Goal: Communication & Community: Share content

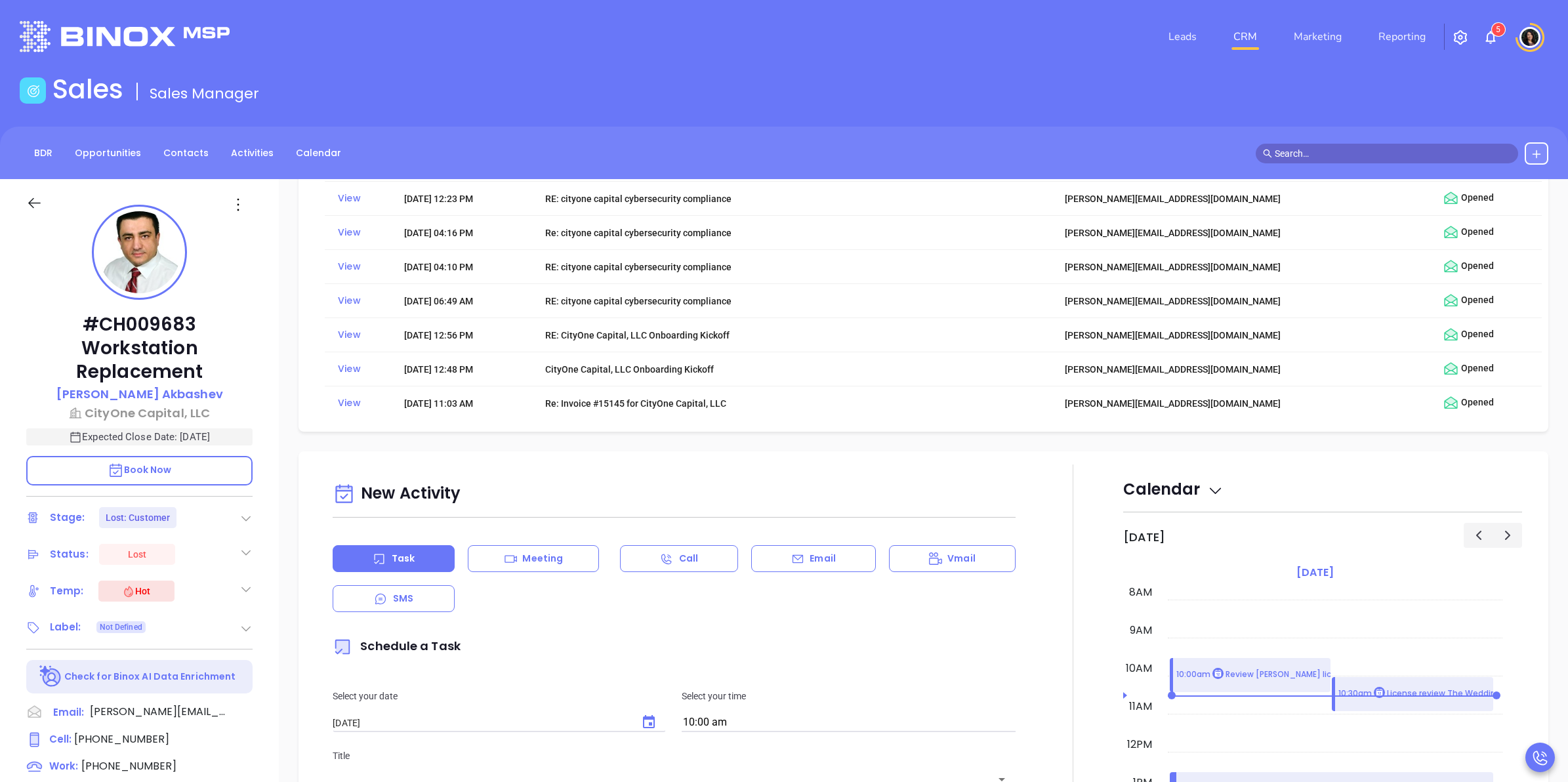
scroll to position [984, 0]
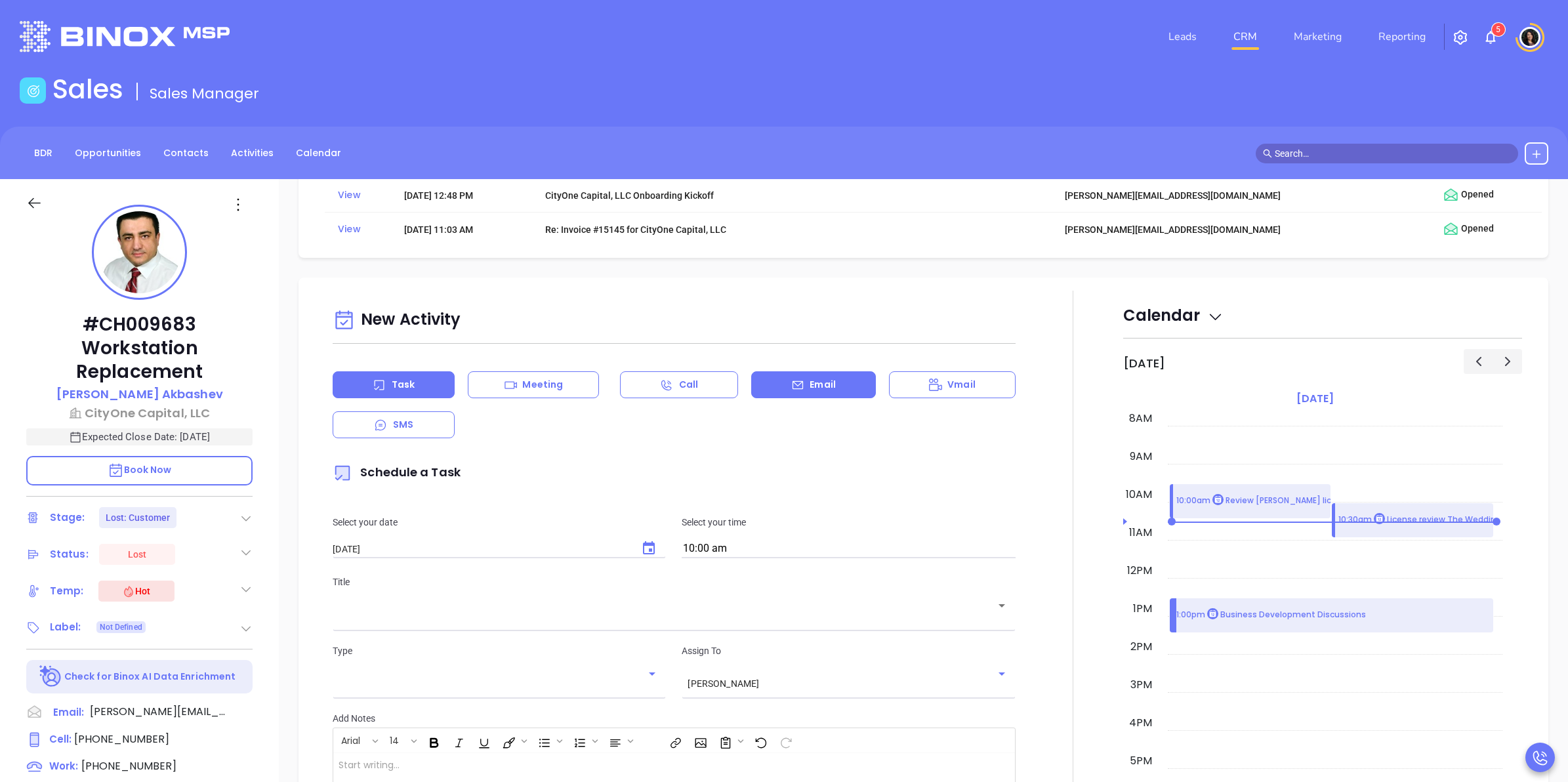
click at [778, 393] on div "Email" at bounding box center [813, 385] width 125 height 27
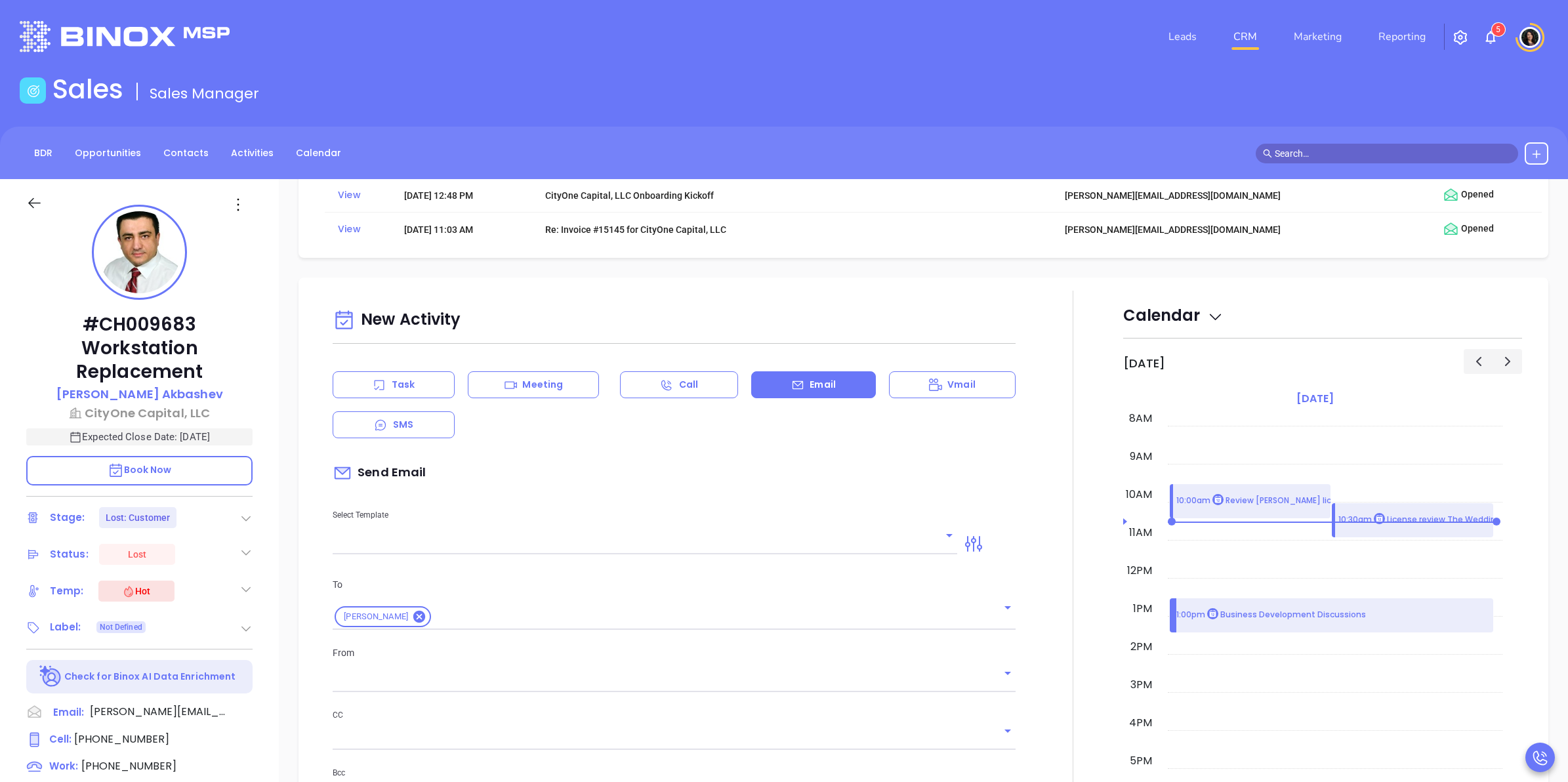
scroll to position [1230, 0]
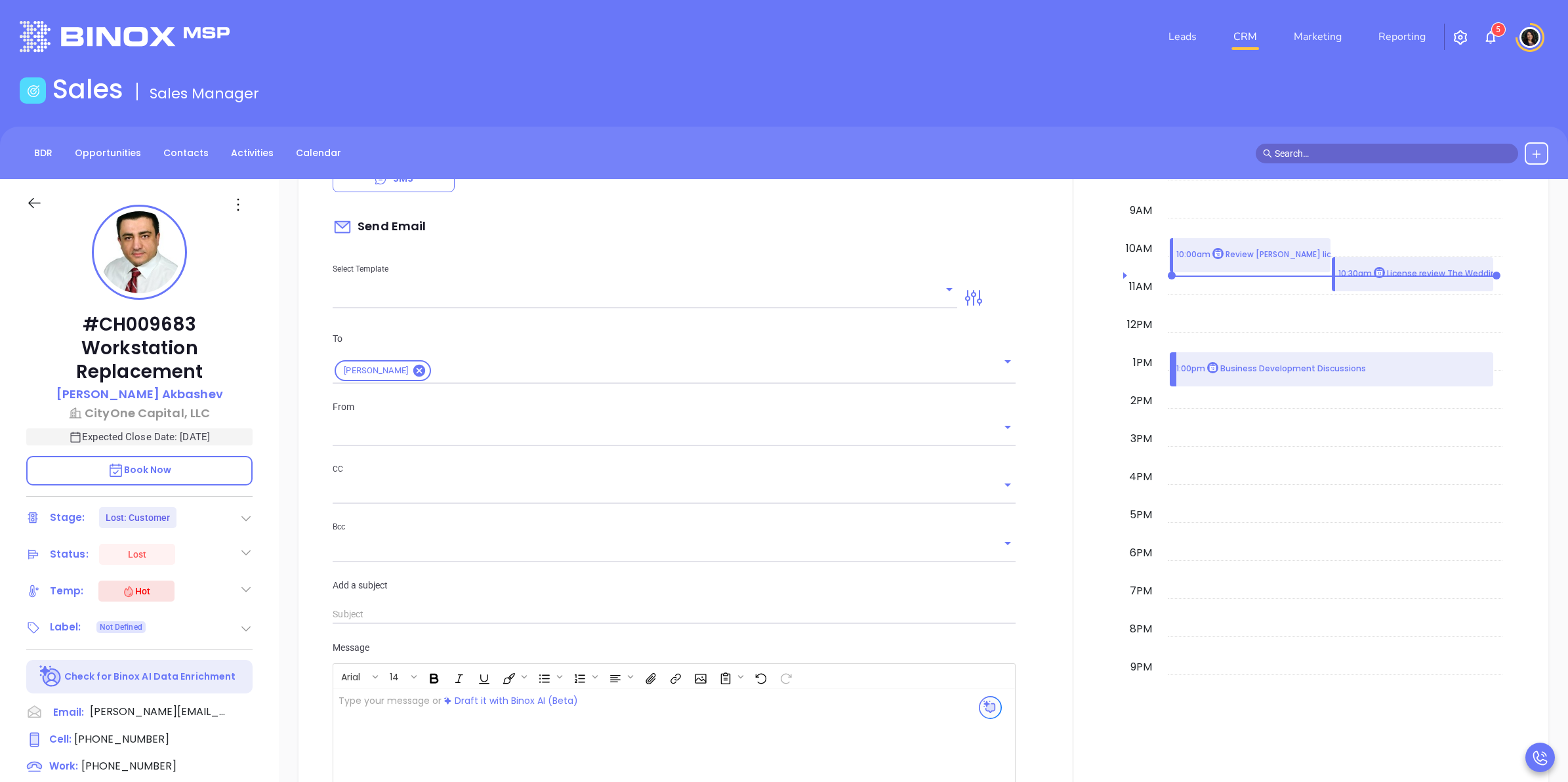
click at [515, 292] on input "text" at bounding box center [635, 298] width 605 height 19
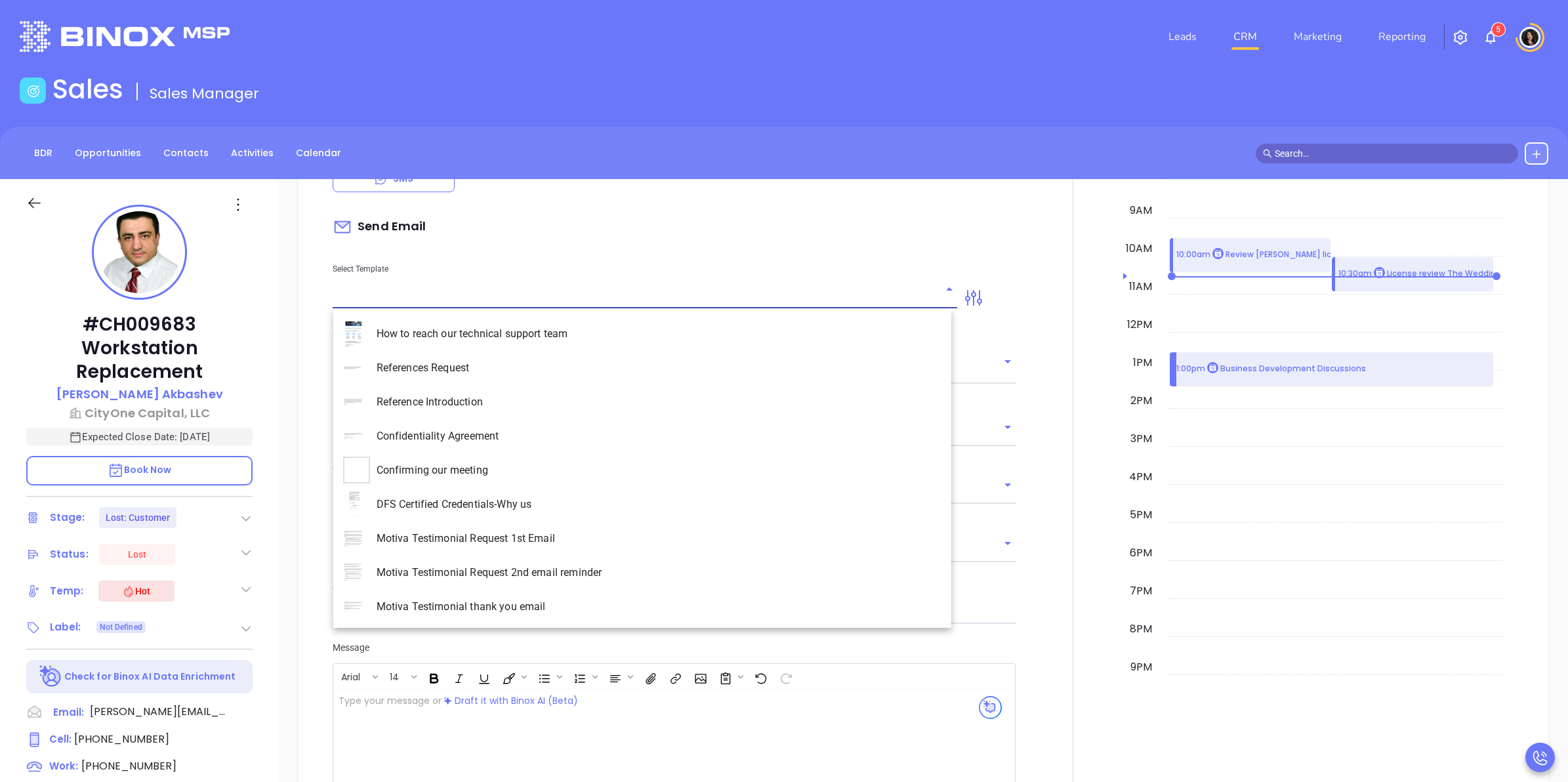
type input "[PERSON_NAME]"
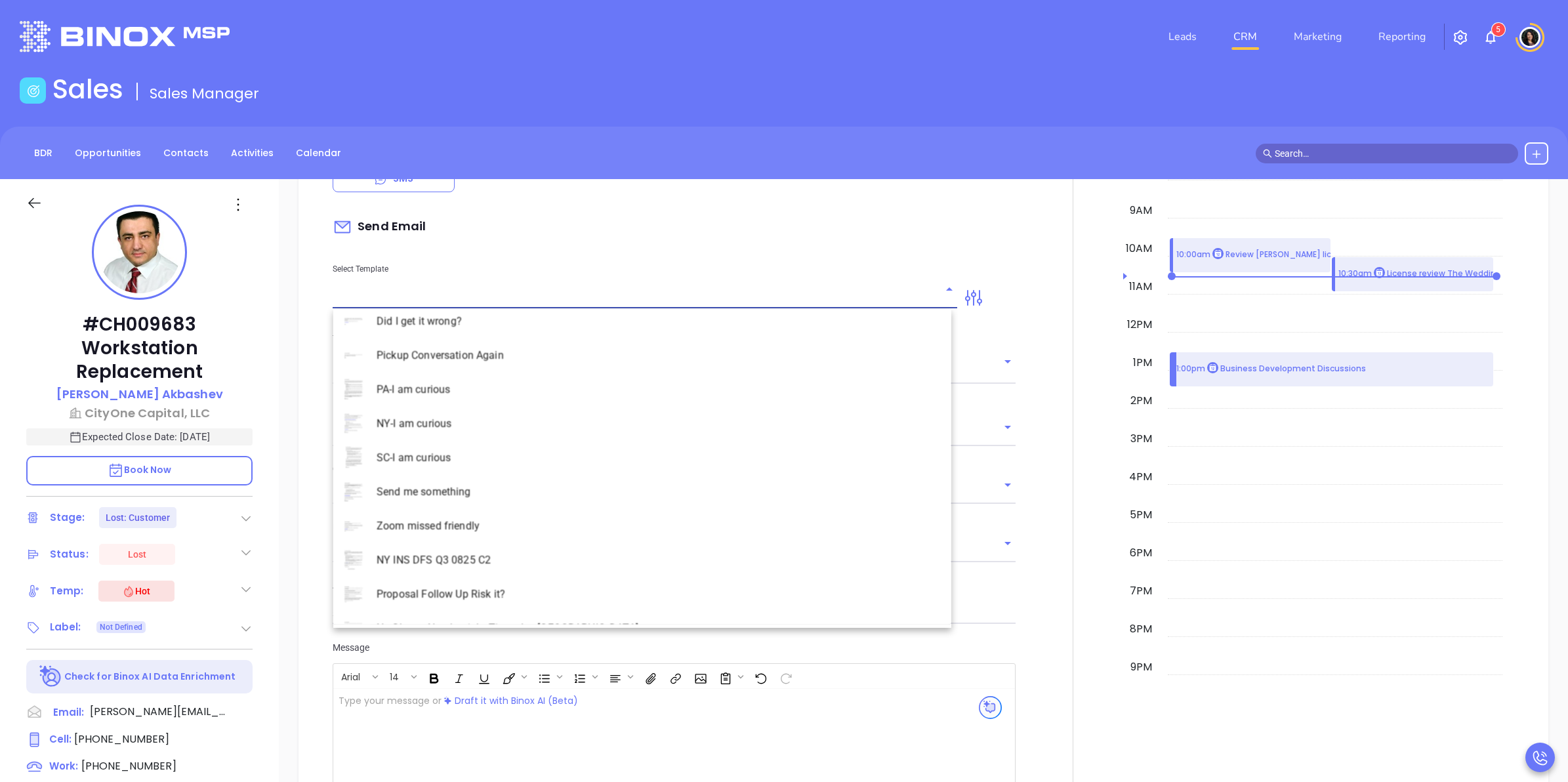
click at [516, 356] on li "Pickup Conversation Again" at bounding box center [643, 356] width 618 height 34
type input "Pickup Conversation Again"
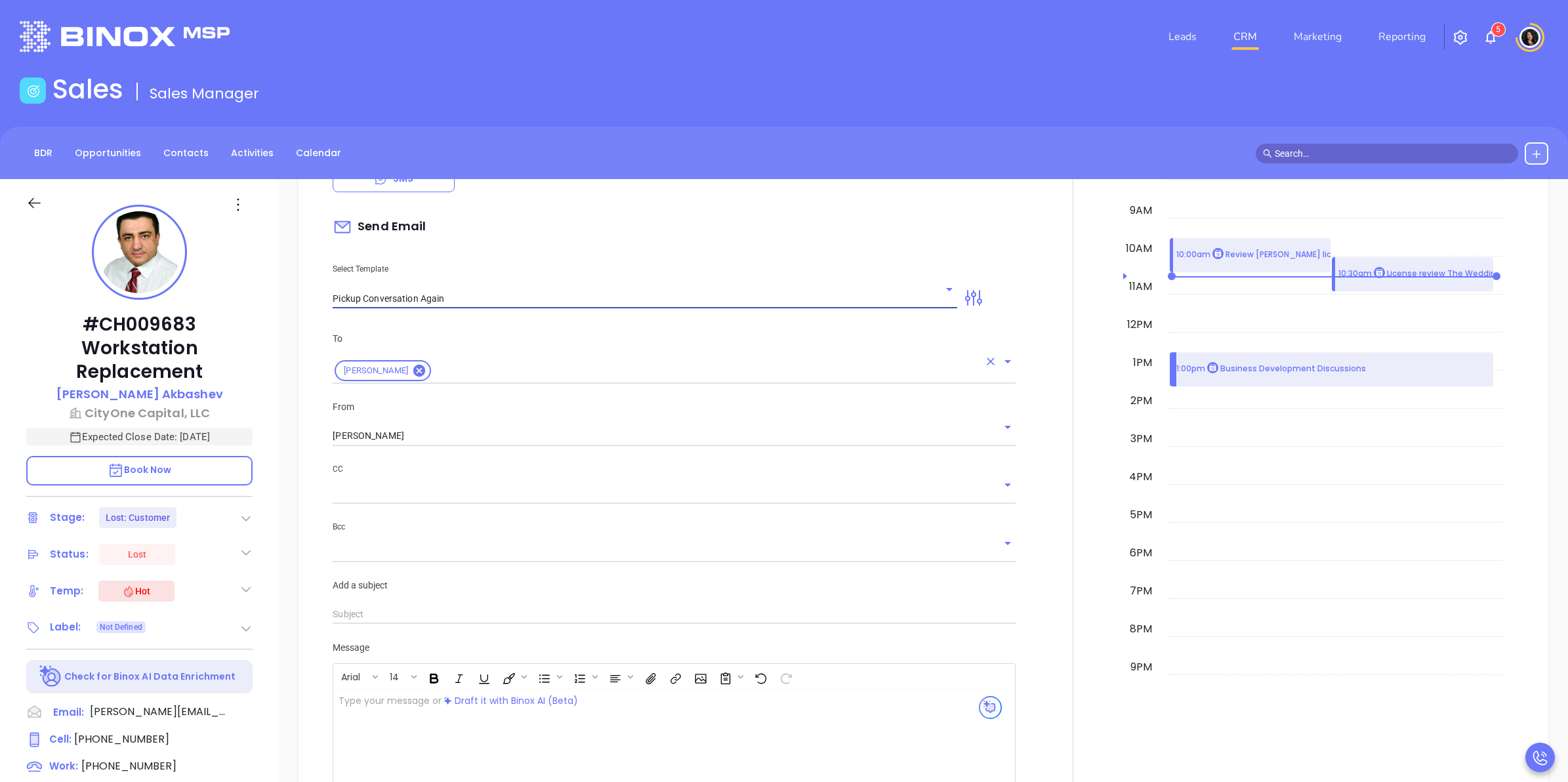
type input "[PERSON_NAME]"
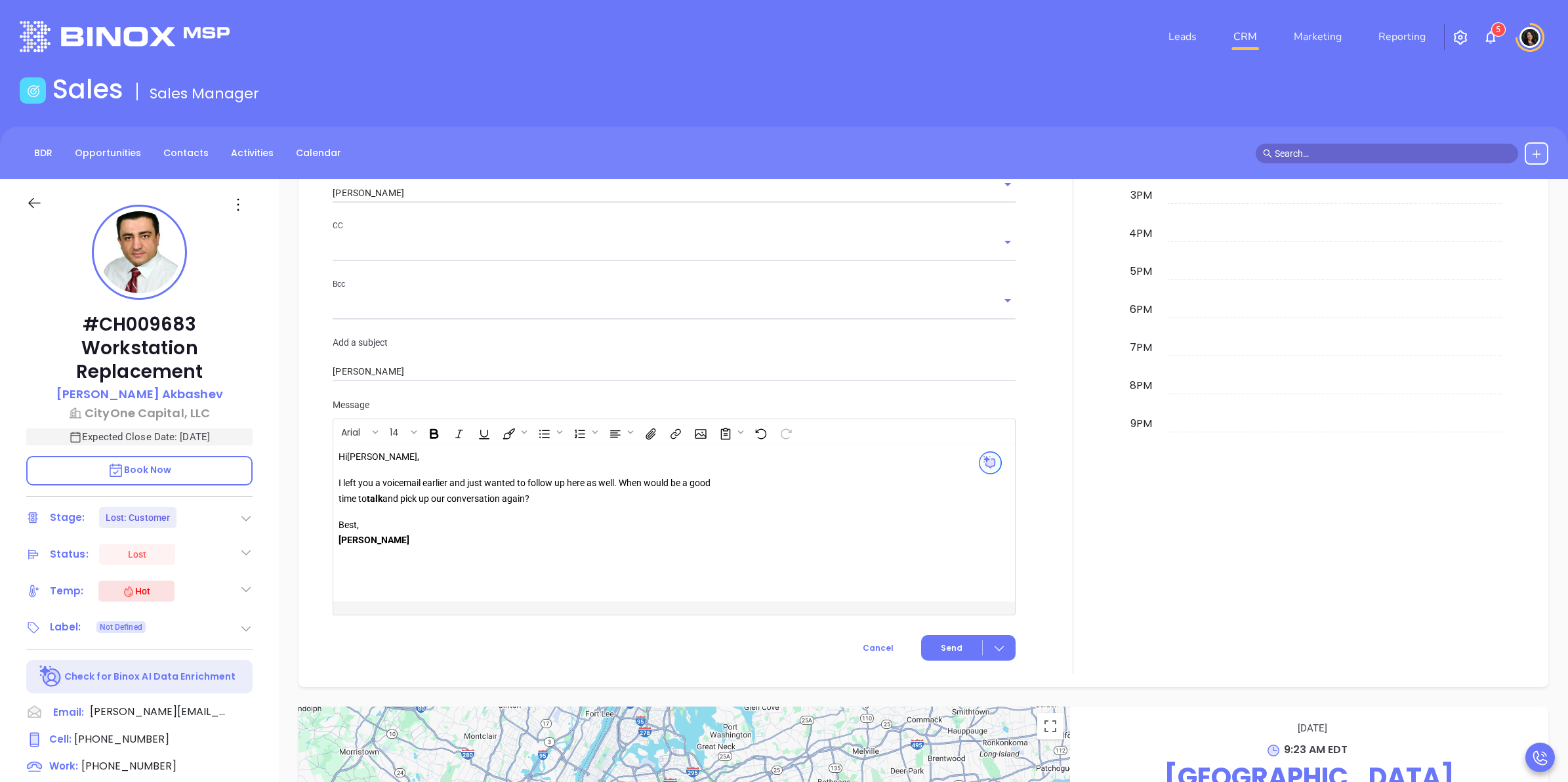
scroll to position [1477, 0]
click at [383, 500] on strong "talk" at bounding box center [375, 495] width 16 height 11
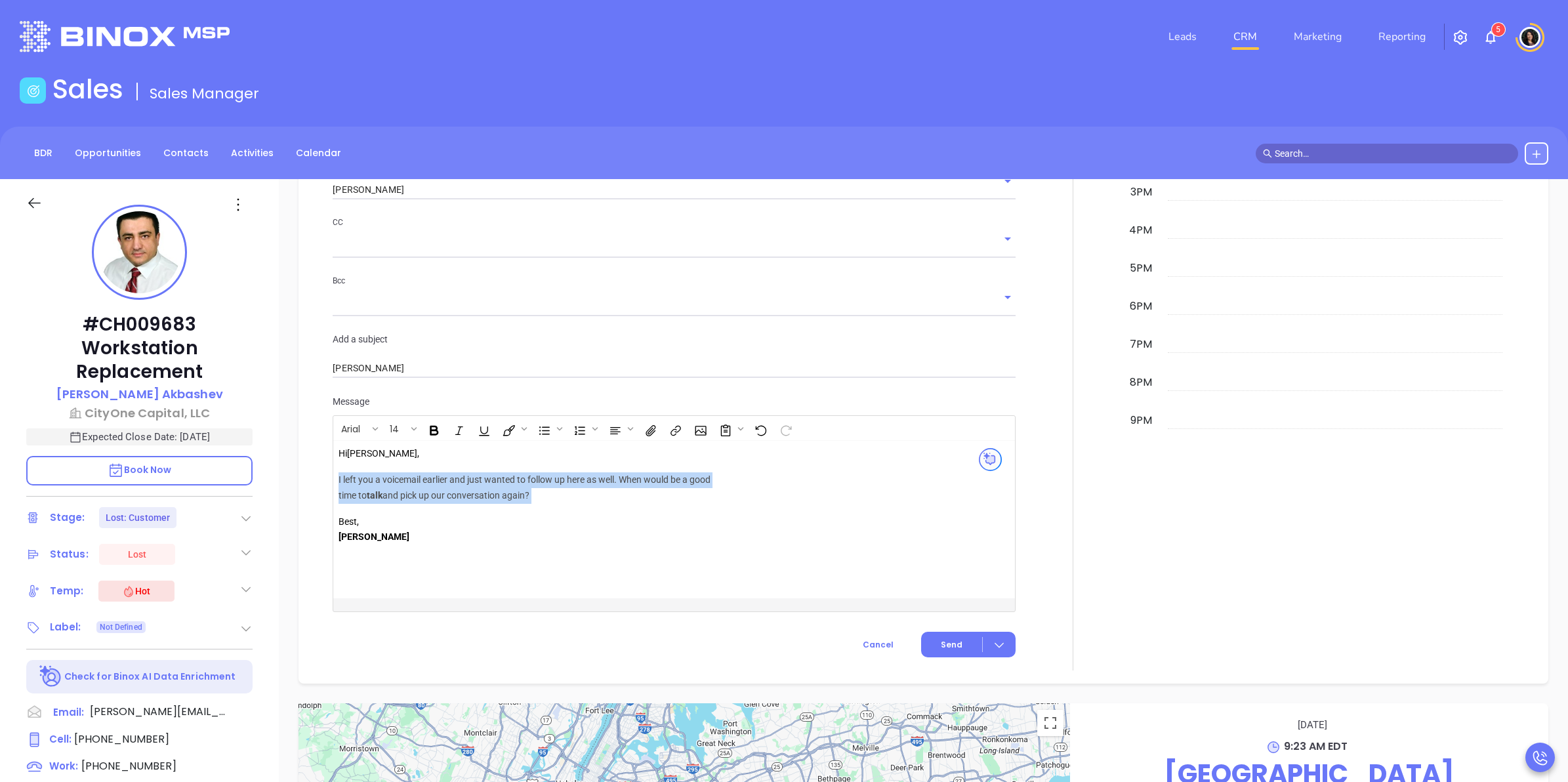
click at [383, 500] on strong "talk" at bounding box center [375, 495] width 16 height 11
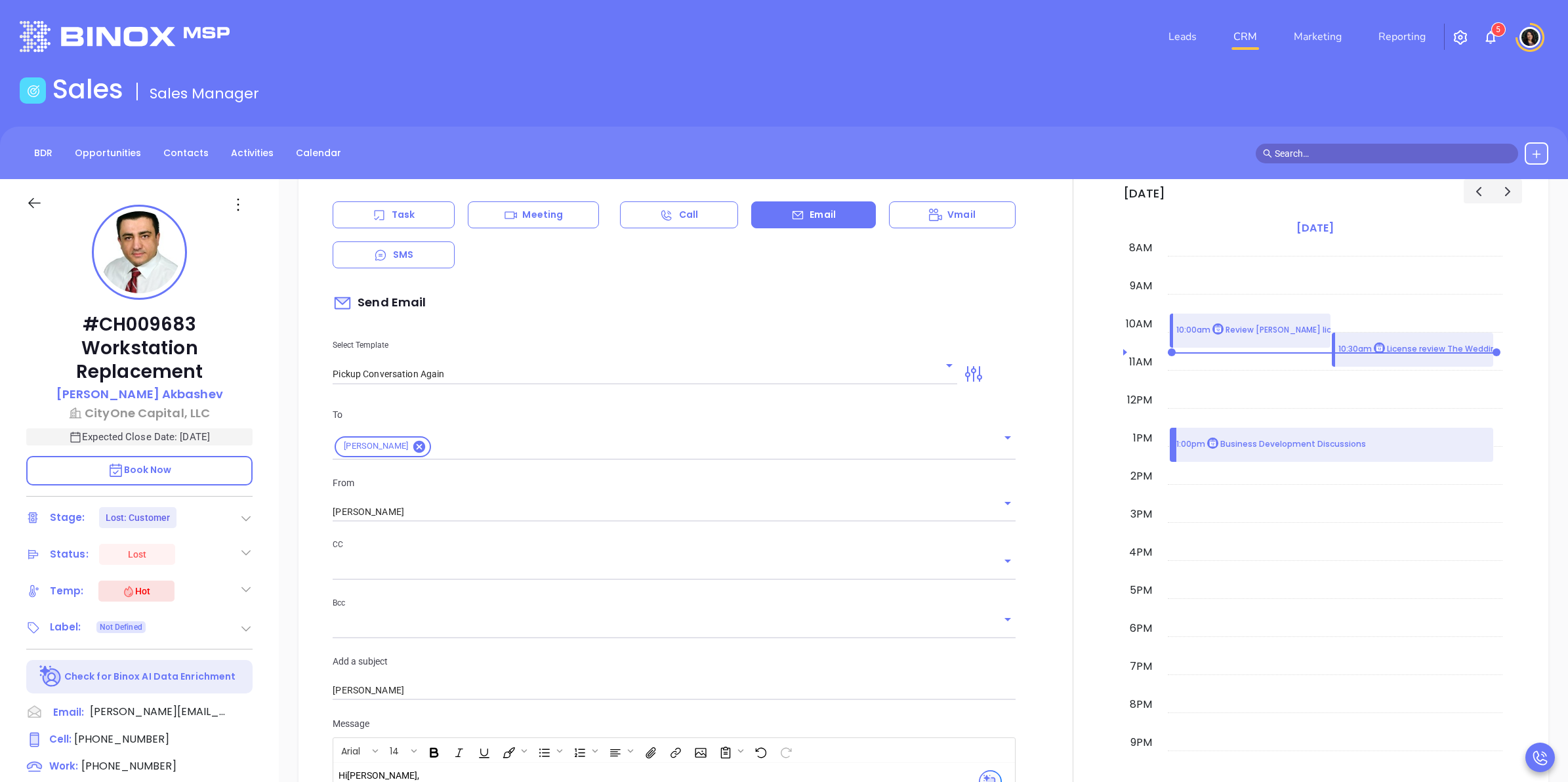
scroll to position [1149, 0]
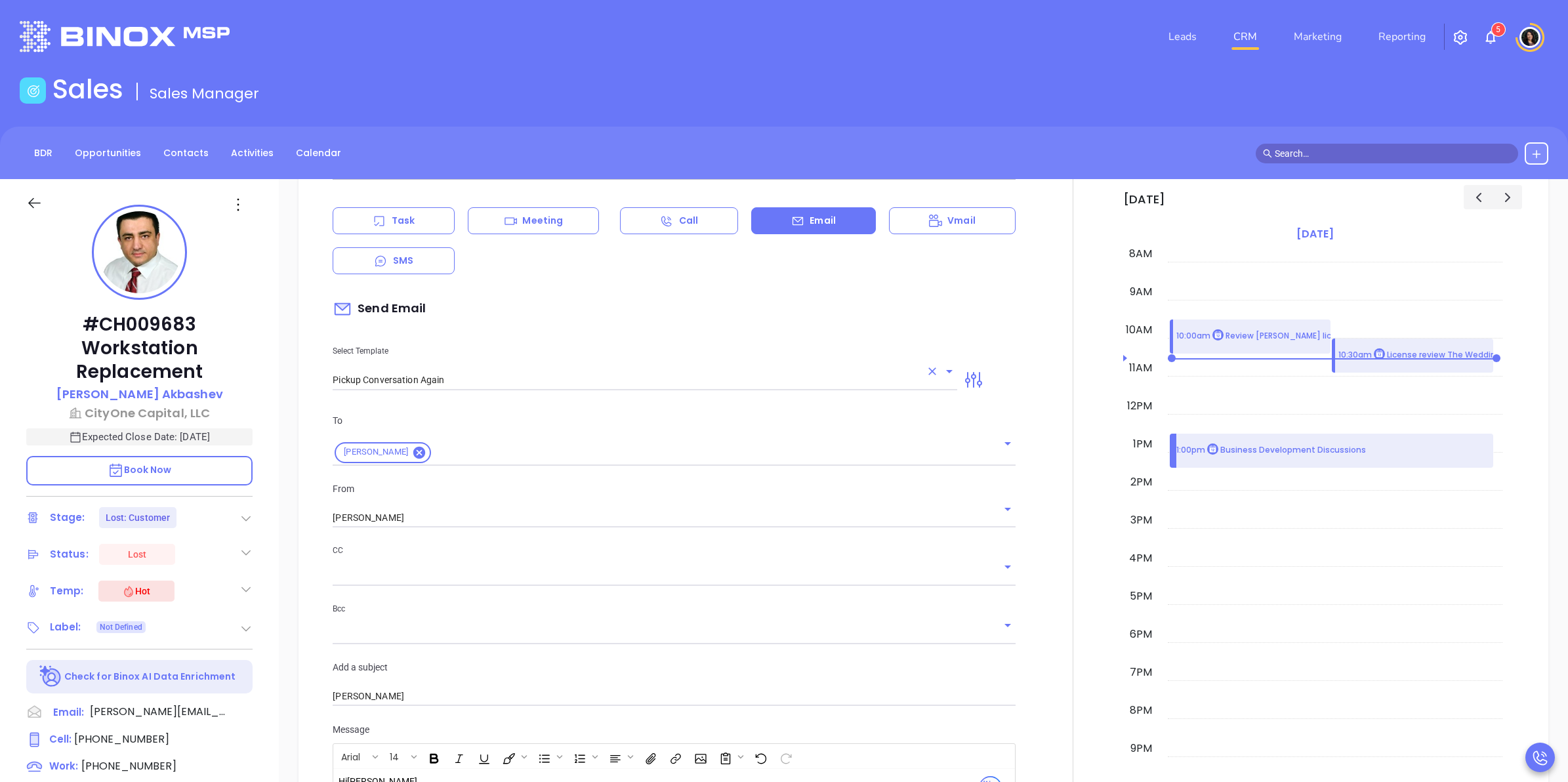
click at [563, 378] on input "Pickup Conversation Again" at bounding box center [626, 380] width 588 height 19
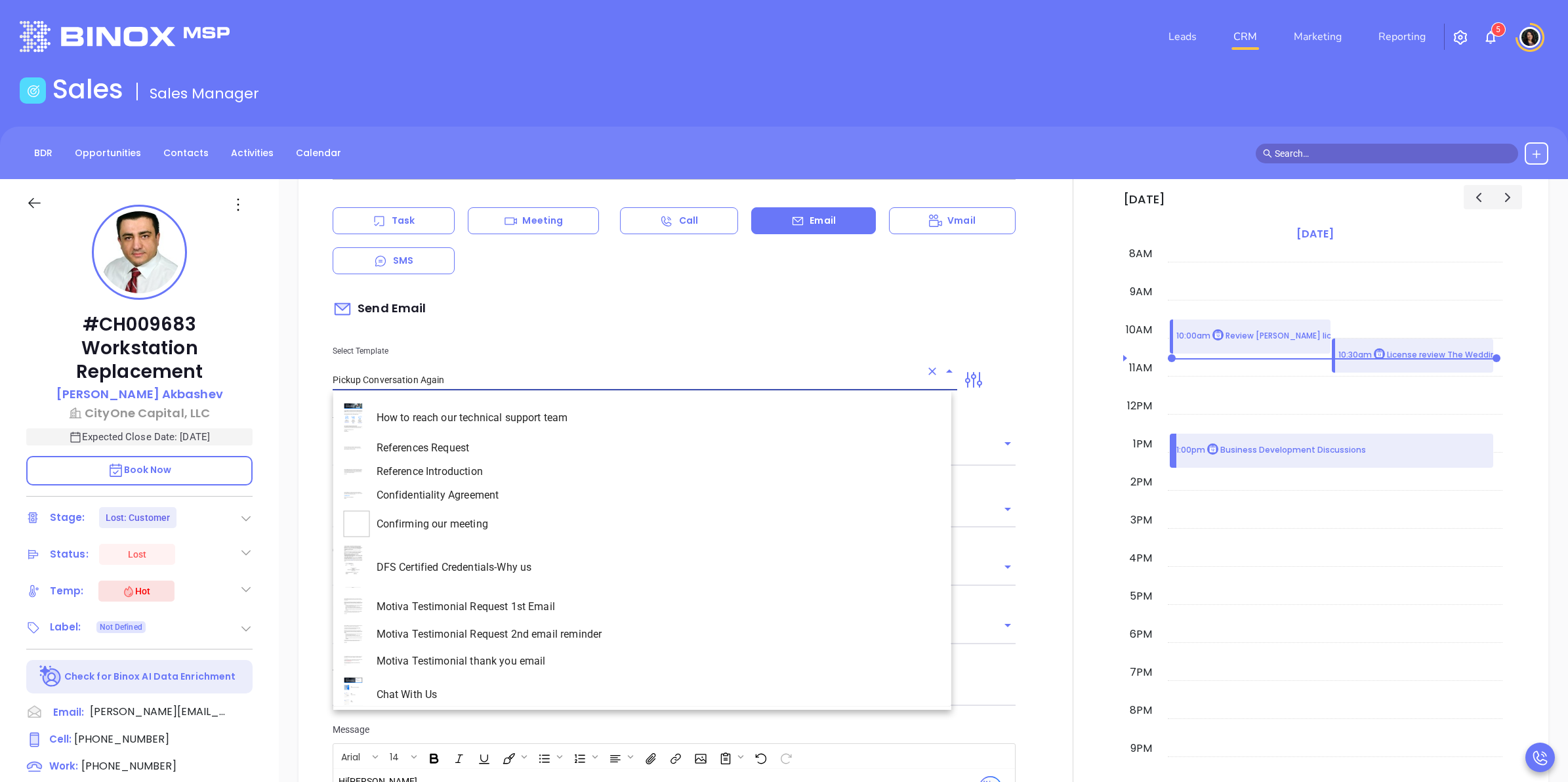
scroll to position [2728, 0]
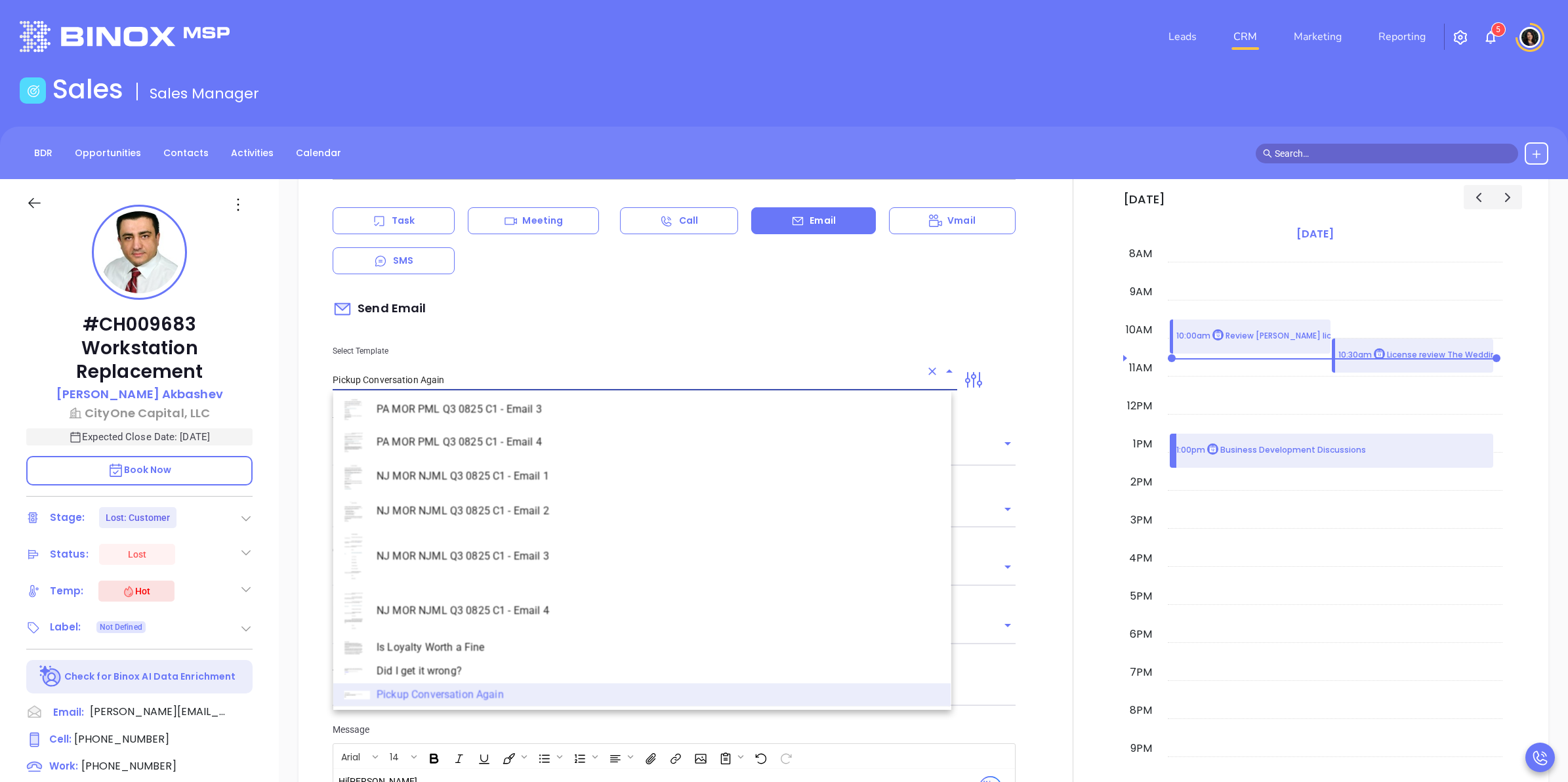
click at [522, 498] on li "NJ MOR NJML Q3 0825 C1 - Email 2" at bounding box center [643, 511] width 618 height 32
type input "NJ MOR NJML Q3 0825 C1 - Email 2"
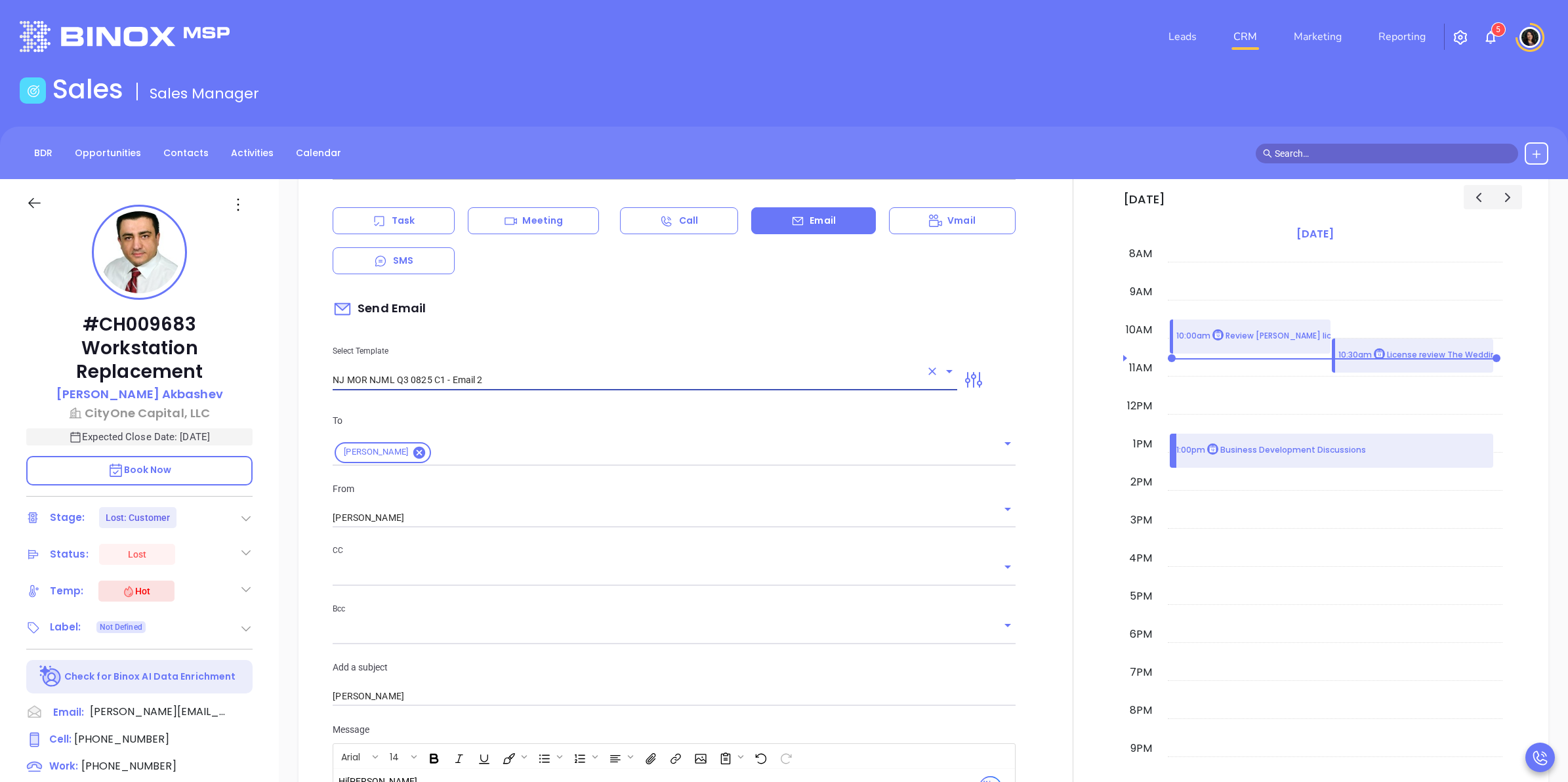
type input "Can your IT partner prove you're covered?"
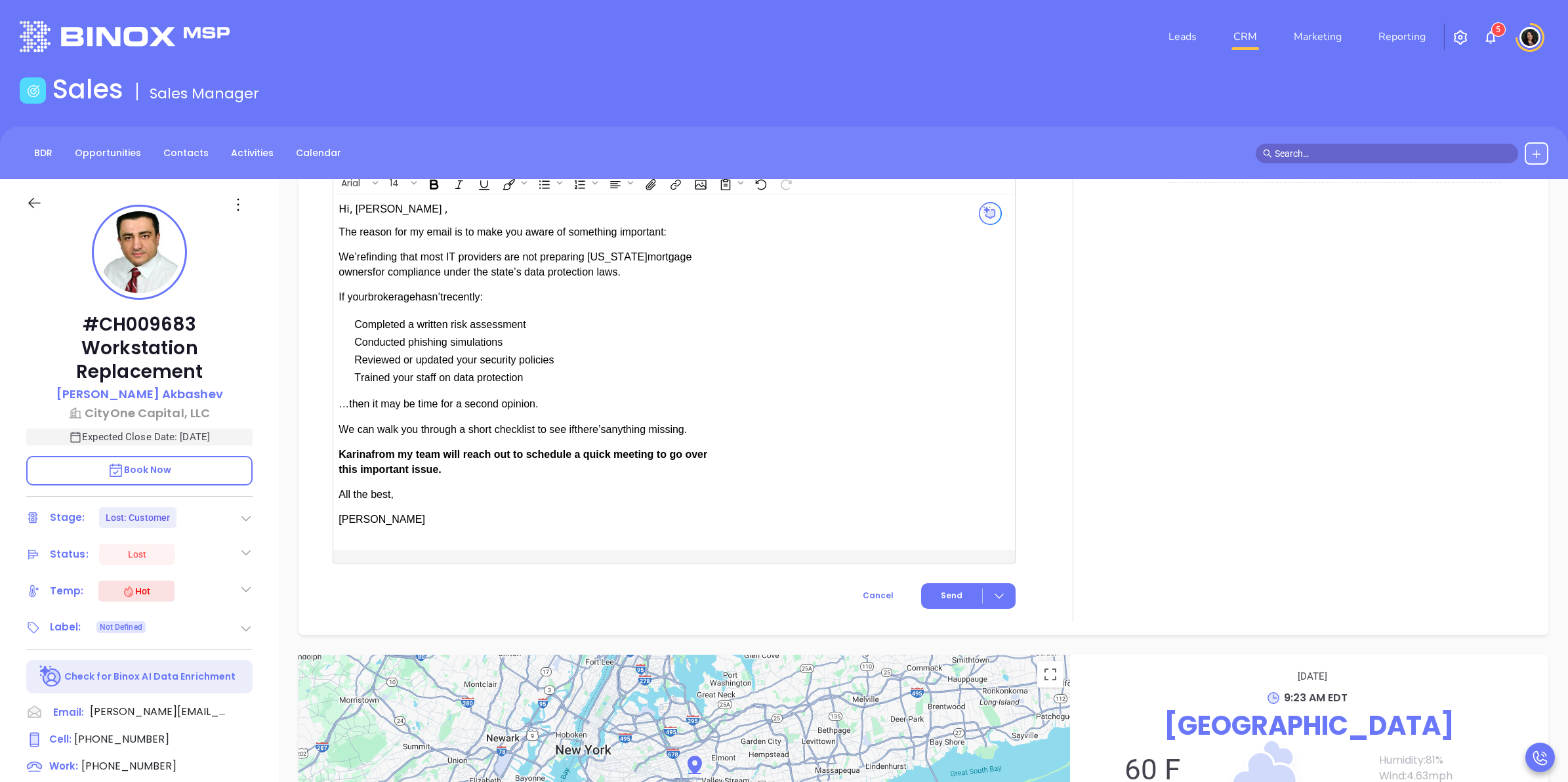
scroll to position [1231, 0]
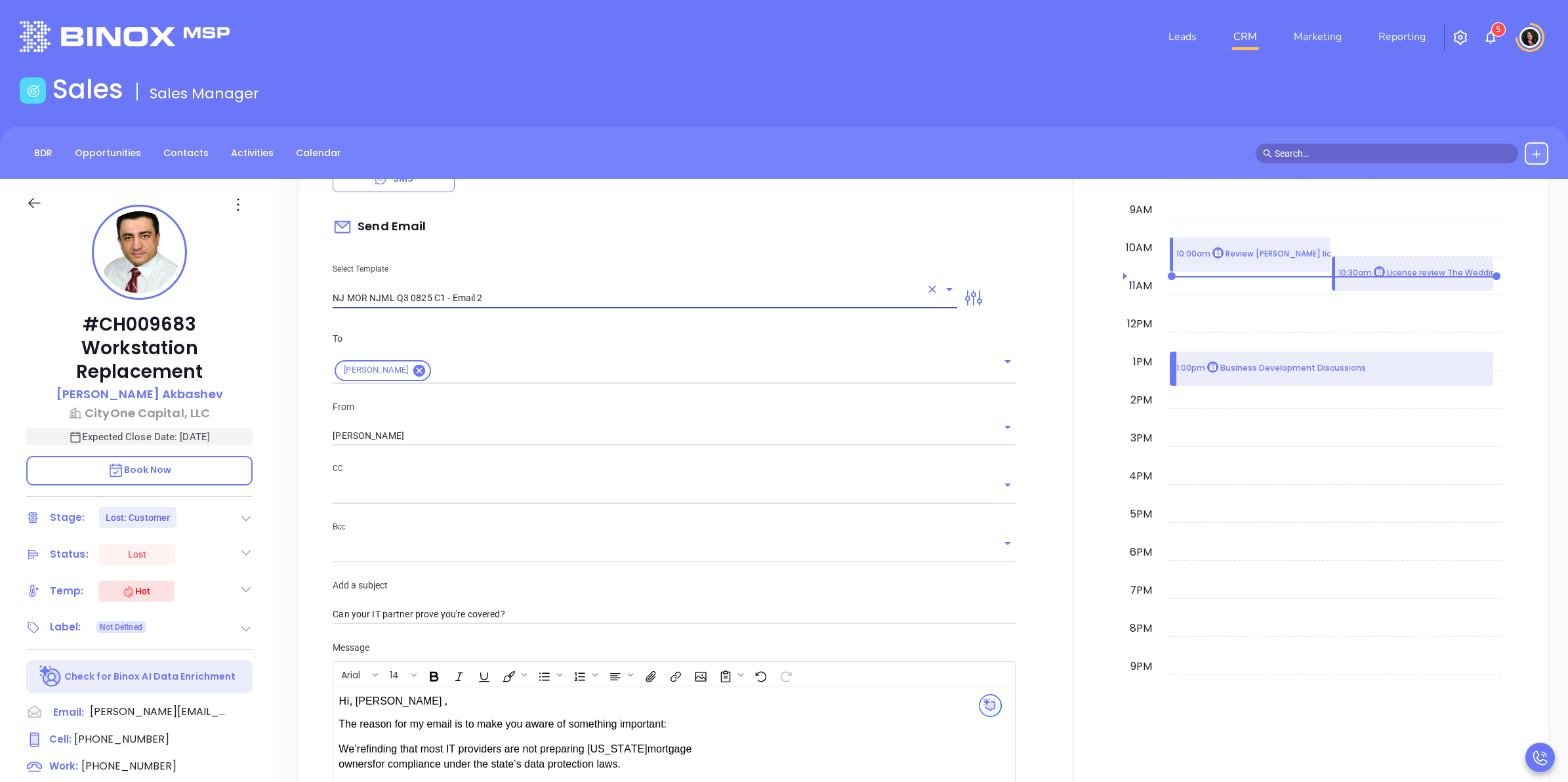
click at [494, 300] on input "NJ MOR NJML Q3 0825 C1 - Email 2" at bounding box center [626, 298] width 588 height 19
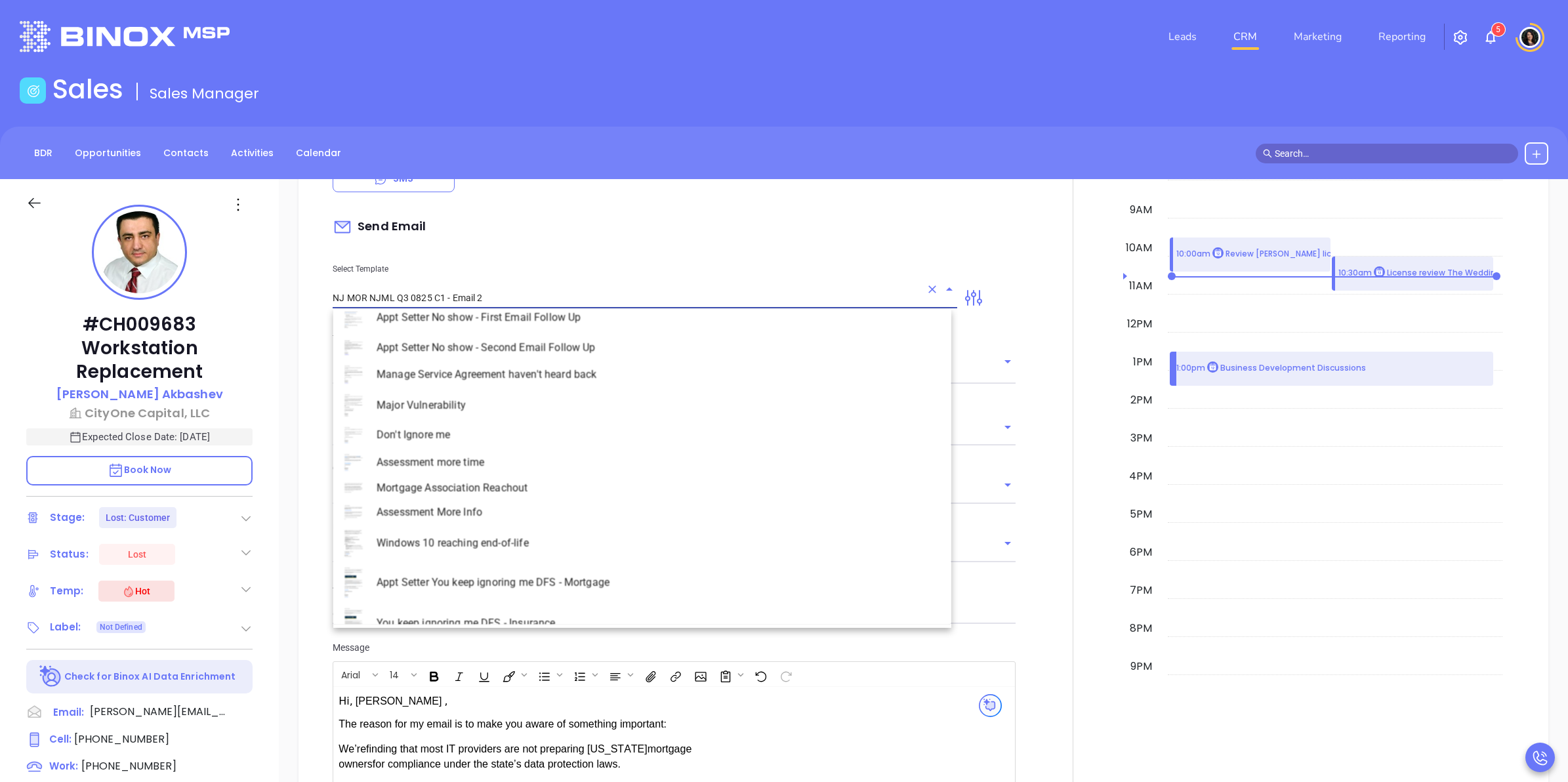
scroll to position [498, 0]
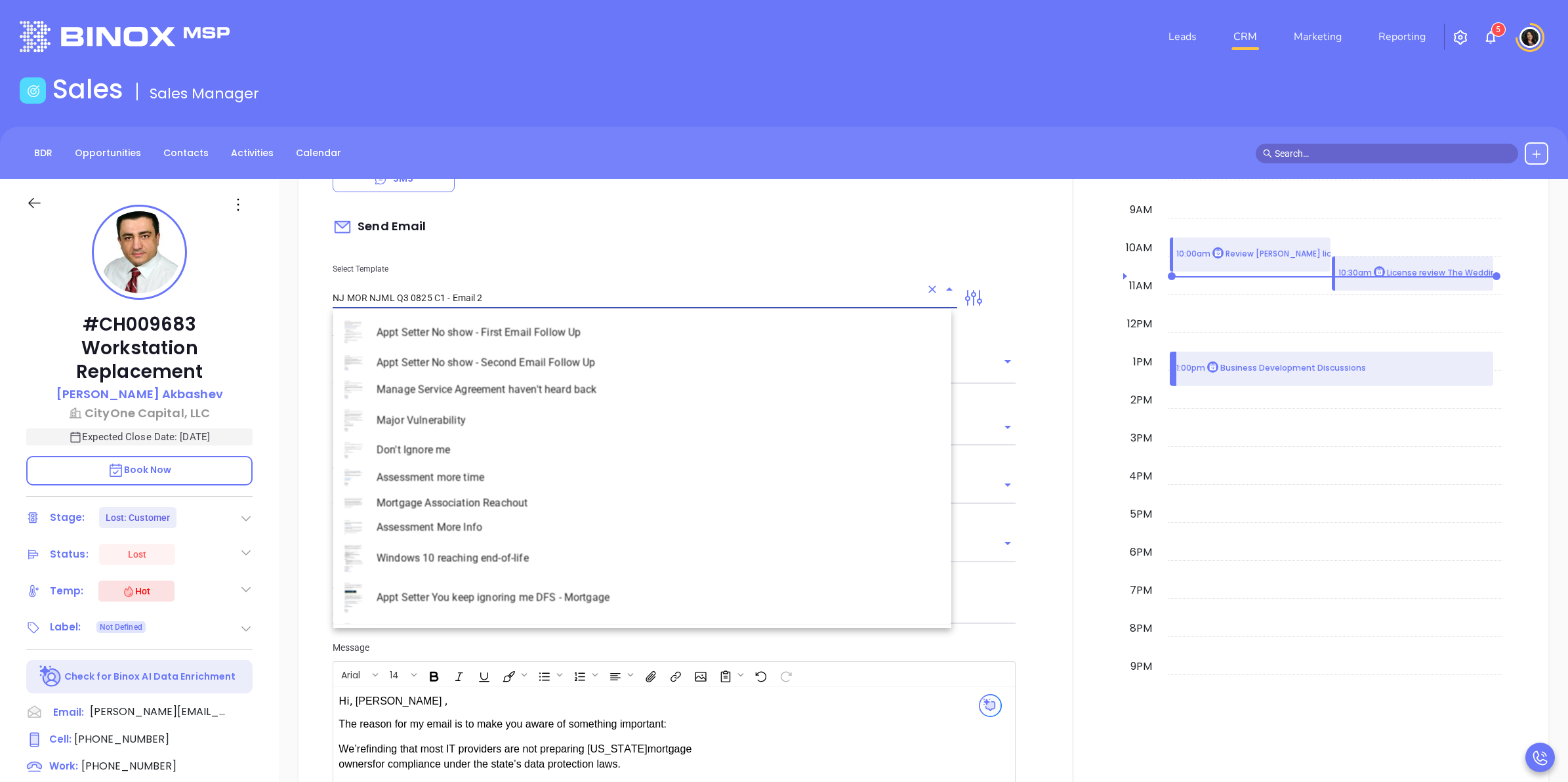
click at [523, 445] on li "Don't Ignore me" at bounding box center [643, 451] width 618 height 27
type input "Don't Ignore me"
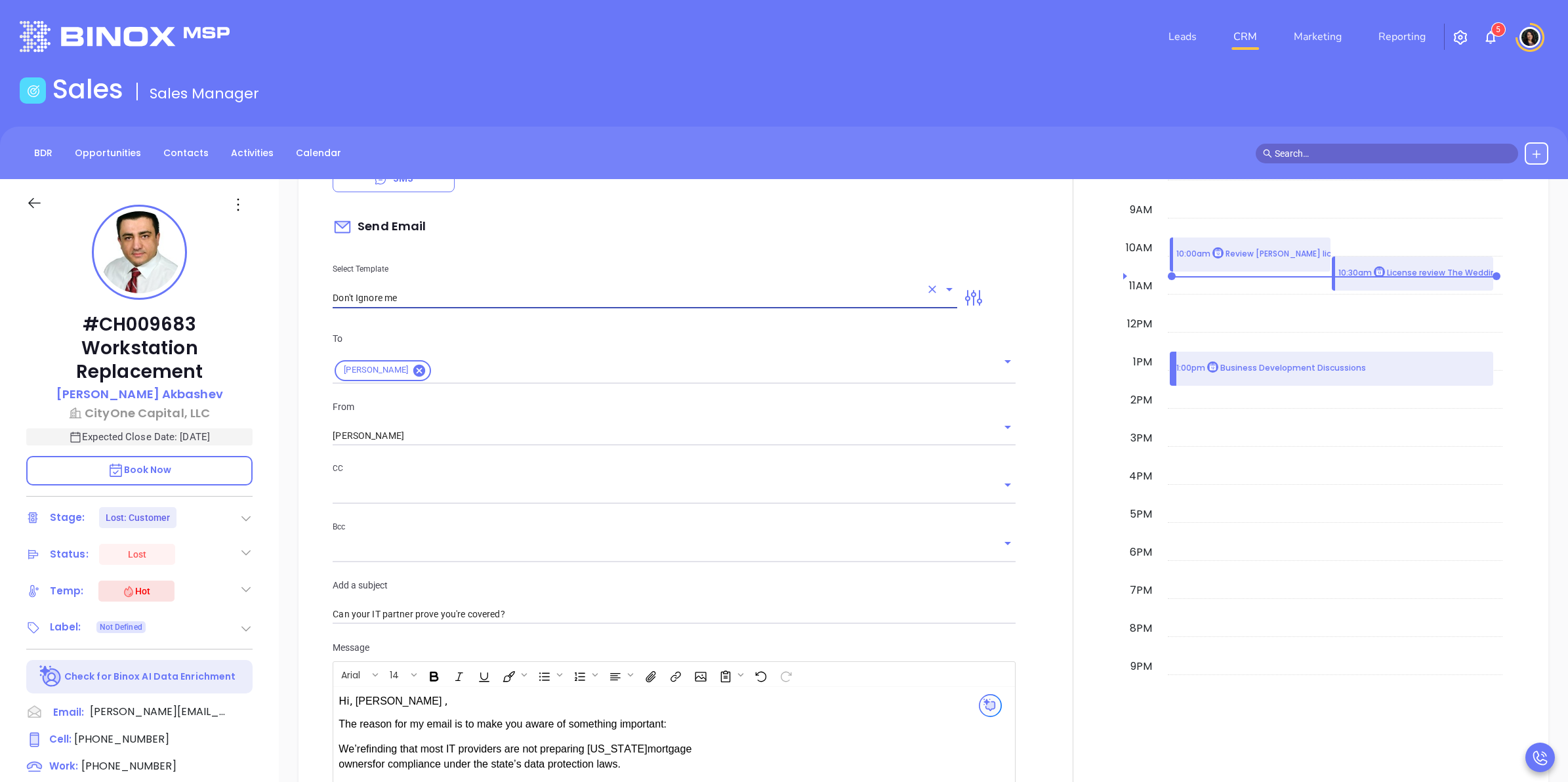
type input "[PERSON_NAME]"
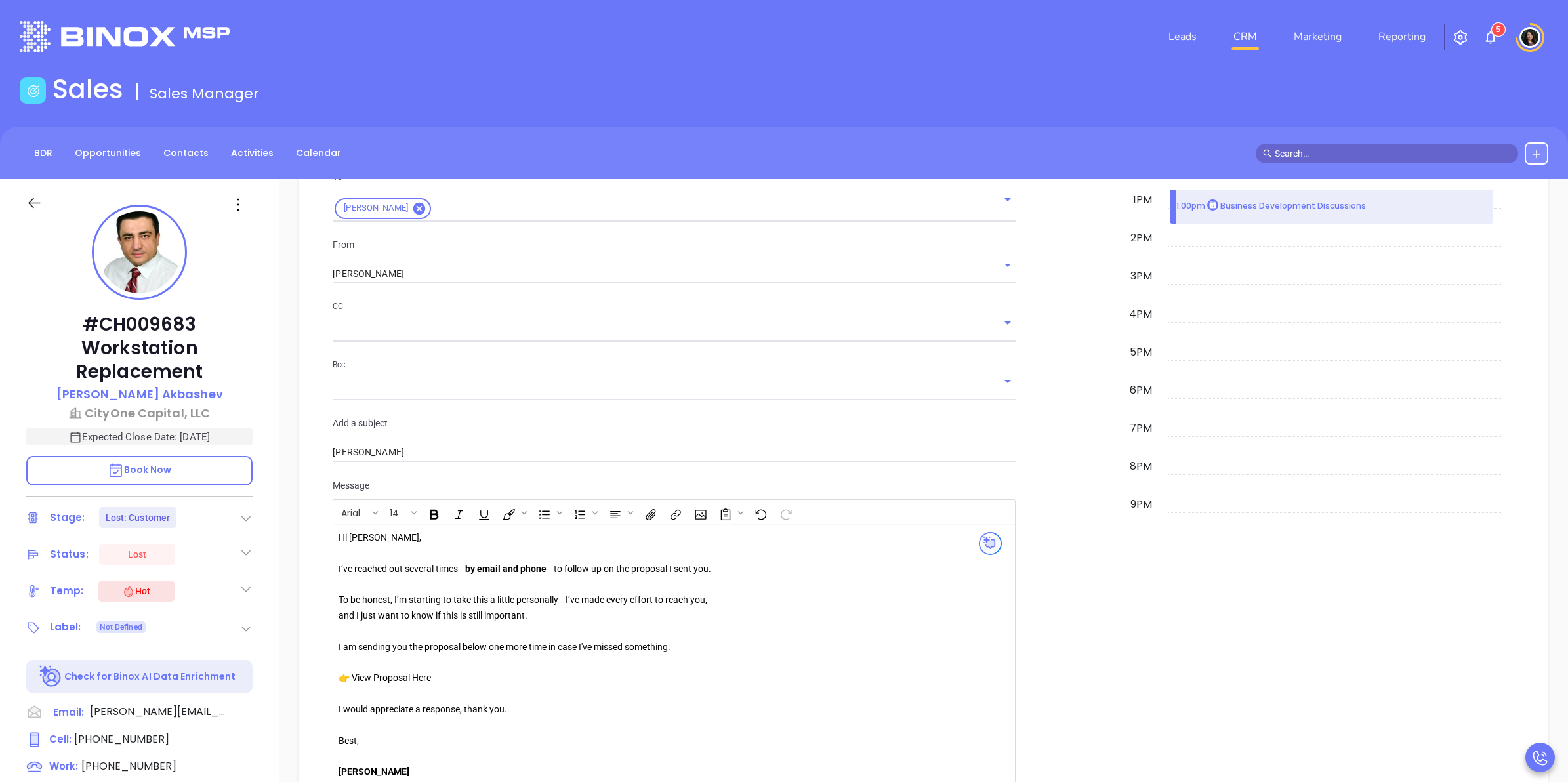
scroll to position [1149, 0]
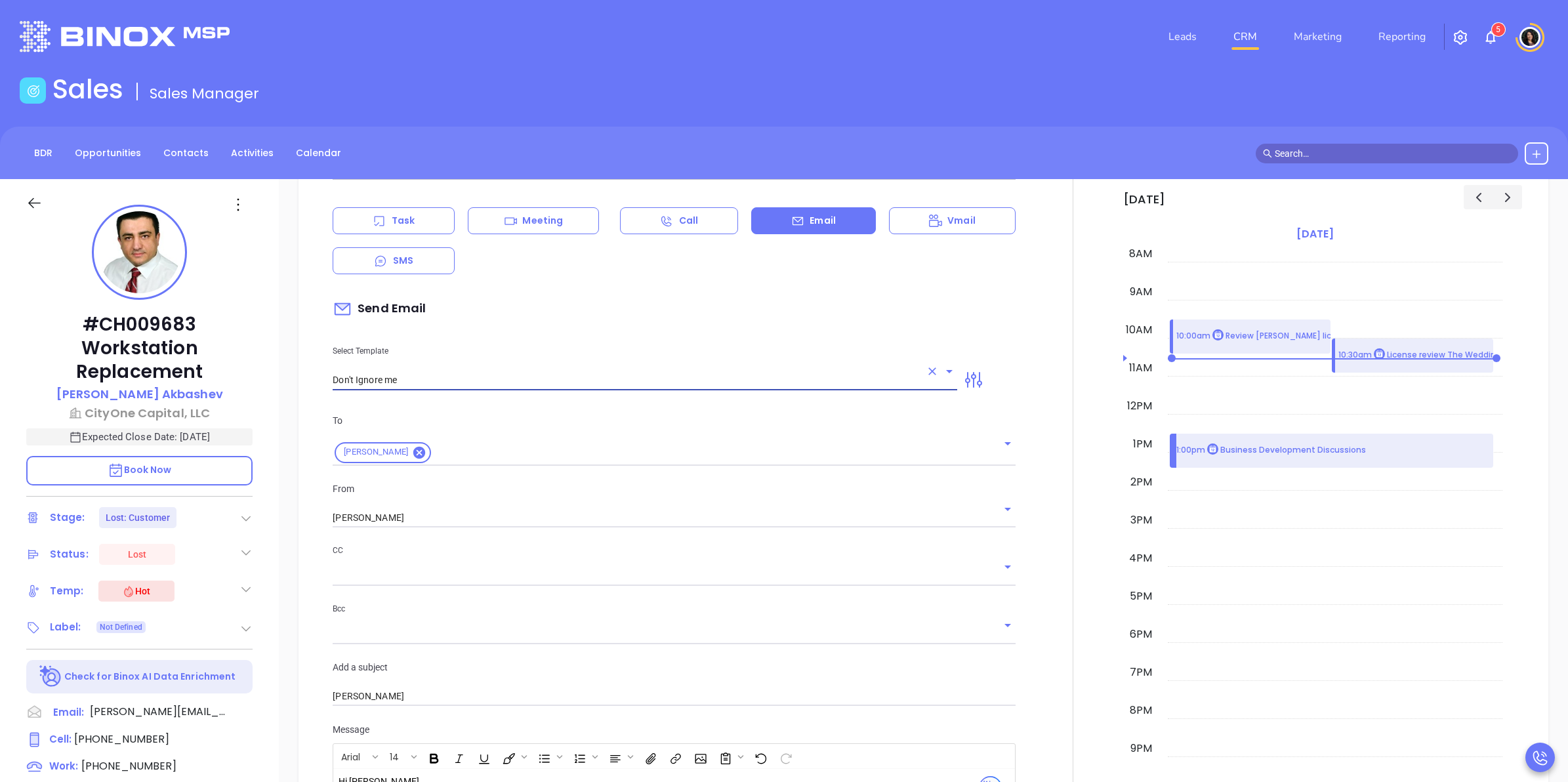
click at [522, 376] on input "Don't Ignore me" at bounding box center [626, 380] width 588 height 19
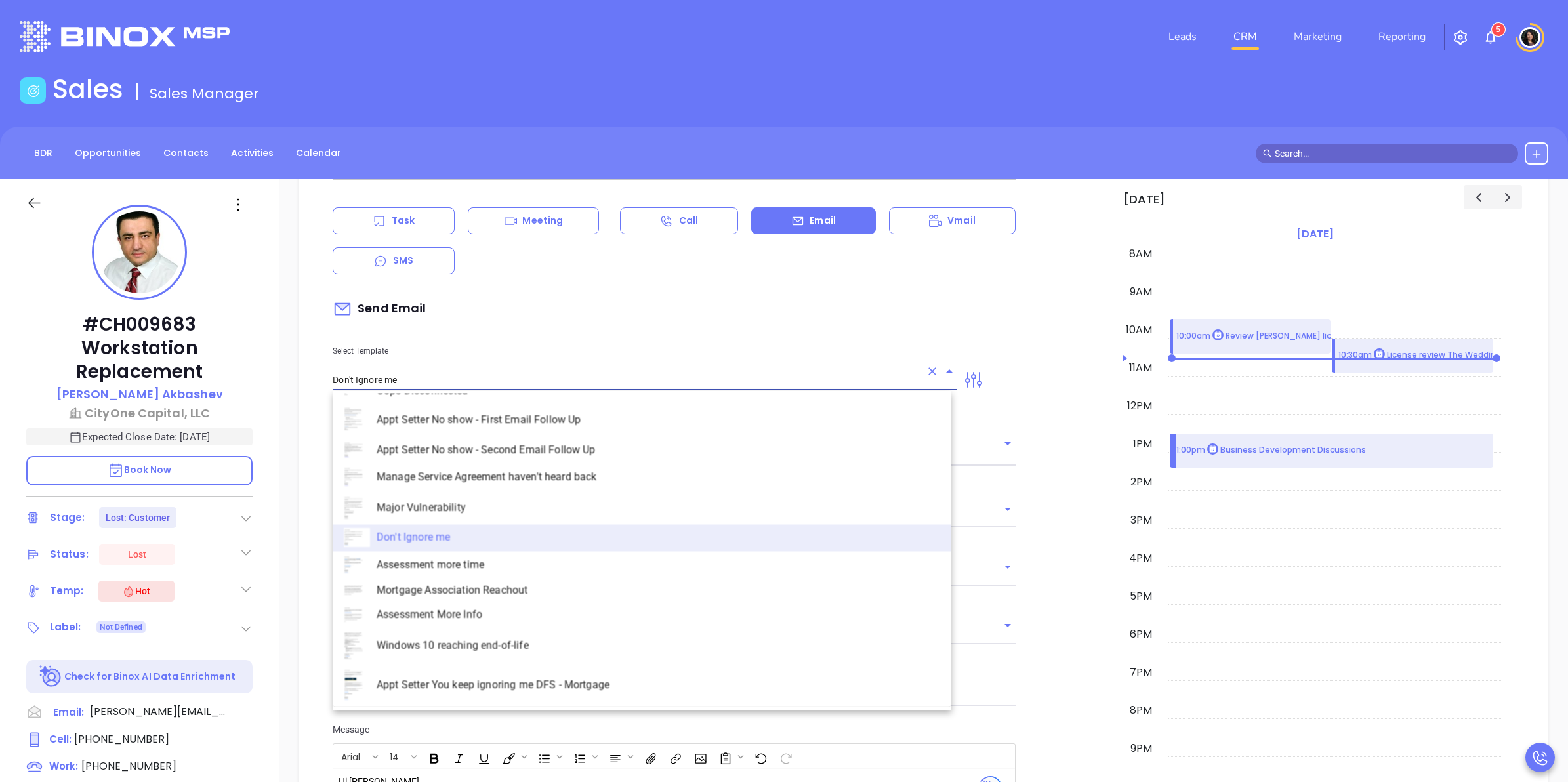
scroll to position [82, 0]
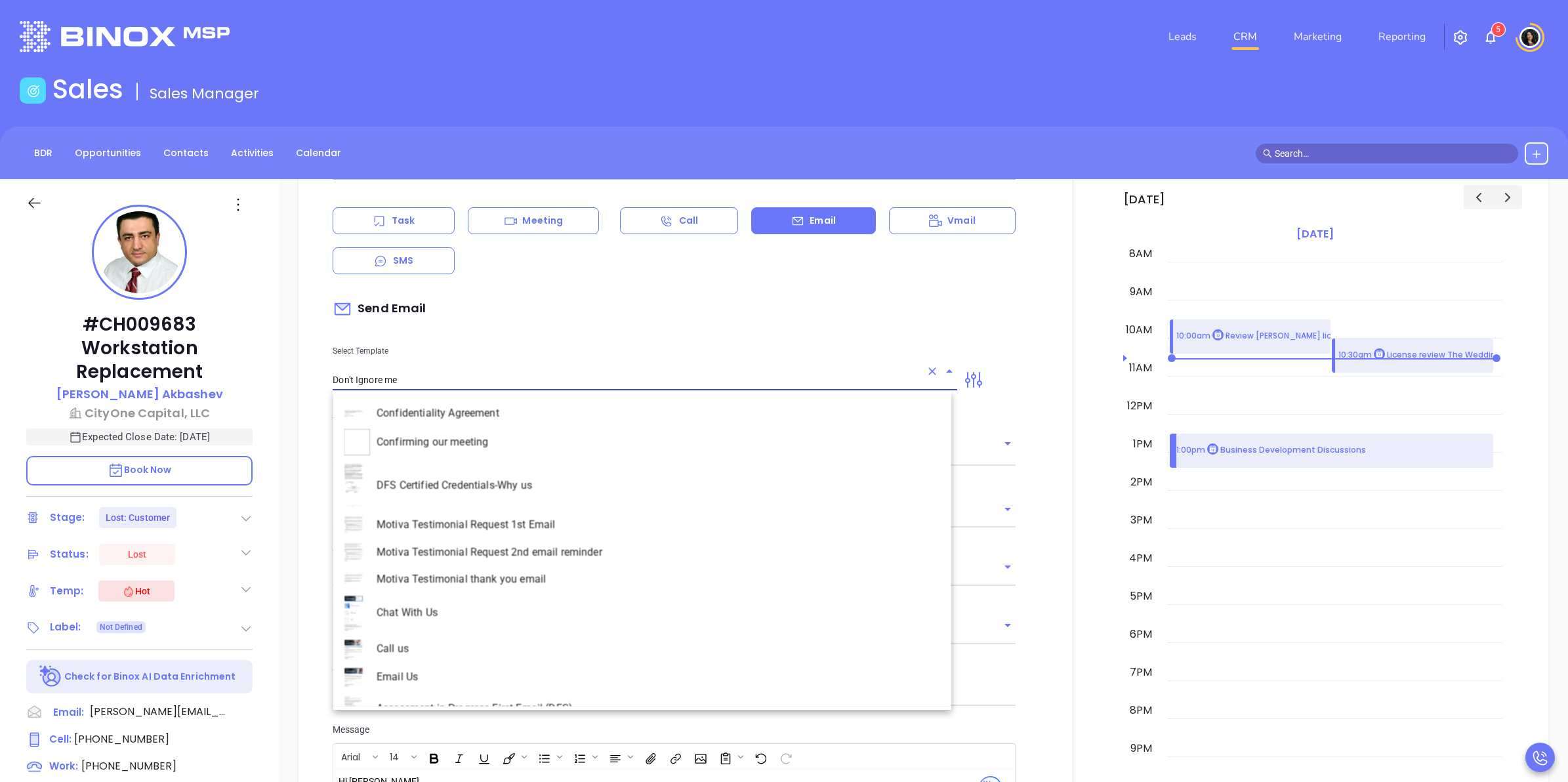
click at [467, 445] on li "Confirming our meeting" at bounding box center [643, 442] width 618 height 34
type input "Confirming our meeting"
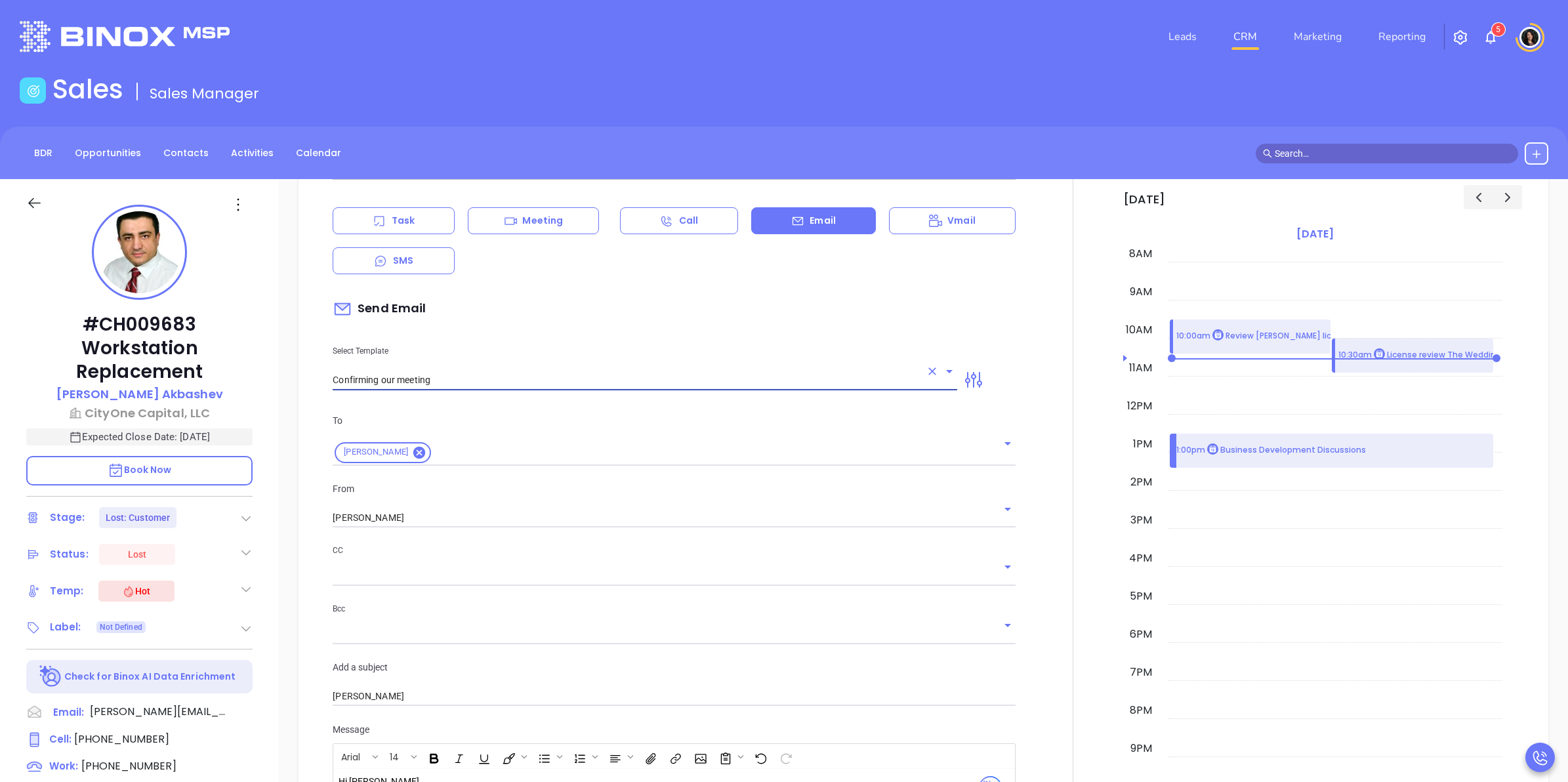
type input "[PERSON_NAME]"
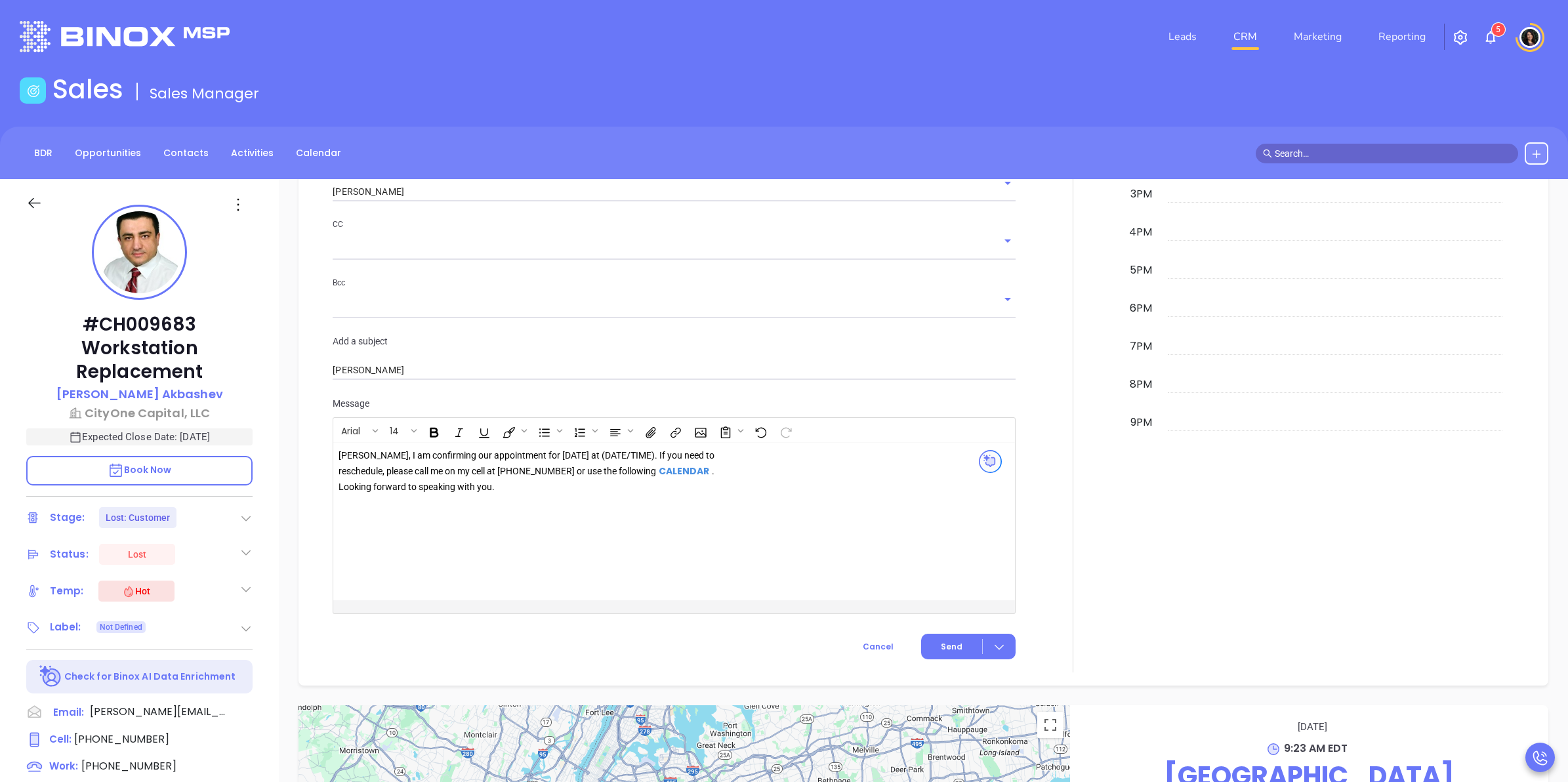
scroll to position [1477, 0]
click at [661, 469] on strong "CALENDAR" at bounding box center [684, 469] width 51 height 13
click at [651, 493] on icon "Open link" at bounding box center [653, 493] width 9 height 6
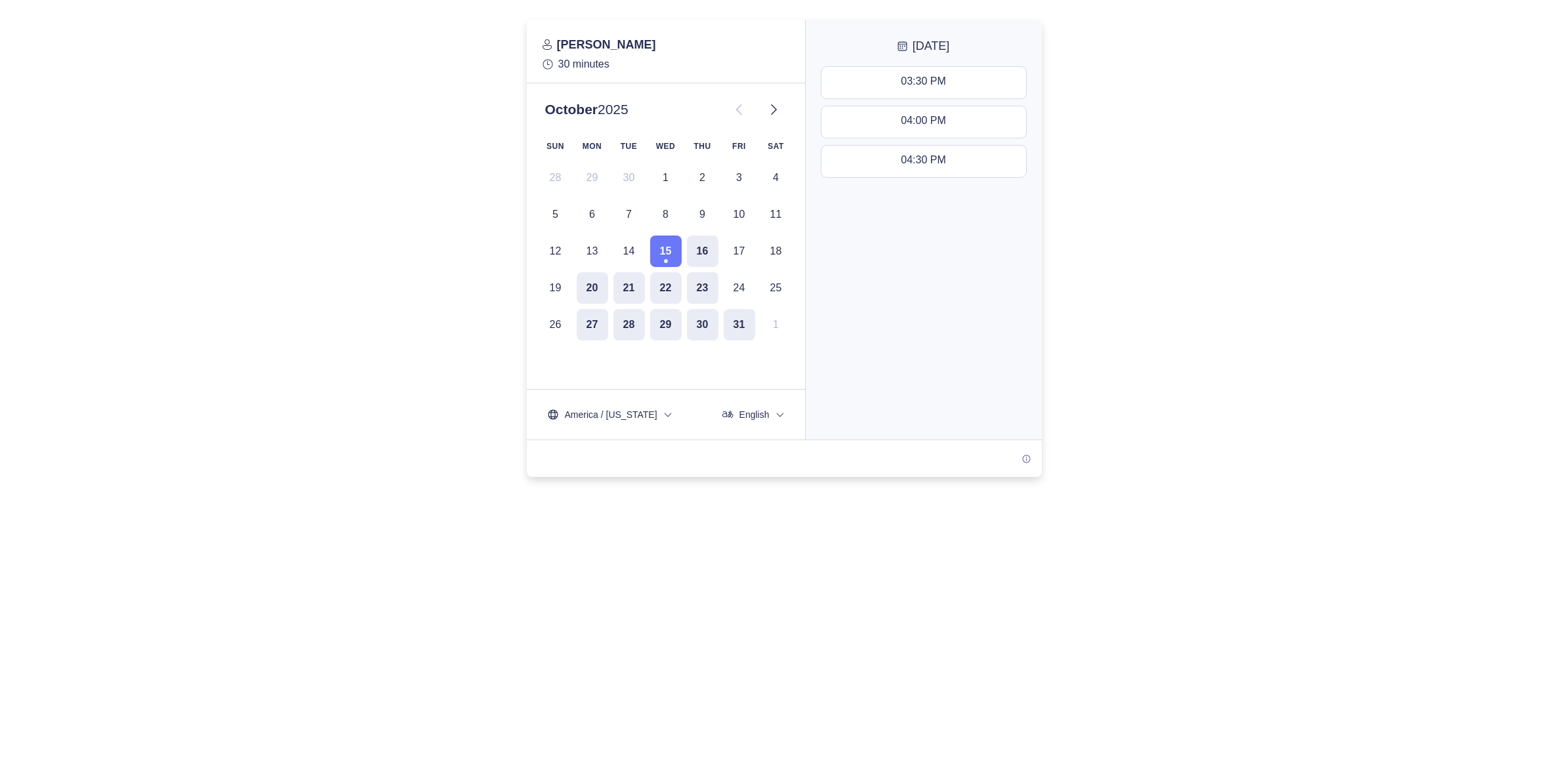
click at [667, 661] on div at bounding box center [784, 411] width 1568 height 782
click at [194, 461] on div at bounding box center [784, 249] width 1568 height 457
click at [710, 248] on button "16" at bounding box center [703, 251] width 31 height 31
click at [680, 249] on button "15" at bounding box center [666, 251] width 31 height 31
click at [693, 250] on button "16" at bounding box center [703, 251] width 31 height 31
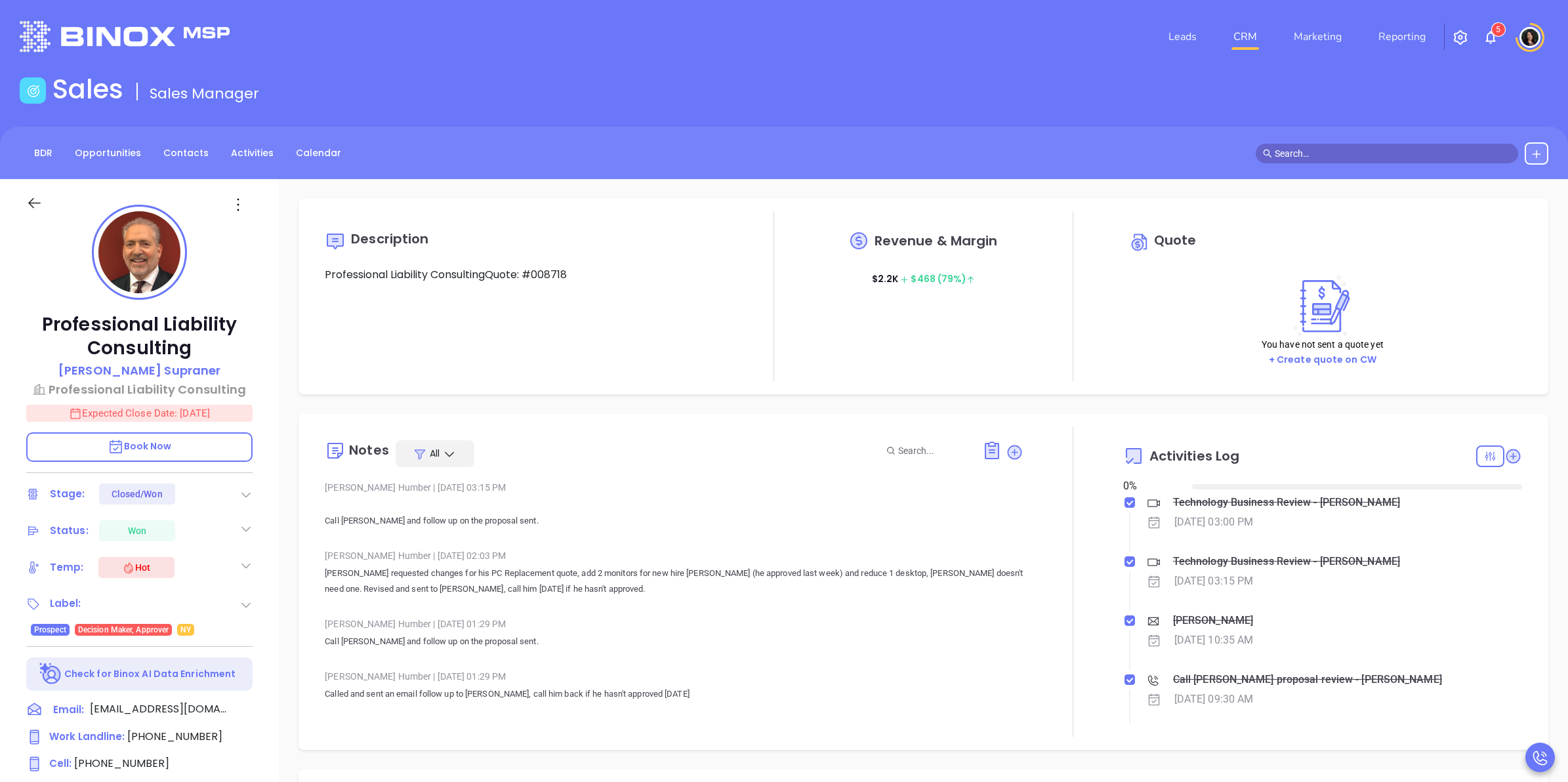
type input "[DATE]"
click at [1251, 39] on link "CRM" at bounding box center [1245, 36] width 34 height 26
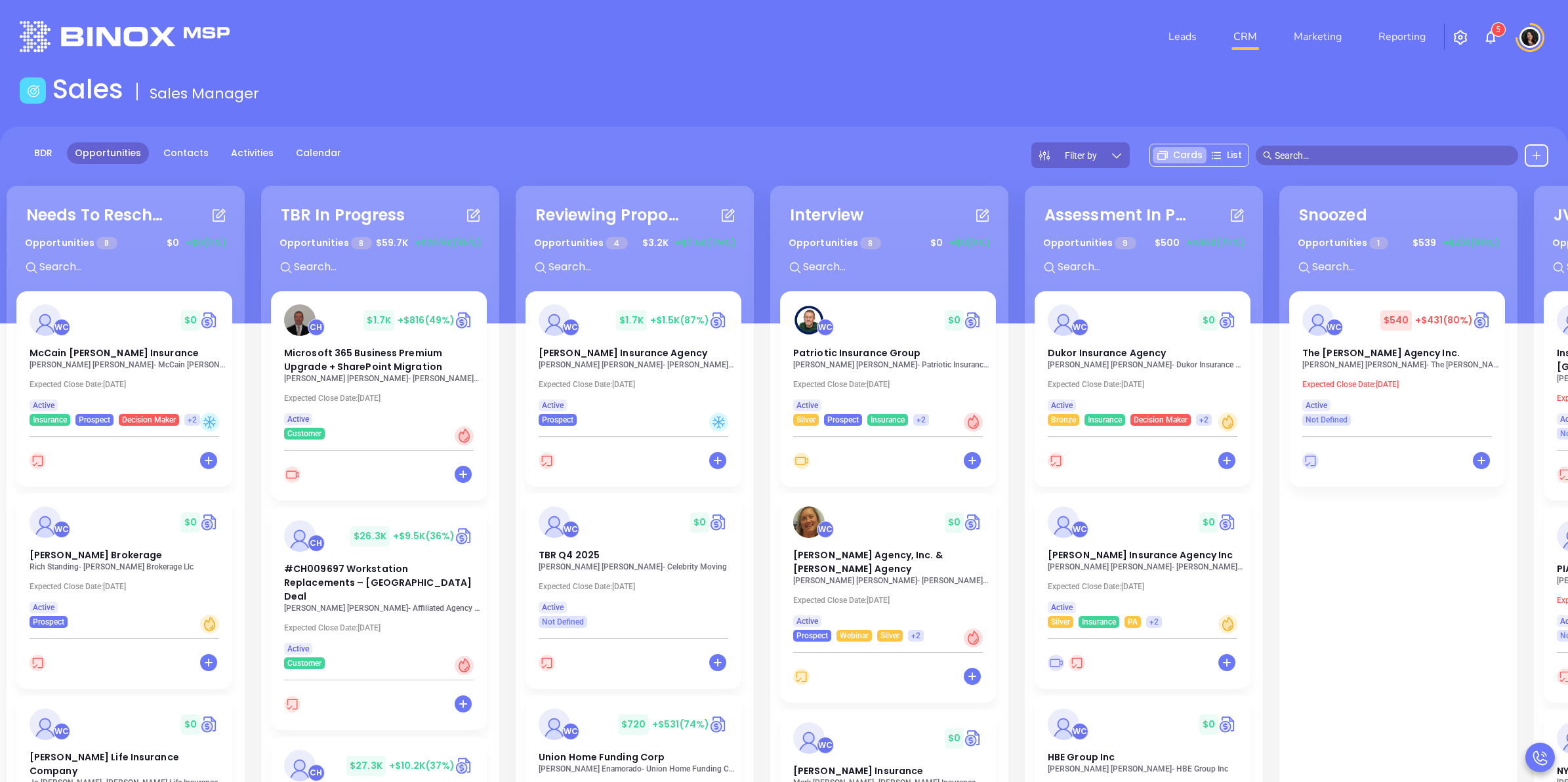
click at [885, 375] on div "WC $ 0 Patriotic Insurance Group Rob Bowen - Patriotic Insurance Group Expected…" at bounding box center [888, 359] width 216 height 134
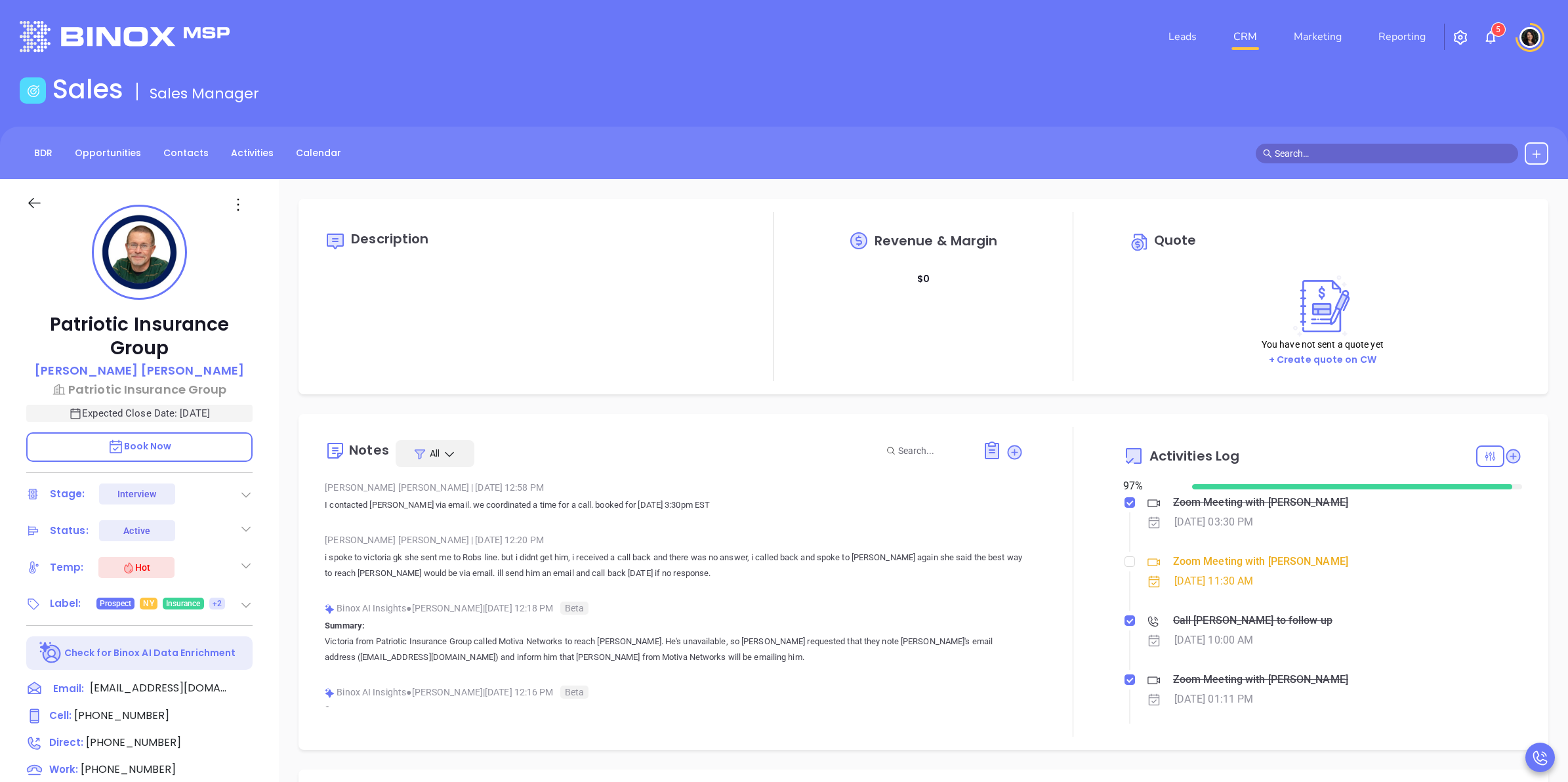
scroll to position [381, 0]
type input "[PERSON_NAME]"
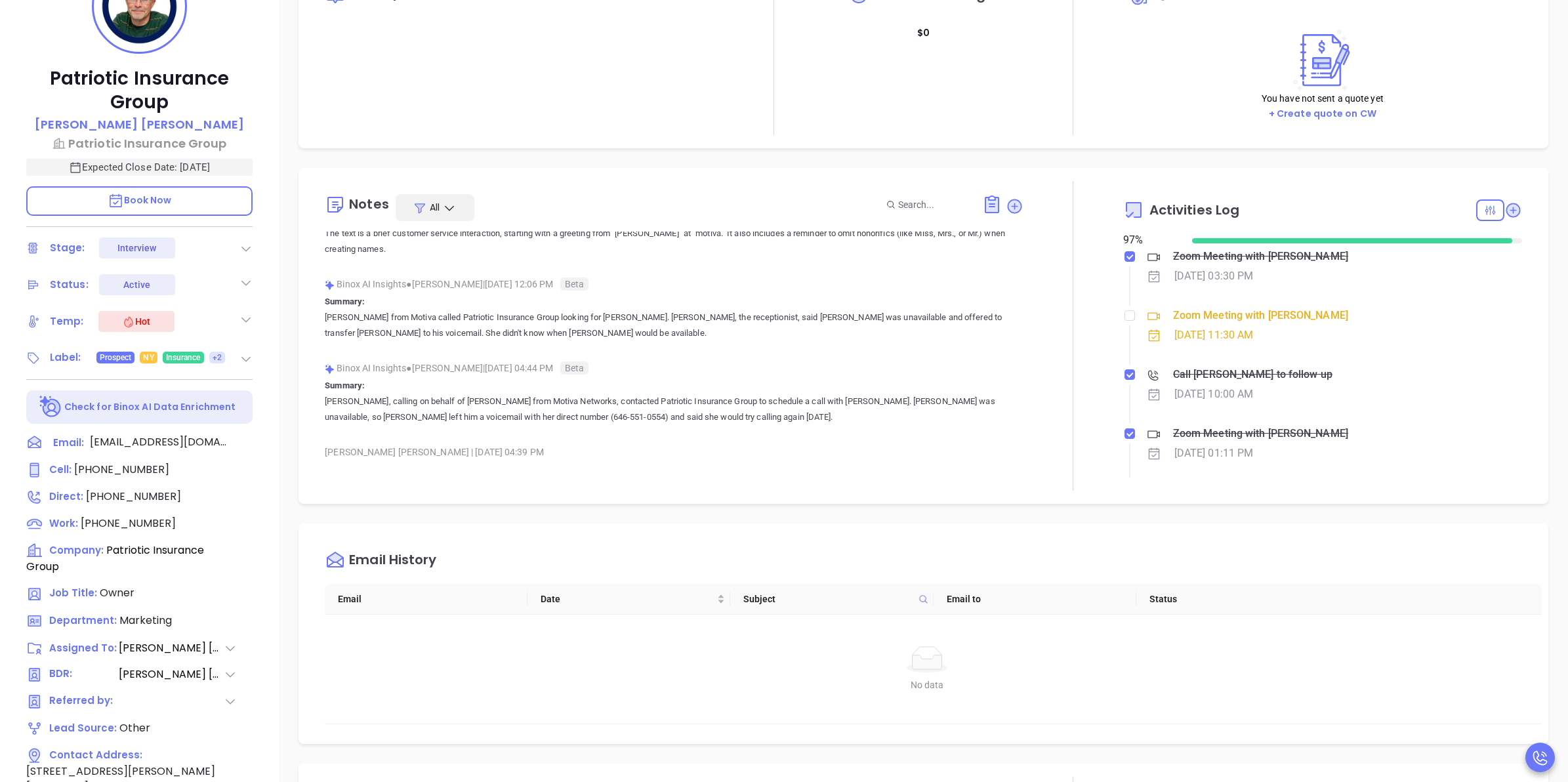
scroll to position [375, 0]
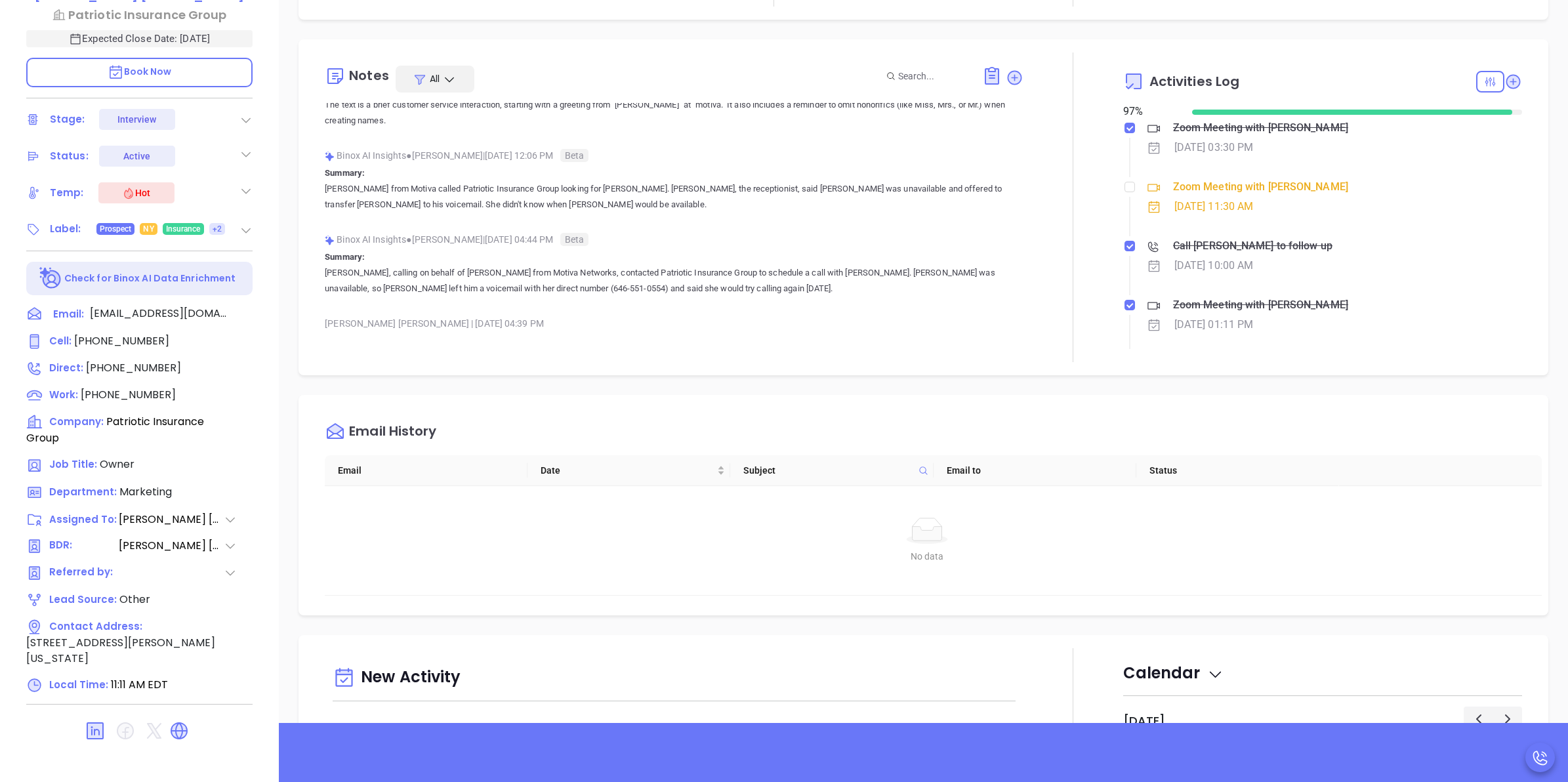
click at [1532, 406] on div "Email History Email Date Subject Email to Status No data No data" at bounding box center [923, 505] width 1250 height 221
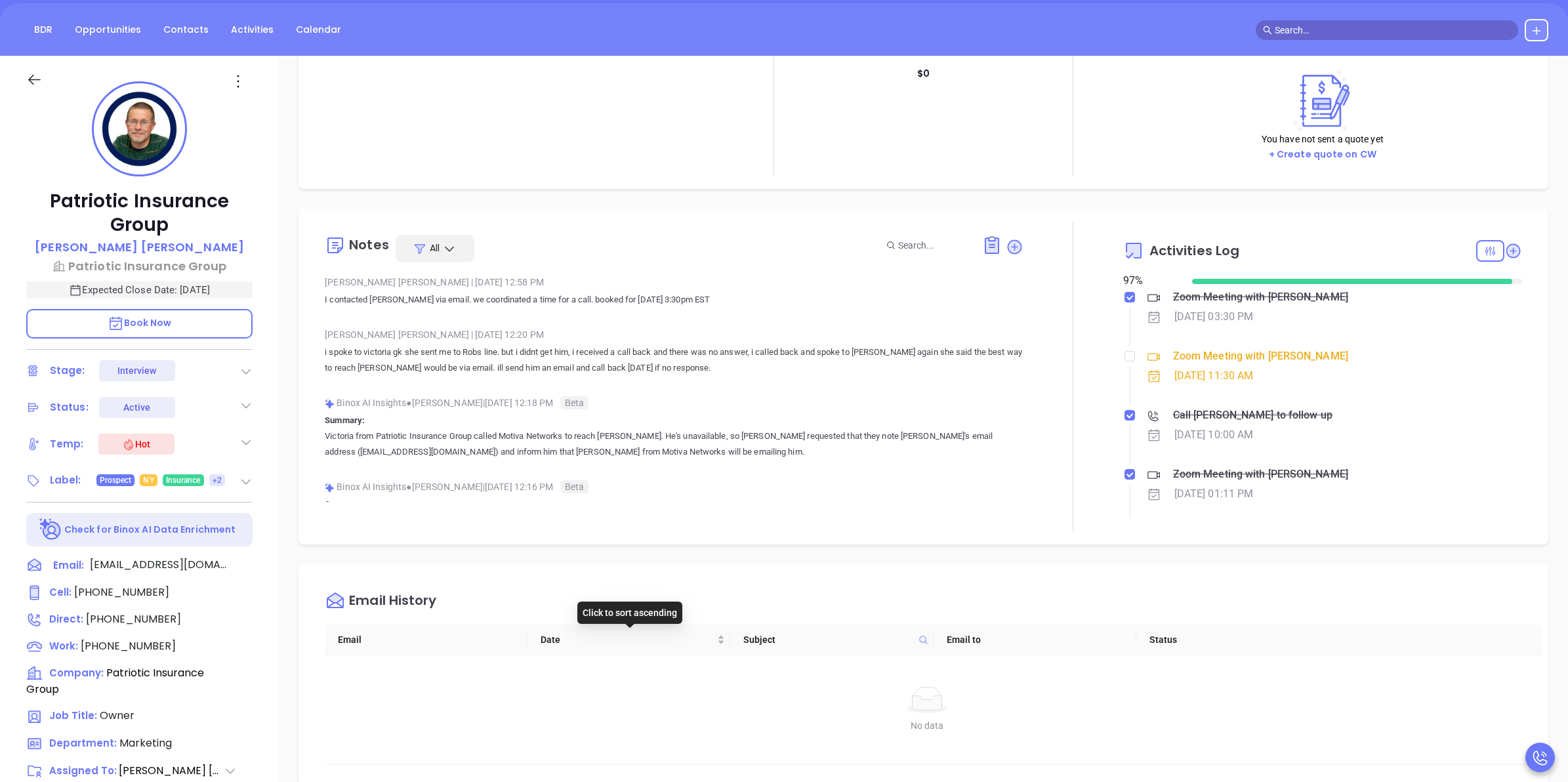
scroll to position [0, 0]
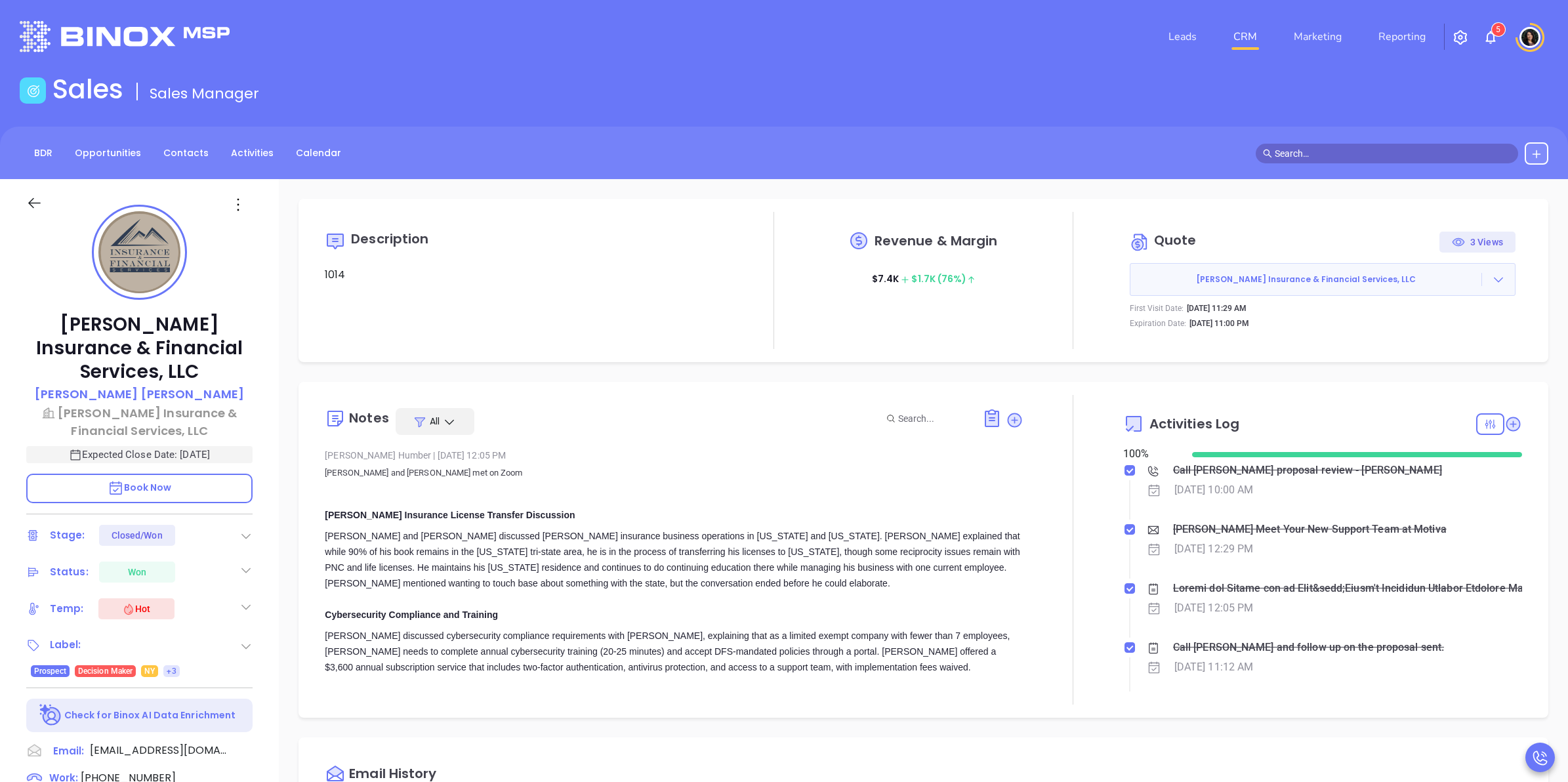
type input "[PERSON_NAME]"
click at [1253, 36] on link "CRM" at bounding box center [1245, 36] width 34 height 26
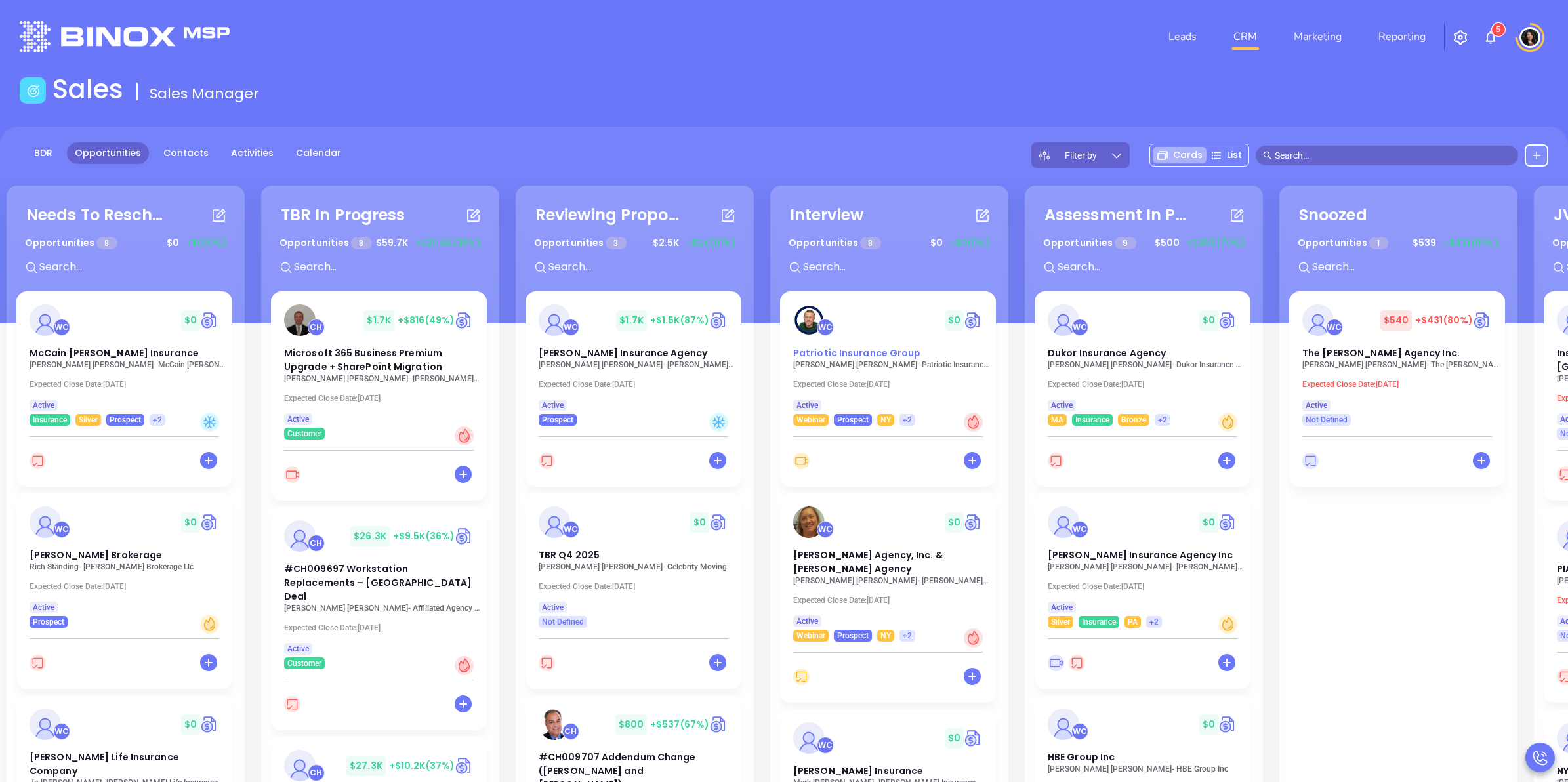
click at [870, 359] on span "Patriotic Insurance Group" at bounding box center [857, 353] width 128 height 13
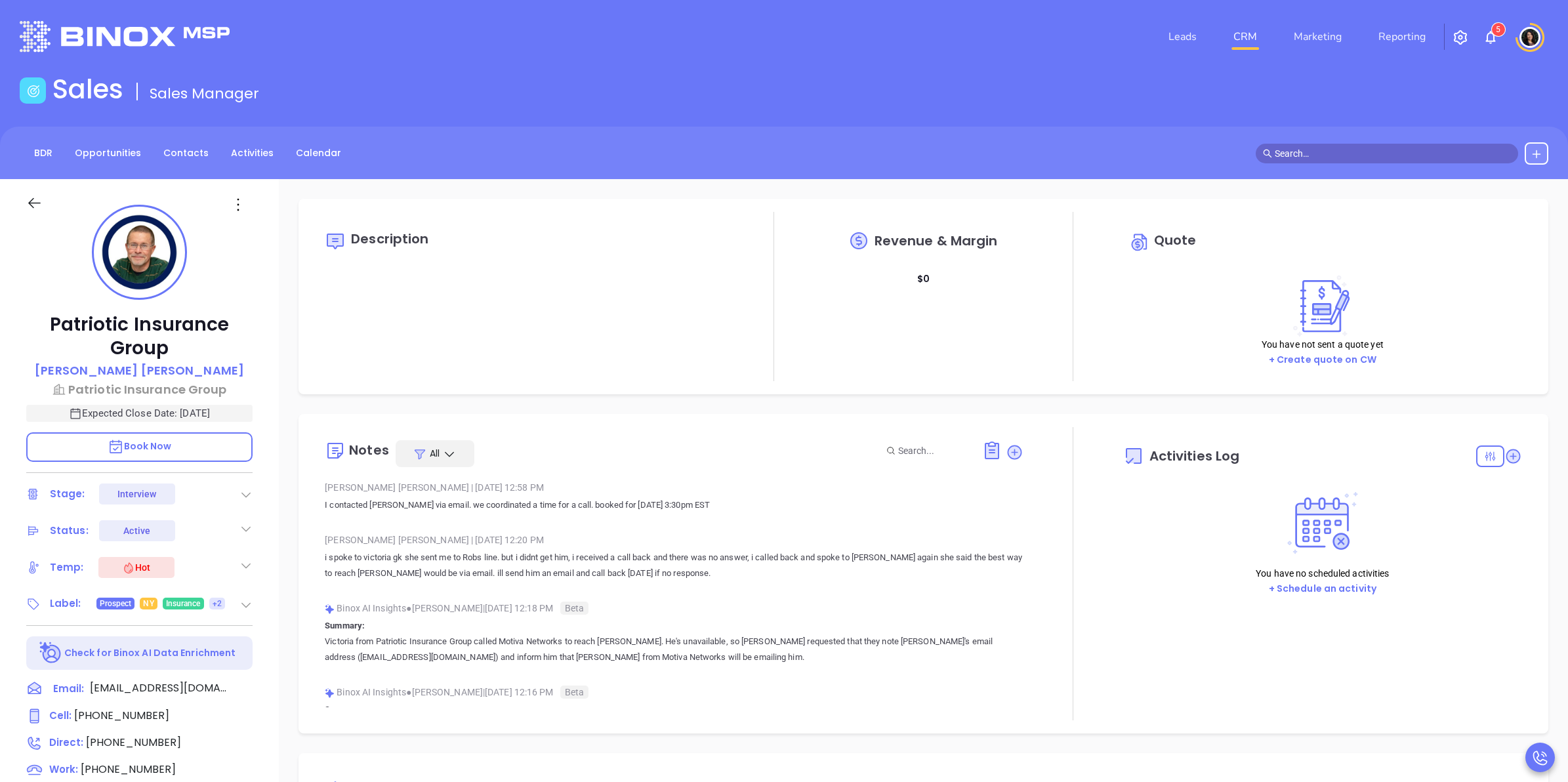
type input "[DATE]"
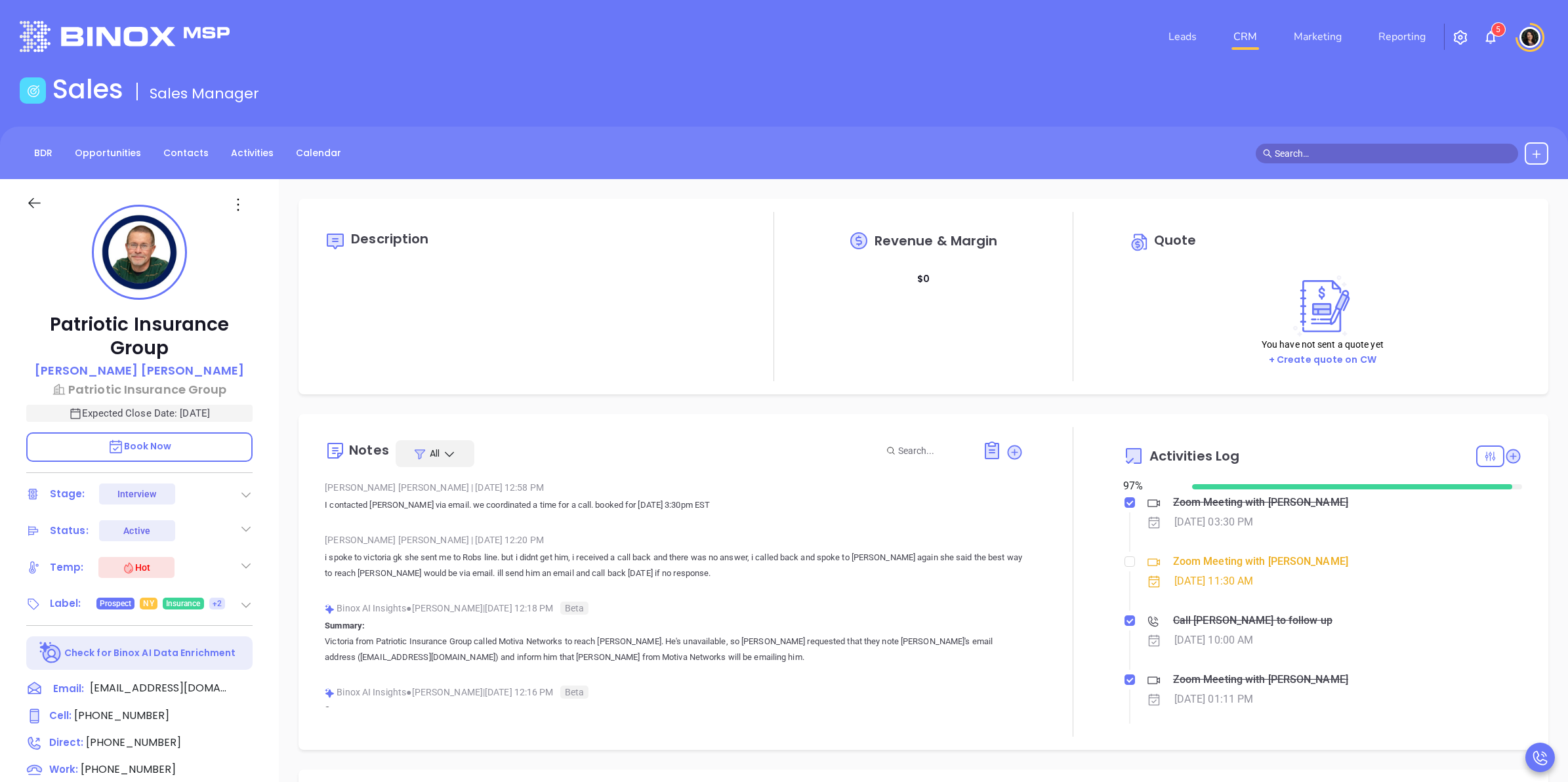
scroll to position [381, 0]
type input "[PERSON_NAME]"
click at [289, 531] on div "Description Revenue & Margin $ 0 Quote You have not sent a quote yet + Create q…" at bounding box center [924, 638] width 1290 height 918
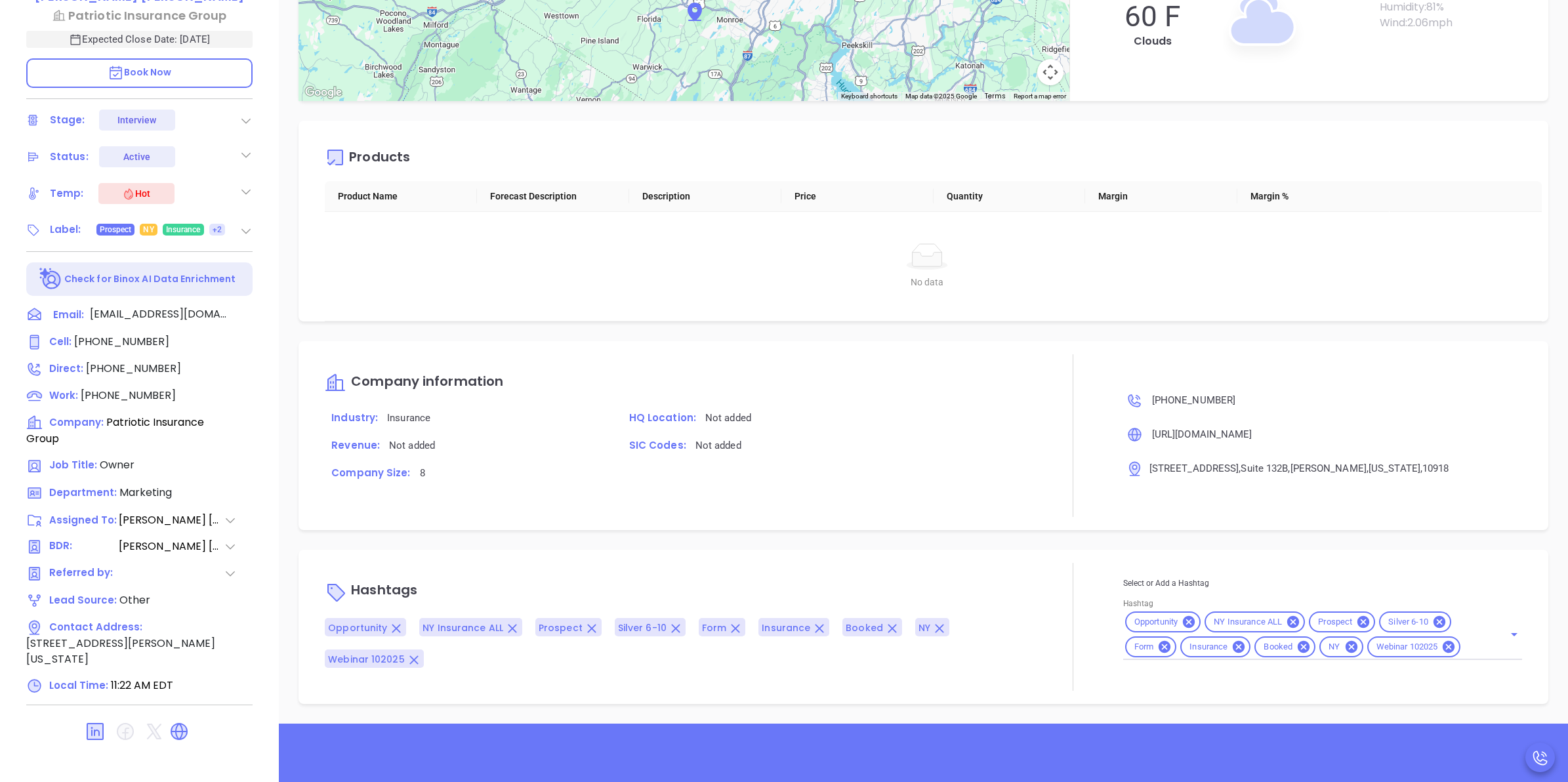
scroll to position [375, 0]
drag, startPoint x: 443, startPoint y: 473, endPoint x: 325, endPoint y: 468, distance: 118.1
click at [325, 468] on p "Company Size: 8" at bounding box center [466, 473] width 282 height 17
drag, startPoint x: 325, startPoint y: 468, endPoint x: 421, endPoint y: 476, distance: 96.3
click at [421, 476] on p "Company Size: 8" at bounding box center [466, 473] width 282 height 17
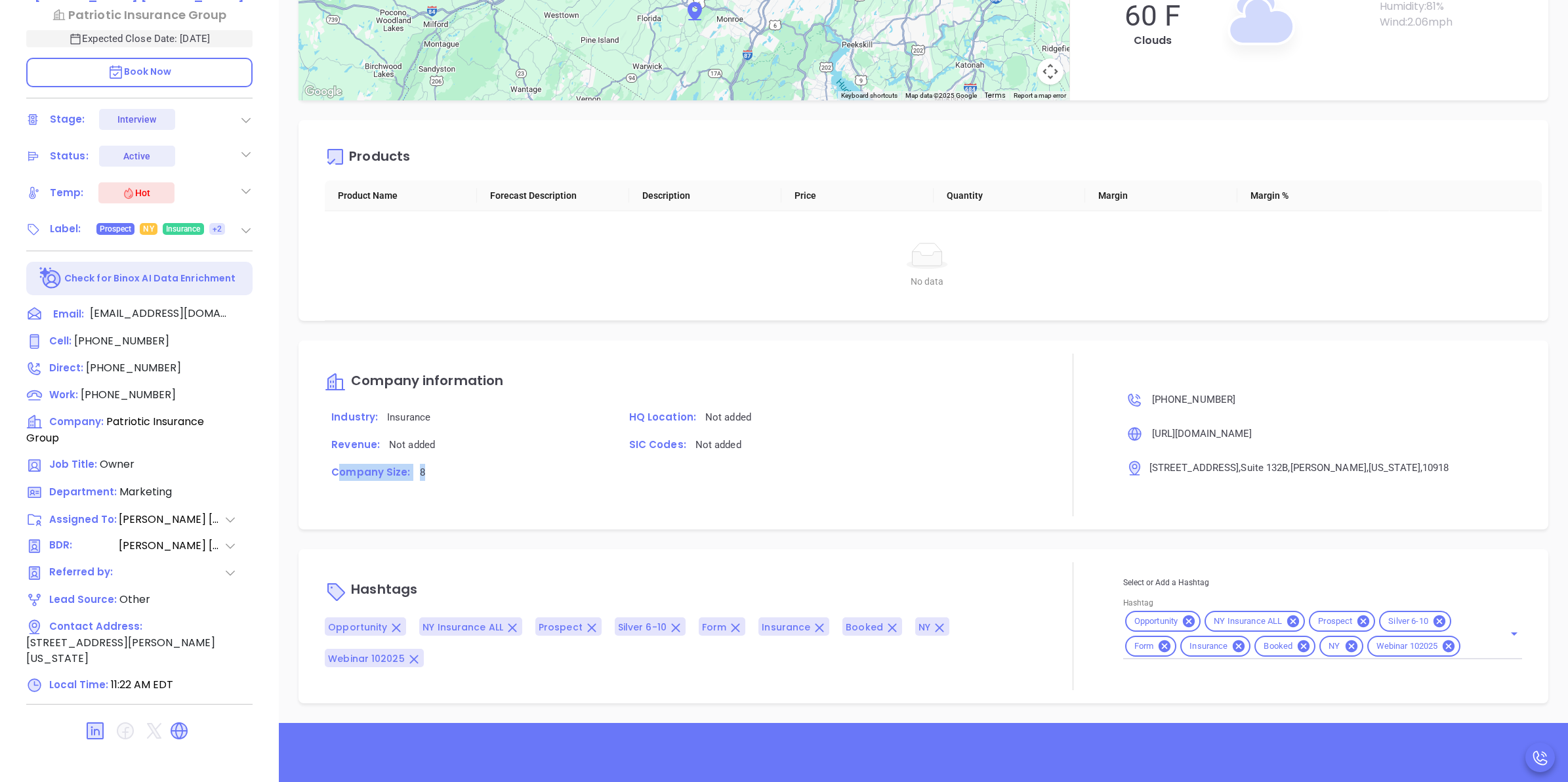
drag, startPoint x: 425, startPoint y: 476, endPoint x: 333, endPoint y: 471, distance: 92.1
click at [333, 471] on p "Company Size: 8" at bounding box center [466, 473] width 282 height 17
drag, startPoint x: 333, startPoint y: 471, endPoint x: 338, endPoint y: 481, distance: 11.2
click at [338, 481] on p "Company Size: 8" at bounding box center [466, 473] width 282 height 17
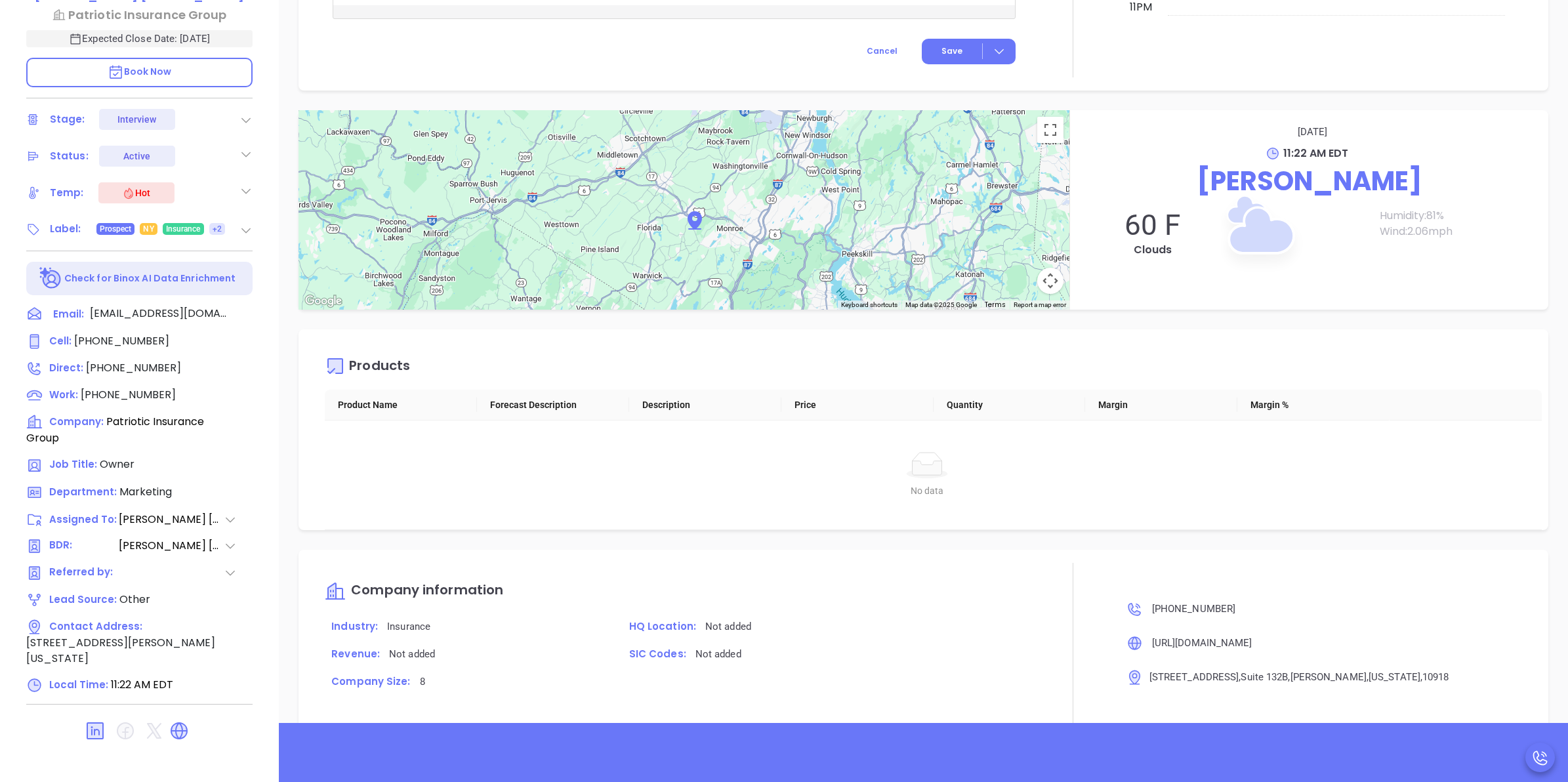
scroll to position [1145, 0]
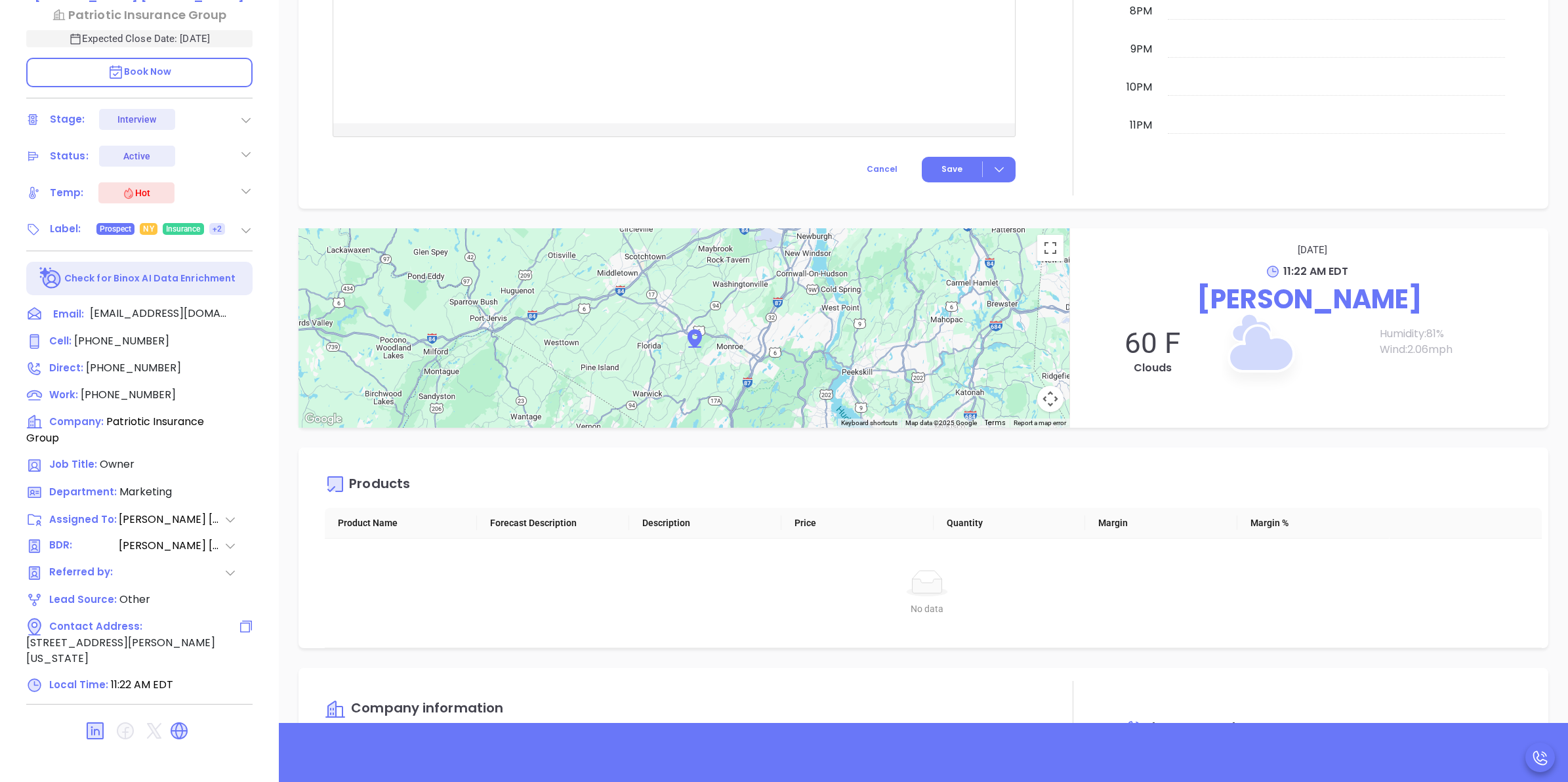
drag, startPoint x: 136, startPoint y: 651, endPoint x: 217, endPoint y: 647, distance: 81.1
click at [215, 647] on span "78 Brookside Avenue, Suite 132B, Chester, New York, 10918" at bounding box center [121, 650] width 189 height 31
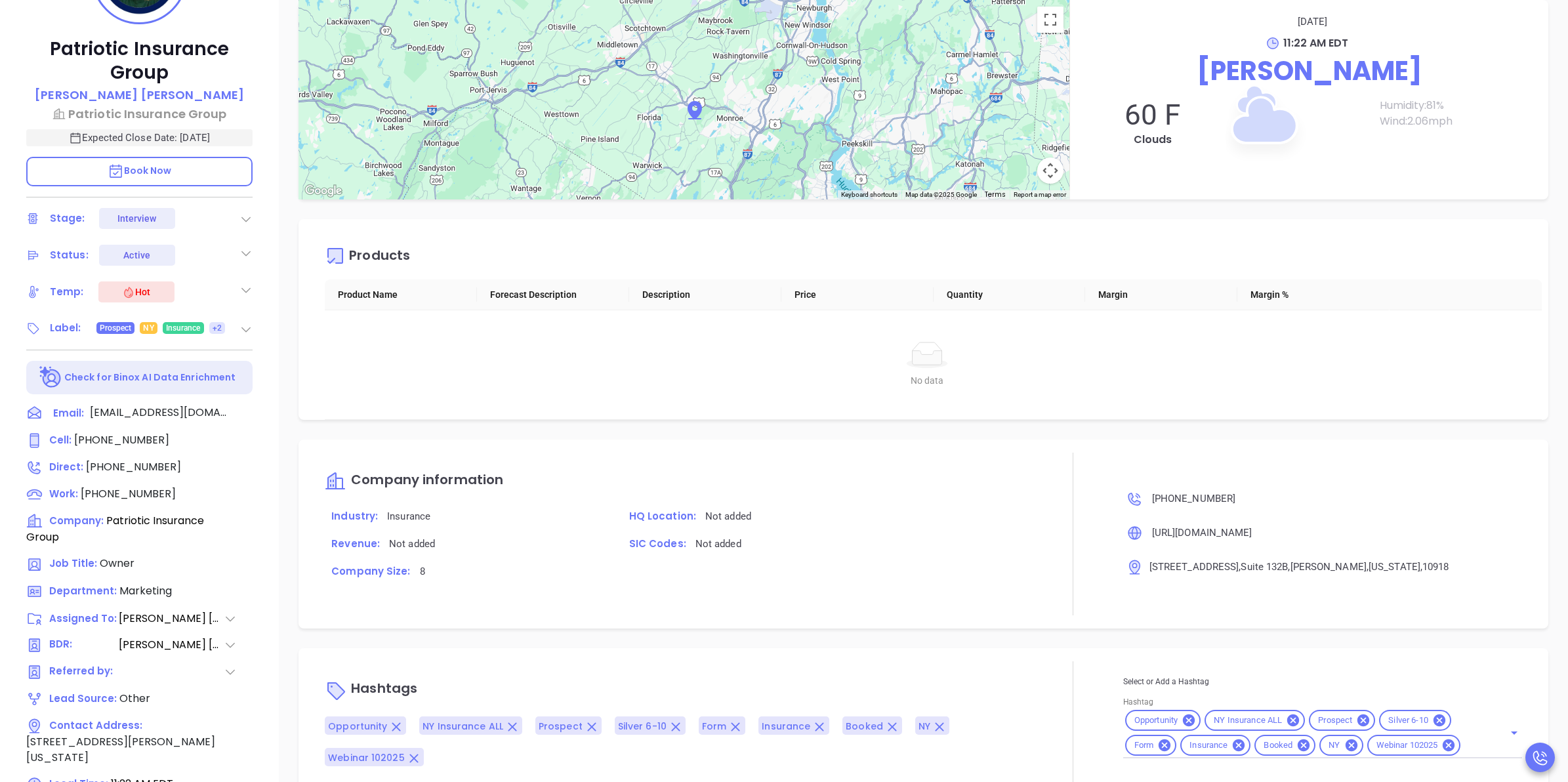
drag, startPoint x: 217, startPoint y: 647, endPoint x: 291, endPoint y: 539, distance: 130.9
click at [291, 539] on div "Description Revenue & Margin $ 0 Quote You have not sent a quote yet + Create q…" at bounding box center [924, 363] width 1290 height 918
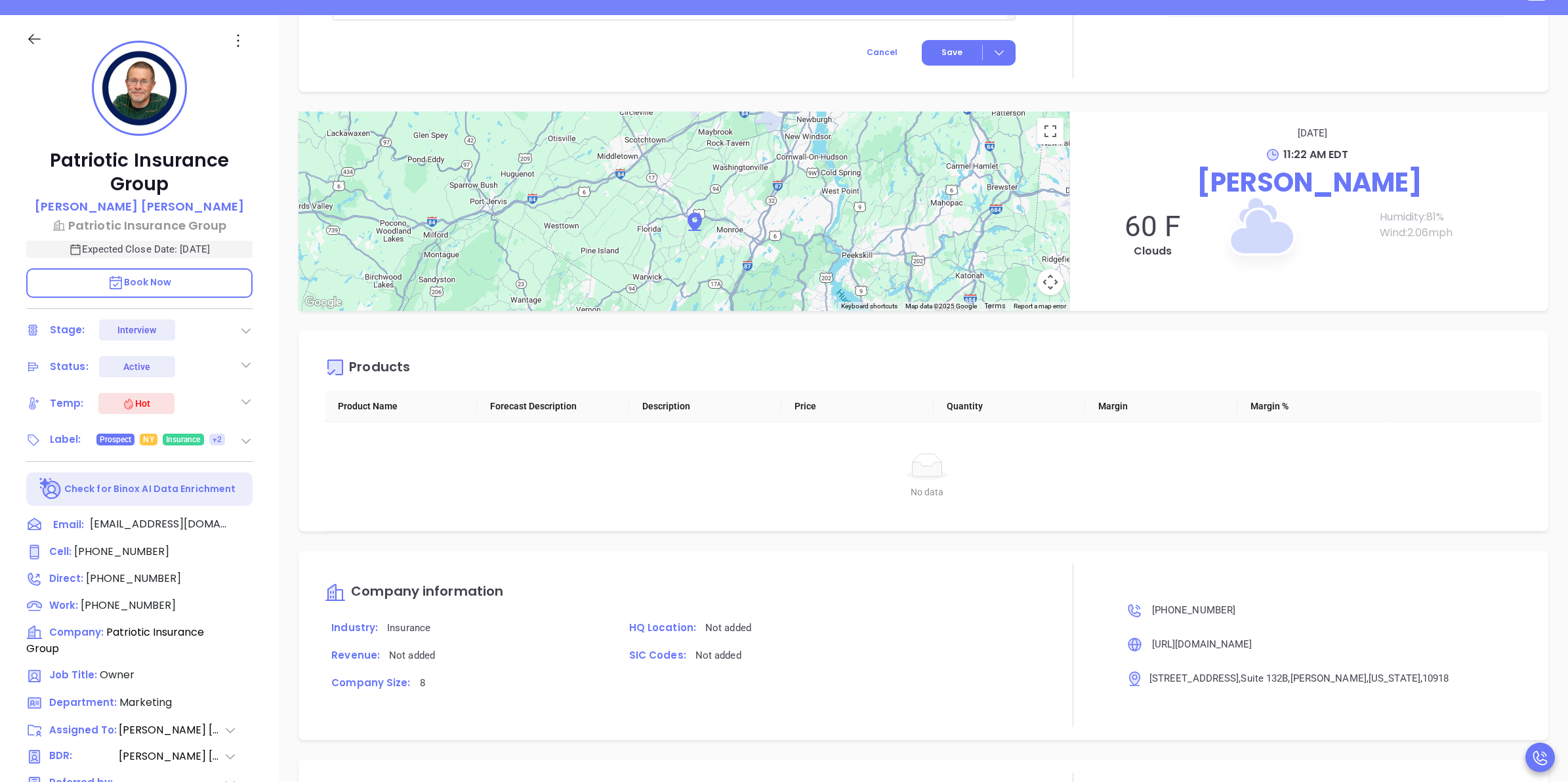
scroll to position [194, 0]
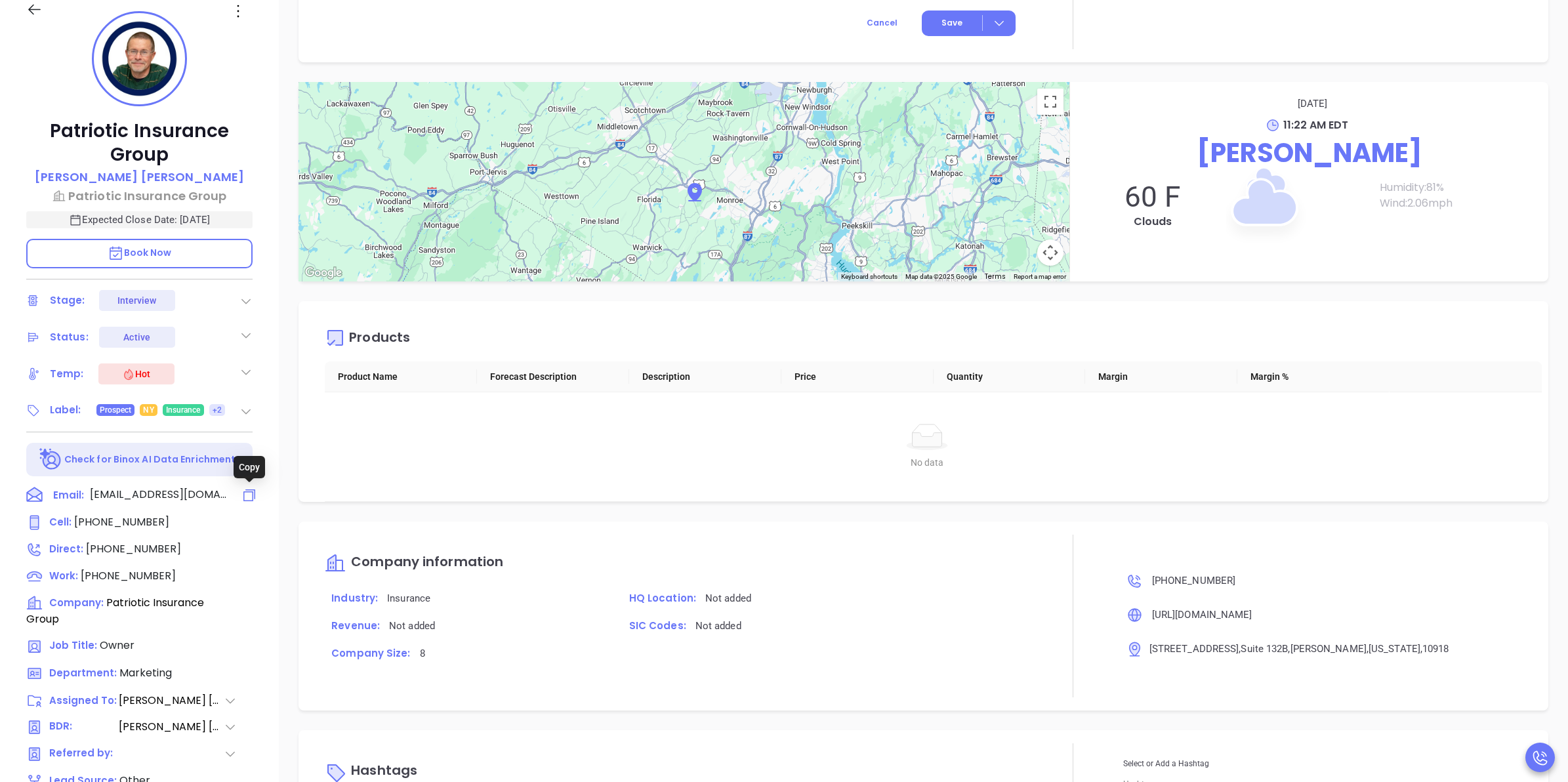
click at [247, 497] on icon at bounding box center [249, 496] width 16 height 16
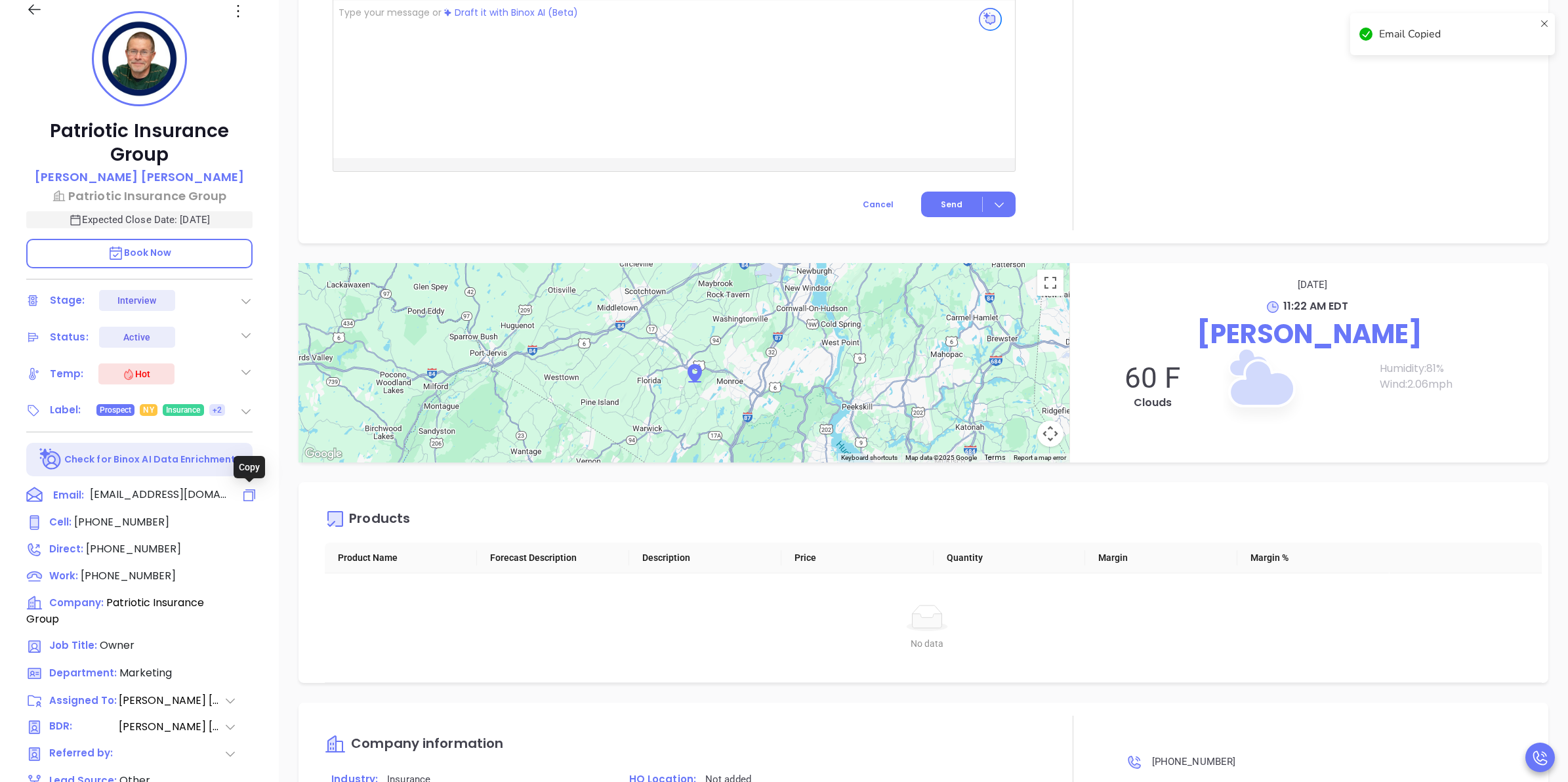
scroll to position [179, 0]
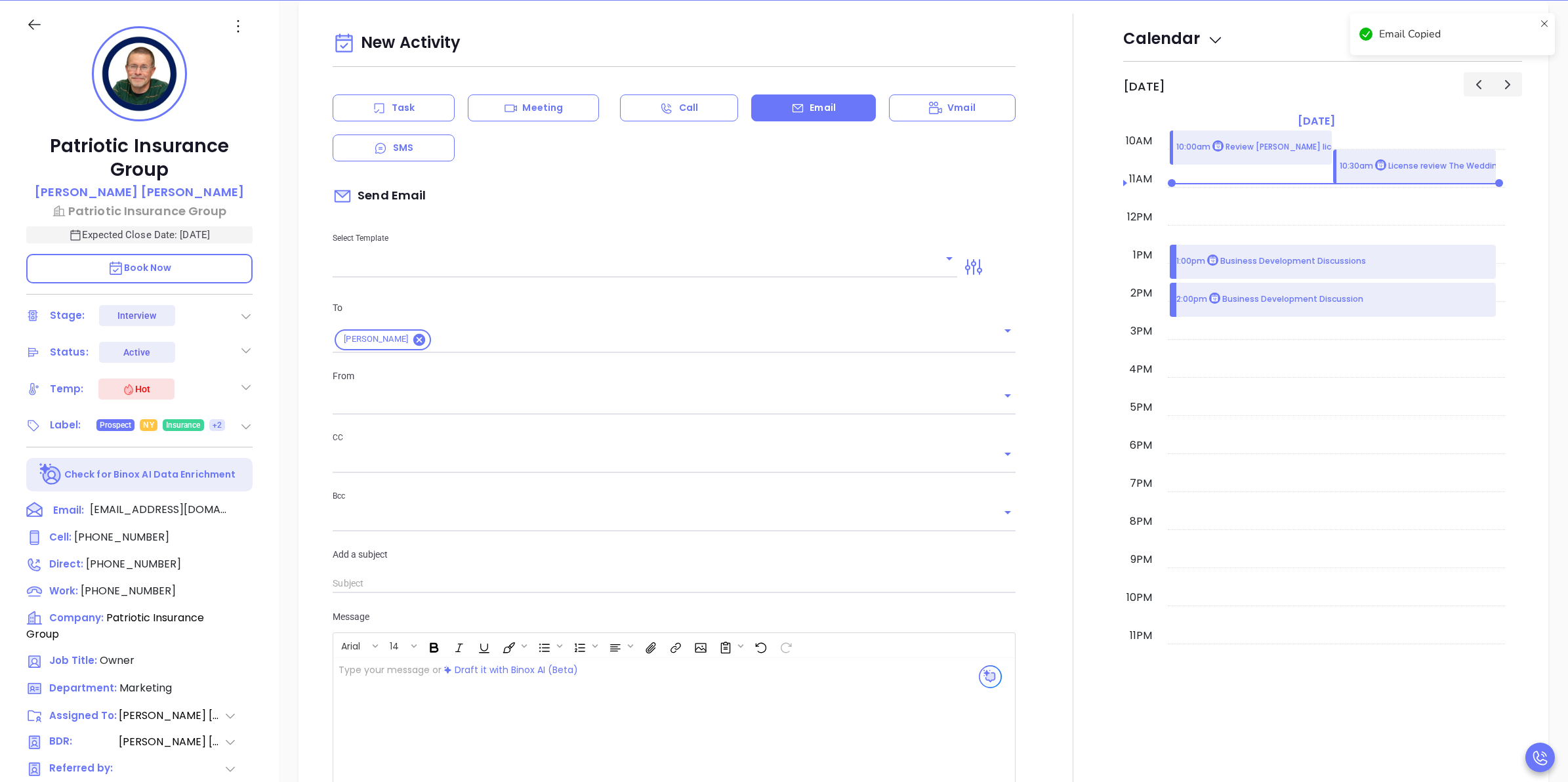
type input "[PERSON_NAME]"
click at [1052, 627] on div at bounding box center [1073, 451] width 100 height 874
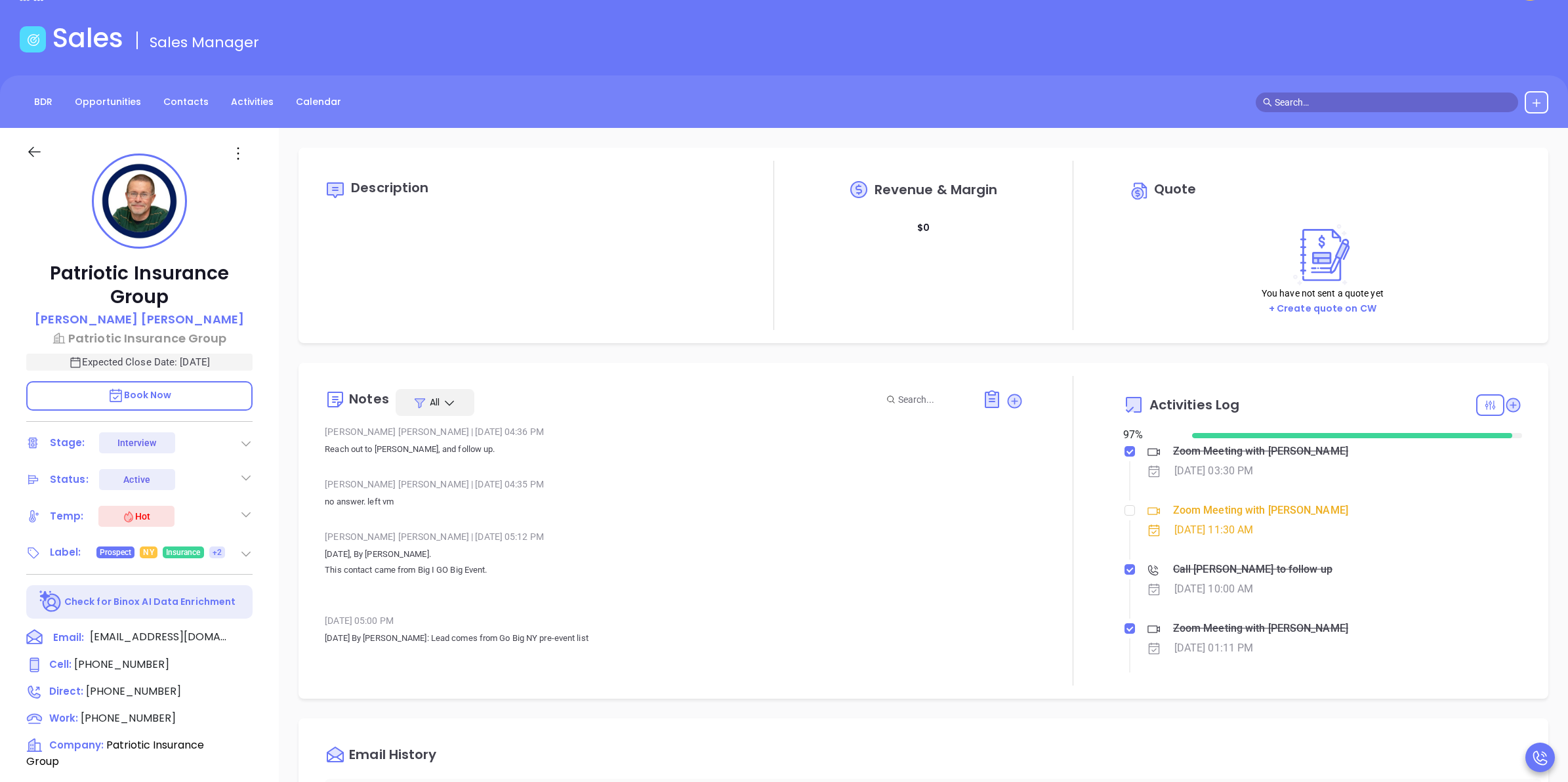
scroll to position [0, 0]
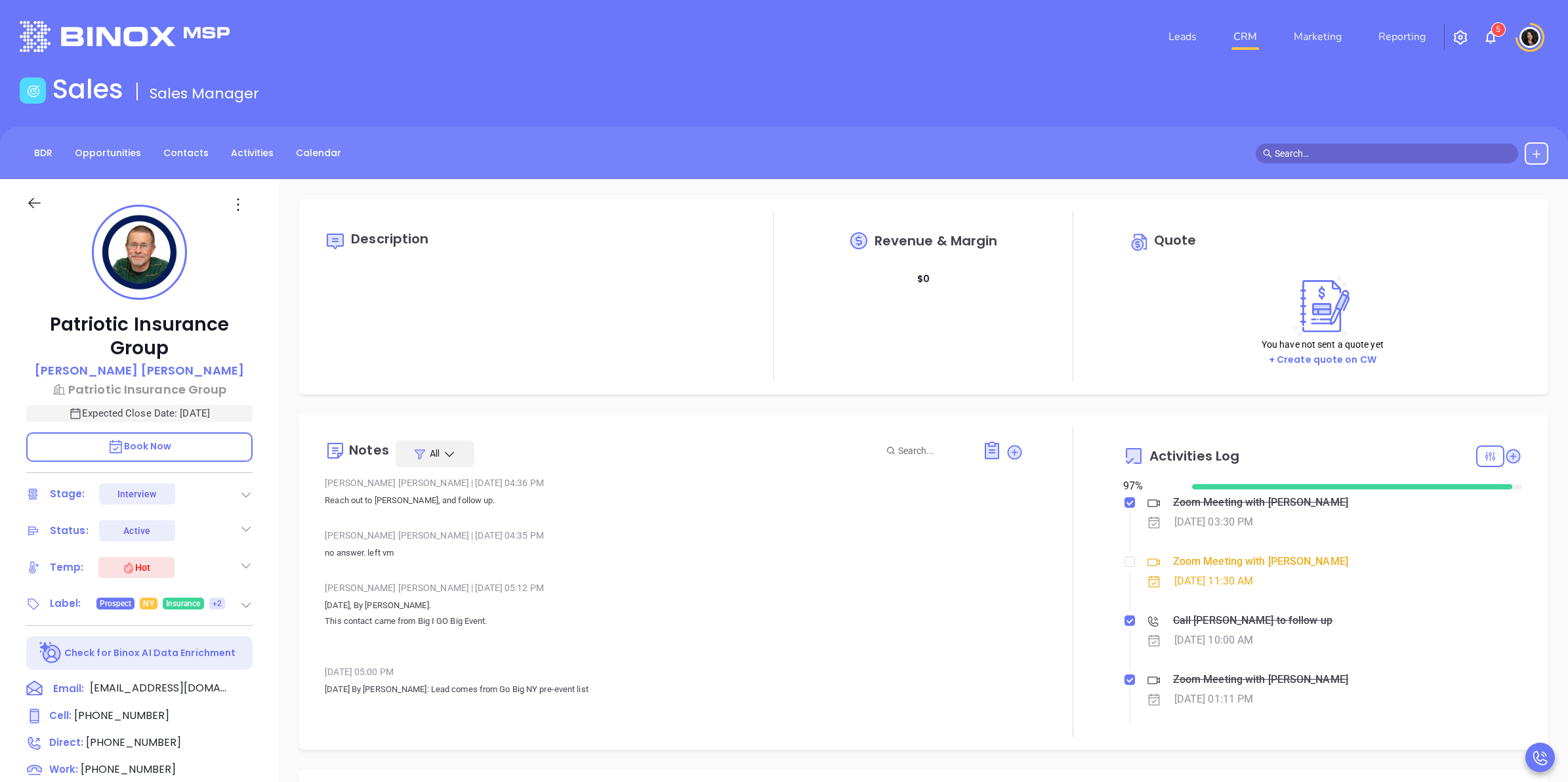
click at [1257, 33] on link "CRM" at bounding box center [1245, 36] width 34 height 26
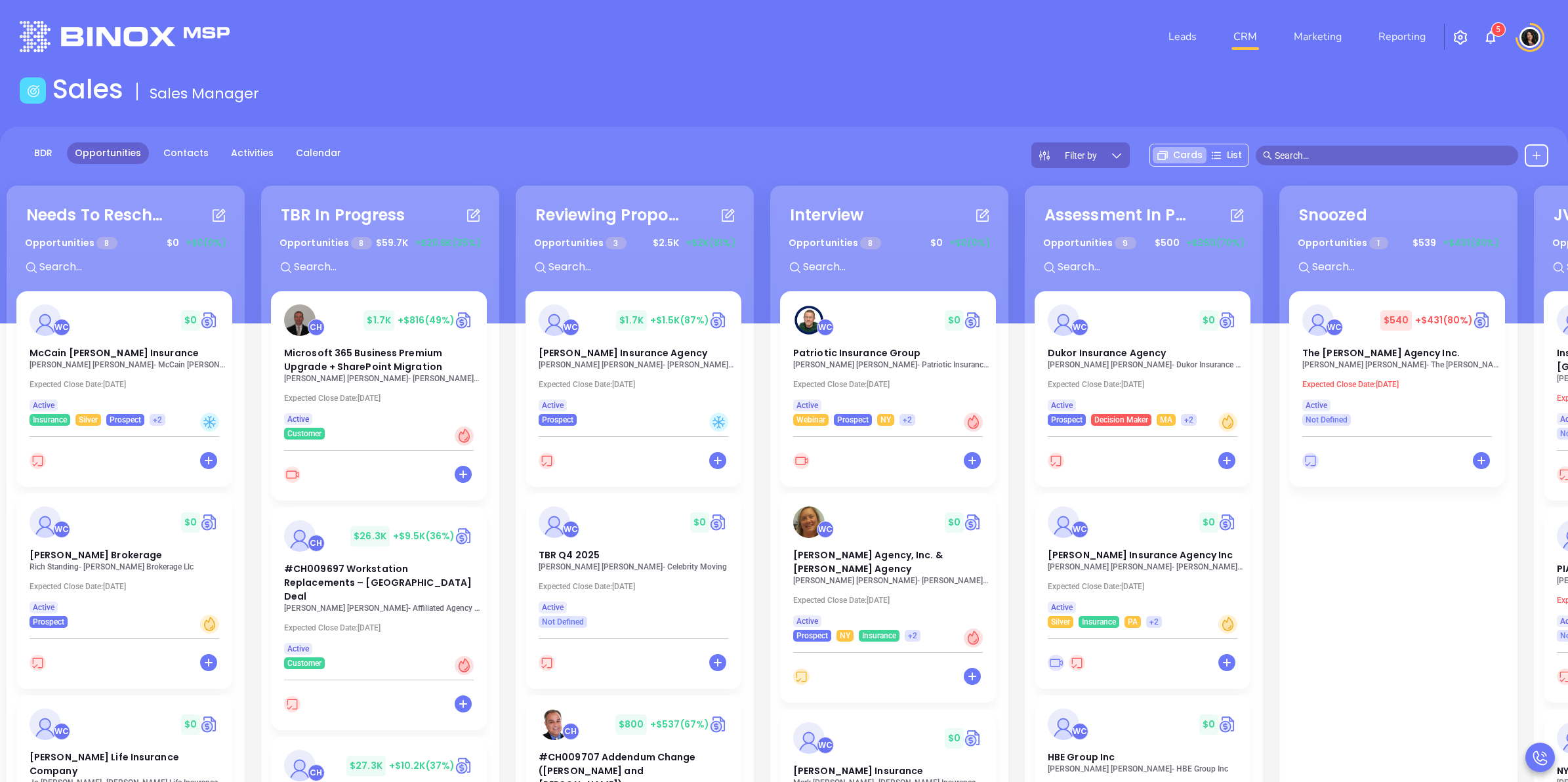
click at [1244, 38] on link "CRM" at bounding box center [1245, 36] width 34 height 26
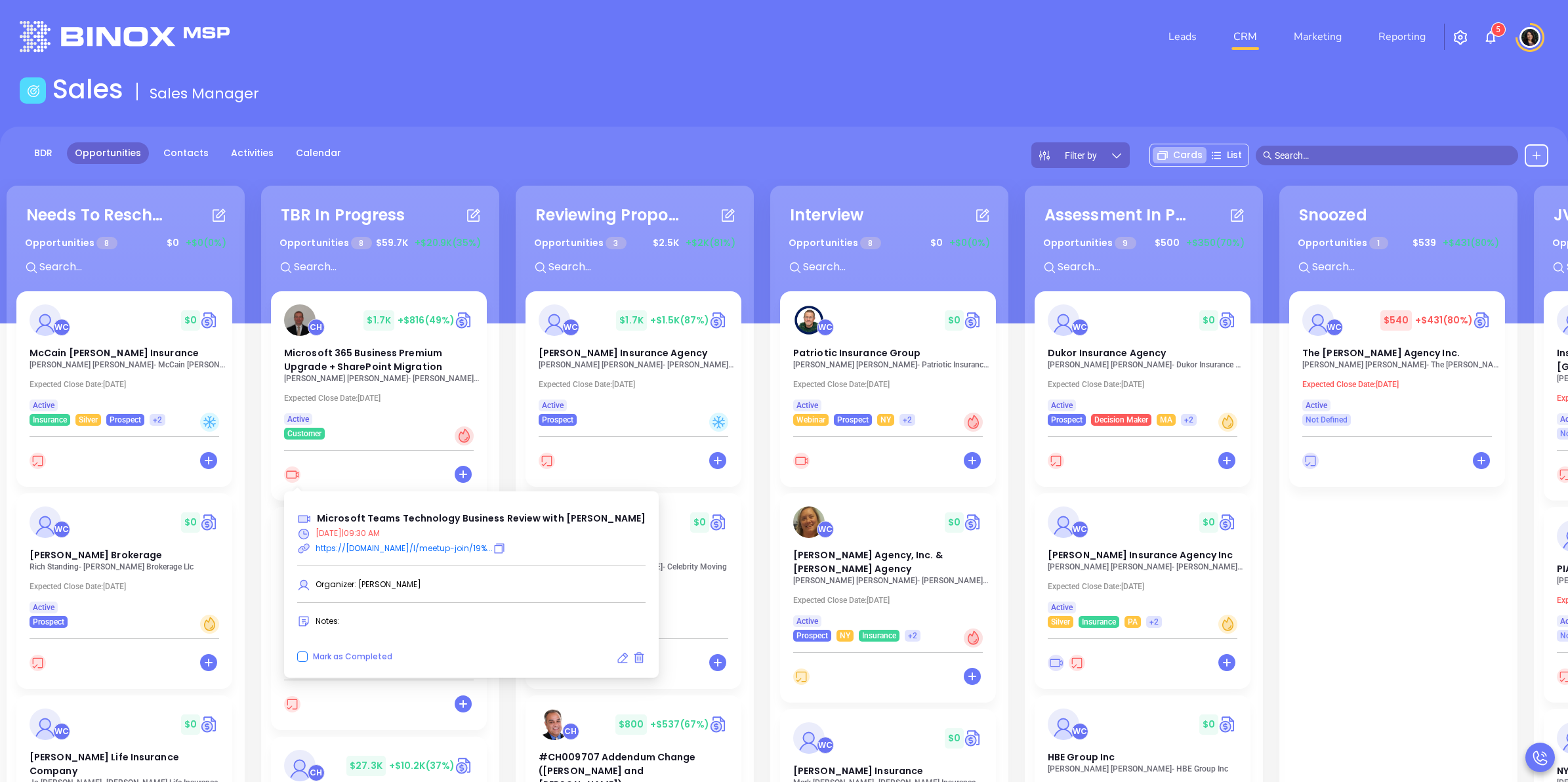
click at [322, 656] on span "Mark as Completed" at bounding box center [352, 657] width 79 height 11
click at [308, 656] on input "Mark as Completed" at bounding box center [302, 656] width 11 height 11
checkbox input "true"
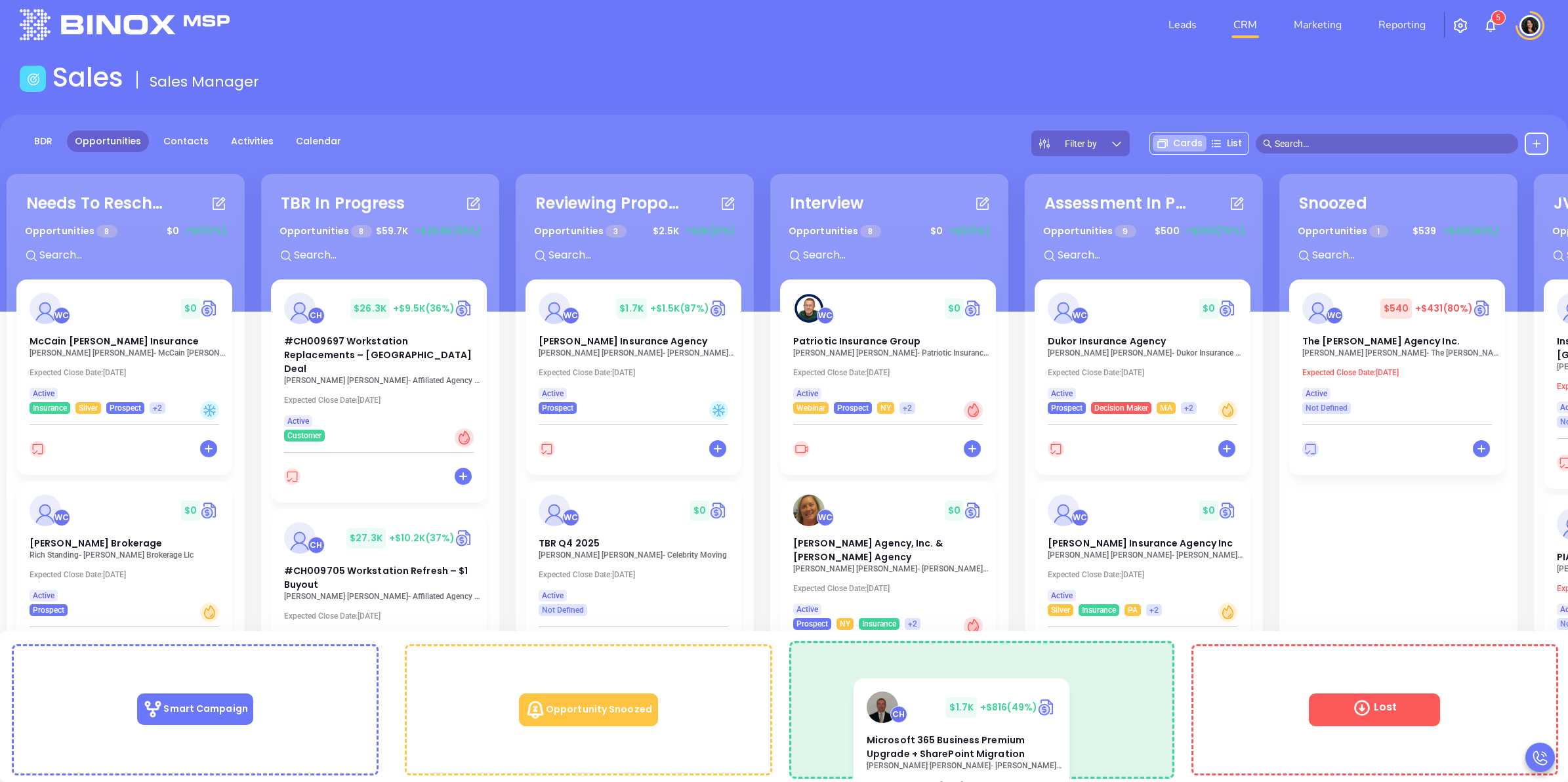
scroll to position [40, 0]
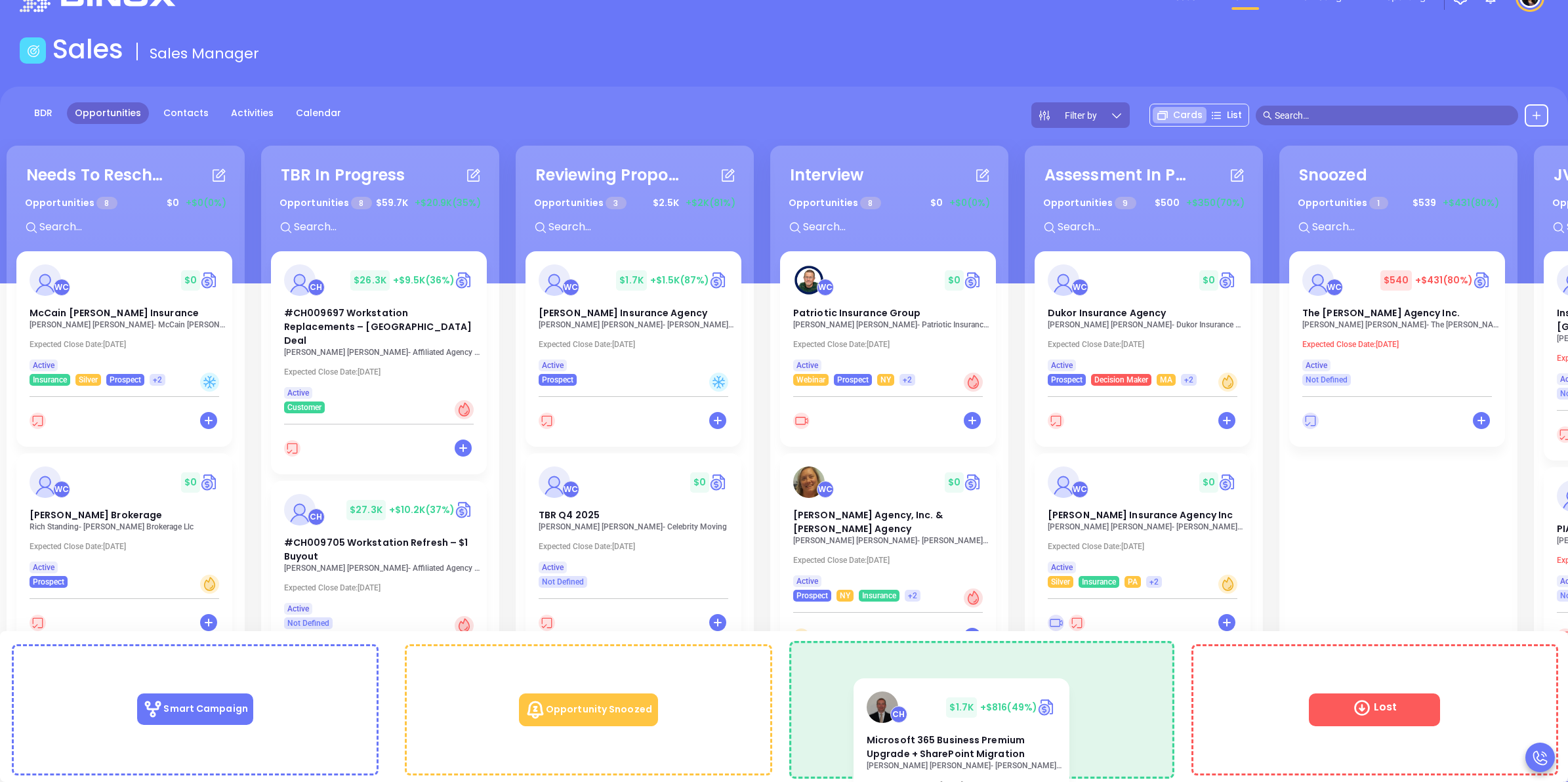
drag, startPoint x: 345, startPoint y: 314, endPoint x: 1029, endPoint y: 706, distance: 788.4
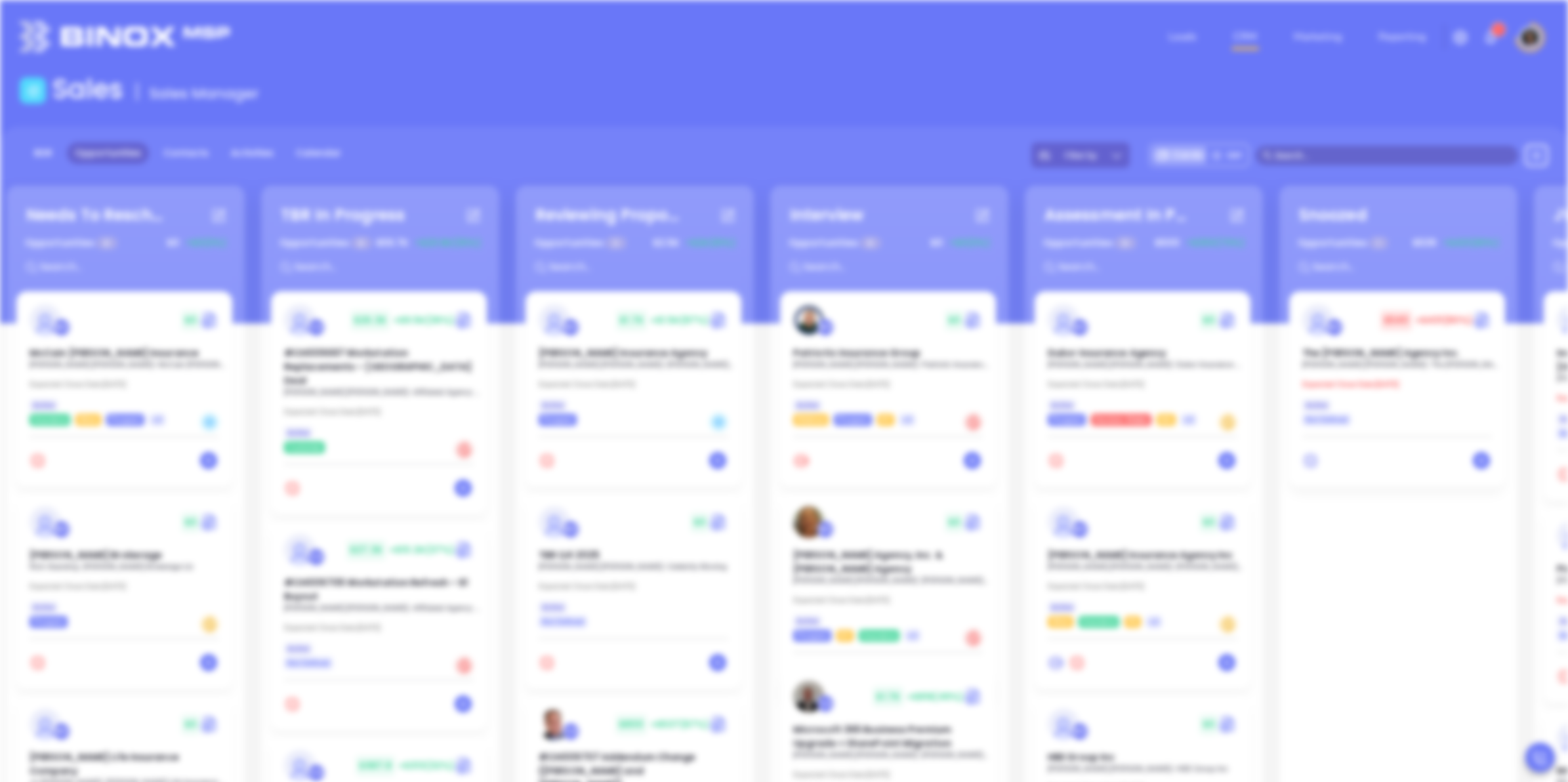
scroll to position [0, 0]
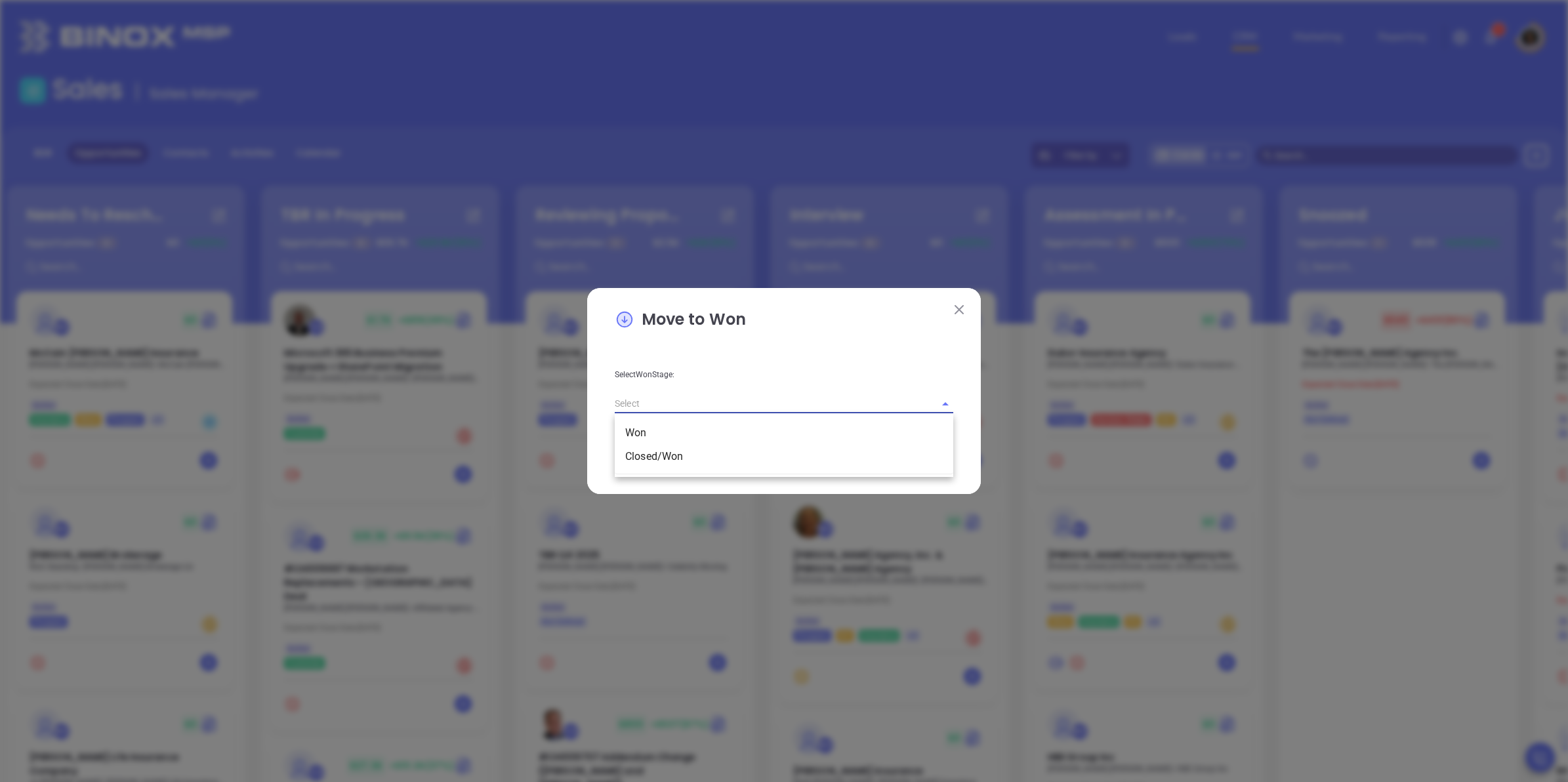
click at [730, 401] on input "text" at bounding box center [765, 403] width 302 height 19
click at [699, 454] on li "Closed/Won" at bounding box center [784, 456] width 338 height 24
type input "Closed/Won"
click at [898, 446] on button "Save" at bounding box center [910, 453] width 85 height 25
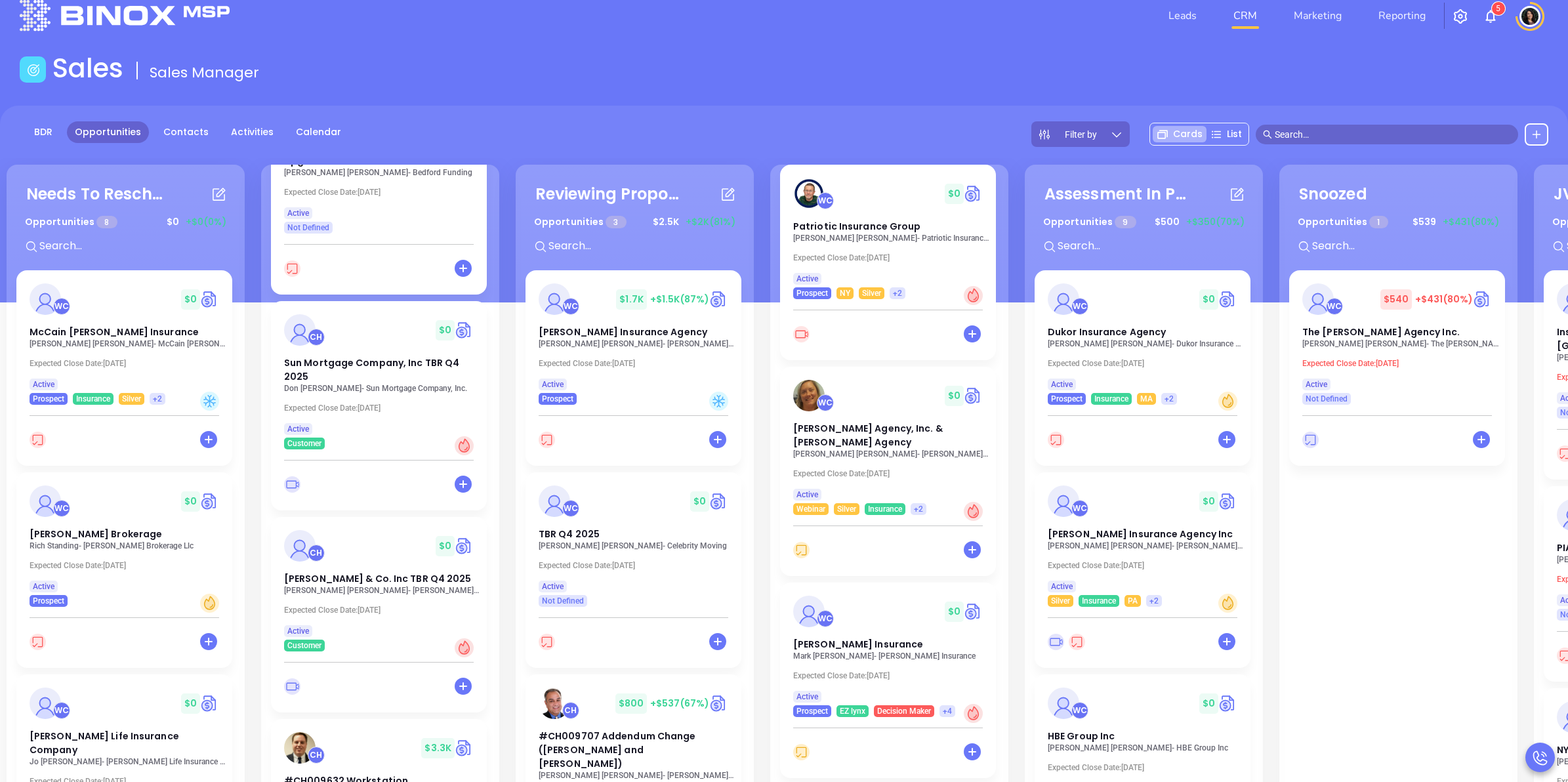
scroll to position [179, 0]
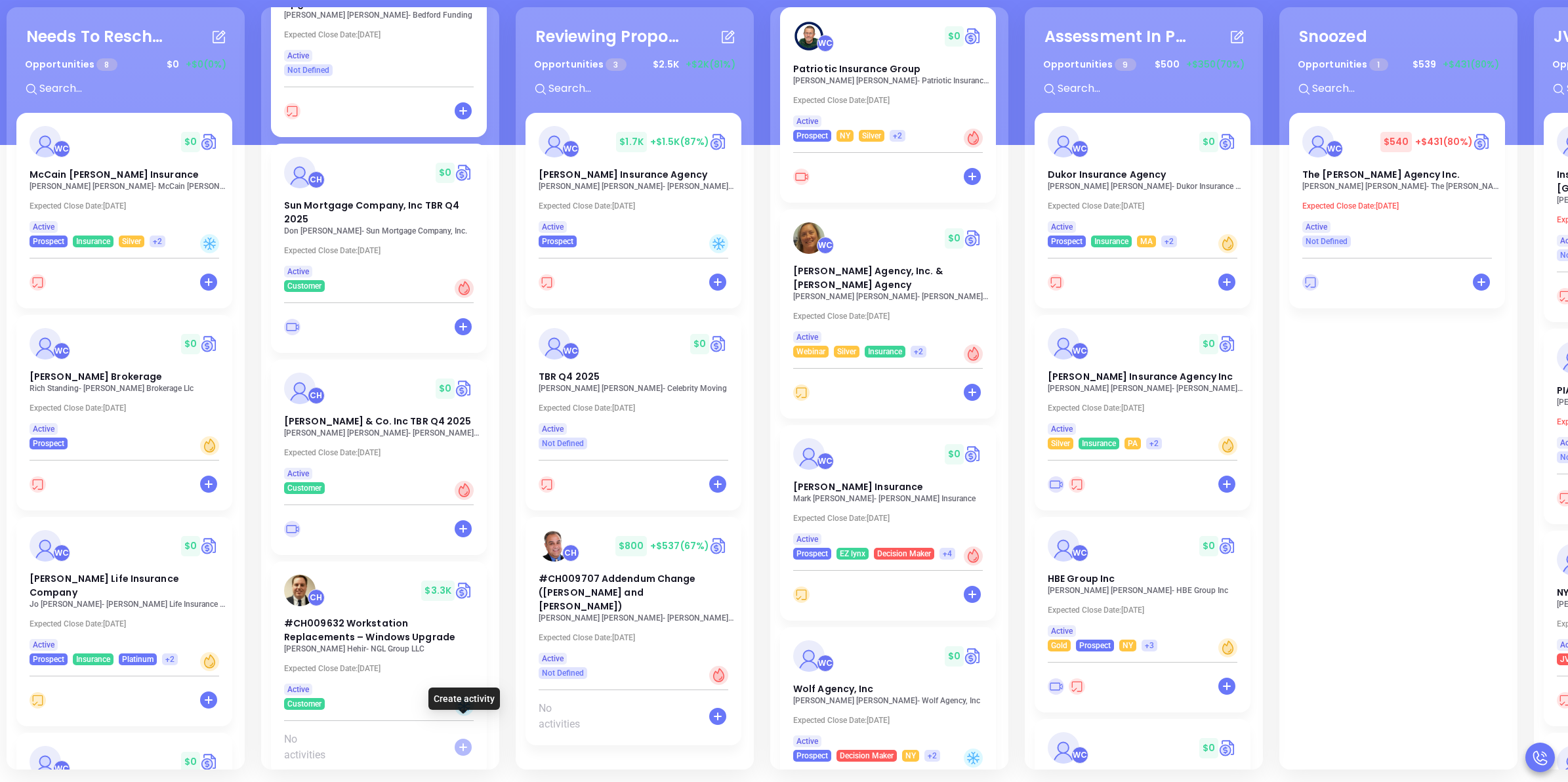
click at [459, 739] on icon at bounding box center [463, 748] width 17 height 17
click at [369, 741] on icon at bounding box center [376, 748] width 14 height 14
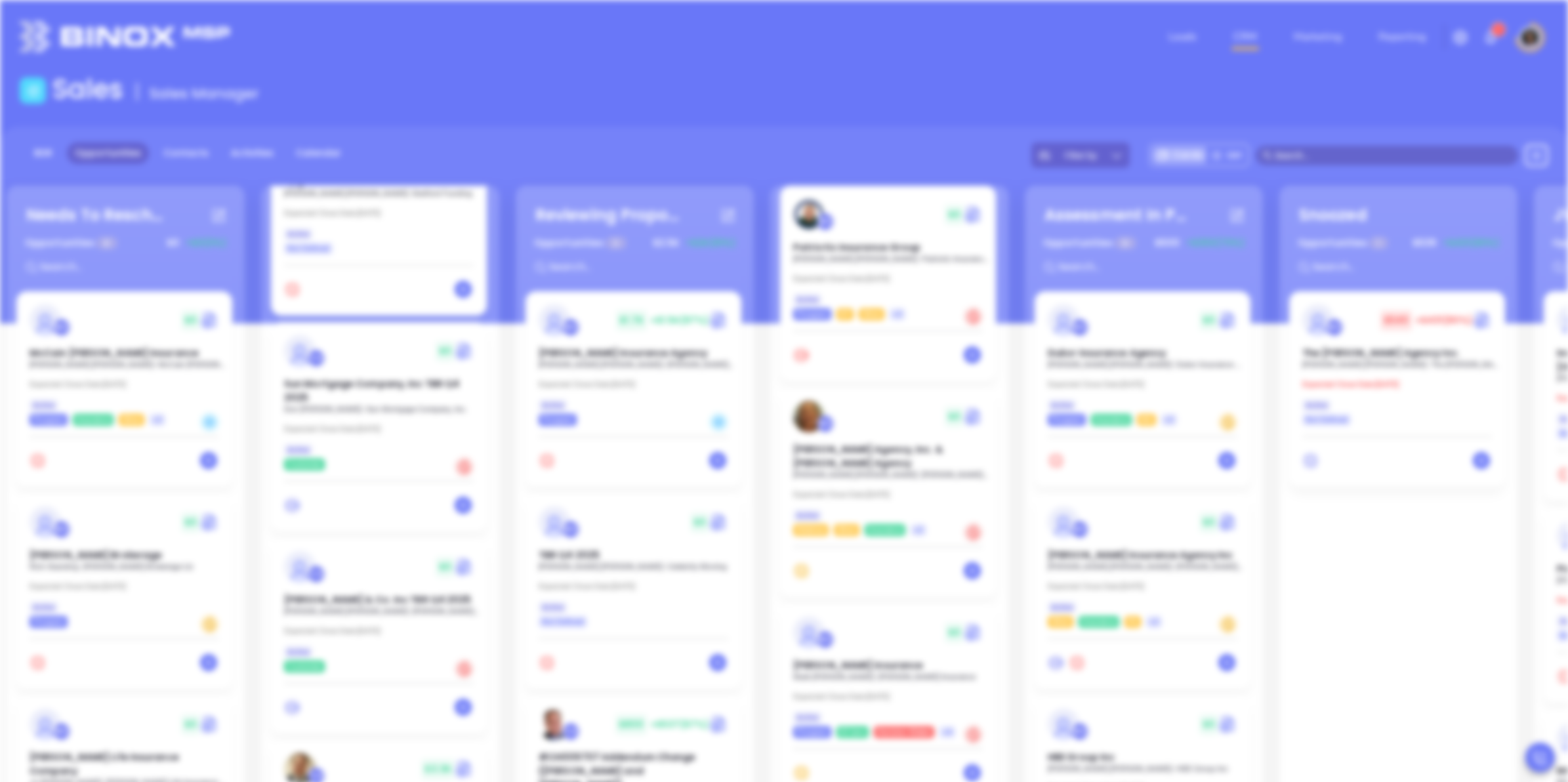
scroll to position [381, 0]
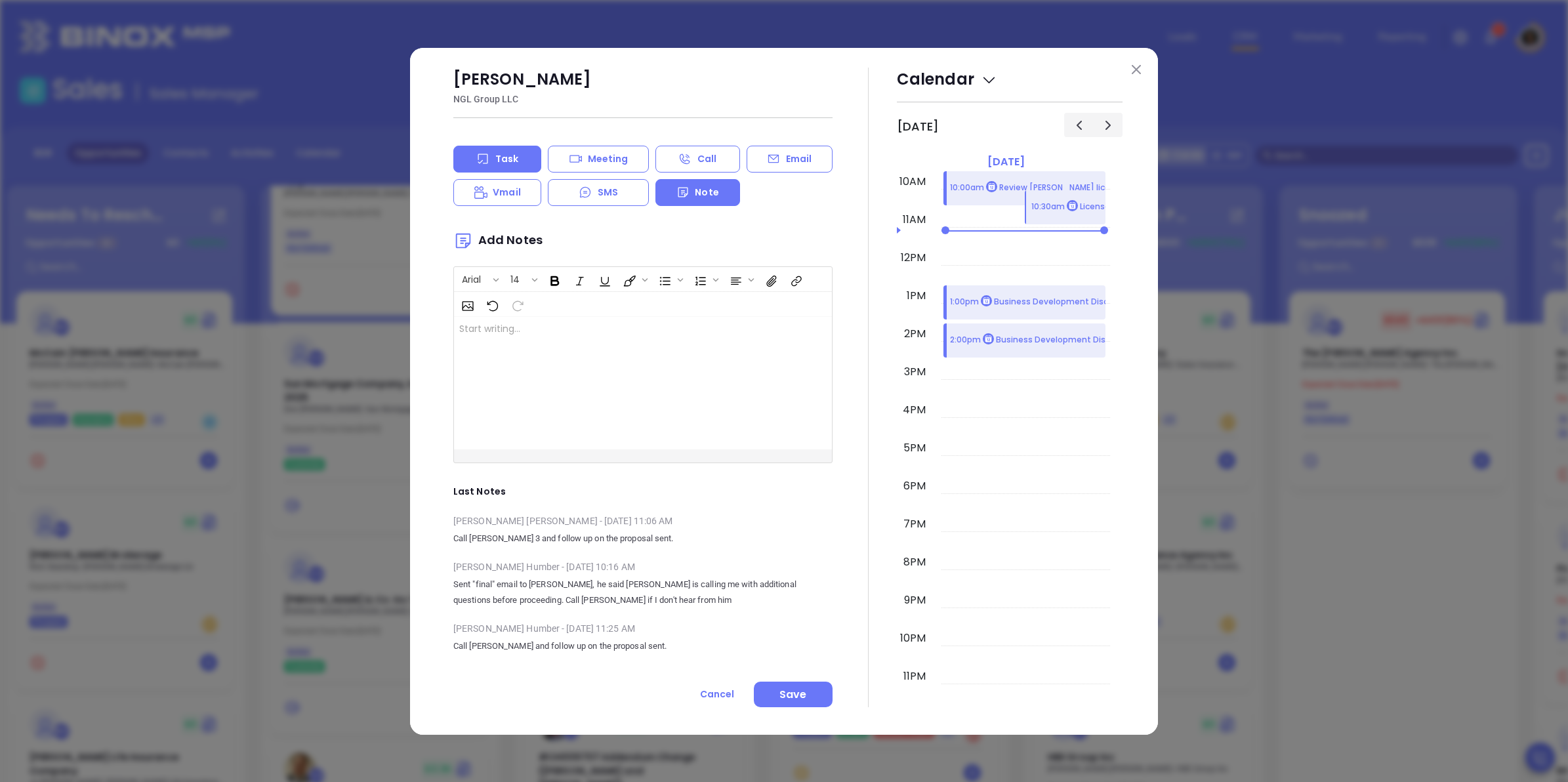
click at [509, 158] on p "Task" at bounding box center [507, 159] width 23 height 14
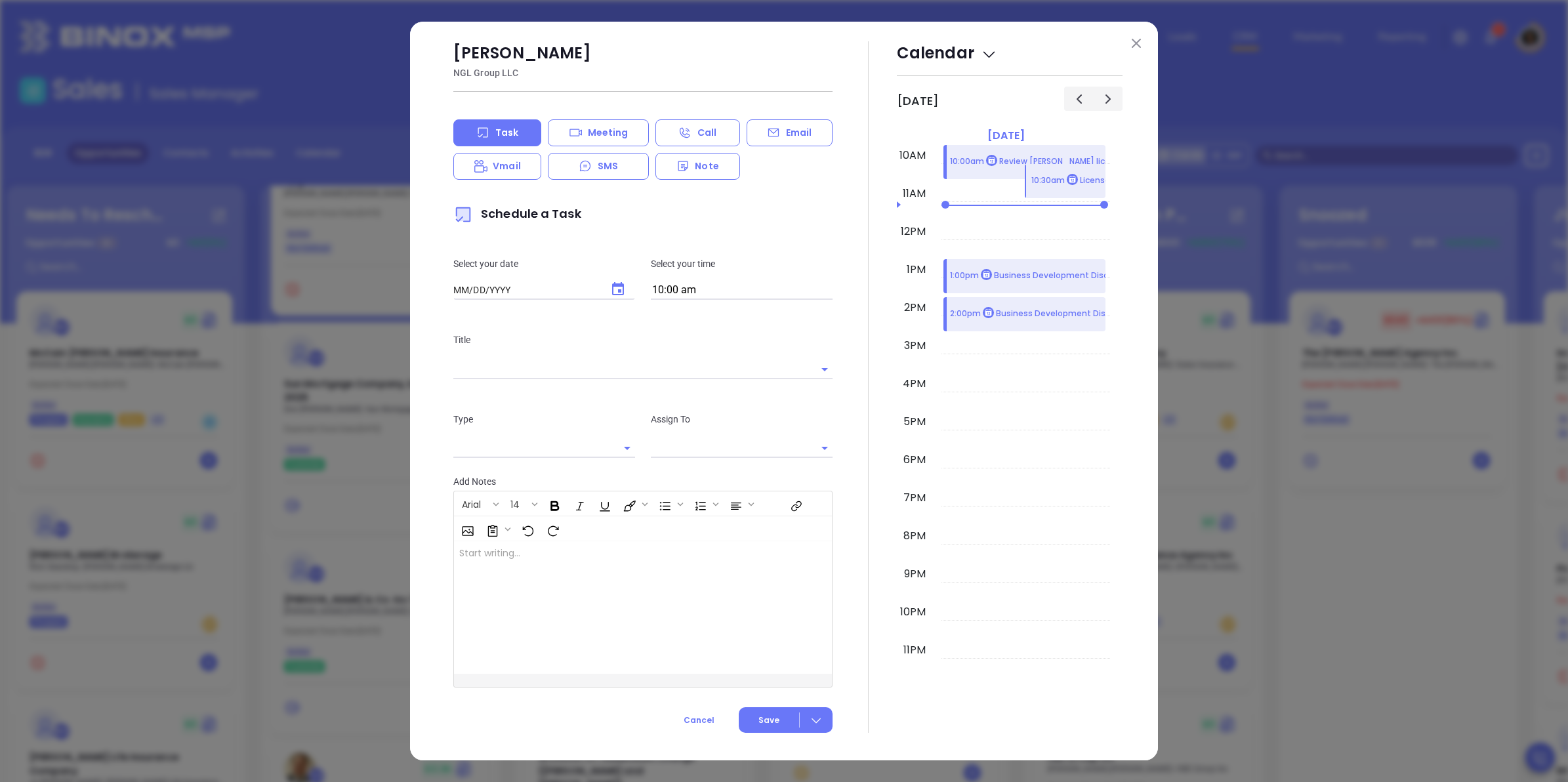
type input "10/16/2025"
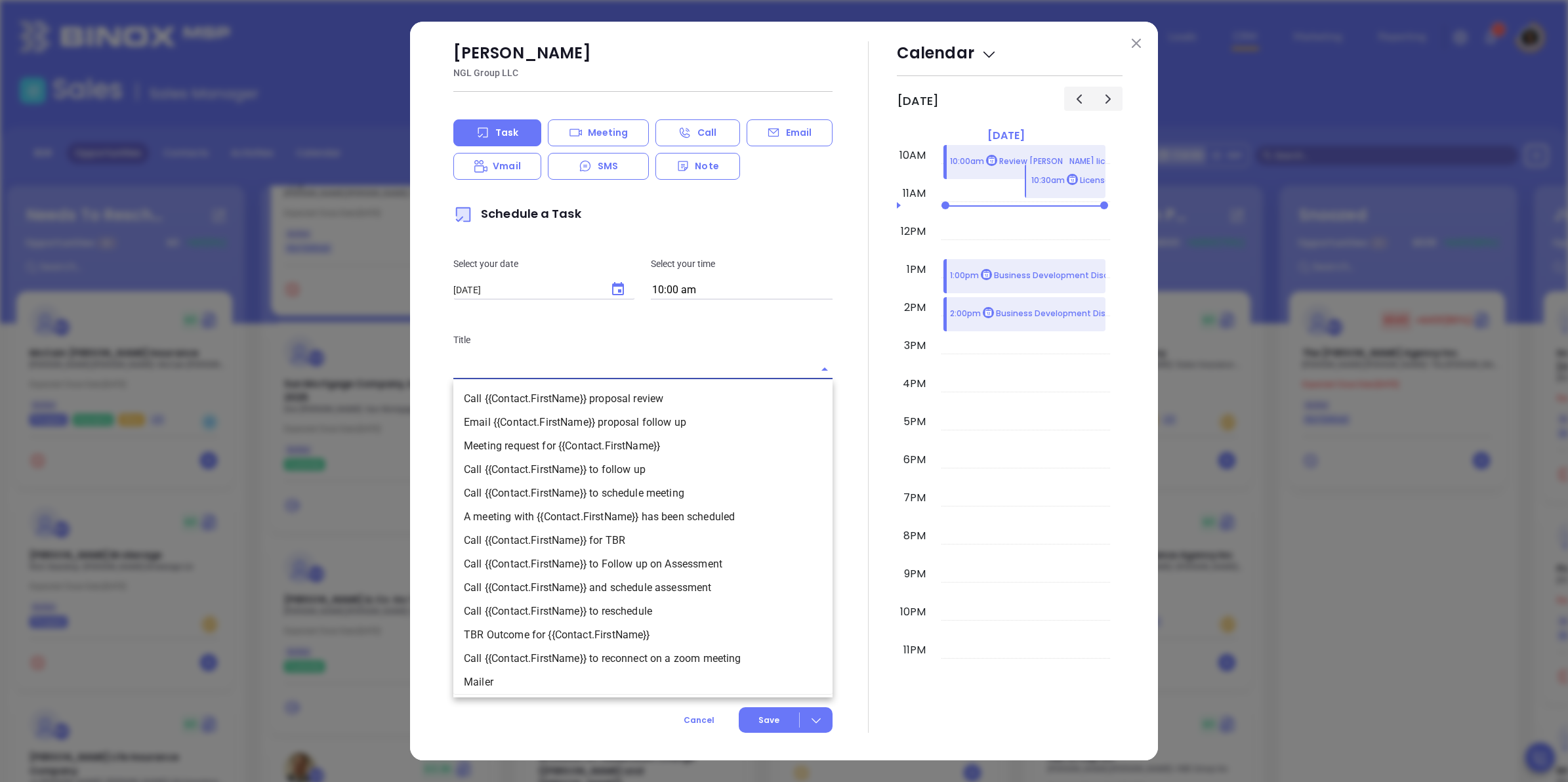
click at [618, 368] on input "text" at bounding box center [625, 369] width 343 height 19
click at [648, 466] on li "Call {{Contact.FirstName}} to follow up" at bounding box center [643, 469] width 379 height 24
type input "Call Kenneth to follow up"
type input "Call"
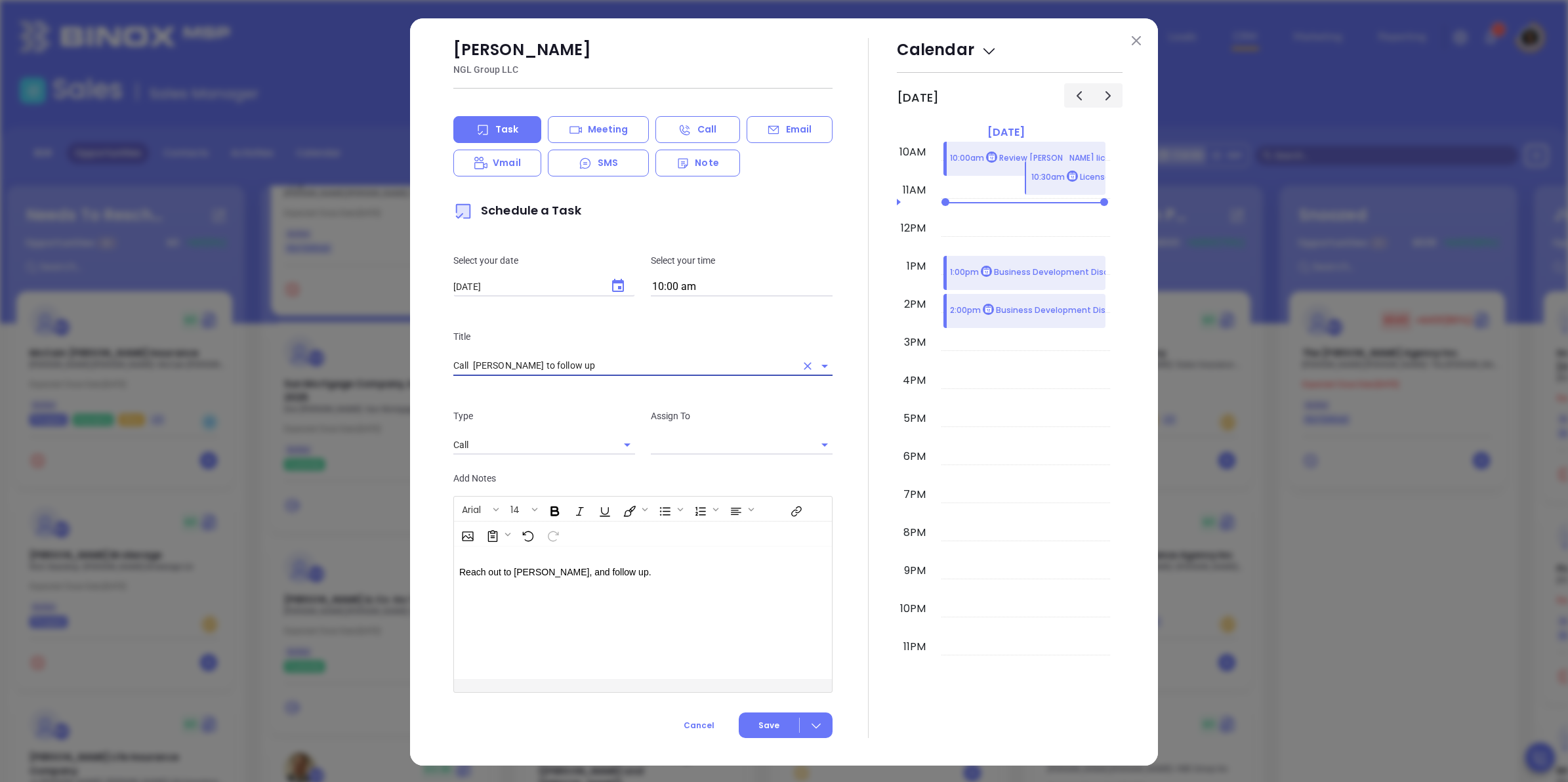
click at [690, 455] on div "Type Call Assign To" at bounding box center [643, 432] width 395 height 79
type input "[PERSON_NAME]"
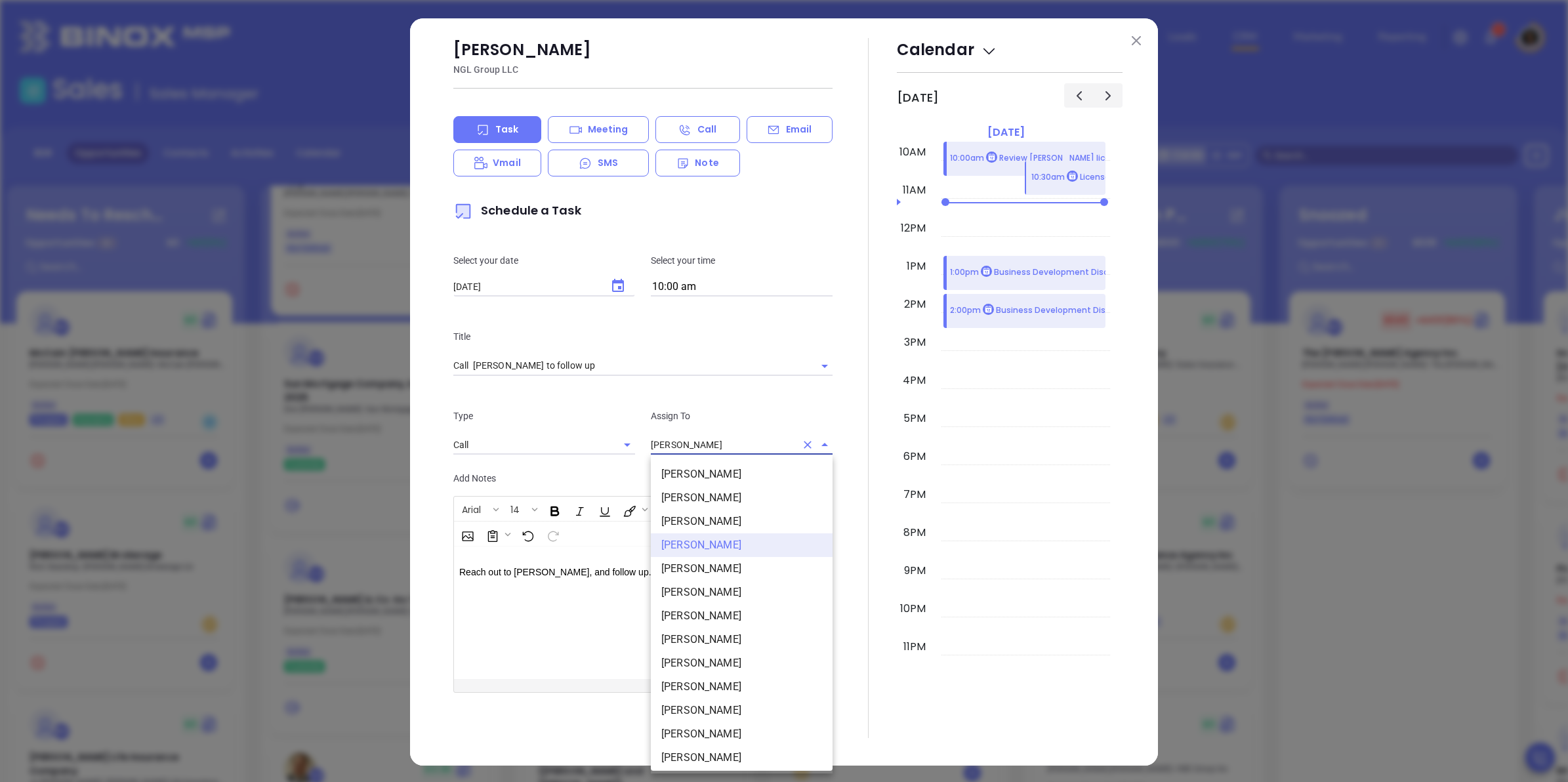
click at [689, 444] on input "[PERSON_NAME]" at bounding box center [723, 445] width 145 height 19
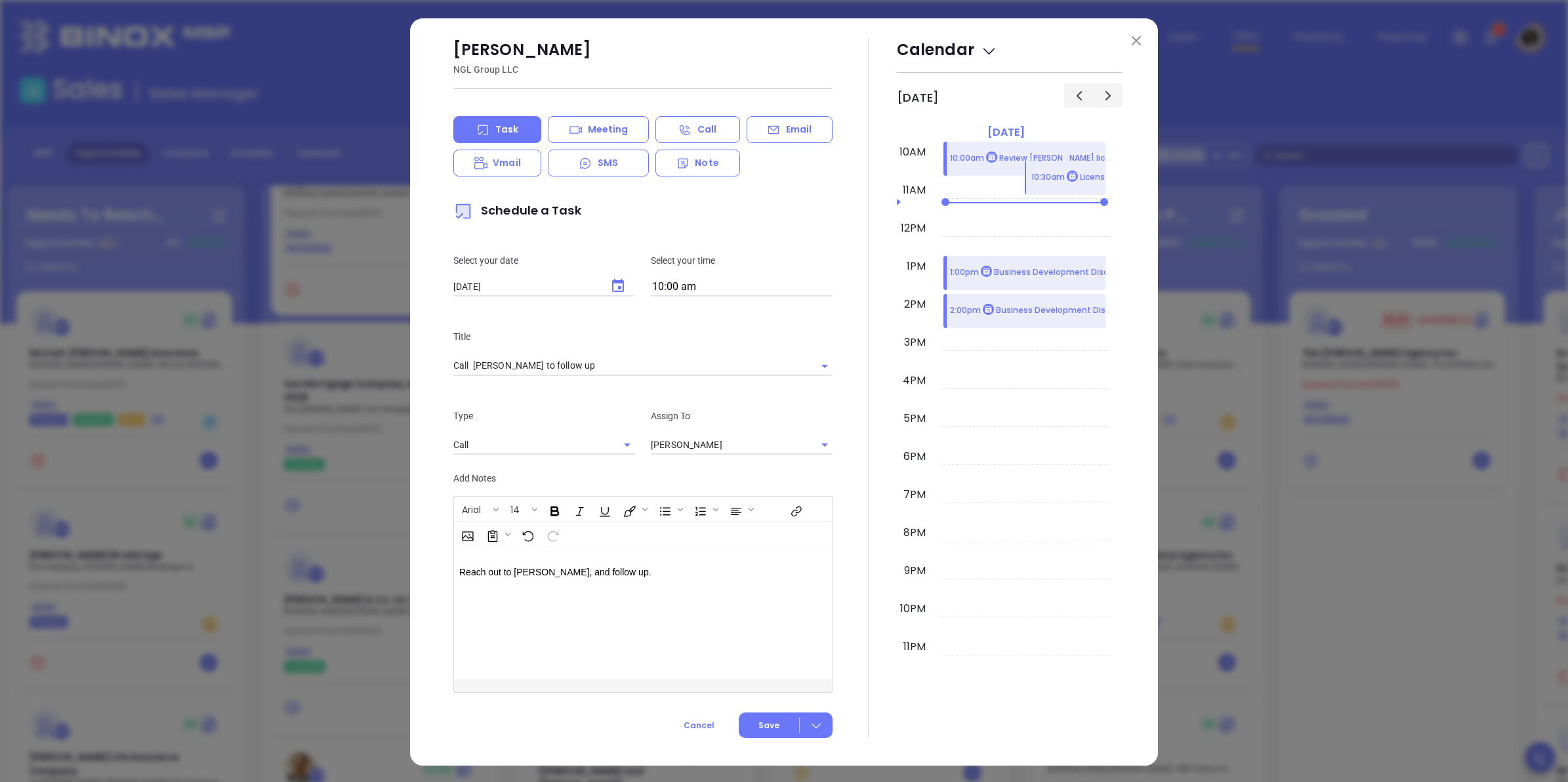
click at [643, 421] on div "Assign To Carla Humber" at bounding box center [742, 431] width 198 height 46
click at [762, 721] on span "Save" at bounding box center [768, 726] width 21 height 12
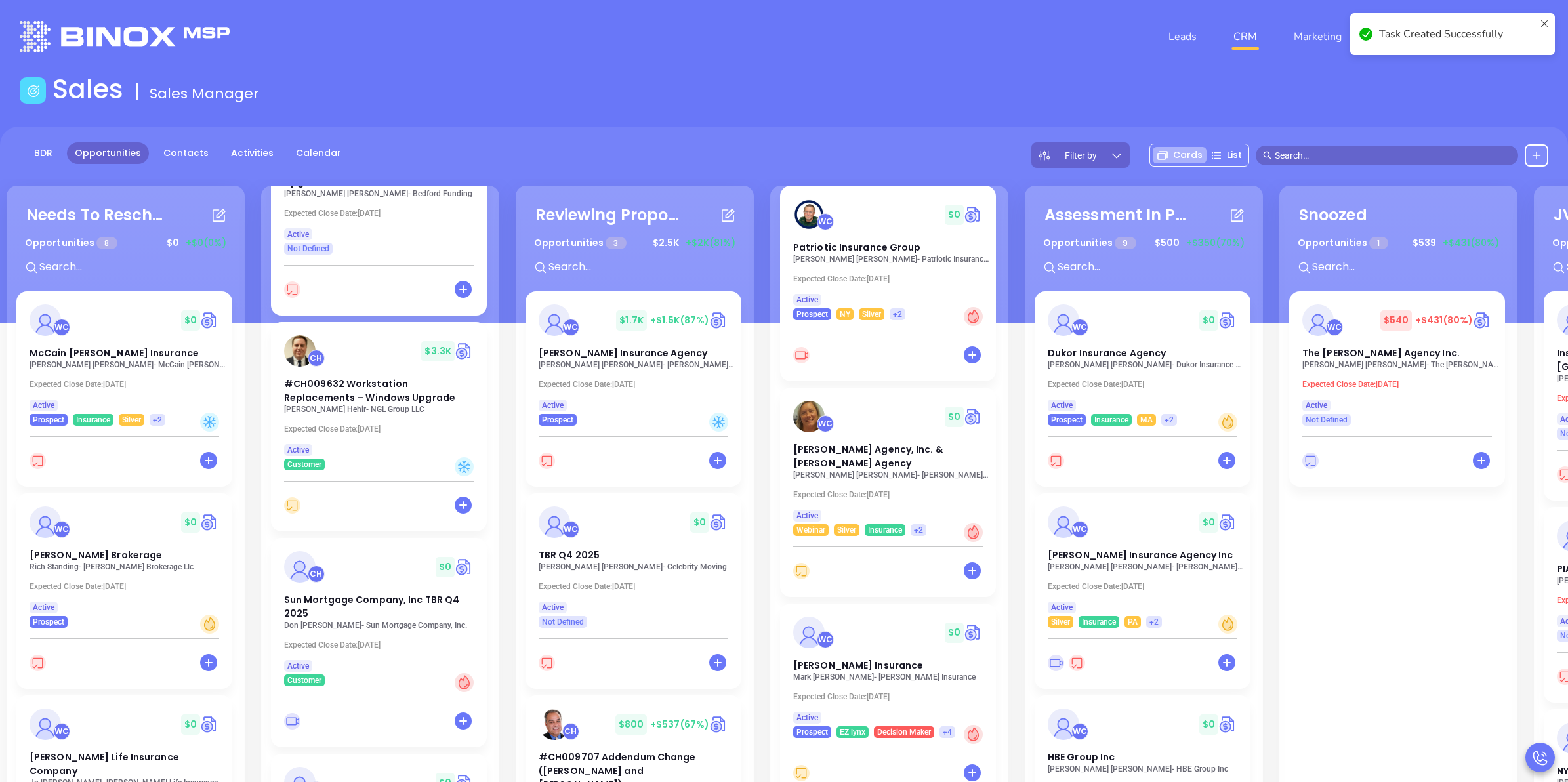
scroll to position [753, 0]
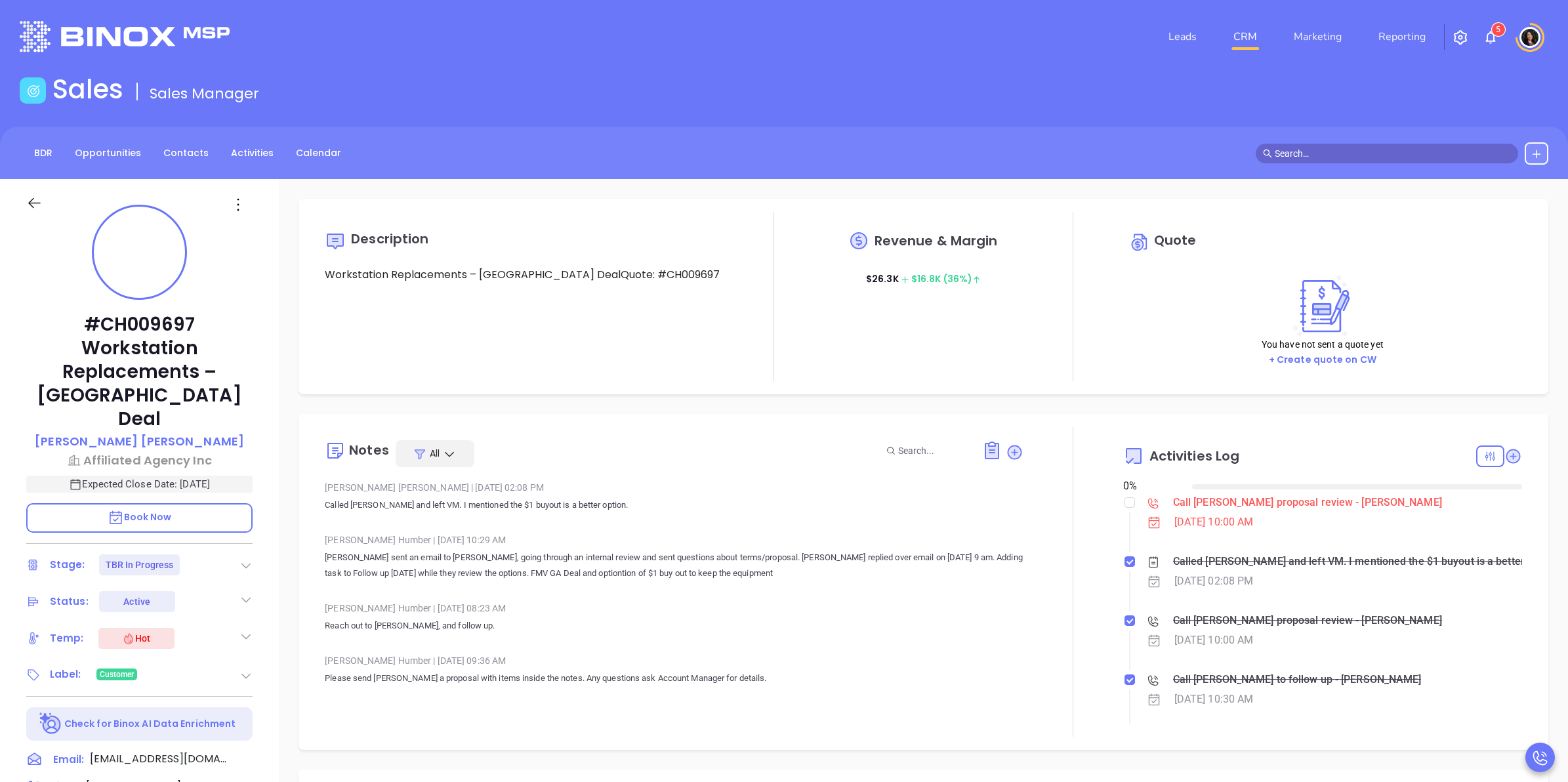
type input "[DATE]"
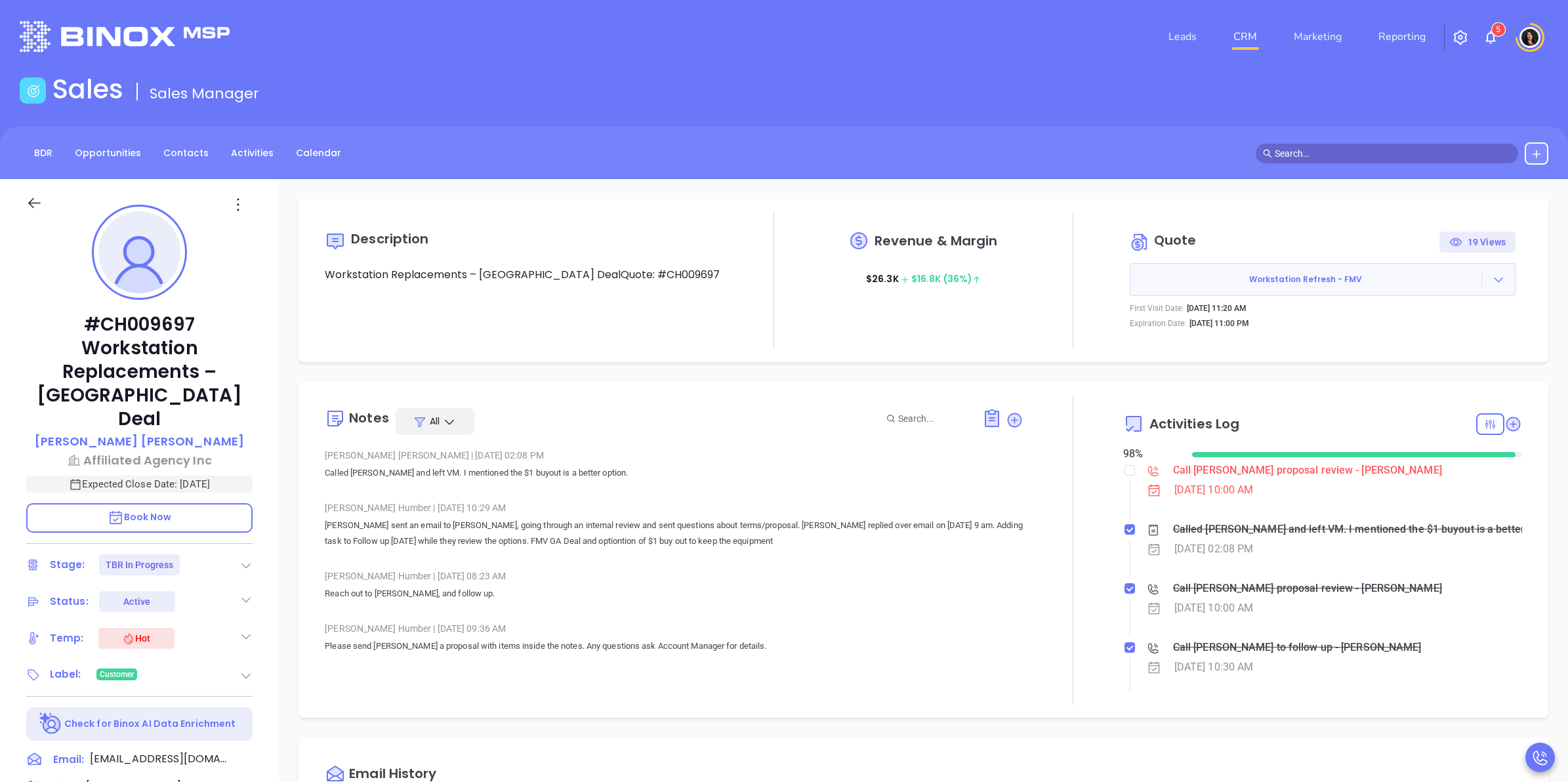
type input "[PERSON_NAME]"
drag, startPoint x: 1122, startPoint y: 471, endPoint x: 1114, endPoint y: 463, distance: 11.3
click at [1125, 471] on input "checkbox" at bounding box center [1130, 471] width 11 height 11
checkbox input "true"
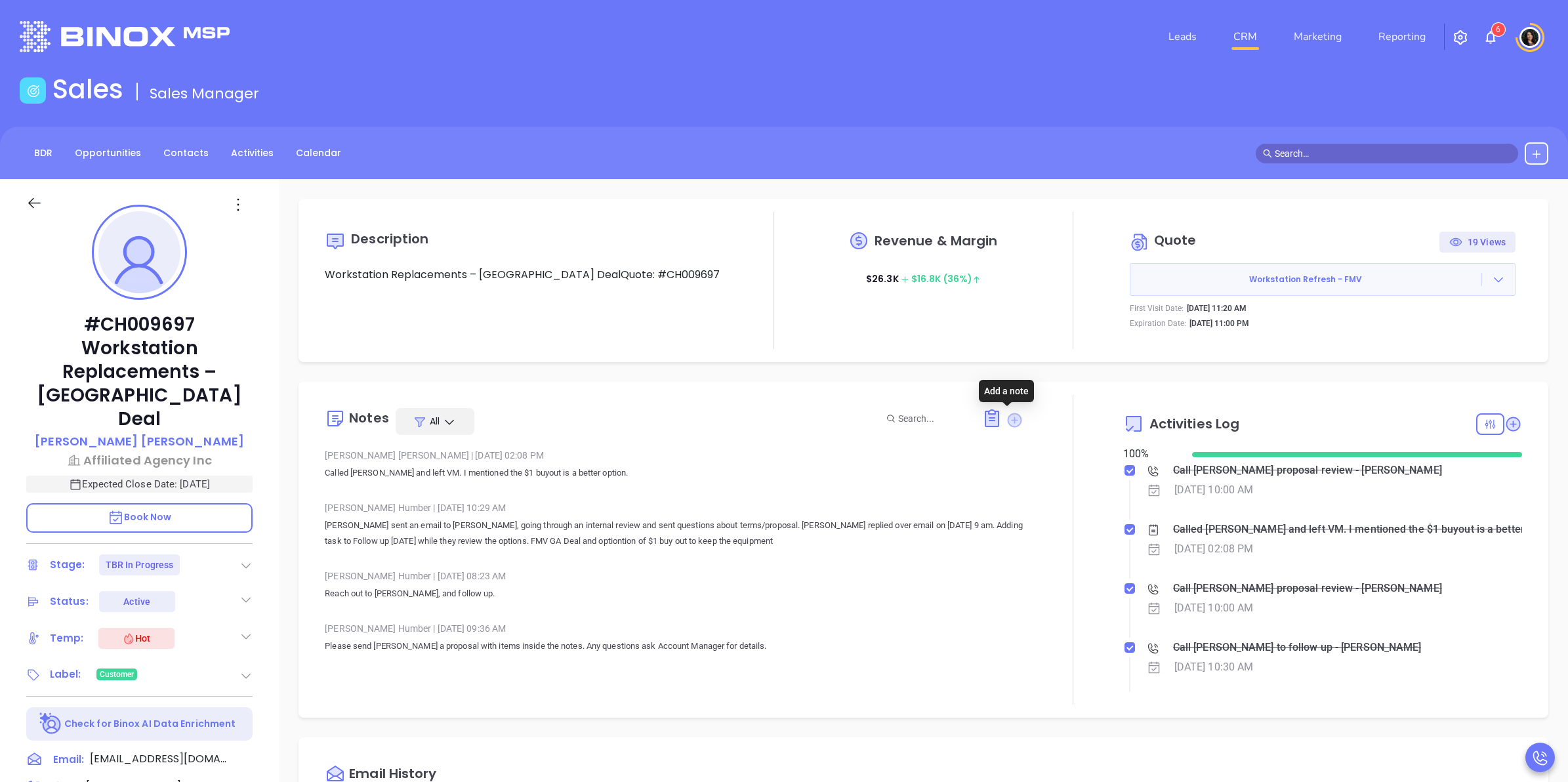
click at [1009, 418] on icon at bounding box center [1015, 420] width 14 height 14
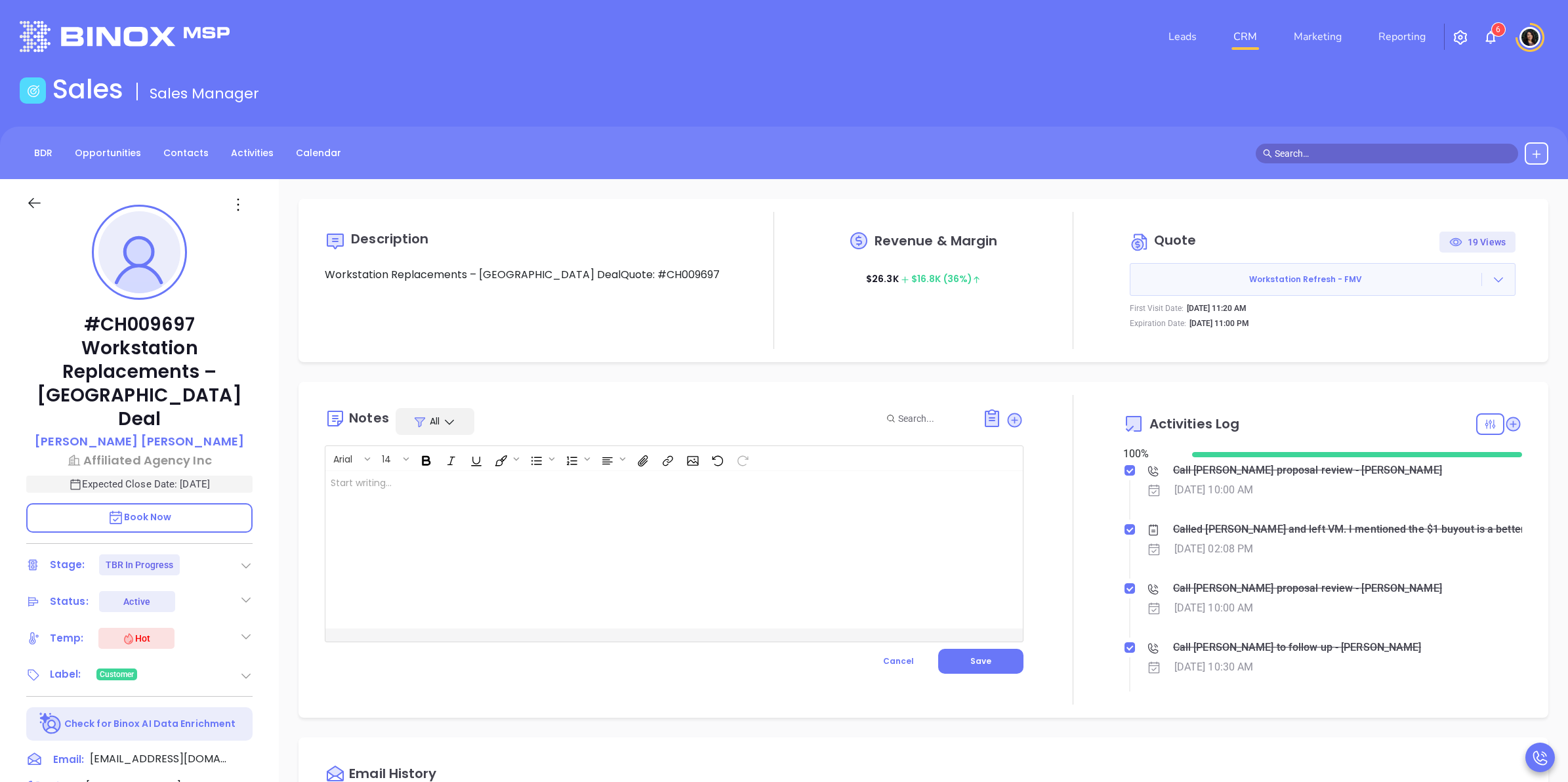
click at [575, 503] on div at bounding box center [650, 550] width 648 height 158
drag, startPoint x: 959, startPoint y: 666, endPoint x: 960, endPoint y: 511, distance: 155.0
click at [960, 511] on div "Arial 14 [PERSON_NAME] took a call from [PERSON_NAME], added 10$ off discount h…" at bounding box center [674, 544] width 698 height 197
click at [957, 496] on div "[PERSON_NAME] took a call from [PERSON_NAME], added 10$ off discount he's going…" at bounding box center [650, 550] width 648 height 158
click at [988, 666] on button "Save" at bounding box center [980, 661] width 85 height 25
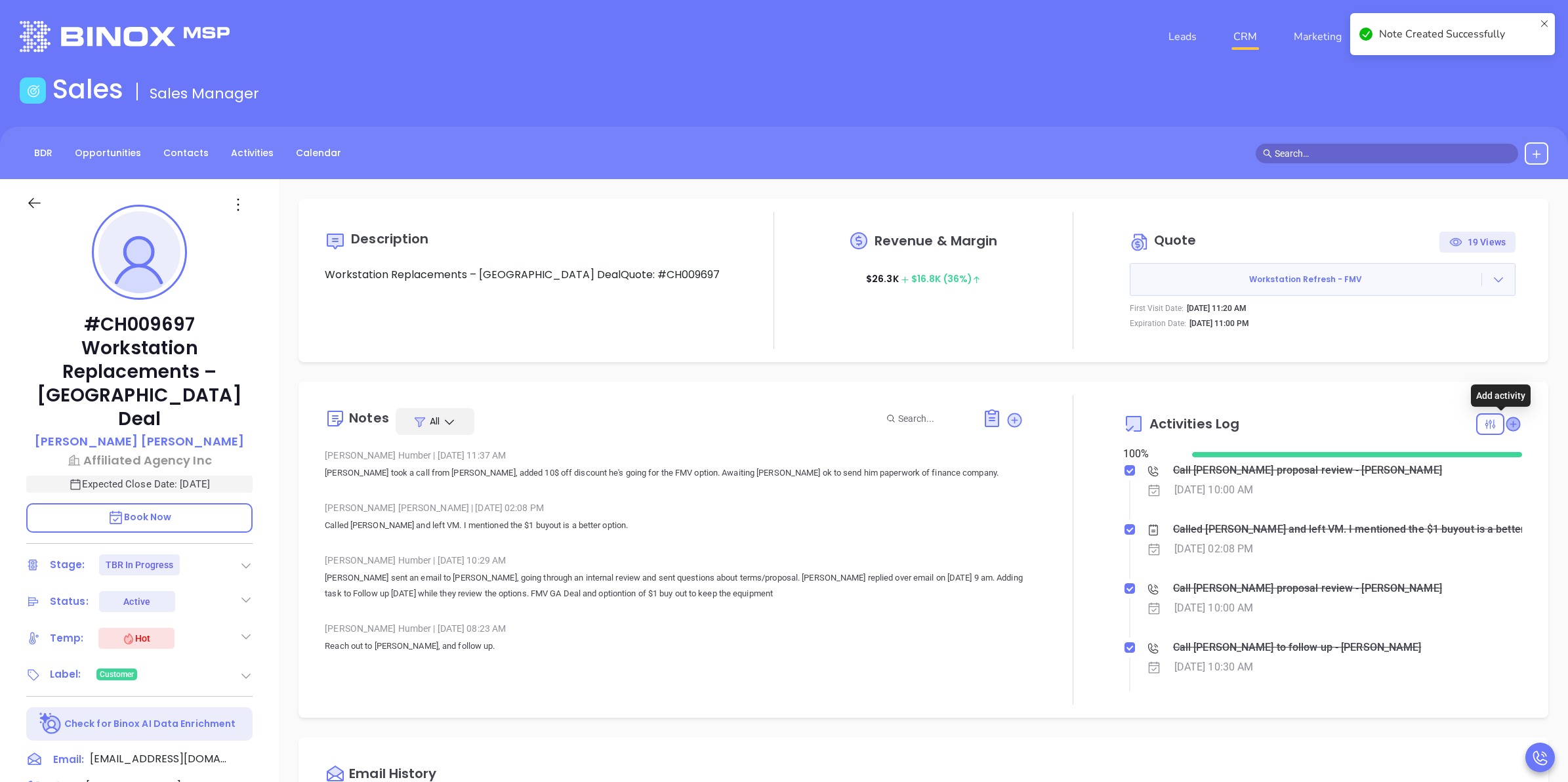
click at [1507, 423] on icon at bounding box center [1513, 423] width 13 height 13
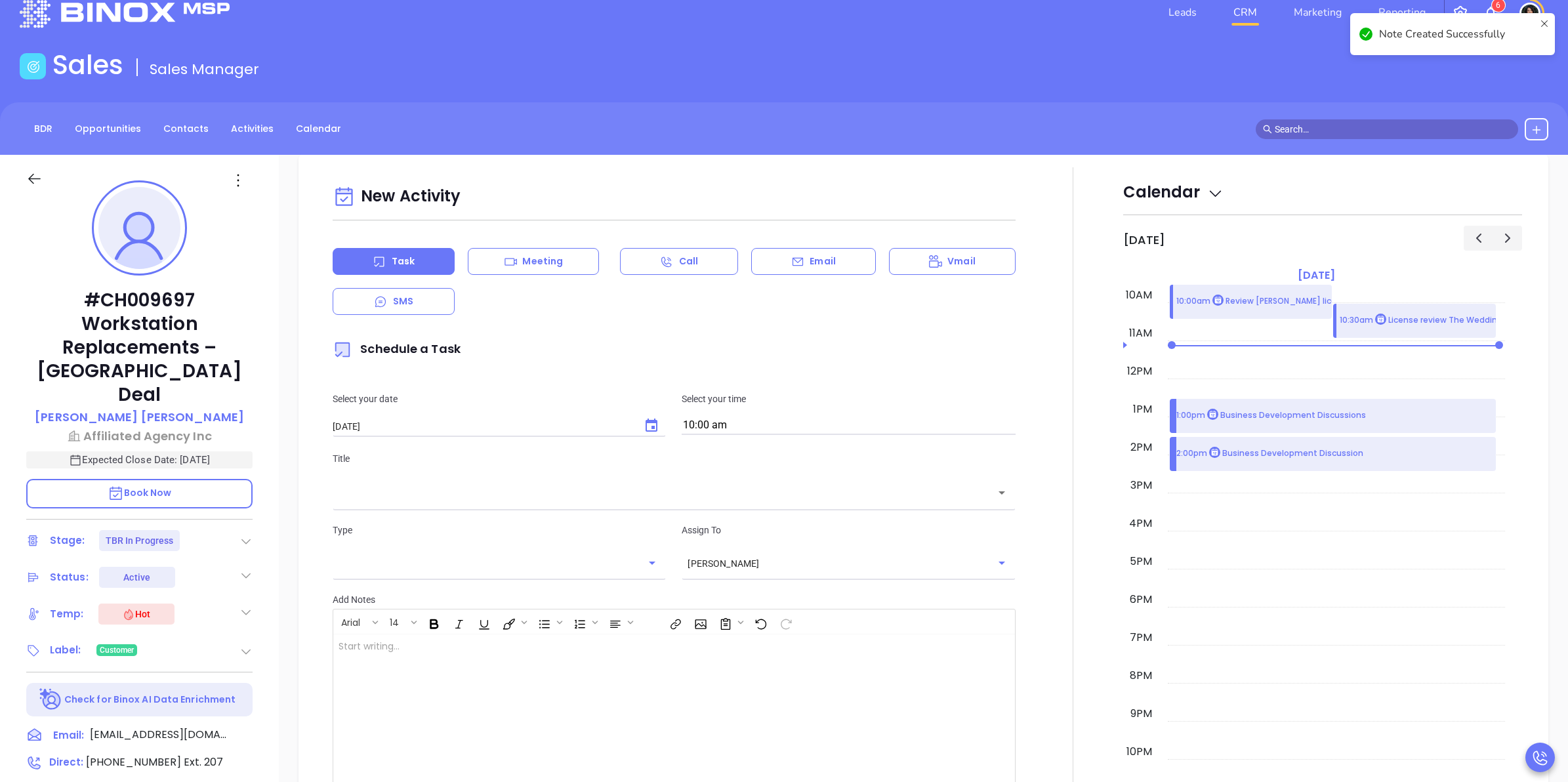
scroll to position [0, 0]
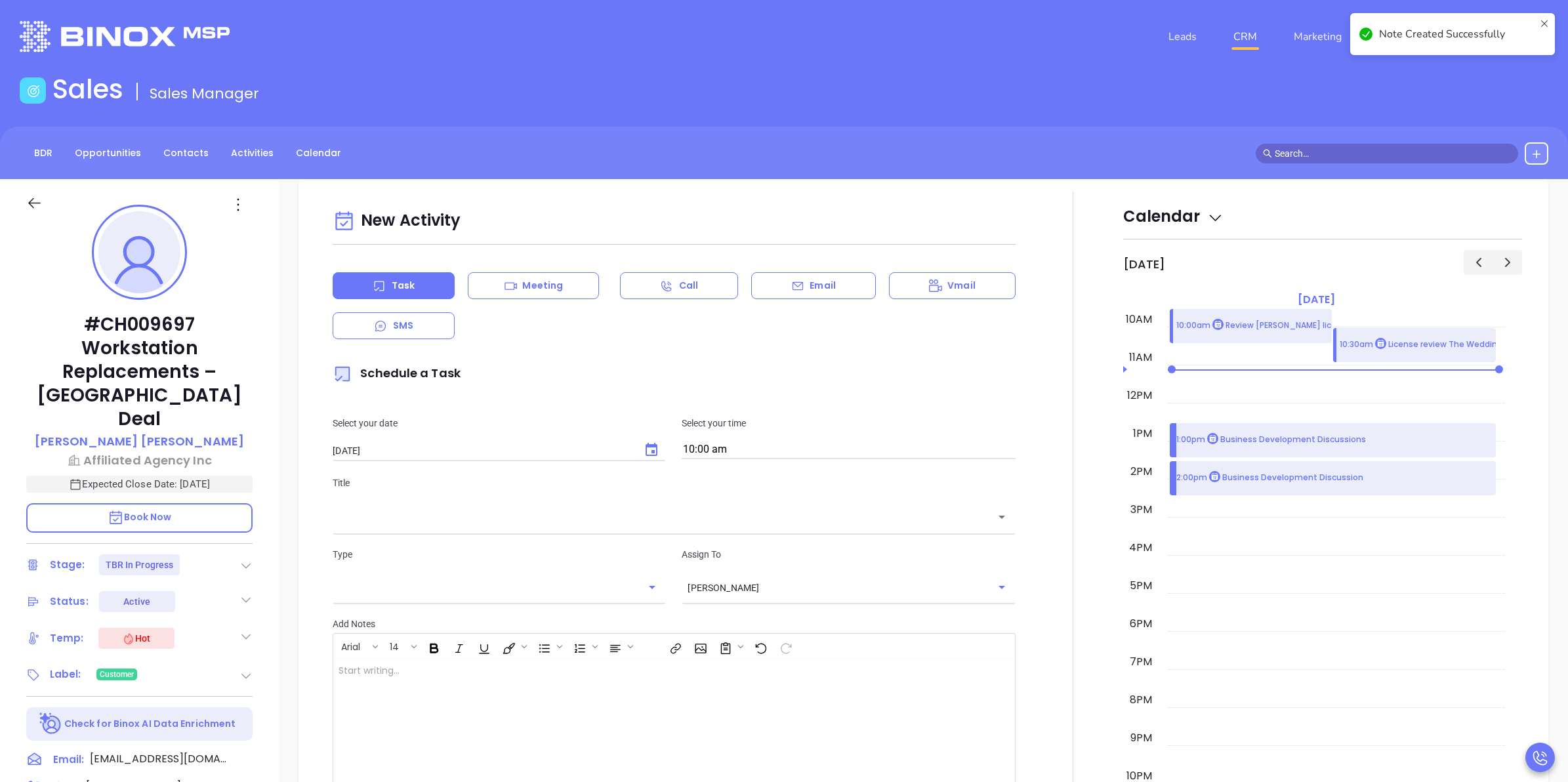
click at [638, 454] on button "Choose date, selected date is Oct 16, 2025" at bounding box center [651, 450] width 26 height 26
click at [464, 586] on button "16" at bounding box center [464, 583] width 24 height 24
click at [561, 519] on input "text" at bounding box center [664, 517] width 651 height 15
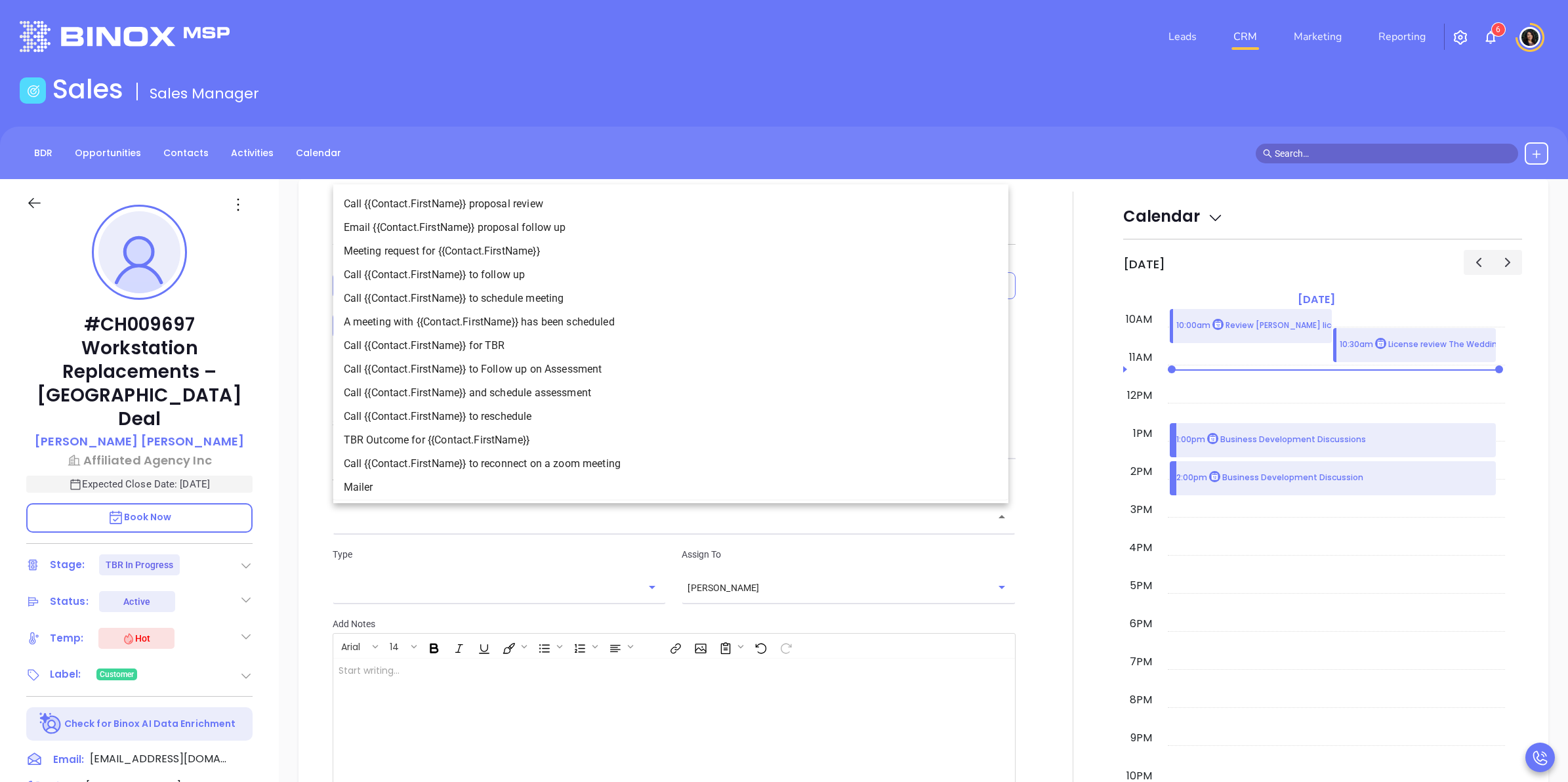
click at [560, 437] on li "TBR Outcome for {{Contact.FirstName}}" at bounding box center [671, 440] width 675 height 24
type input "TBR Outcome for Thomas"
type input "Email"
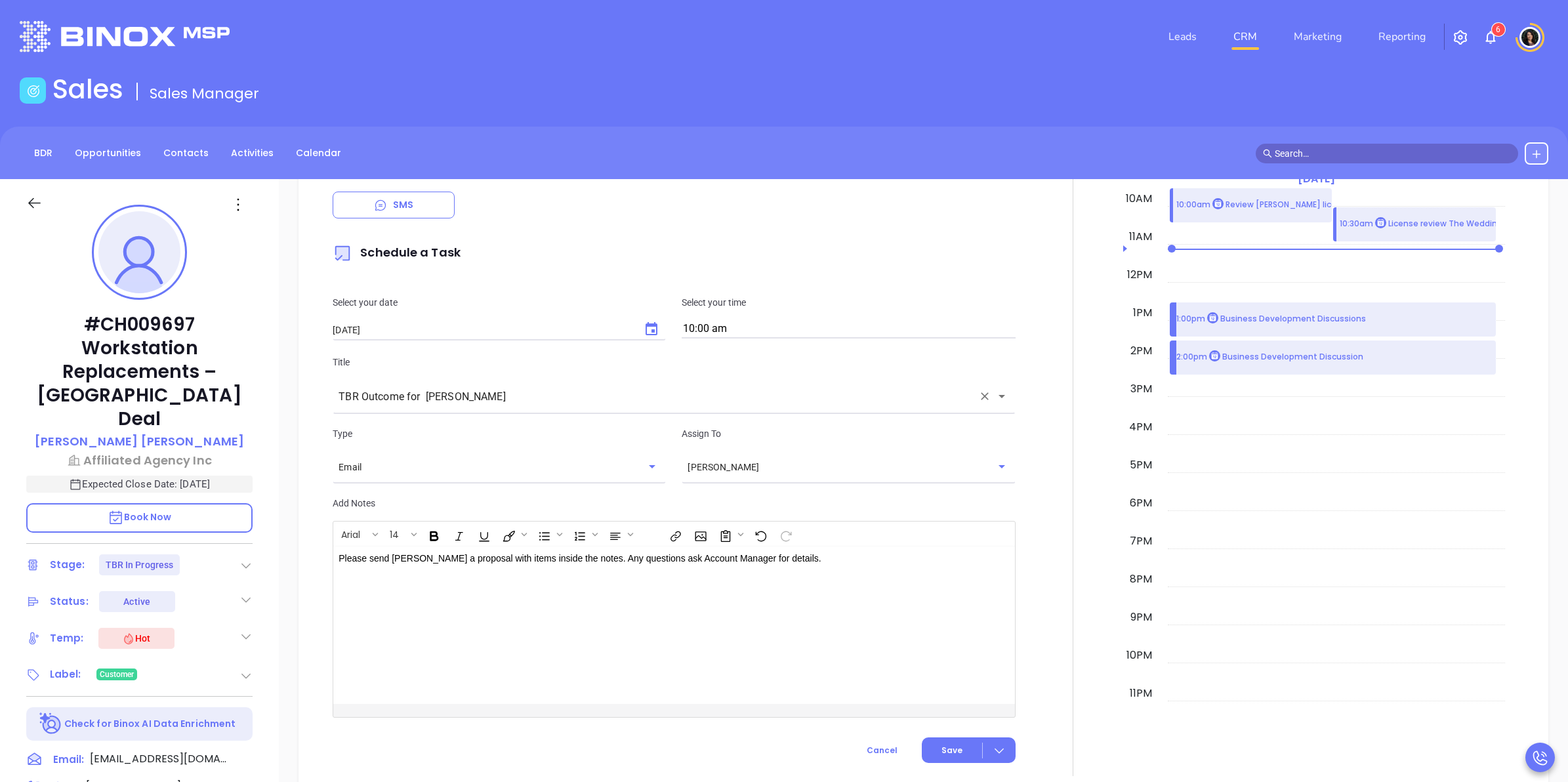
scroll to position [1290, 0]
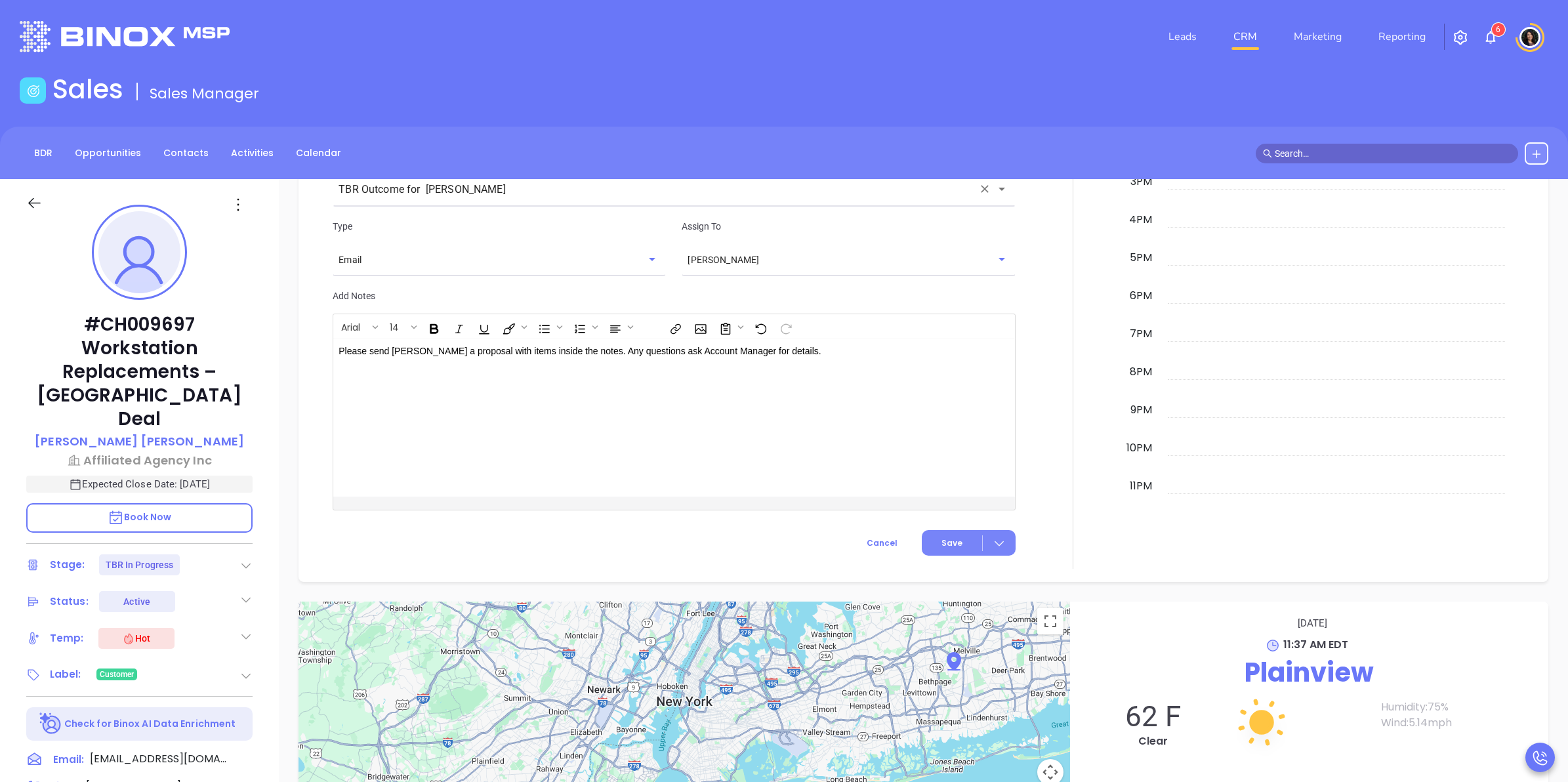
click at [942, 542] on span "Save" at bounding box center [952, 543] width 21 height 12
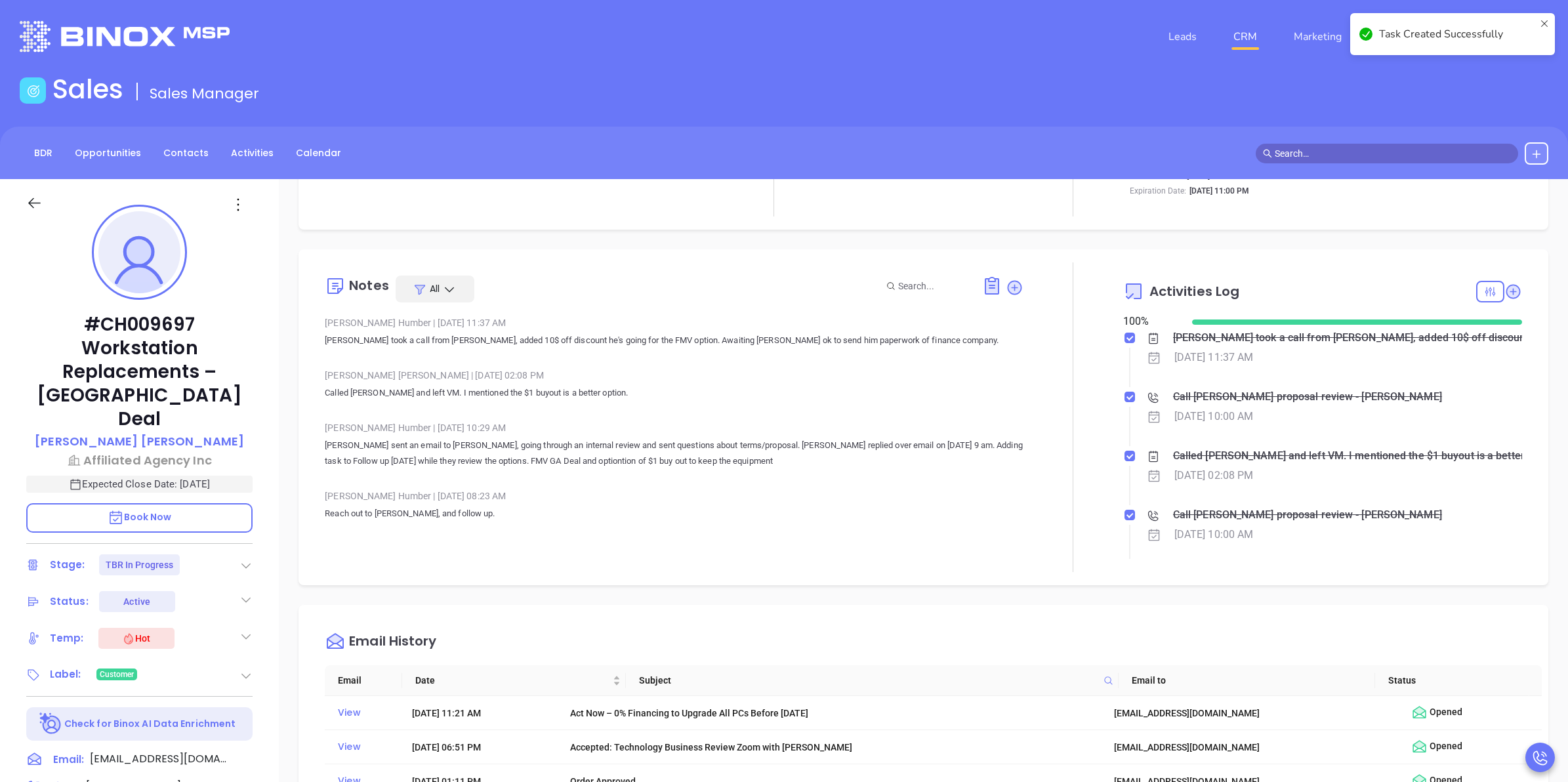
scroll to position [0, 0]
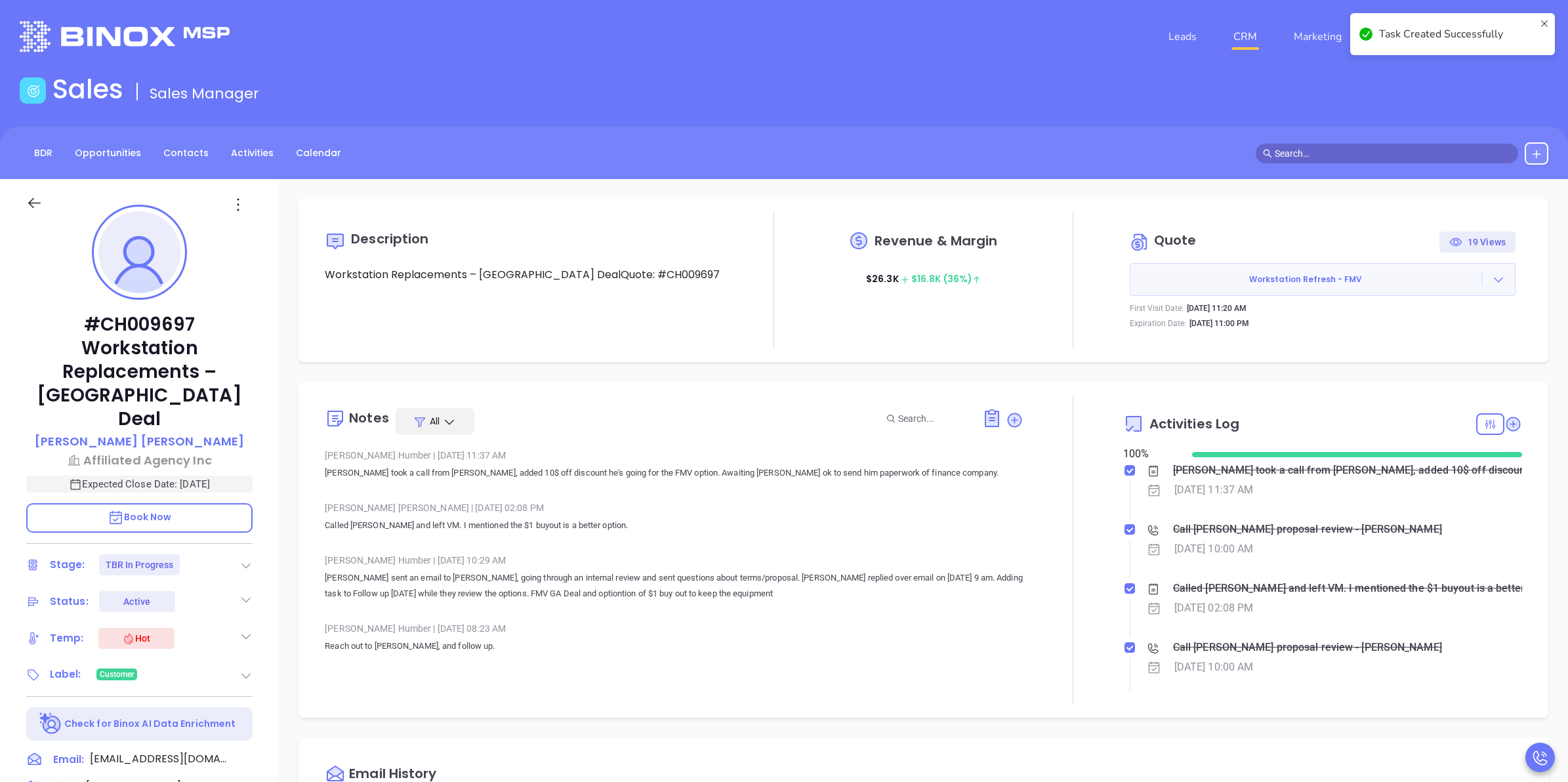
checkbox input "false"
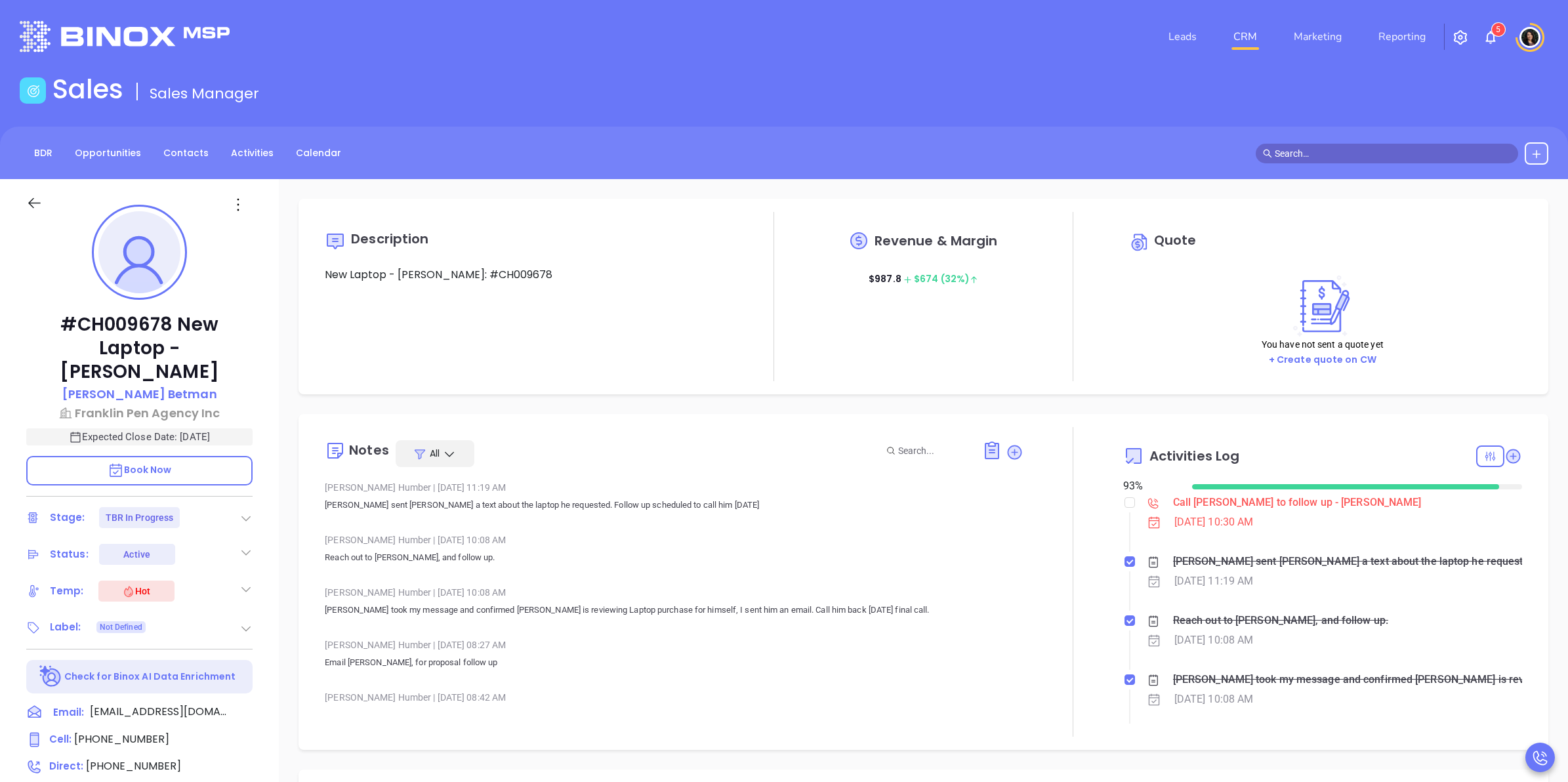
type input "[PERSON_NAME]"
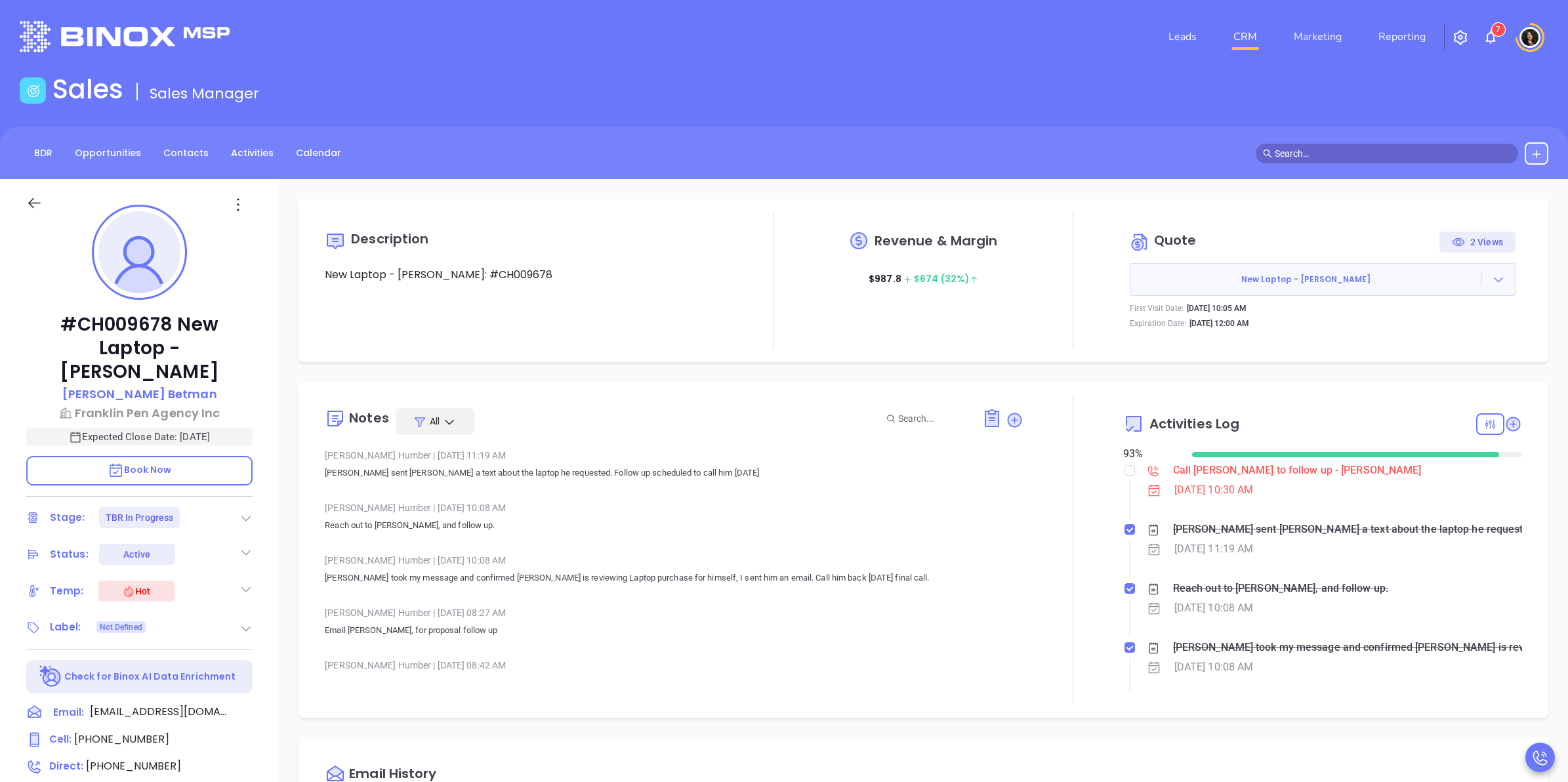
scroll to position [381, 0]
click at [1195, 471] on div "Call [PERSON_NAME] to follow up - [PERSON_NAME]" at bounding box center [1297, 471] width 248 height 20
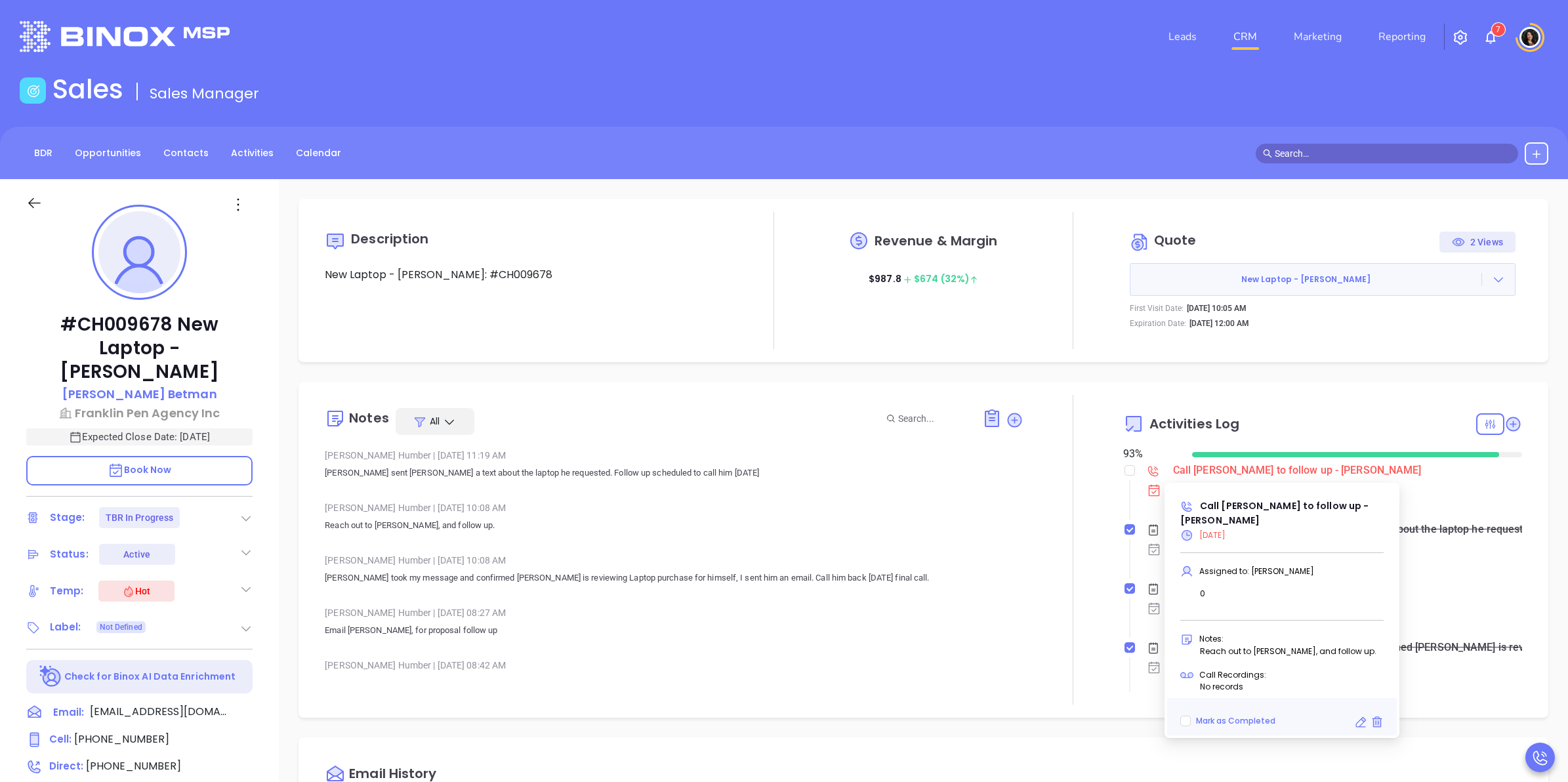
drag, startPoint x: 1360, startPoint y: 723, endPoint x: 1292, endPoint y: 687, distance: 76.9
click at [1360, 723] on icon at bounding box center [1361, 723] width 13 height 13
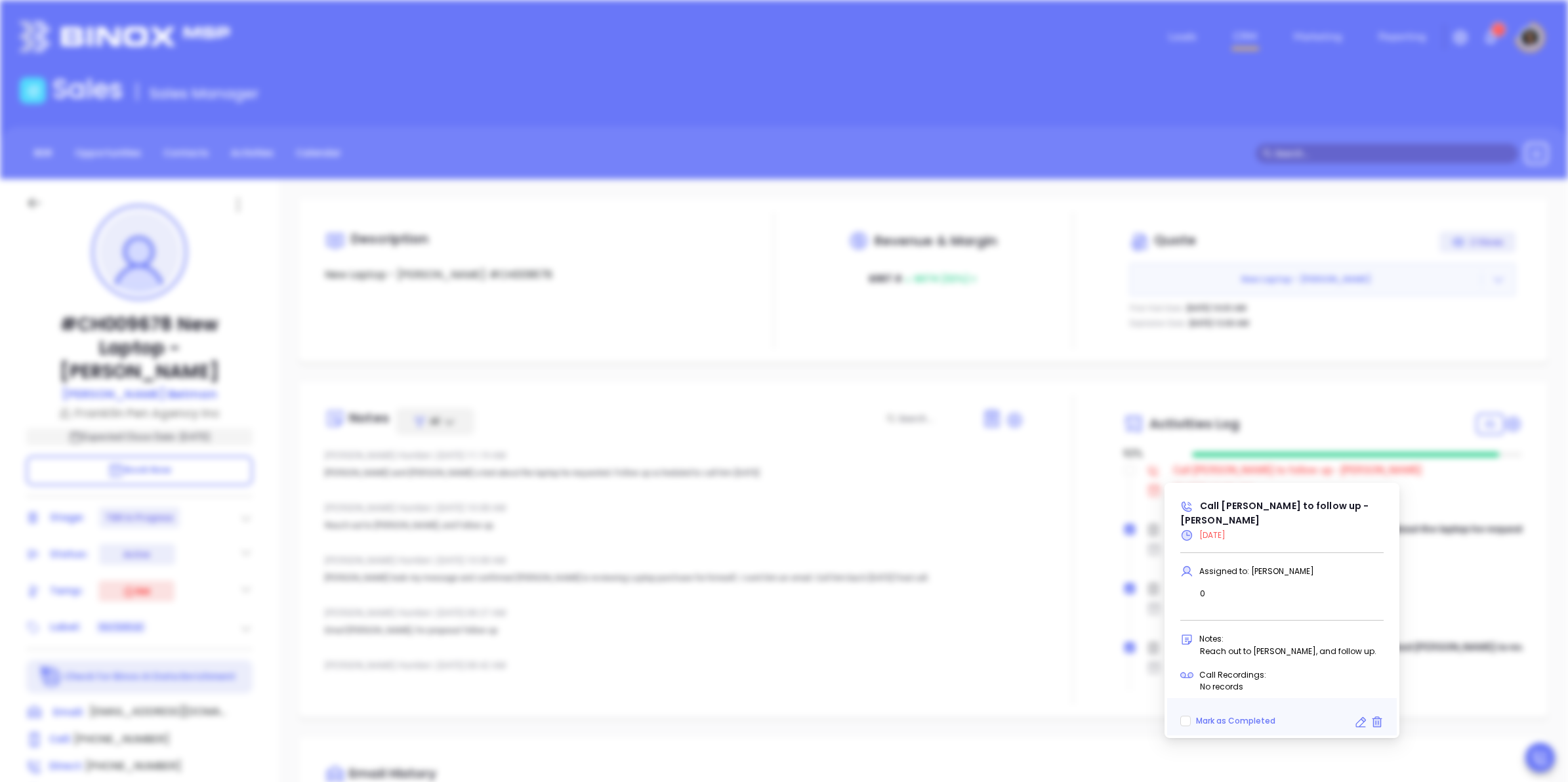
type input "[DATE]"
type input "Call [PERSON_NAME] to follow up - [PERSON_NAME]"
type input "Call"
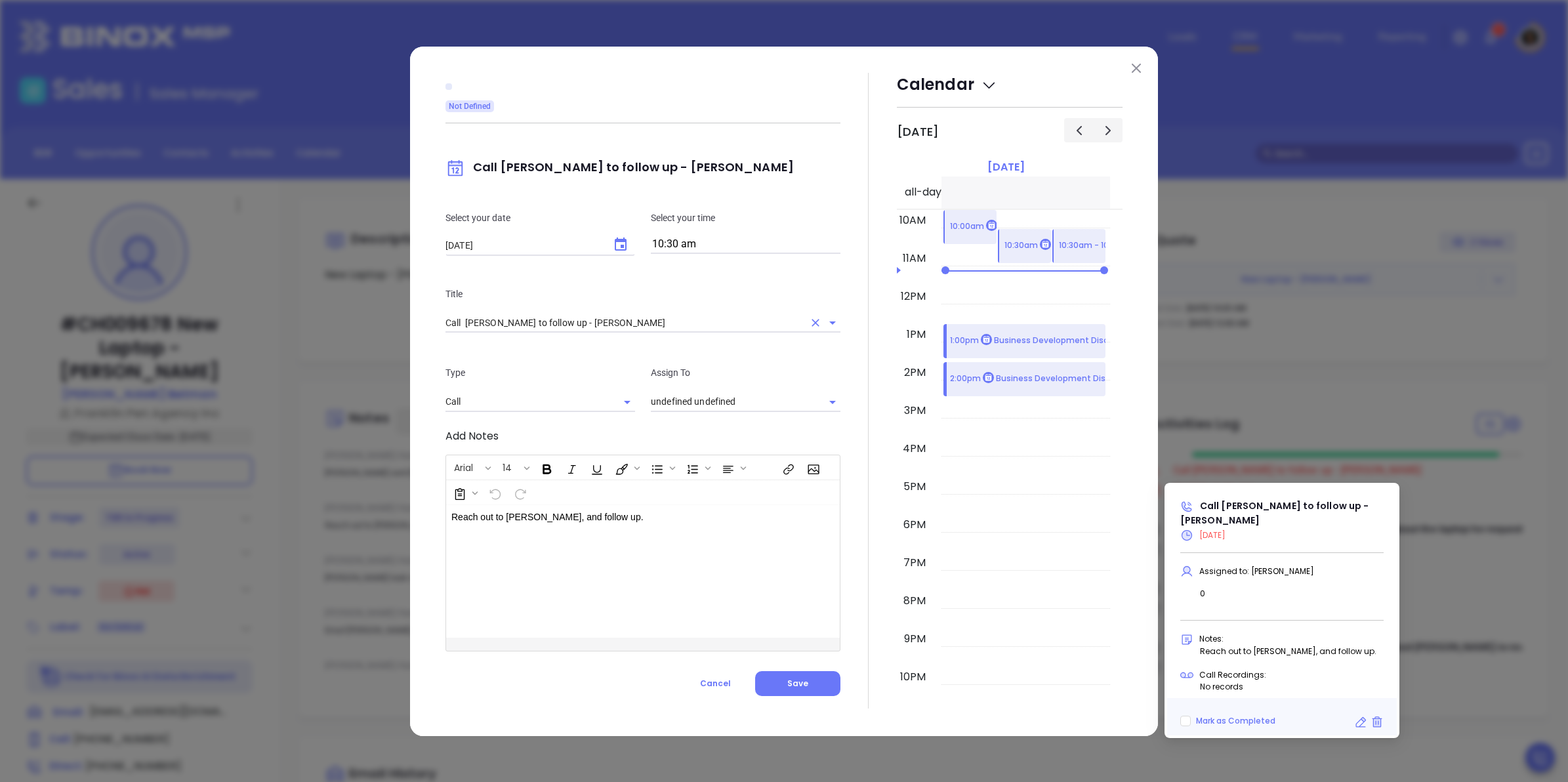
type input "[PERSON_NAME]"
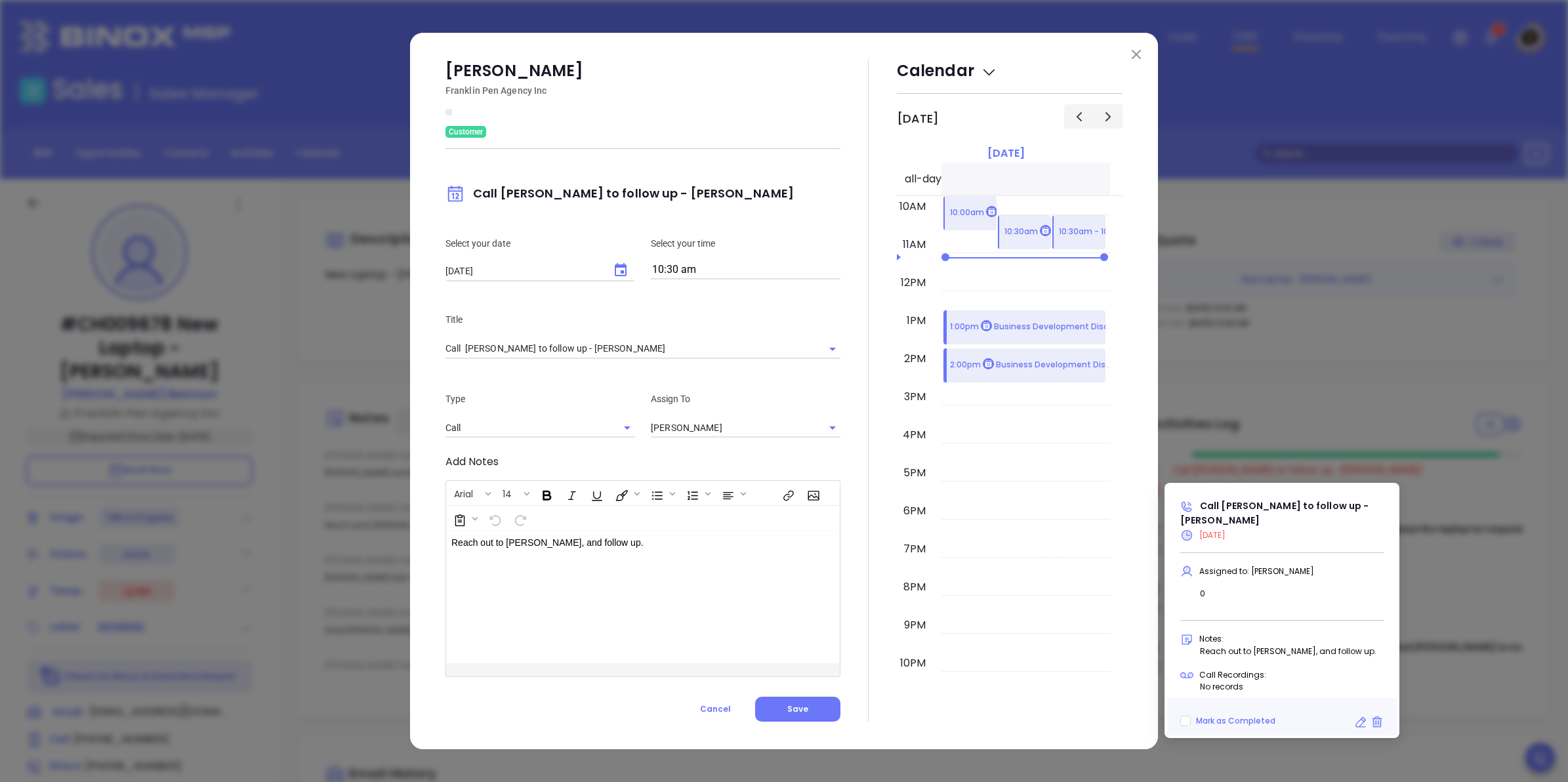
click at [674, 270] on input "10:30 am" at bounding box center [746, 271] width 190 height 19
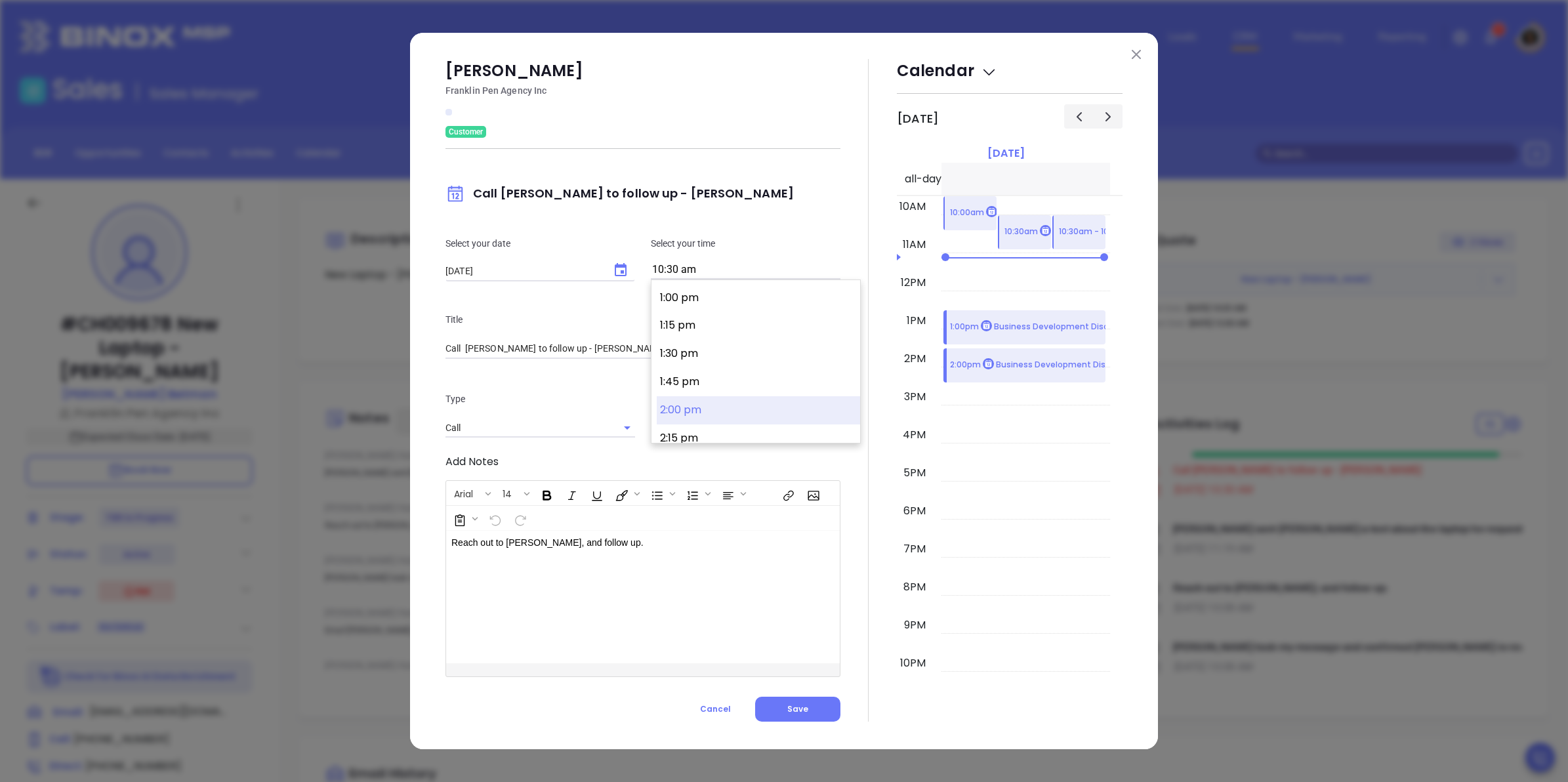
scroll to position [1485, 0]
click at [700, 377] on button "2:00 pm" at bounding box center [758, 384] width 203 height 29
type input "2:00 pm"
click at [791, 703] on span "Save" at bounding box center [798, 709] width 21 height 11
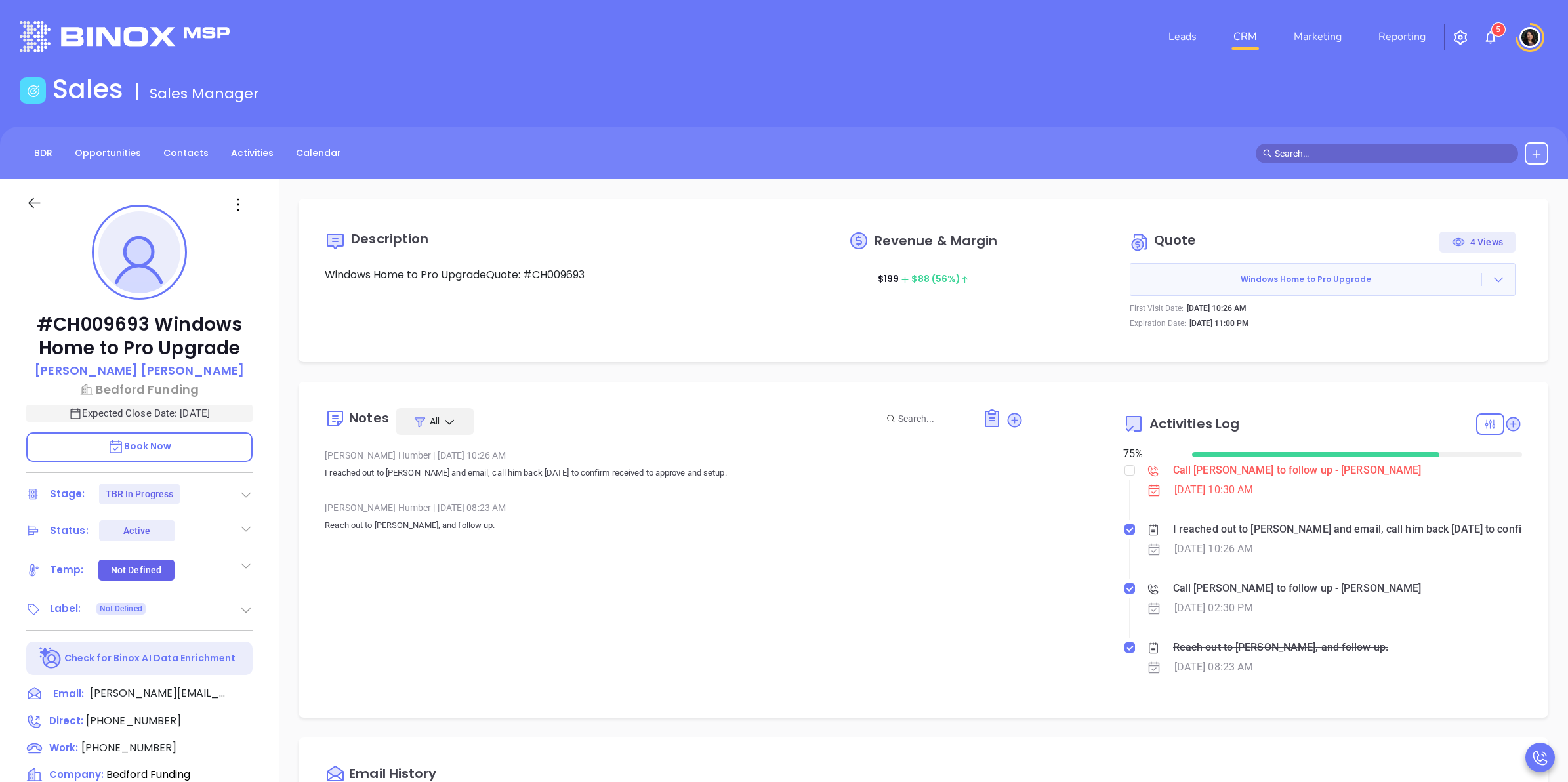
type input "[PERSON_NAME]"
click at [1215, 473] on div "Call [PERSON_NAME] to follow up - [PERSON_NAME]" at bounding box center [1297, 471] width 248 height 20
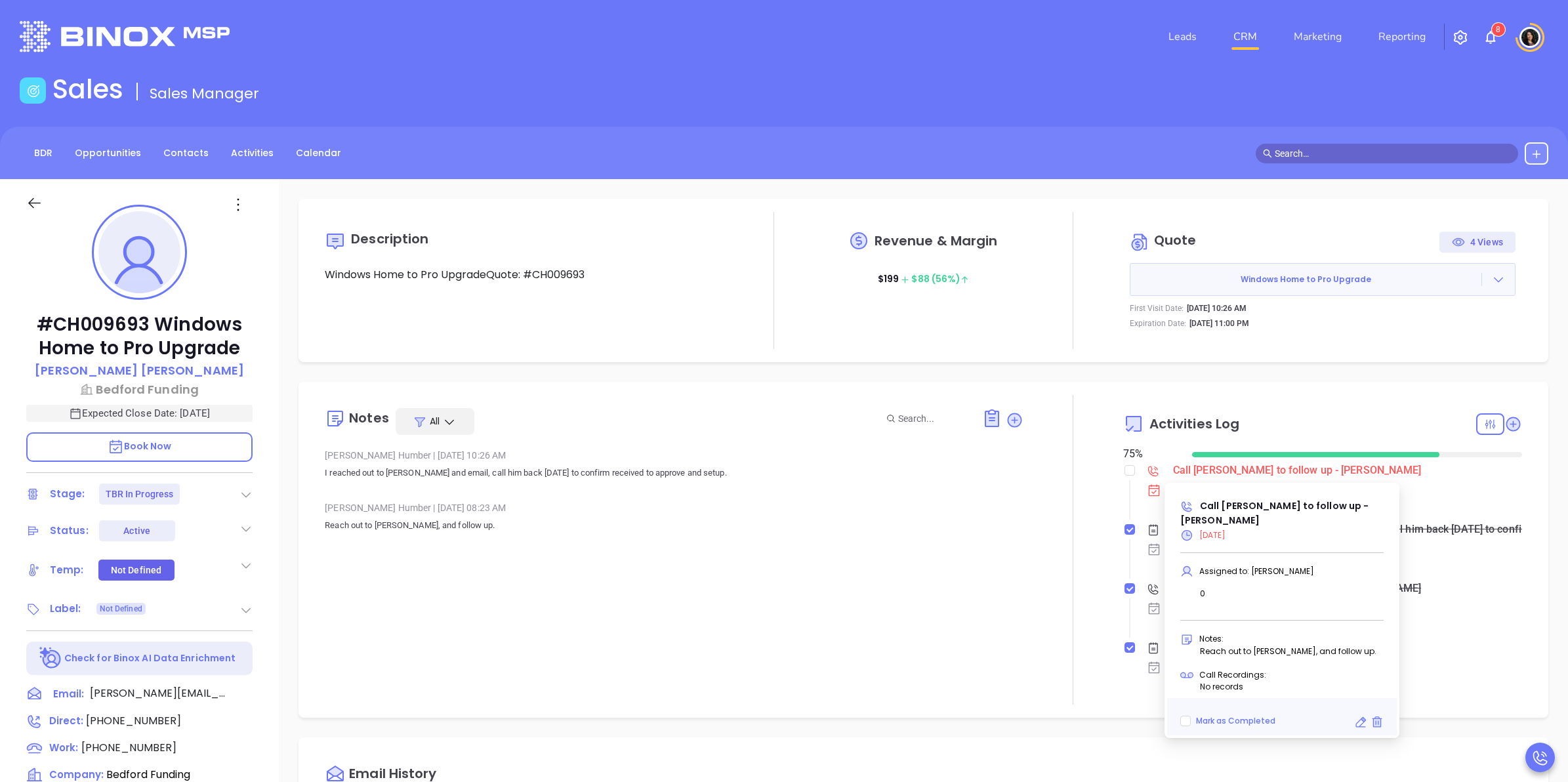
click at [1363, 719] on icon at bounding box center [1364, 719] width 4 height 4
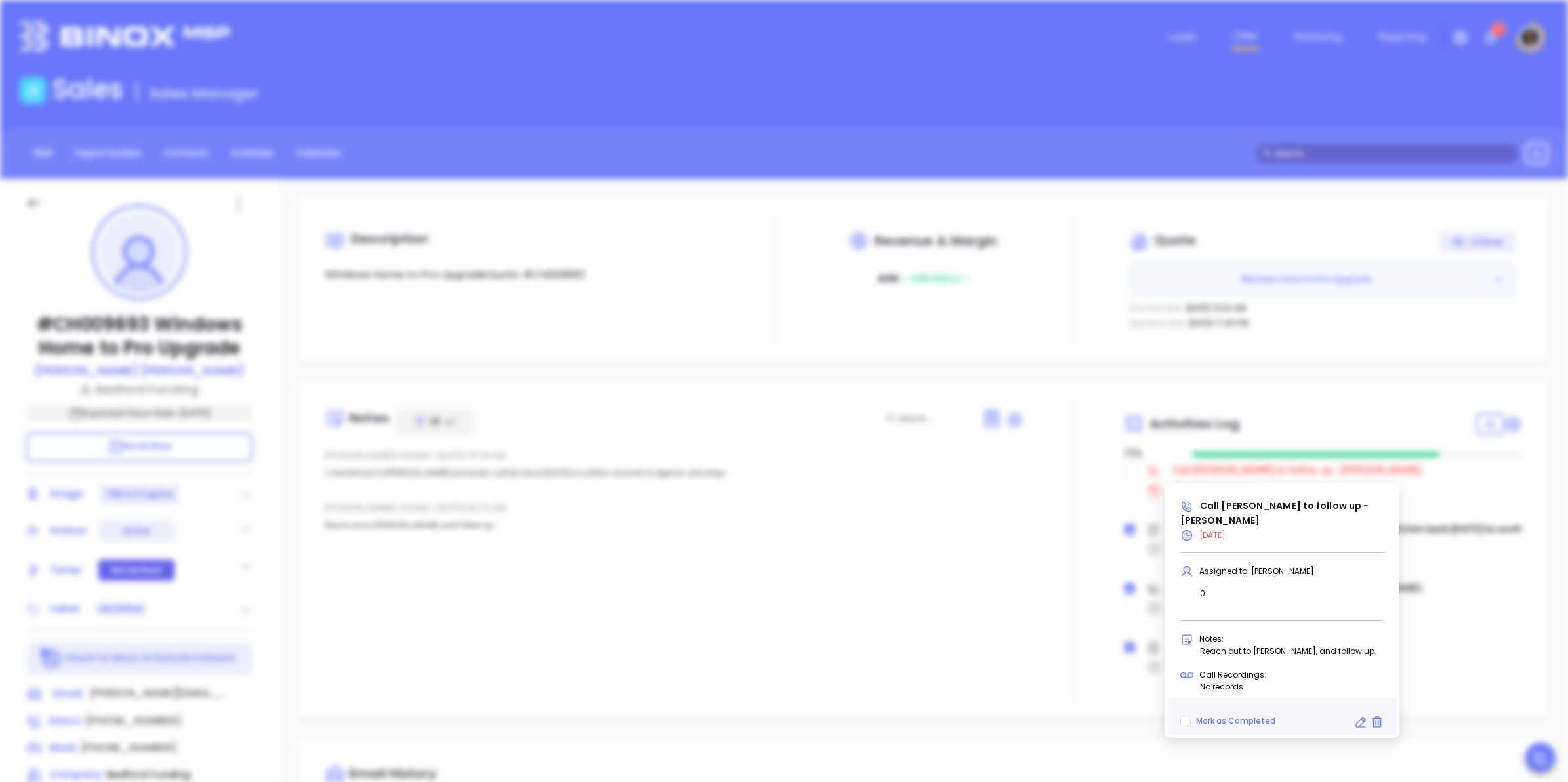
type input "[DATE]"
type input "Call [PERSON_NAME] to follow up - [PERSON_NAME]"
type input "Call"
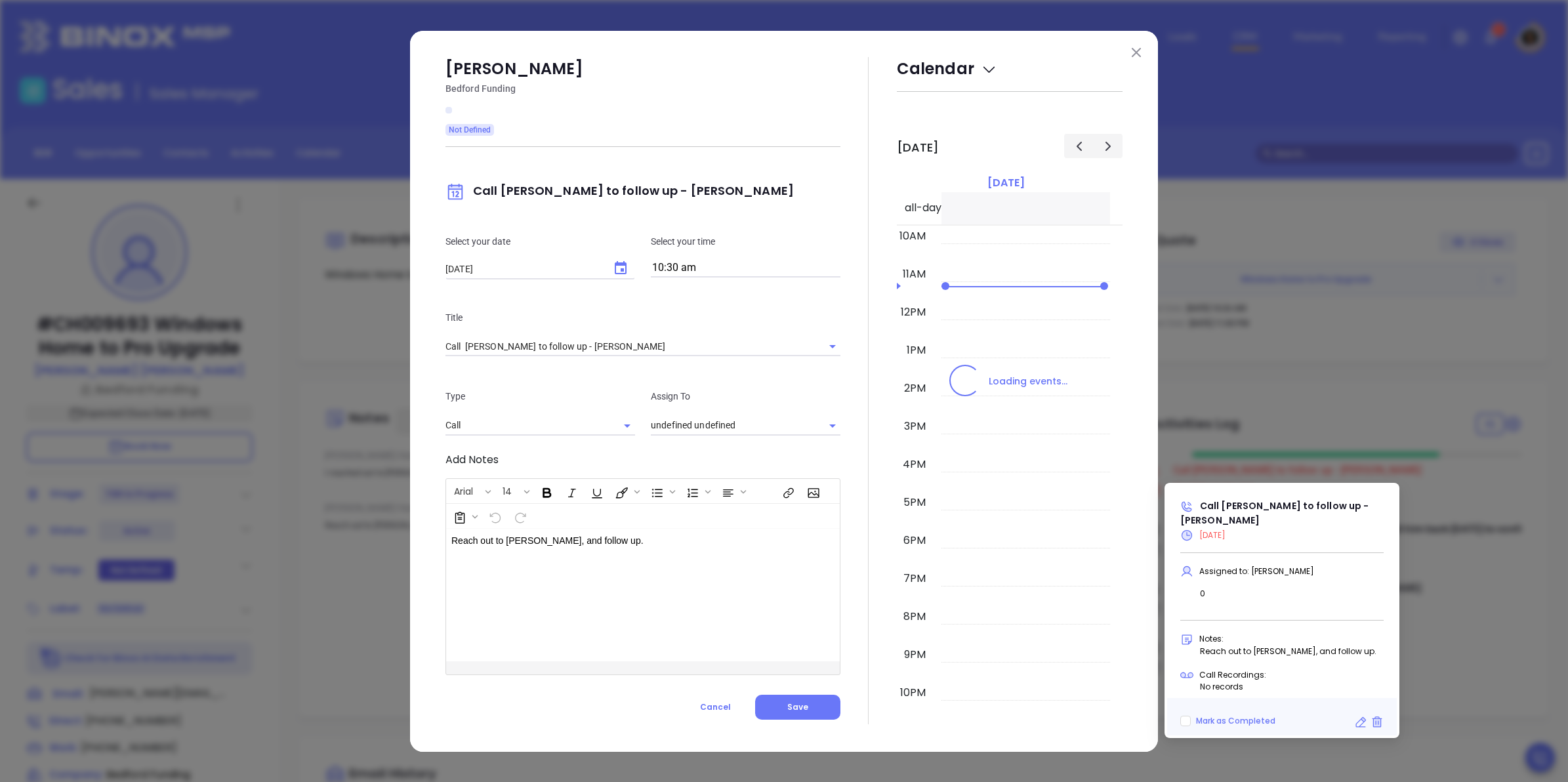
type input "[PERSON_NAME]"
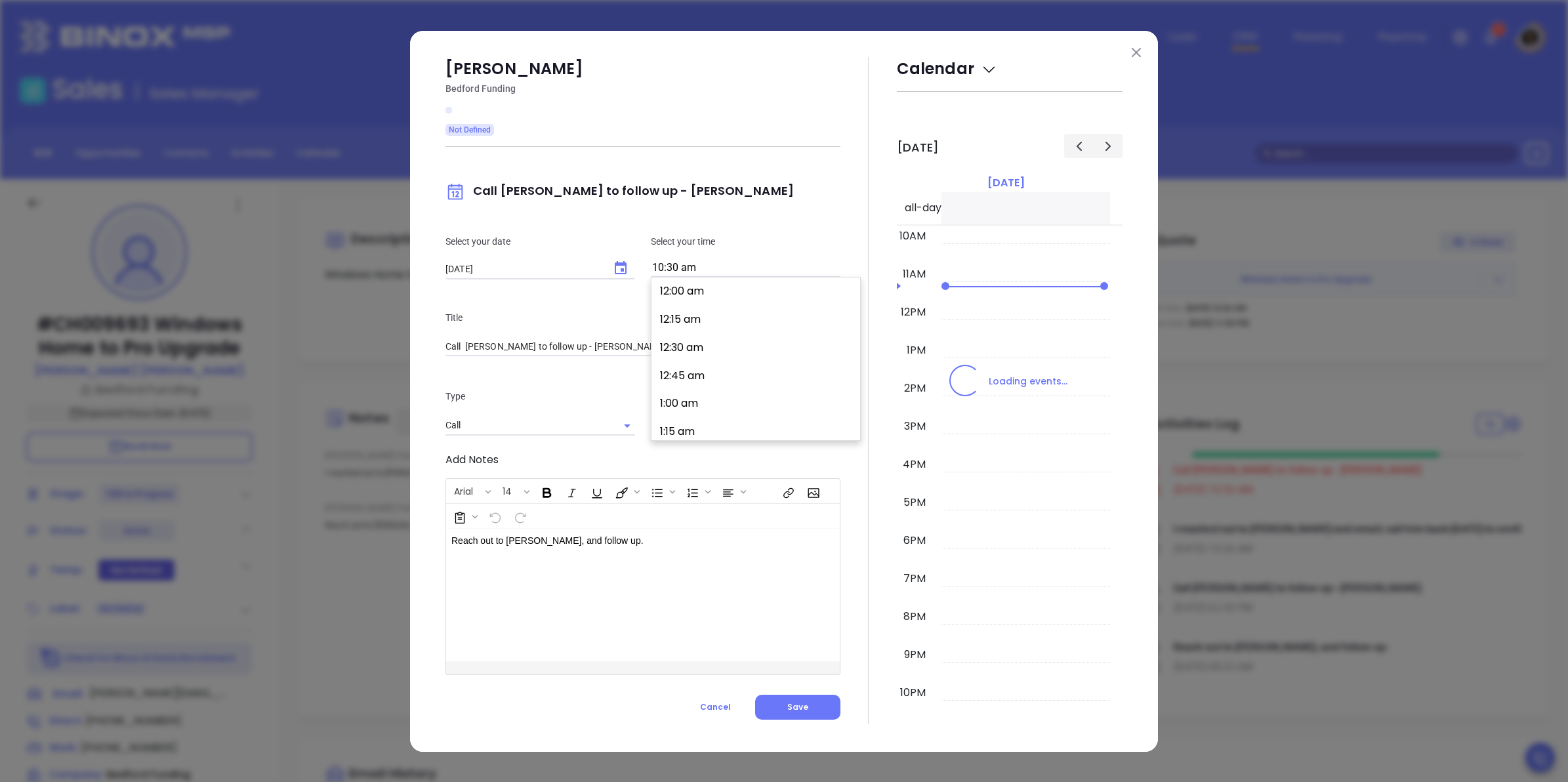
click at [717, 271] on input "10:30 am" at bounding box center [746, 269] width 190 height 19
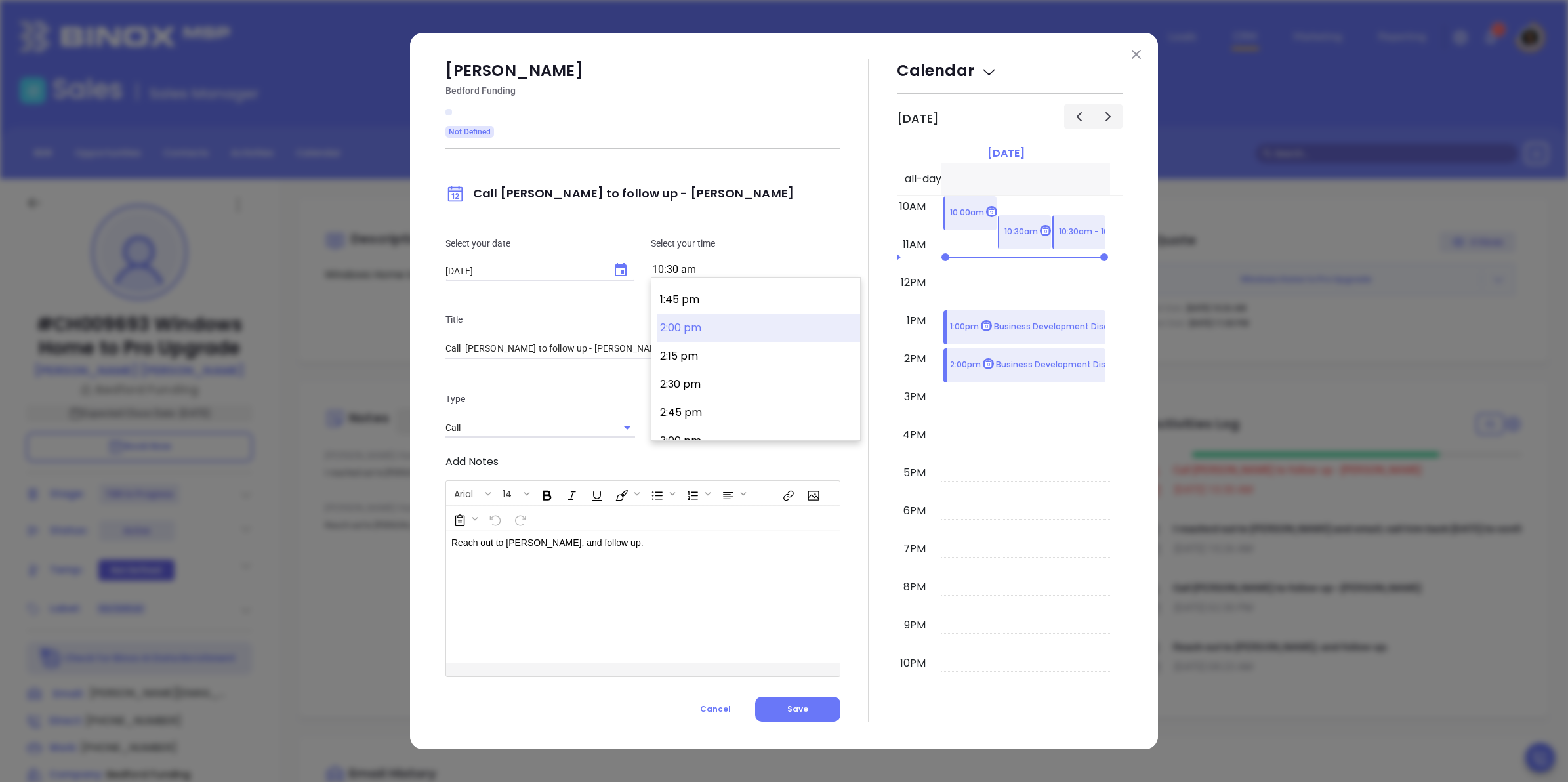
scroll to position [1566, 0]
click at [702, 304] on button "2:00 pm" at bounding box center [758, 300] width 203 height 29
type input "2:00 pm"
click at [798, 721] on button "Save" at bounding box center [798, 709] width 85 height 25
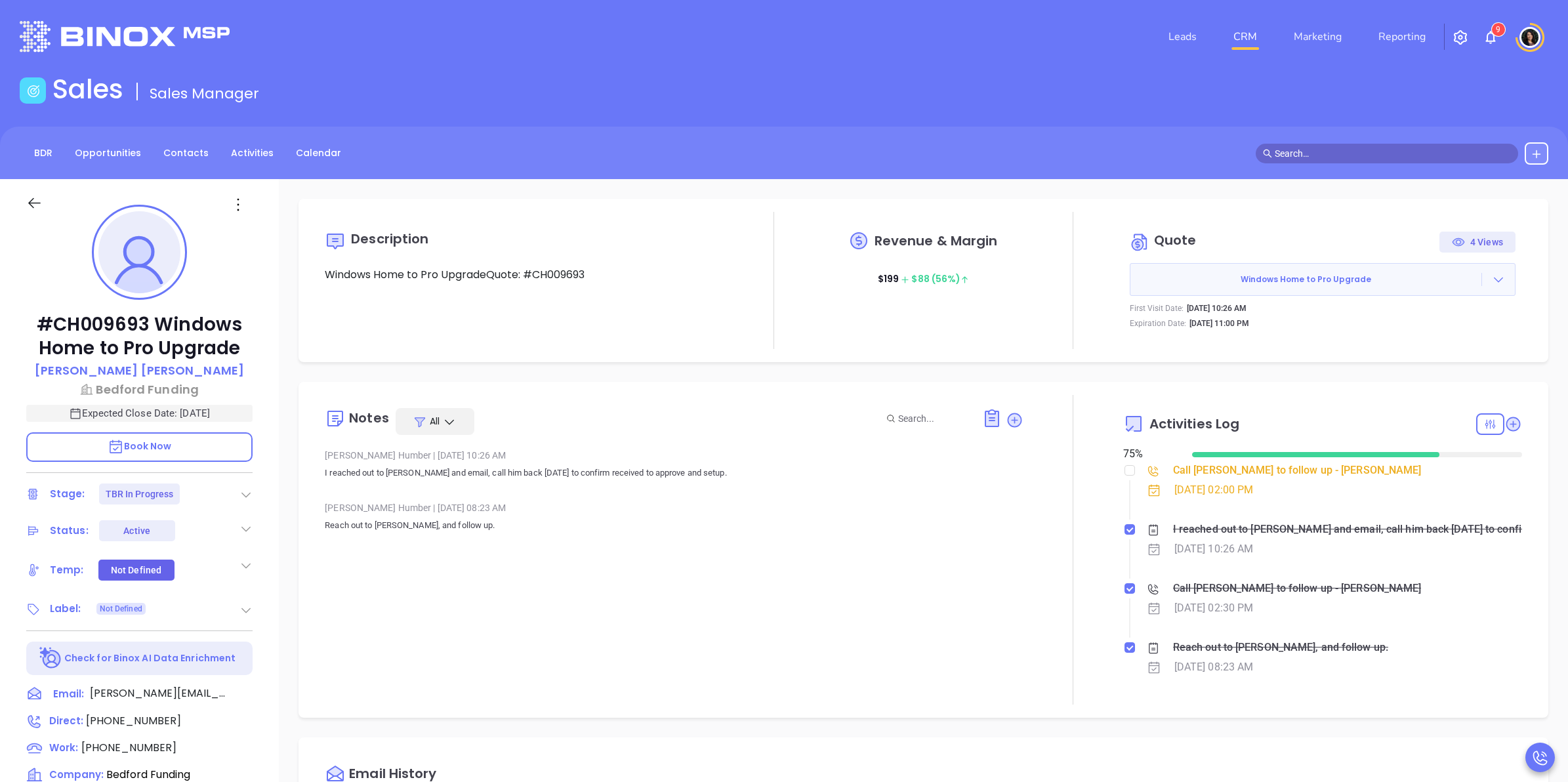
click at [1250, 38] on link "CRM" at bounding box center [1245, 36] width 34 height 26
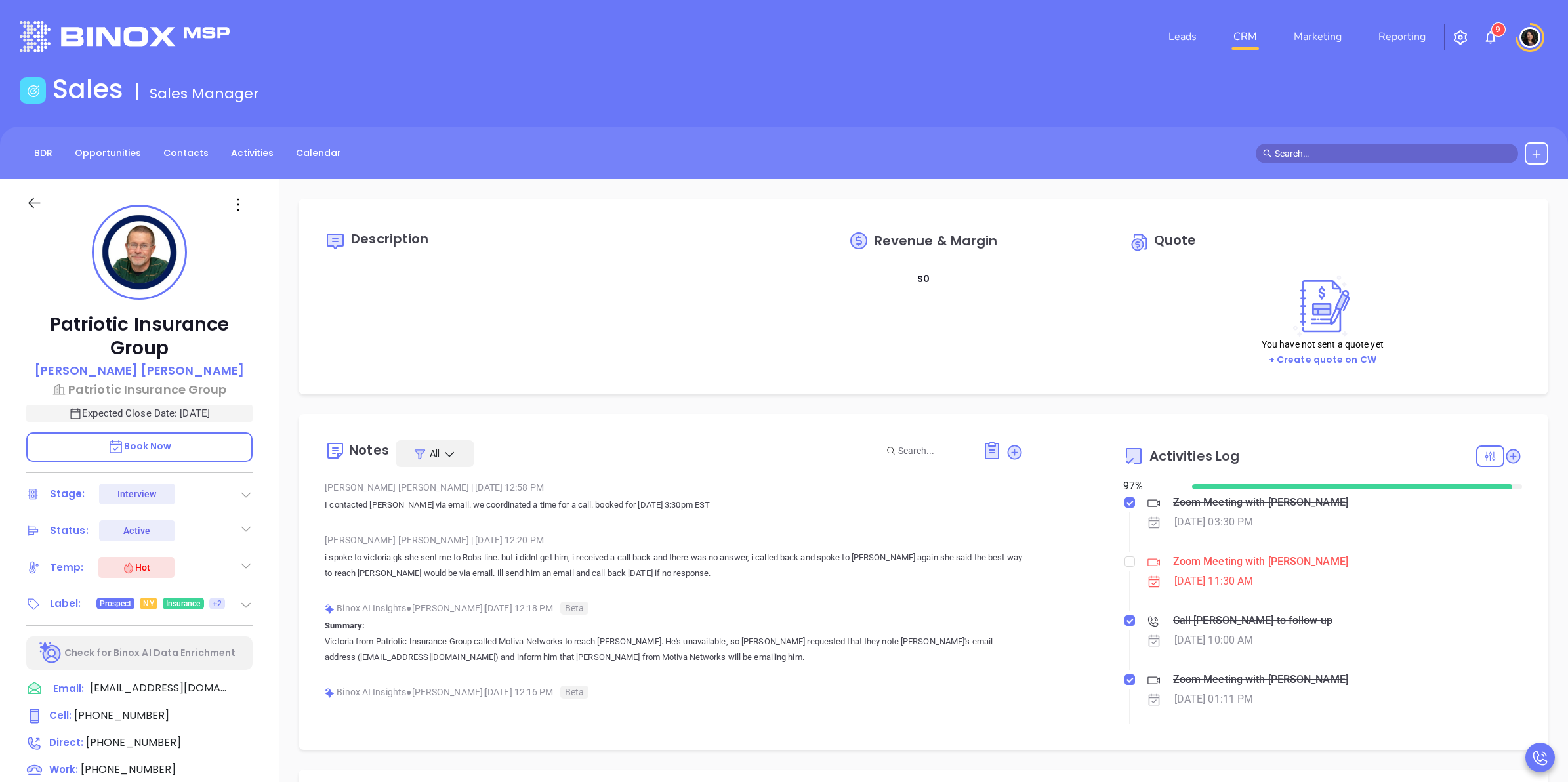
type input "[PERSON_NAME]"
drag, startPoint x: 53, startPoint y: 328, endPoint x: 184, endPoint y: 346, distance: 132.2
click at [184, 346] on p "Patriotic Insurance Group" at bounding box center [139, 336] width 226 height 47
copy p "Patriotic Insurance Group"
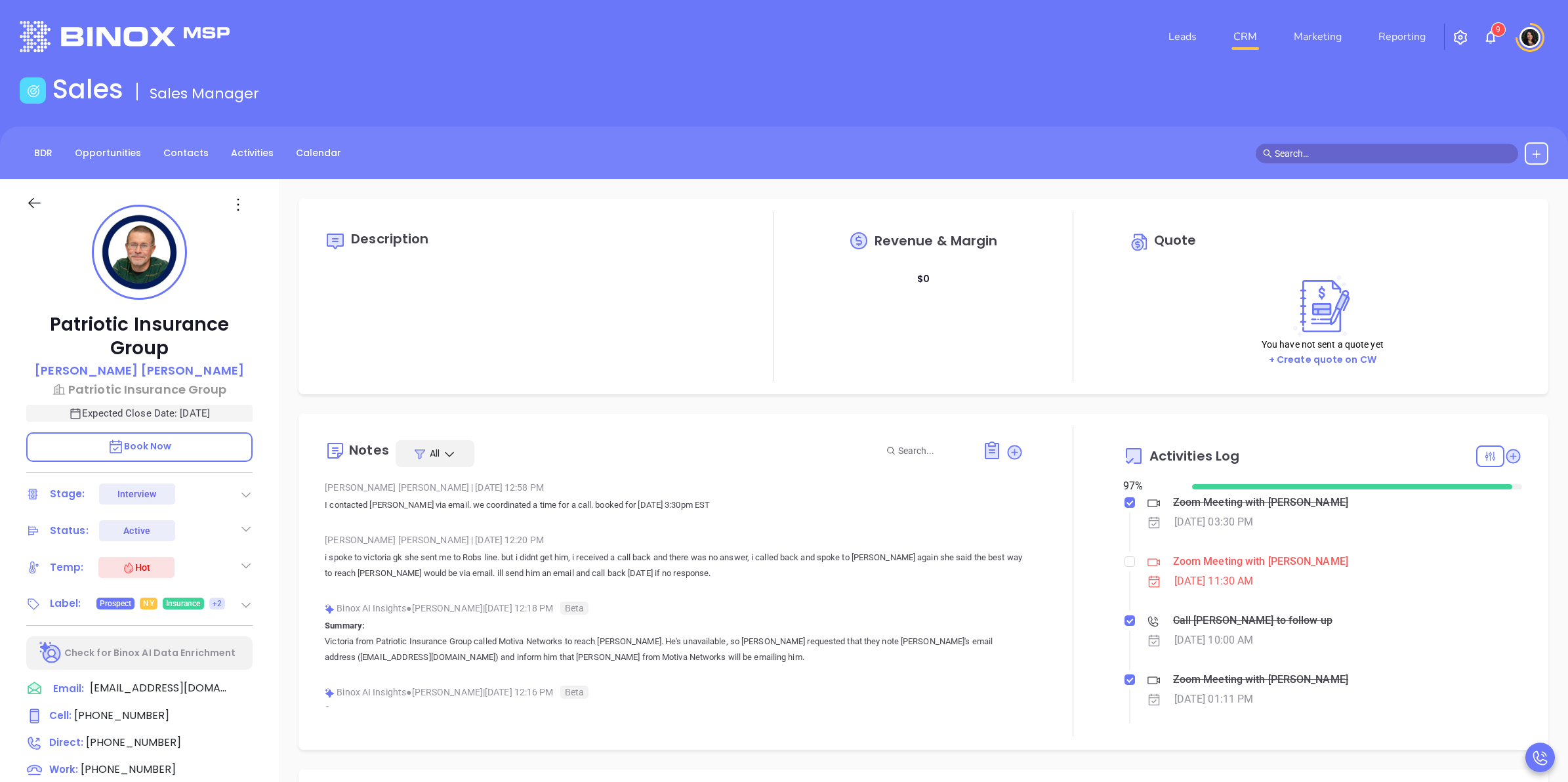
click at [397, 349] on div "Description" at bounding box center [524, 296] width 399 height 169
click at [1125, 558] on input "checkbox" at bounding box center [1130, 561] width 11 height 11
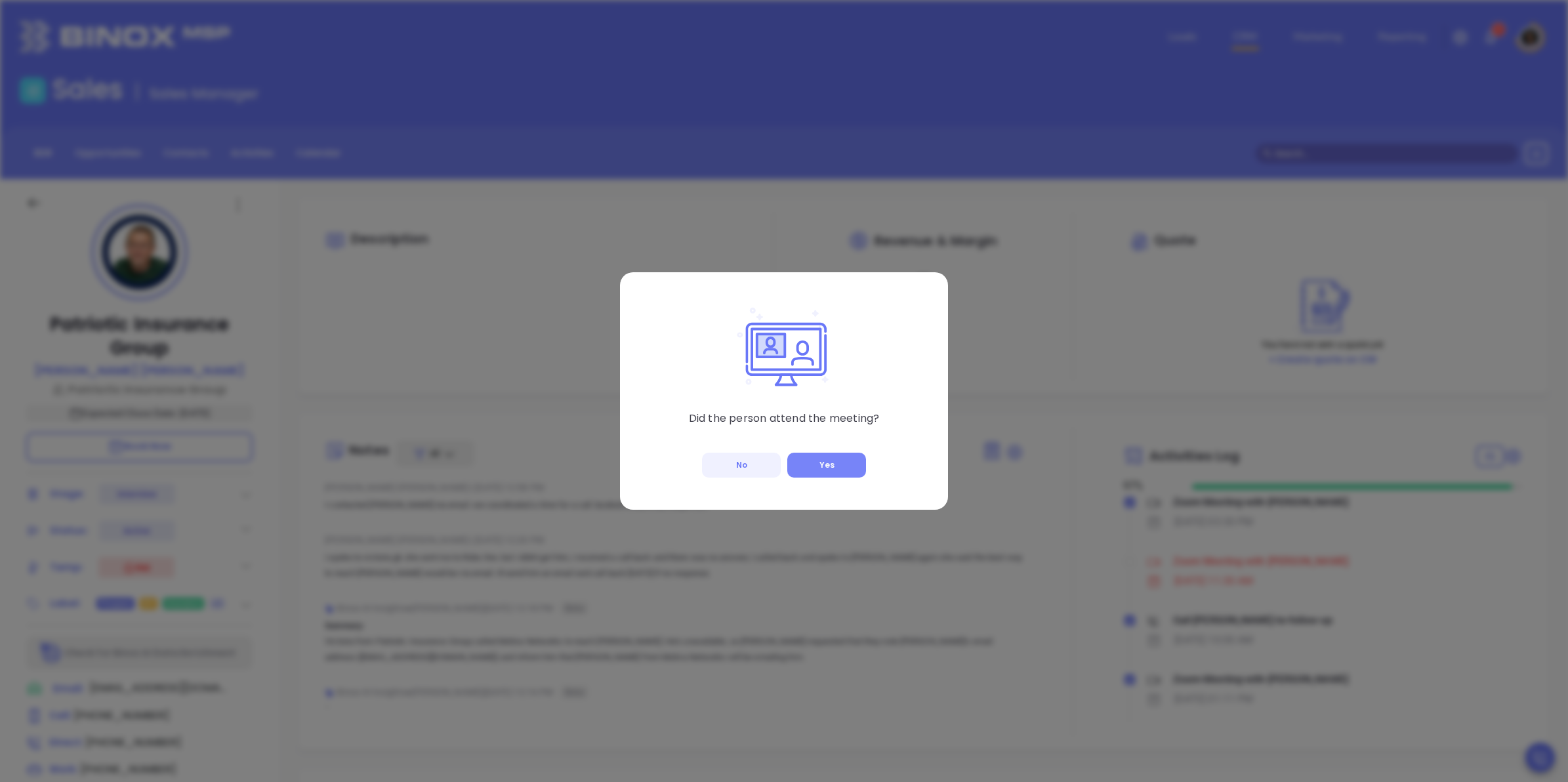
click at [832, 463] on button "Yes" at bounding box center [827, 465] width 79 height 25
checkbox input "true"
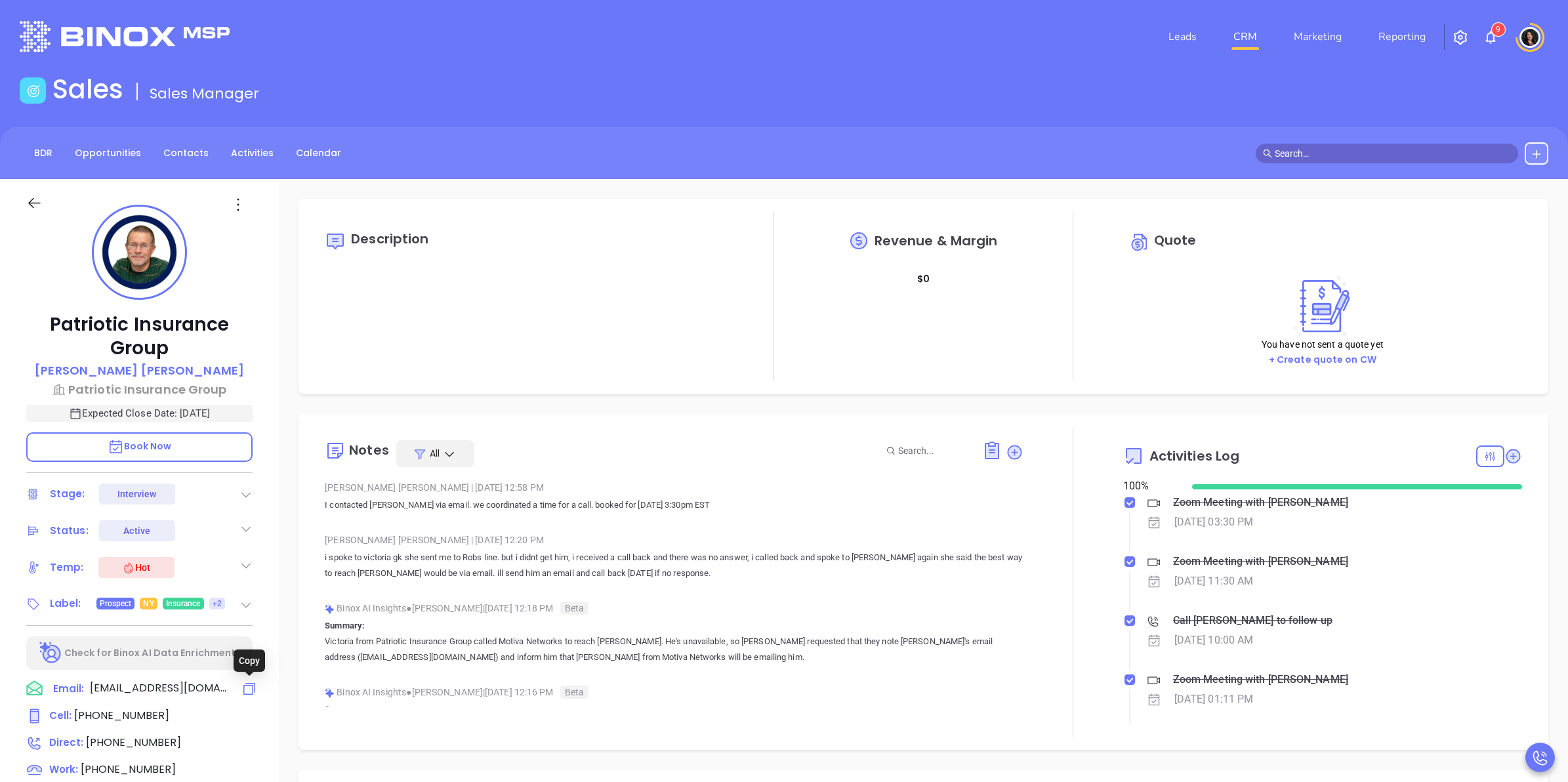
click at [245, 690] on icon at bounding box center [249, 689] width 16 height 16
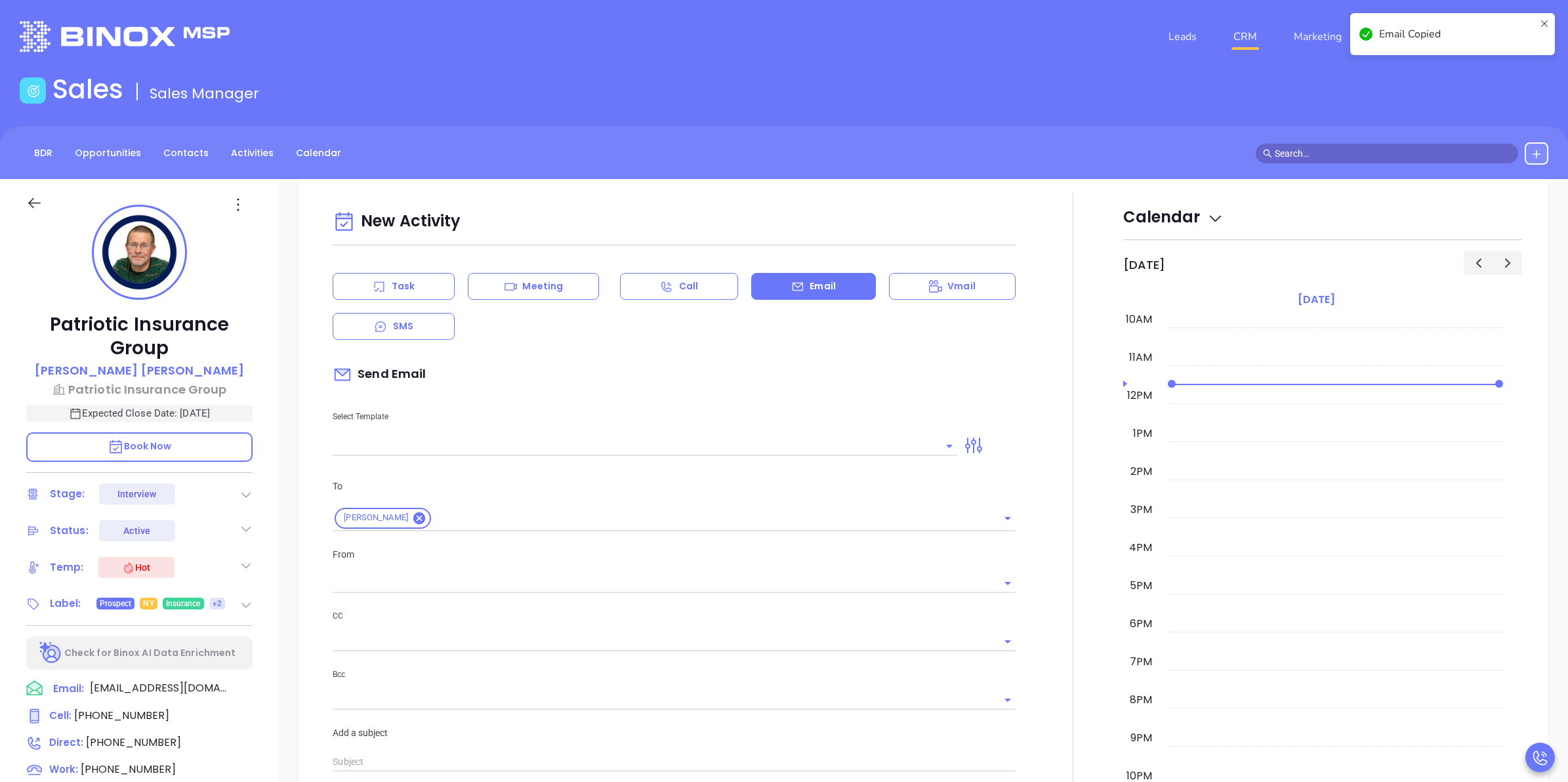
scroll to position [179, 0]
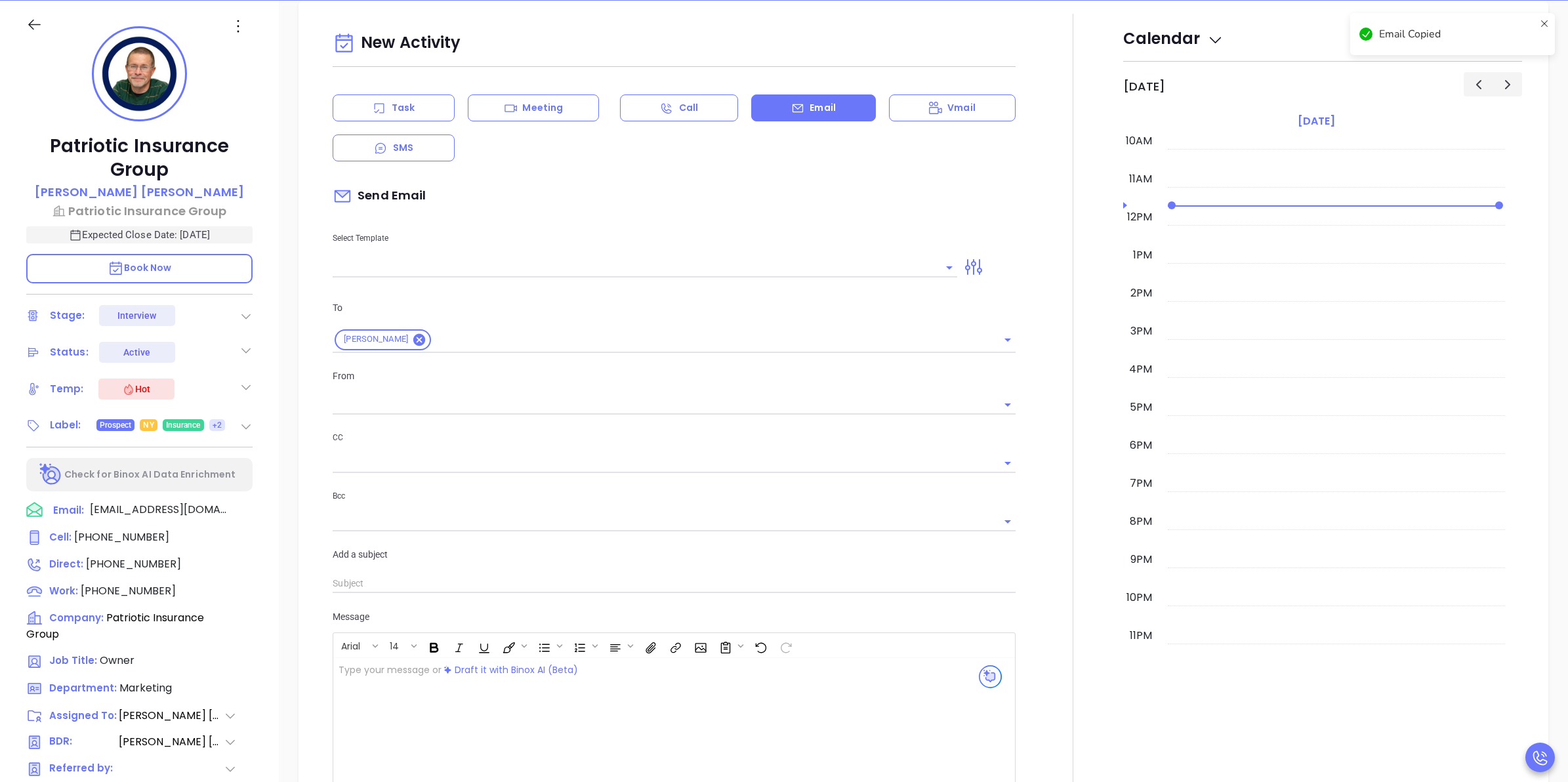
type input "[PERSON_NAME]"
copy p "[PERSON_NAME]"
drag, startPoint x: 184, startPoint y: 194, endPoint x: 211, endPoint y: 194, distance: 27.0
click at [211, 194] on div "[PERSON_NAME]" at bounding box center [139, 192] width 226 height 19
copy p "[PERSON_NAME]"
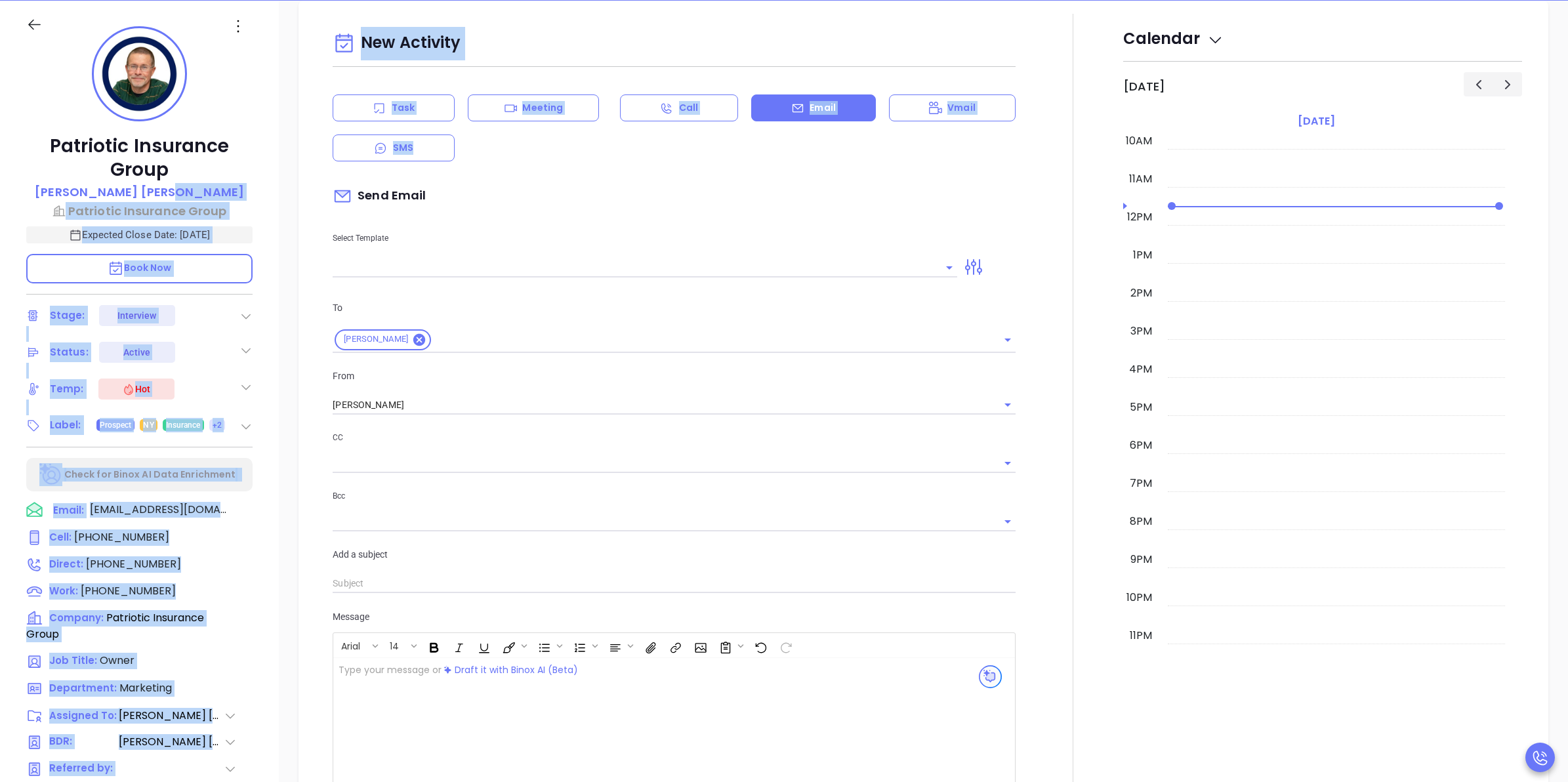
drag, startPoint x: 182, startPoint y: 191, endPoint x: 291, endPoint y: 177, distance: 109.9
click at [291, 177] on div "Patriotic Insurance Group Rob Bowen Patriotic Insurance Group Expected Close Da…" at bounding box center [784, 489] width 1568 height 978
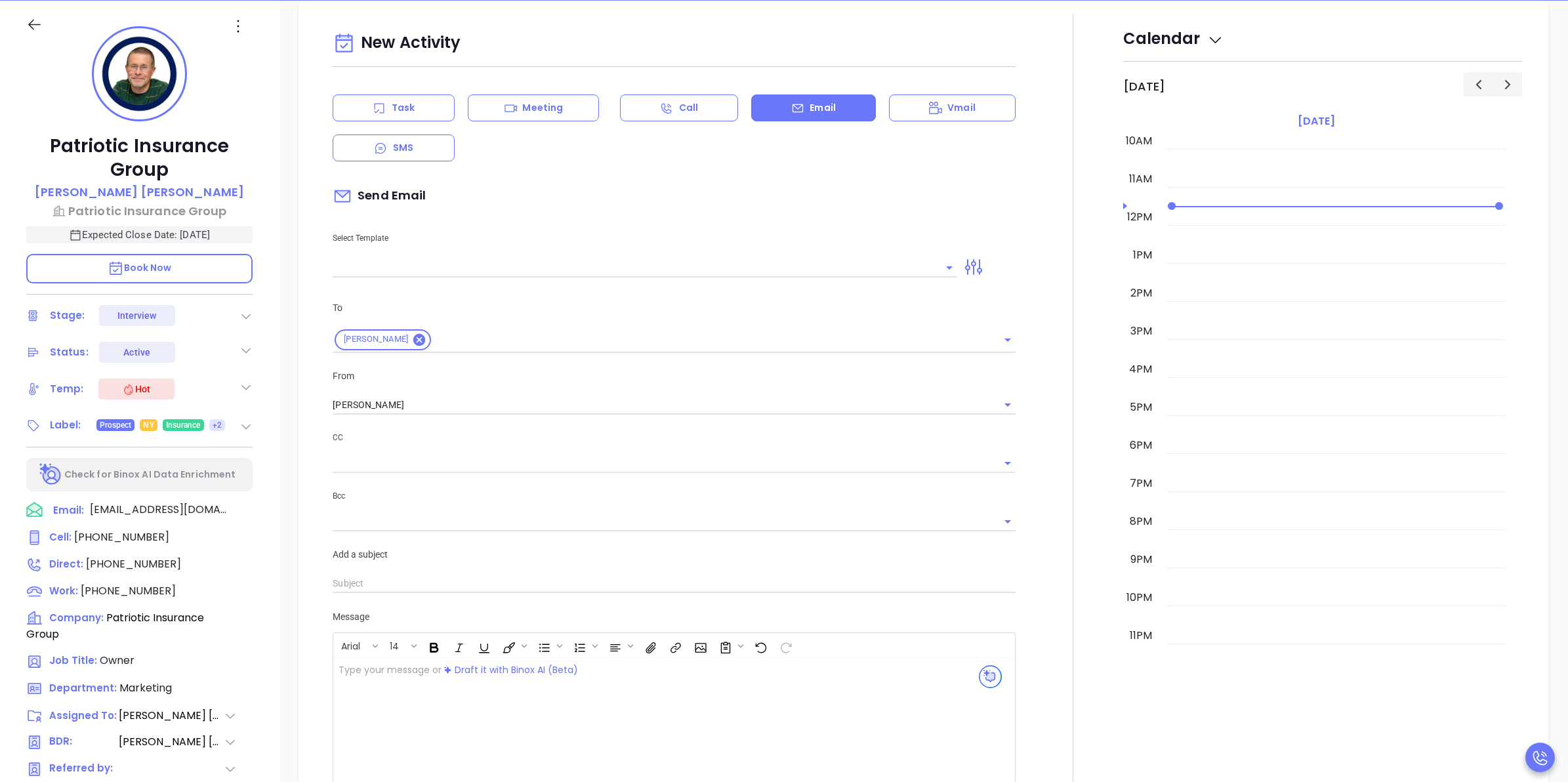
drag, startPoint x: 291, startPoint y: 177, endPoint x: 251, endPoint y: 178, distance: 40.0
click at [251, 178] on p "Patriotic Insurance Group" at bounding box center [139, 158] width 226 height 47
click at [251, 513] on icon at bounding box center [249, 511] width 16 height 16
click at [246, 589] on icon at bounding box center [251, 591] width 19 height 19
click at [814, 109] on p "Email" at bounding box center [823, 108] width 26 height 14
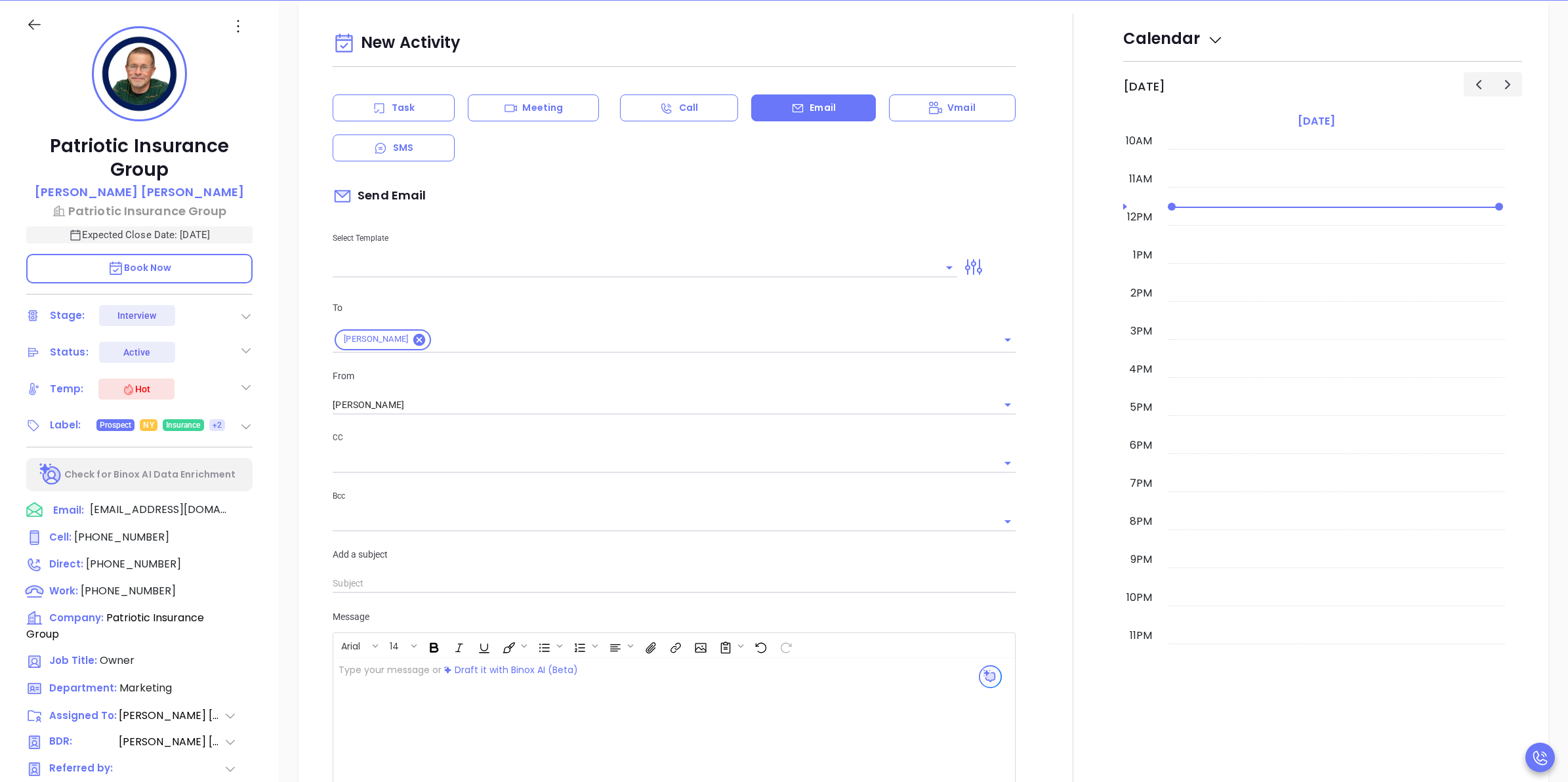
click at [595, 274] on input "text" at bounding box center [635, 267] width 605 height 19
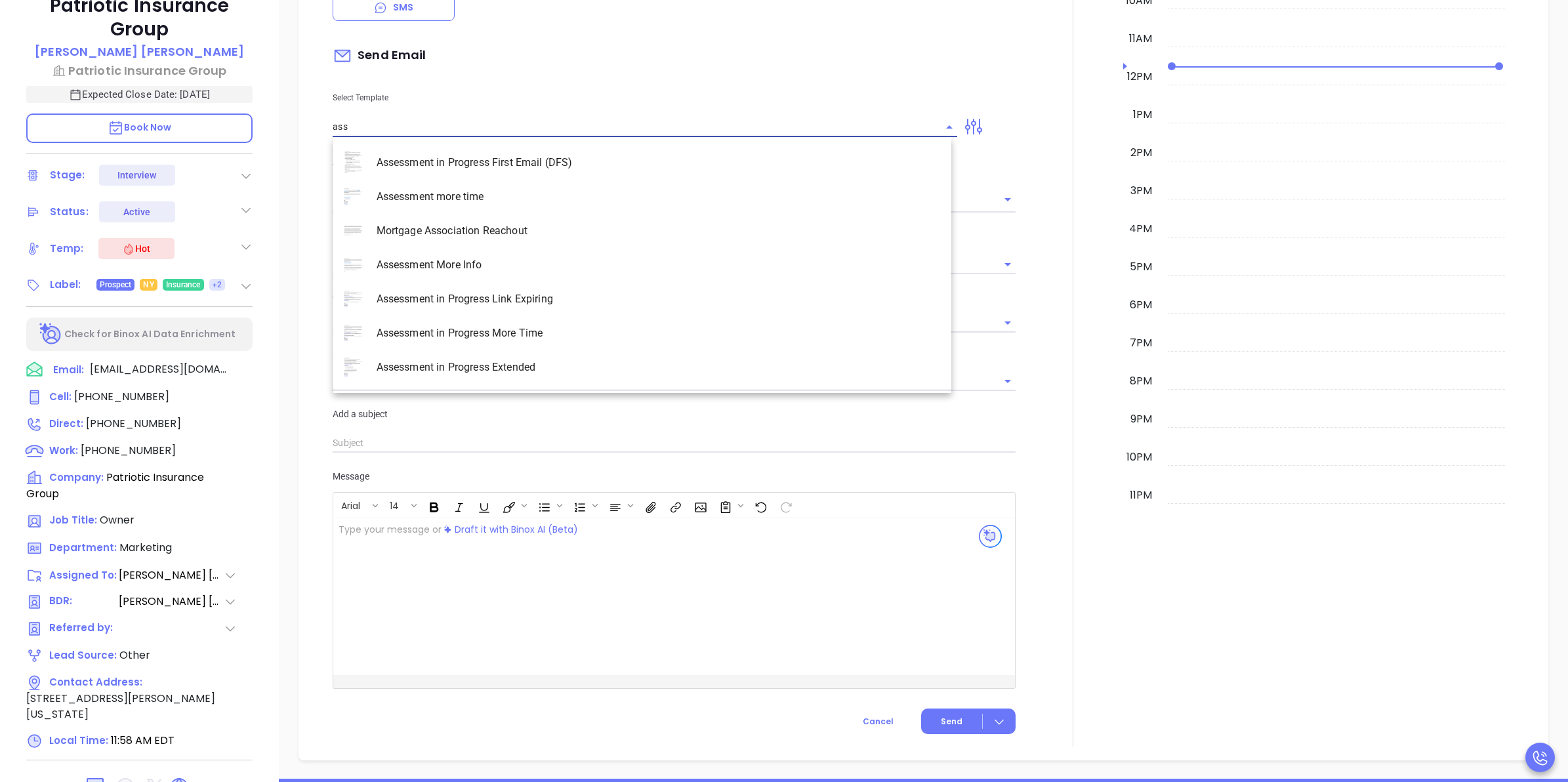
scroll to position [343, 0]
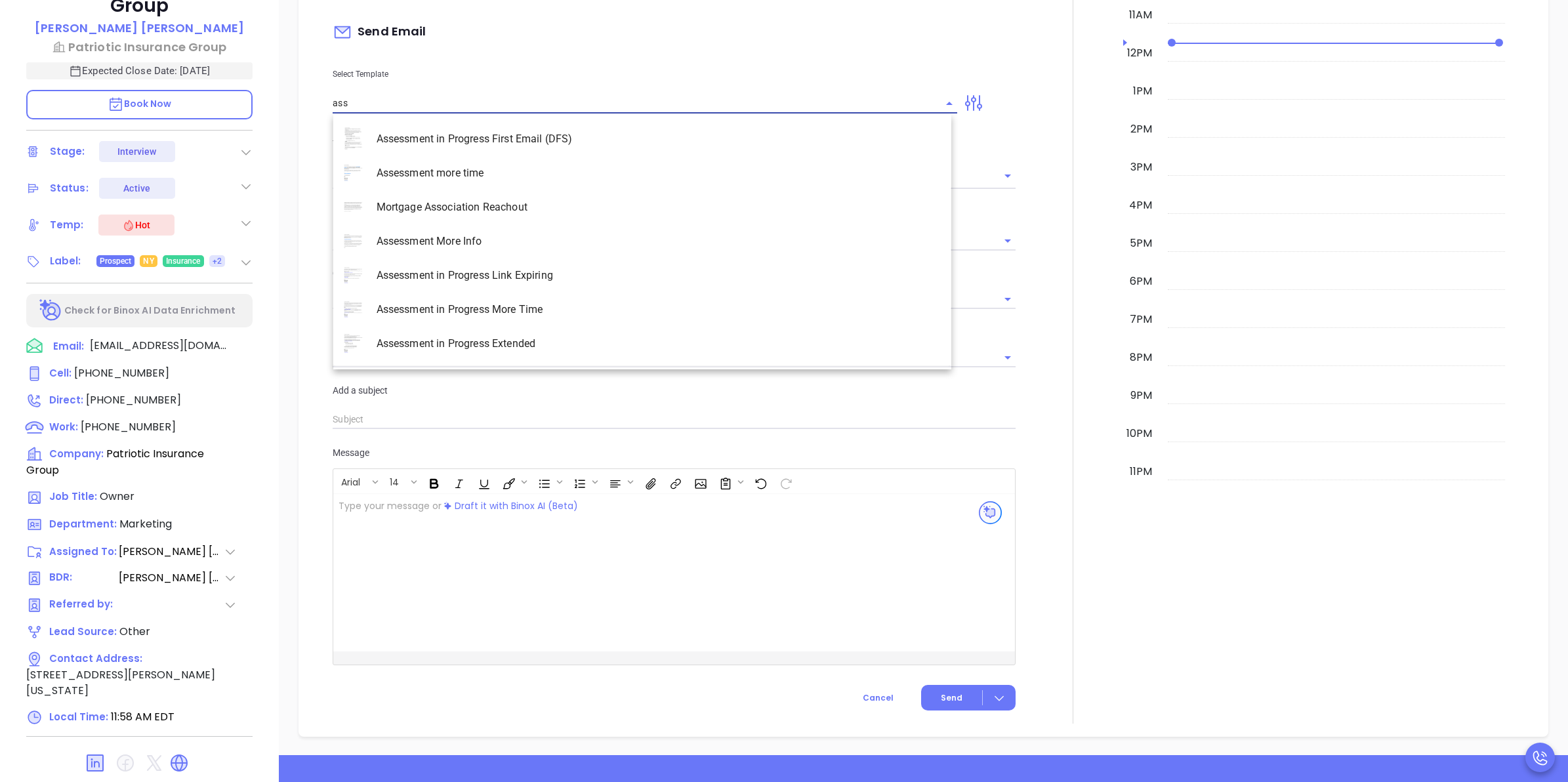
click at [537, 281] on li "Assessment in Progress Link Expiring" at bounding box center [643, 276] width 618 height 34
type input "Assessment in Progress Link Expiring"
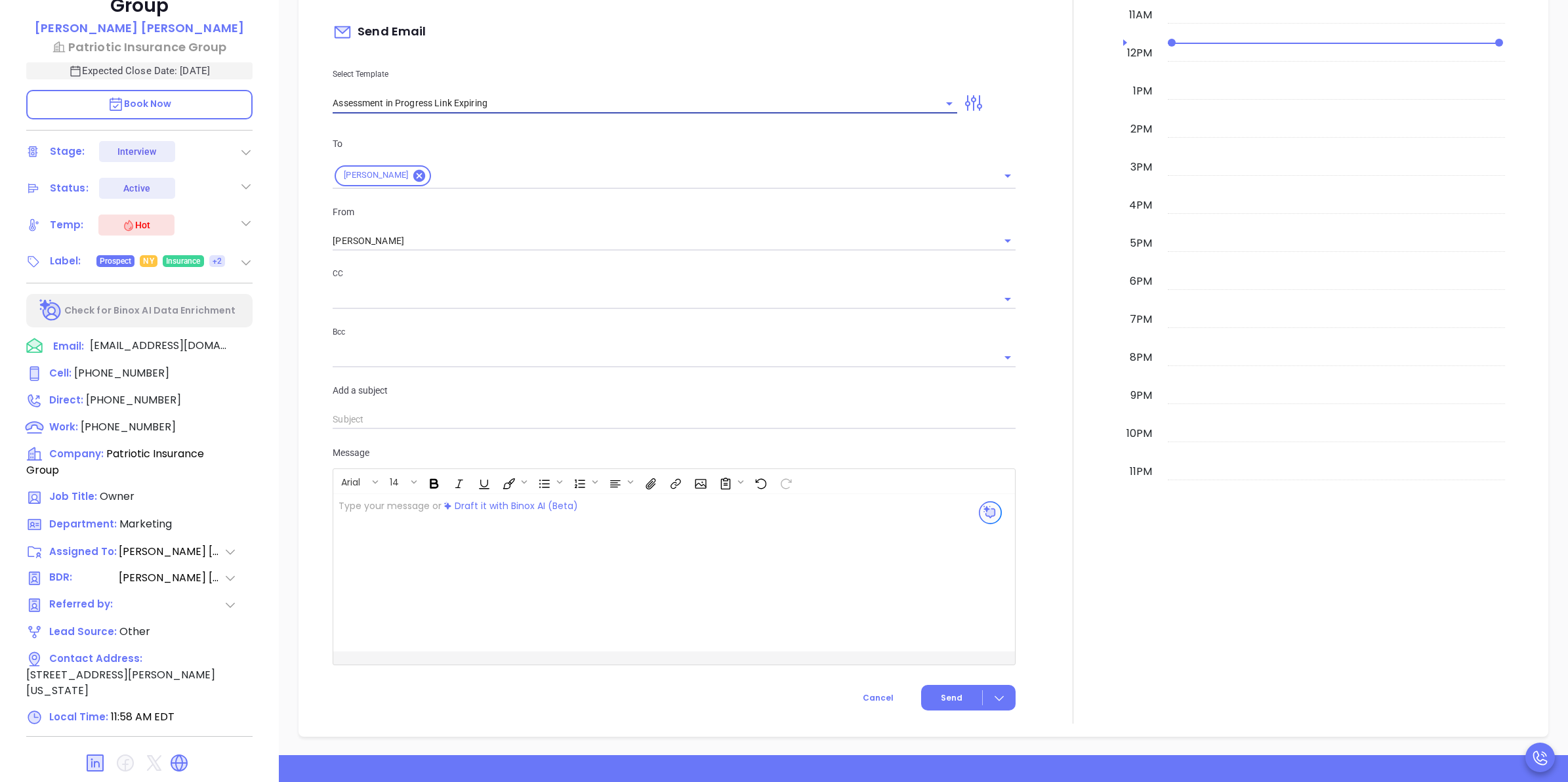
type input "Rob your Cyber Risk Assessment Link Expiring Soon"
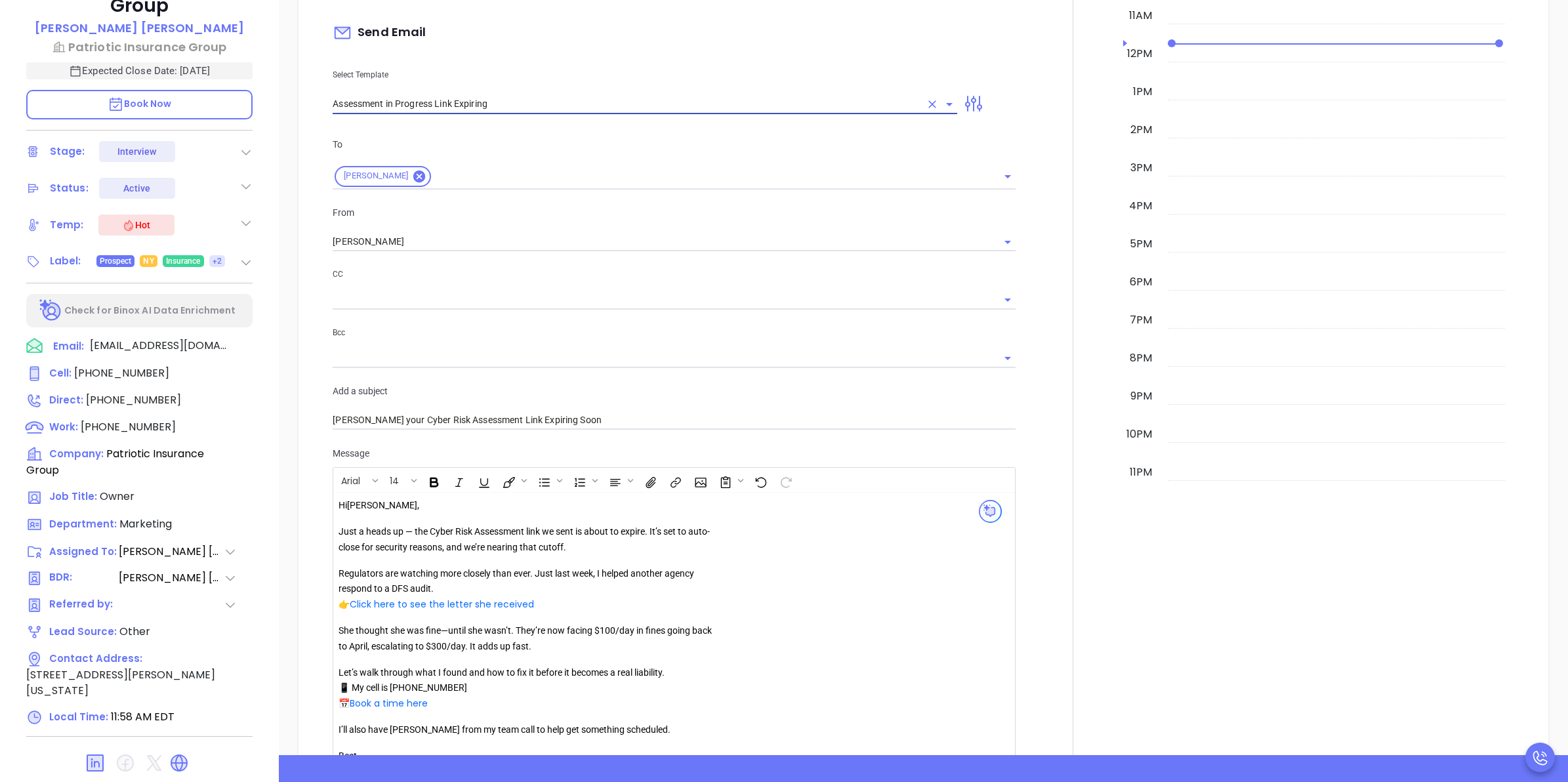
scroll to position [831, 0]
click at [926, 103] on icon "Clear" at bounding box center [933, 104] width 13 height 13
click at [946, 105] on icon "Open" at bounding box center [949, 104] width 6 height 4
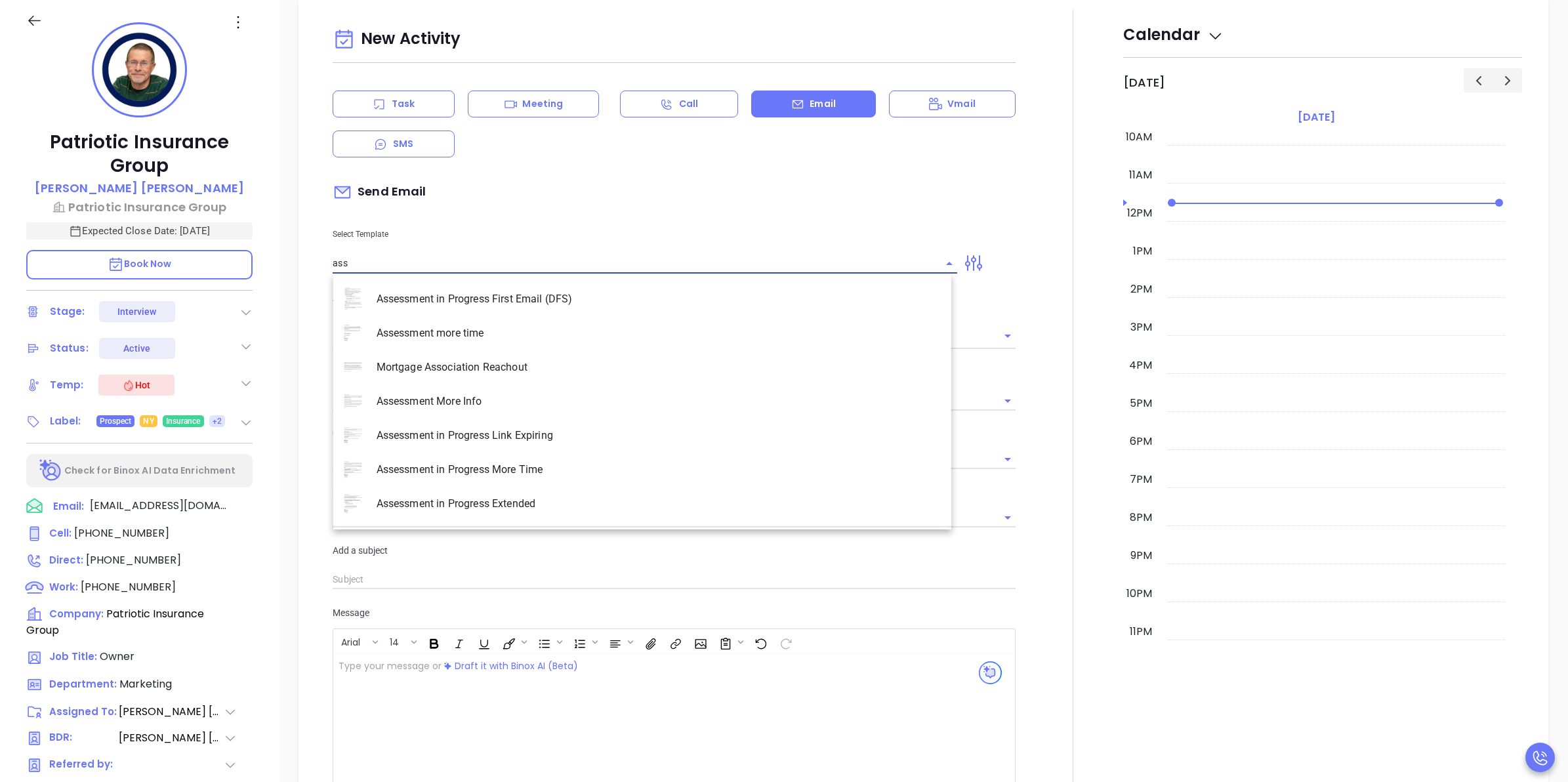
scroll to position [129, 0]
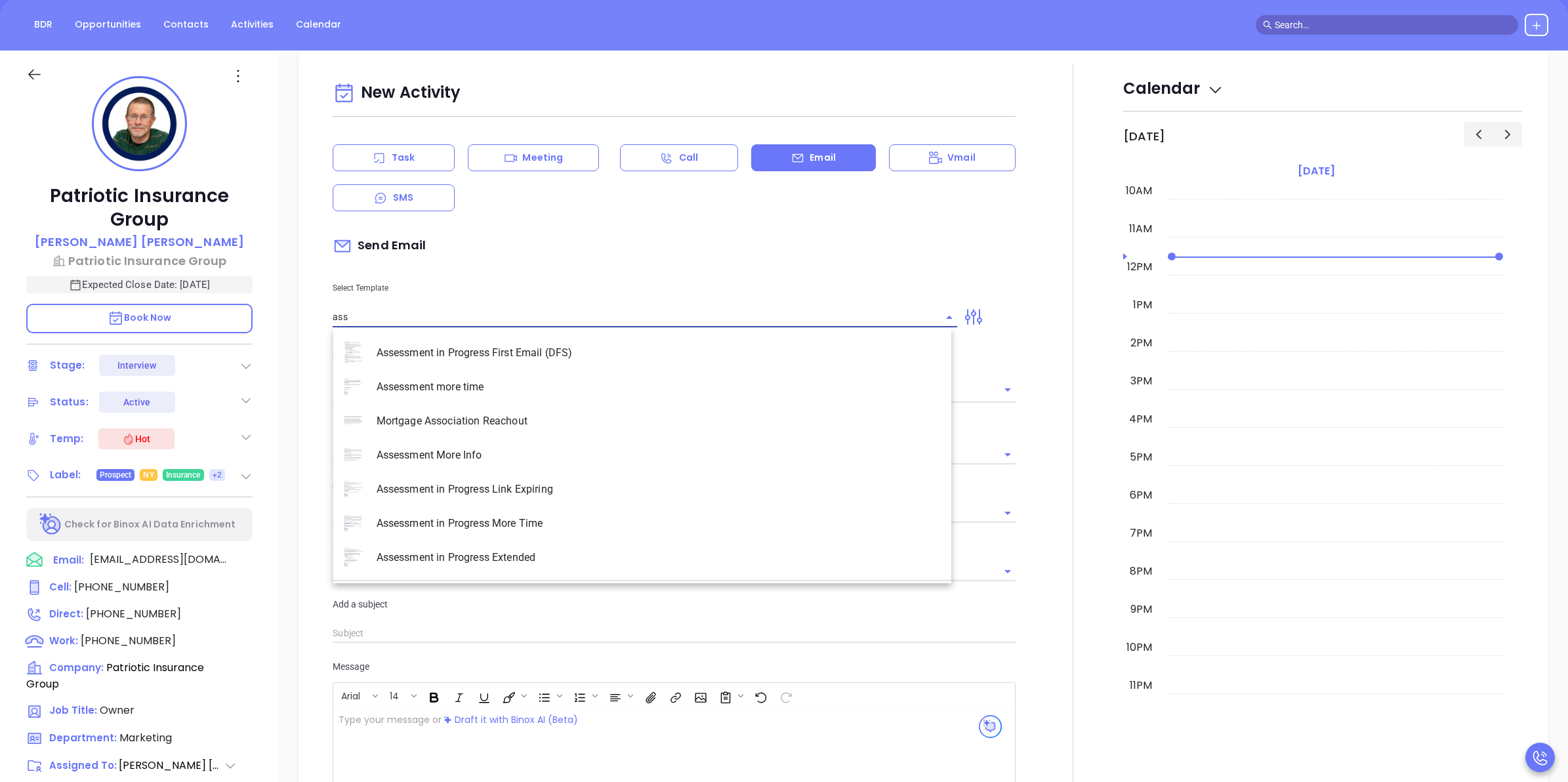
click at [602, 359] on li "Assessment in Progress First Email (DFS)" at bounding box center [643, 353] width 618 height 34
type input "Assessment in Progress First Email (DFS)"
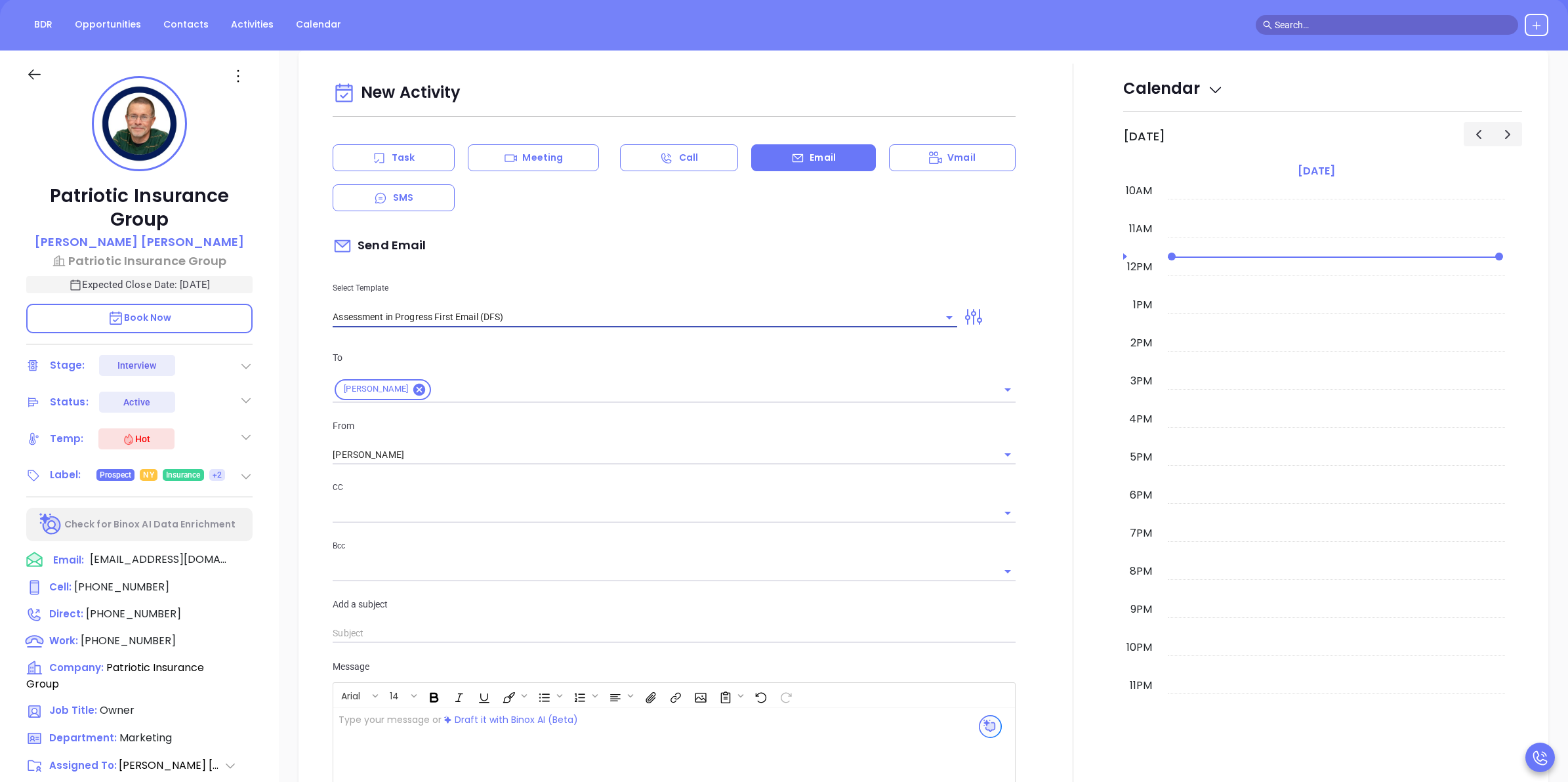
type input "[PERSON_NAME] Next Step in Your Cybersecurity Compliance Journey (Time-Sensitiv…"
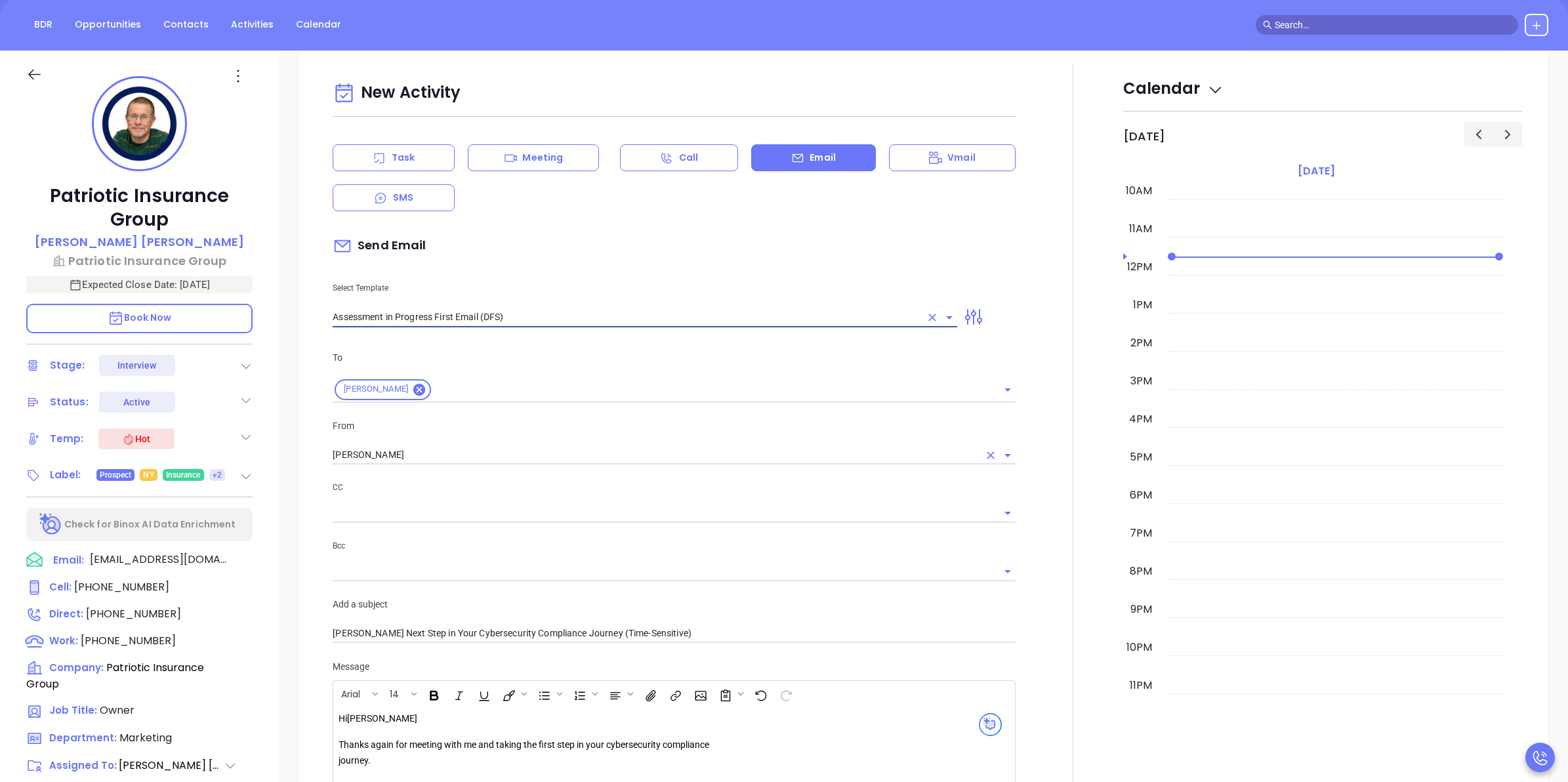
type input "Assessment in Progress First Email (DFS)"
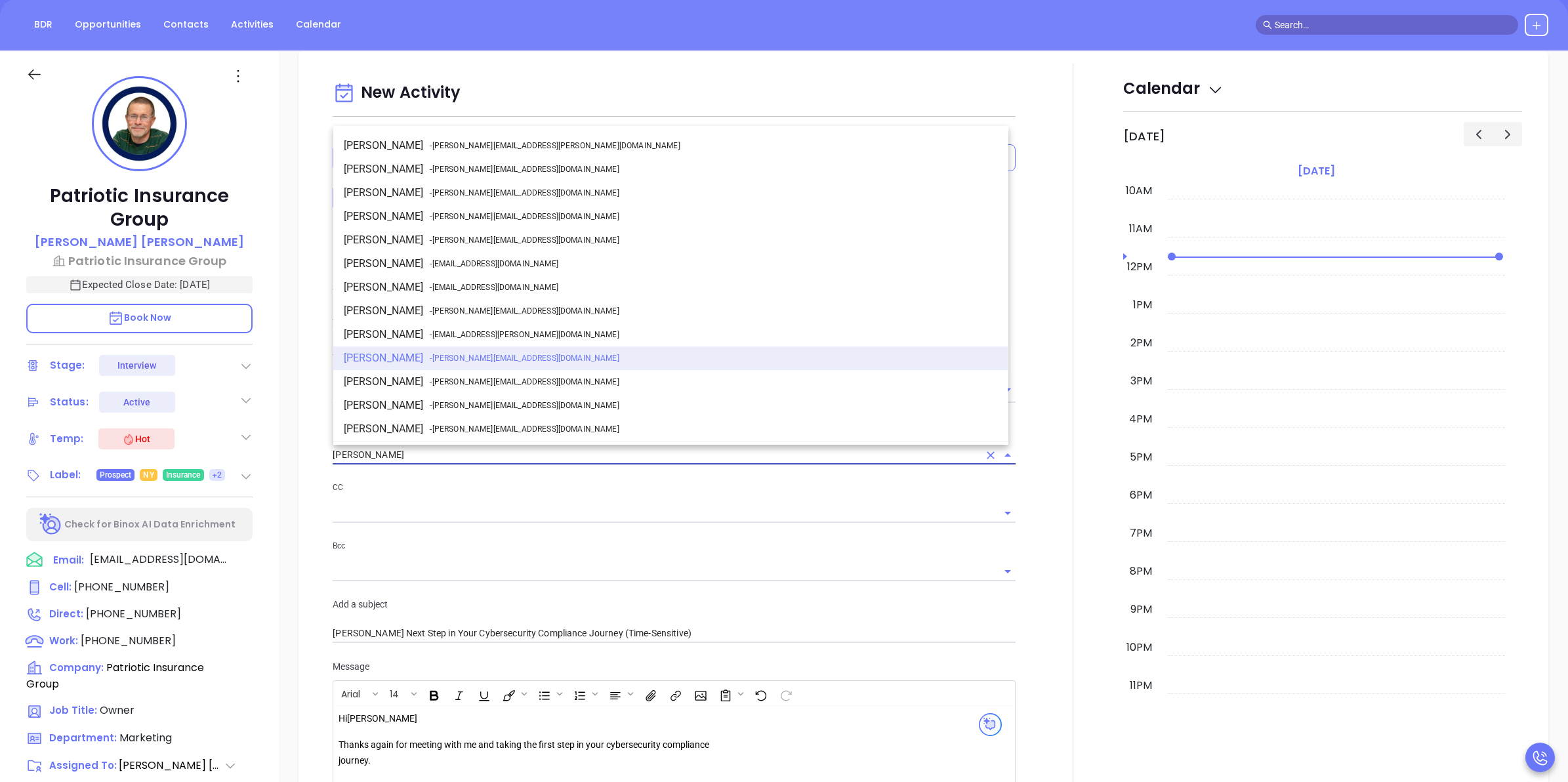
click at [430, 449] on input "[PERSON_NAME]" at bounding box center [655, 455] width 645 height 19
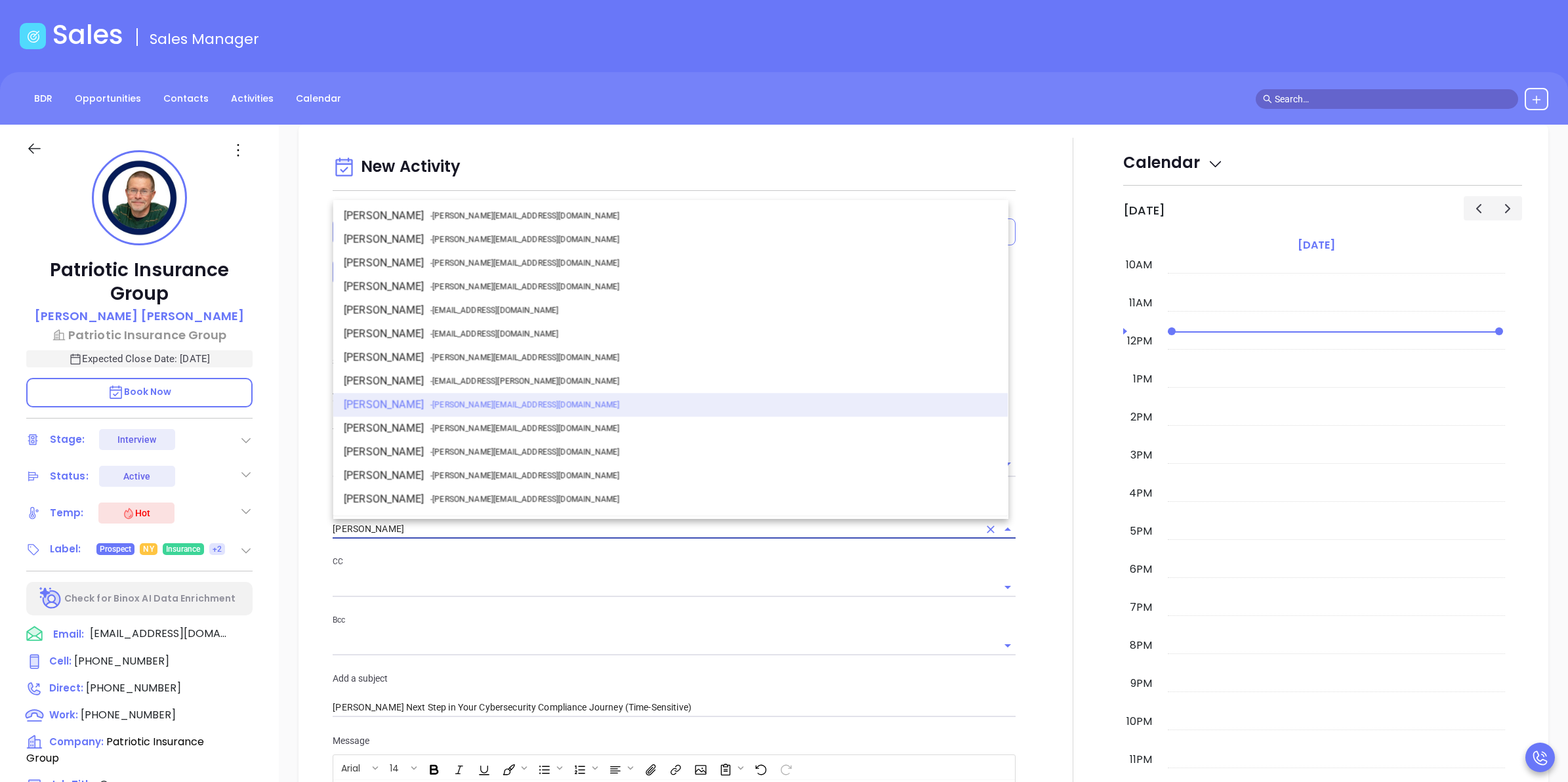
scroll to position [82, 0]
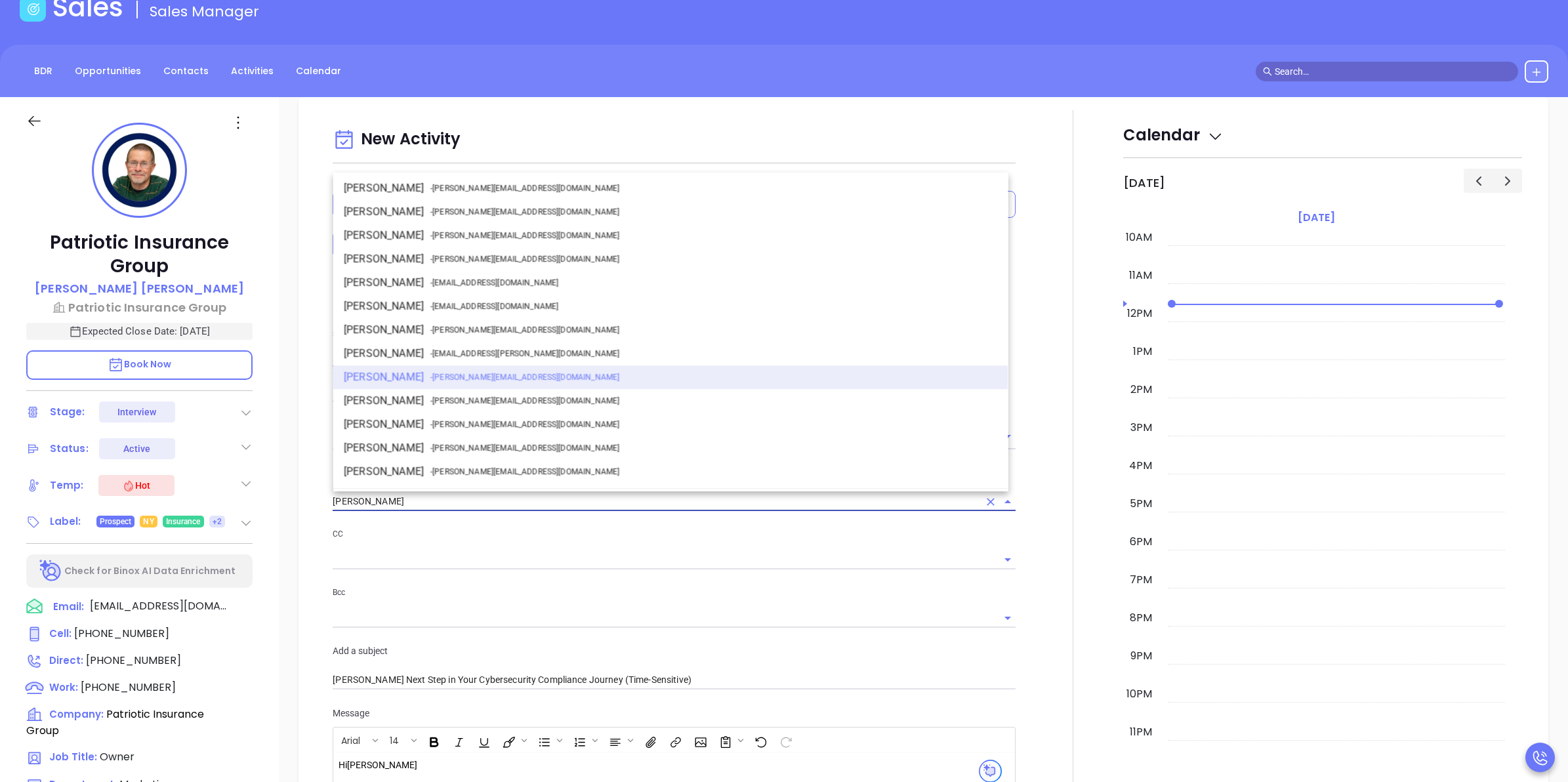
click at [448, 326] on span "- walter@motiva.net" at bounding box center [524, 330] width 189 height 12
type input "Walter Contreras"
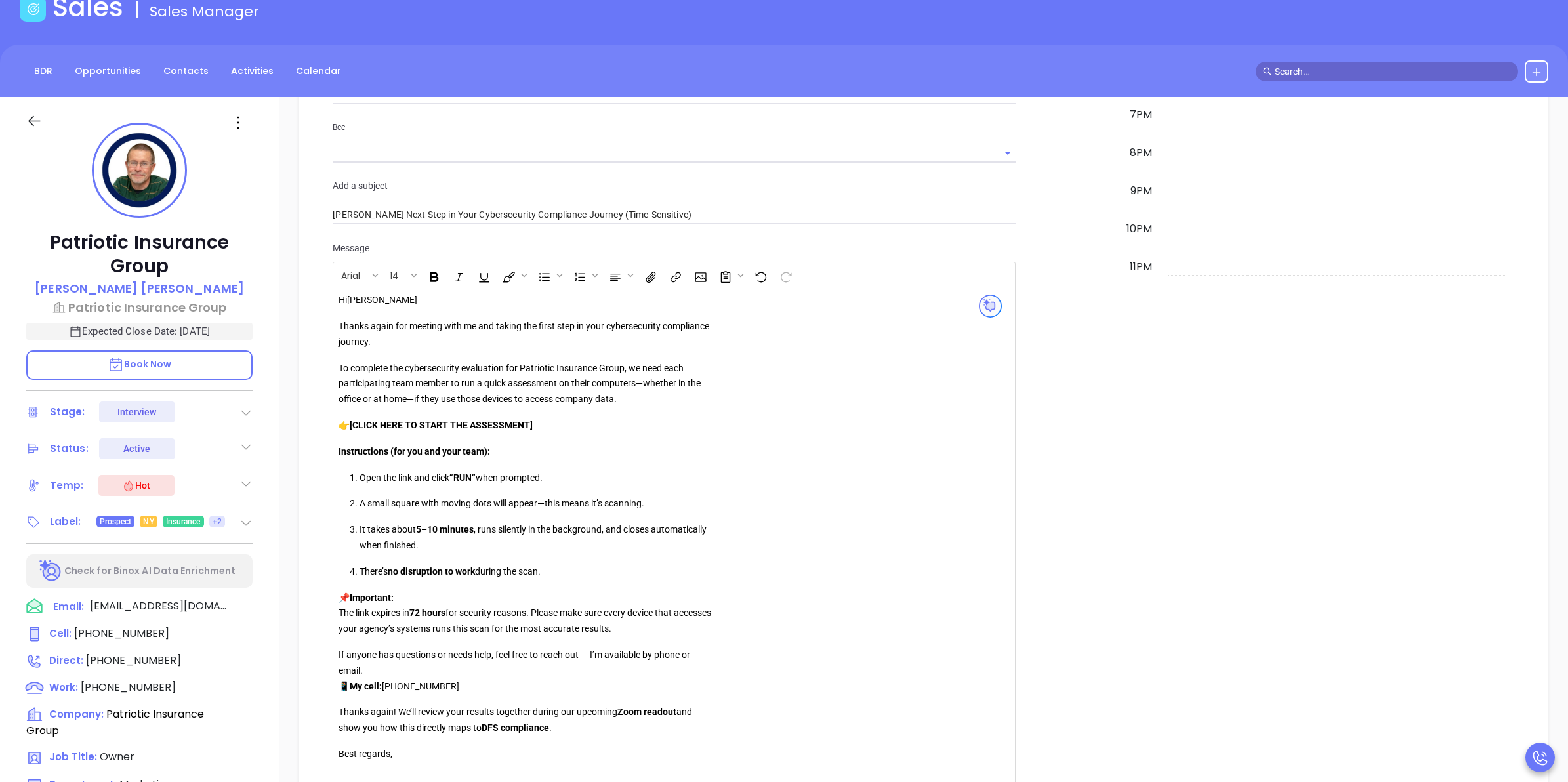
scroll to position [1405, 0]
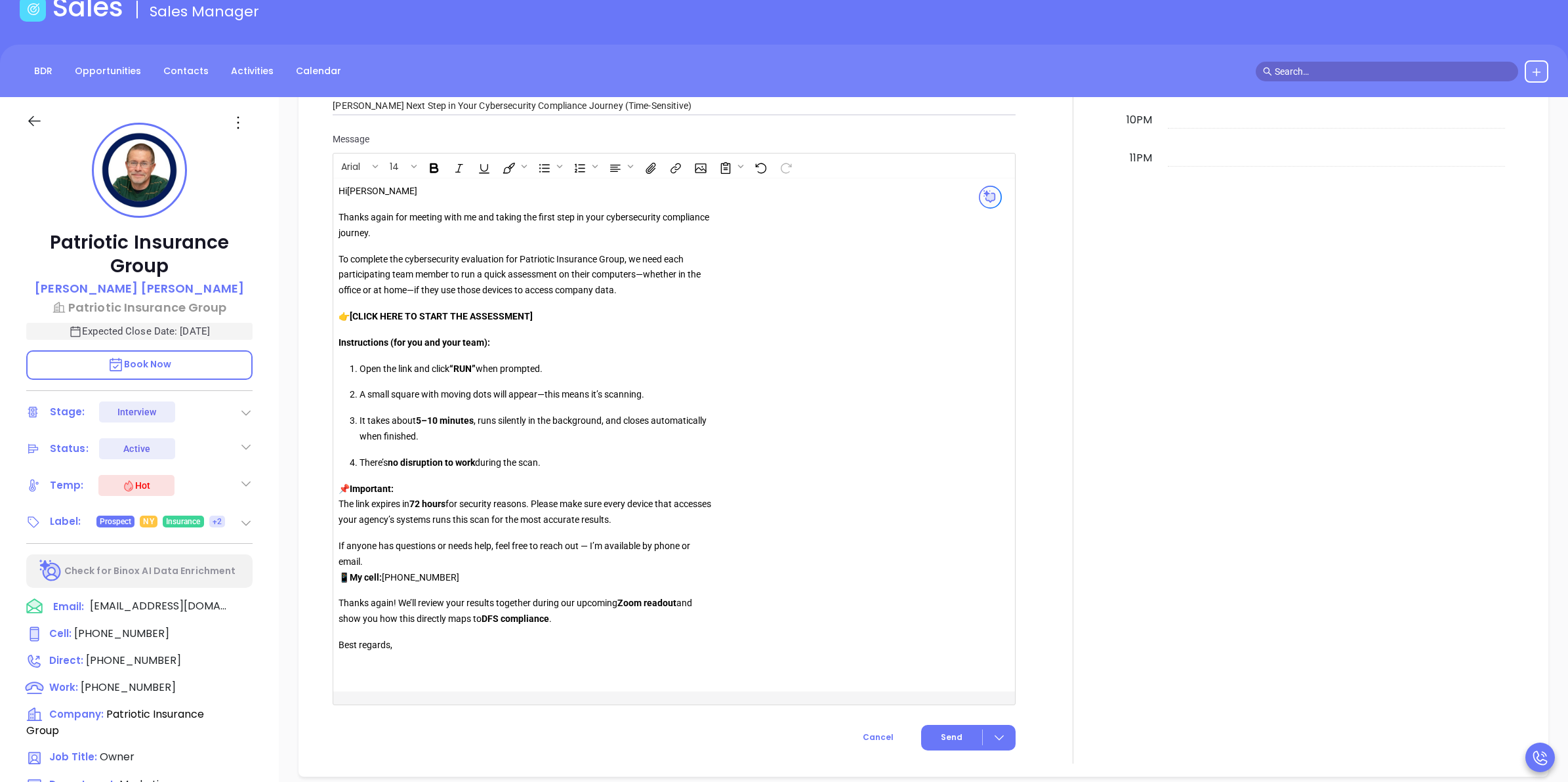
click at [542, 320] on p "👉 [CLICK HERE TO START THE ASSESSMENT]" at bounding box center [527, 317] width 377 height 16
drag, startPoint x: 548, startPoint y: 321, endPoint x: 353, endPoint y: 316, distance: 195.1
click at [353, 316] on p "👉 [CLICK HERE TO START THE ASSESSMENT]" at bounding box center [527, 317] width 377 height 16
click at [674, 172] on icon "Insert link" at bounding box center [675, 168] width 14 height 14
click at [708, 205] on input "text" at bounding box center [738, 206] width 130 height 21
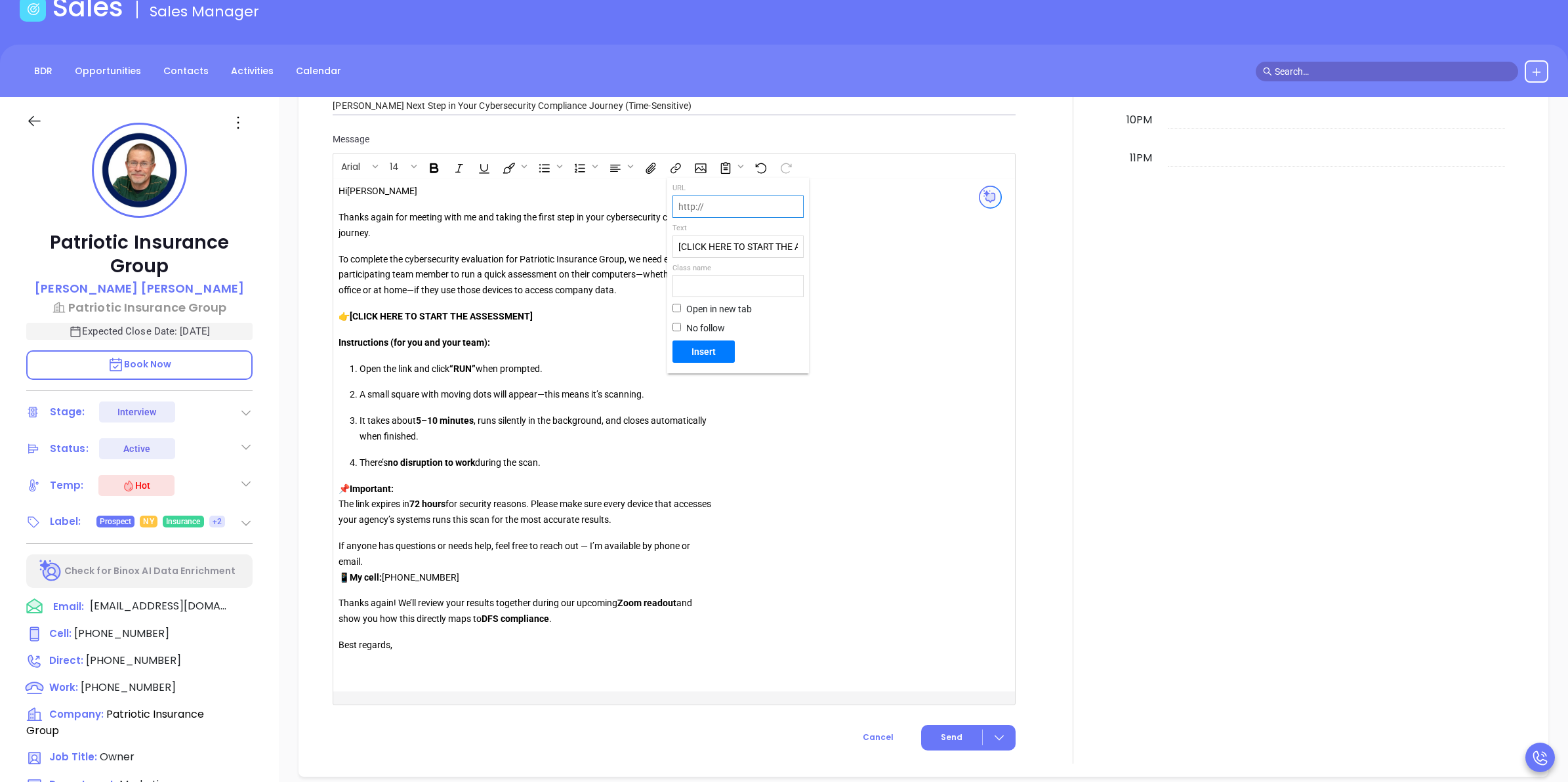
paste input "https://portal.galacticscan.com/penTestDownload/NFKE-MBFC-GTYW"
type input "https://portal.galacticscan.com/penTestDownload/NFKE-MBFC-GTYW"
click at [677, 309] on input "Open in new tab" at bounding box center [677, 308] width 9 height 9
checkbox input "true"
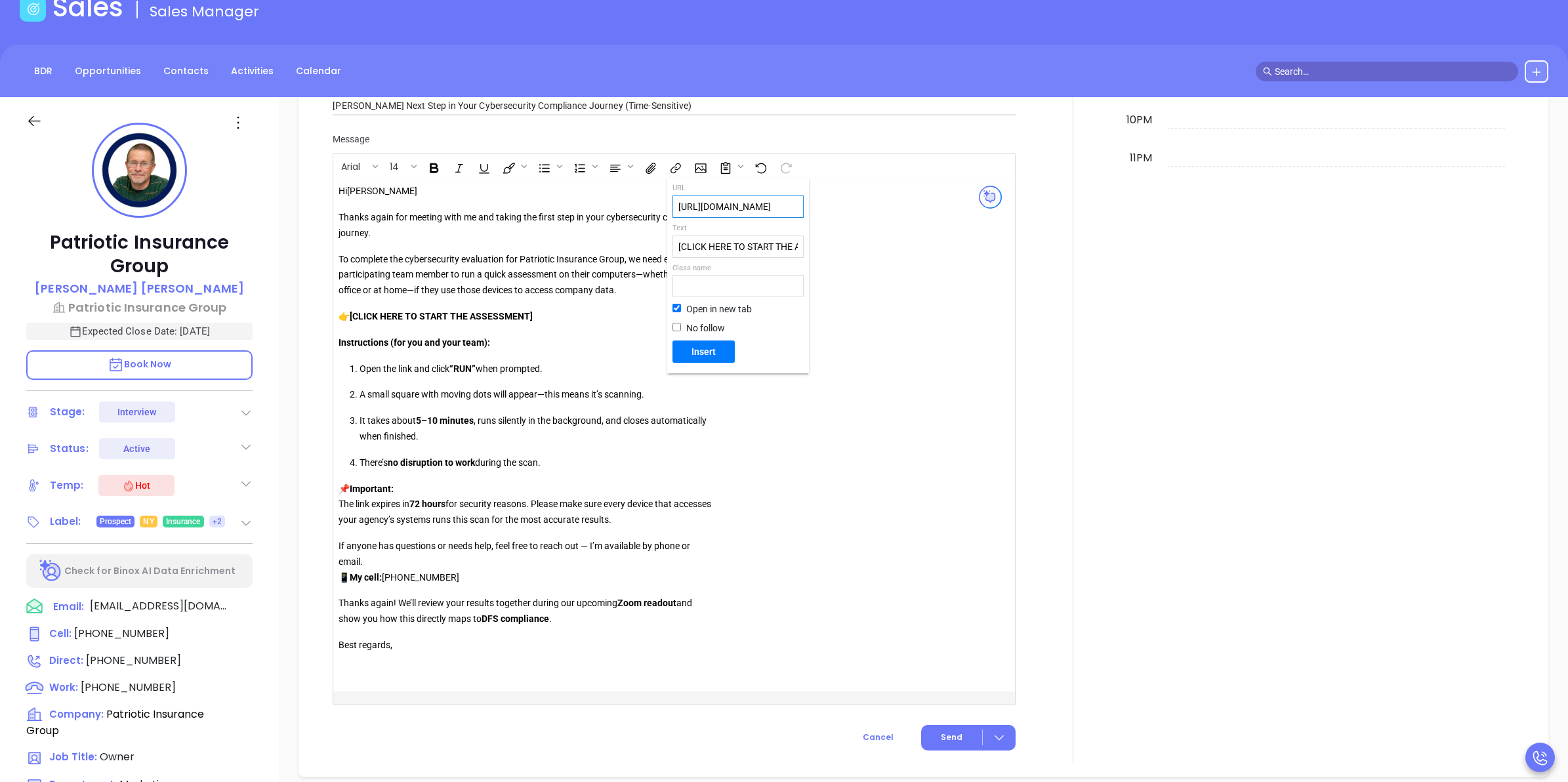
scroll to position [0, 0]
click at [699, 361] on button "Insert" at bounding box center [703, 351] width 62 height 22
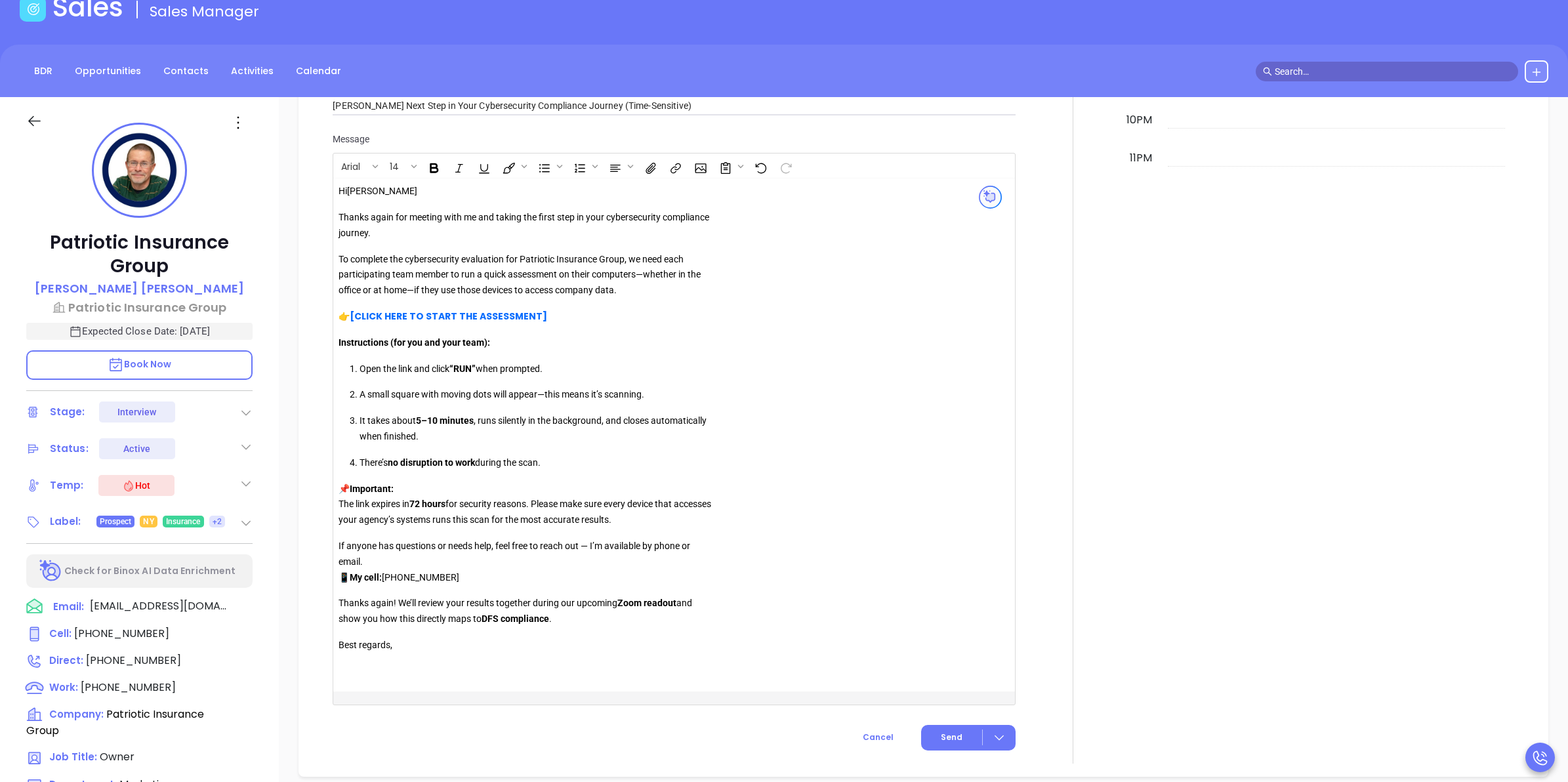
click at [699, 361] on div "Hi Rob Thanks again for meeting with me and taking the first step in your cyber…" at bounding box center [527, 426] width 377 height 485
click at [466, 313] on link "[CLICK HERE TO START THE ASSESSMENT]" at bounding box center [448, 316] width 198 height 13
click at [366, 341] on icon "Open link" at bounding box center [371, 341] width 9 height 6
click at [582, 334] on div "Hi Rob Thanks again for meeting with me and taking the first step in your cyber…" at bounding box center [527, 426] width 377 height 485
click at [351, 351] on p "Instructions (for you and your team):" at bounding box center [527, 344] width 377 height 16
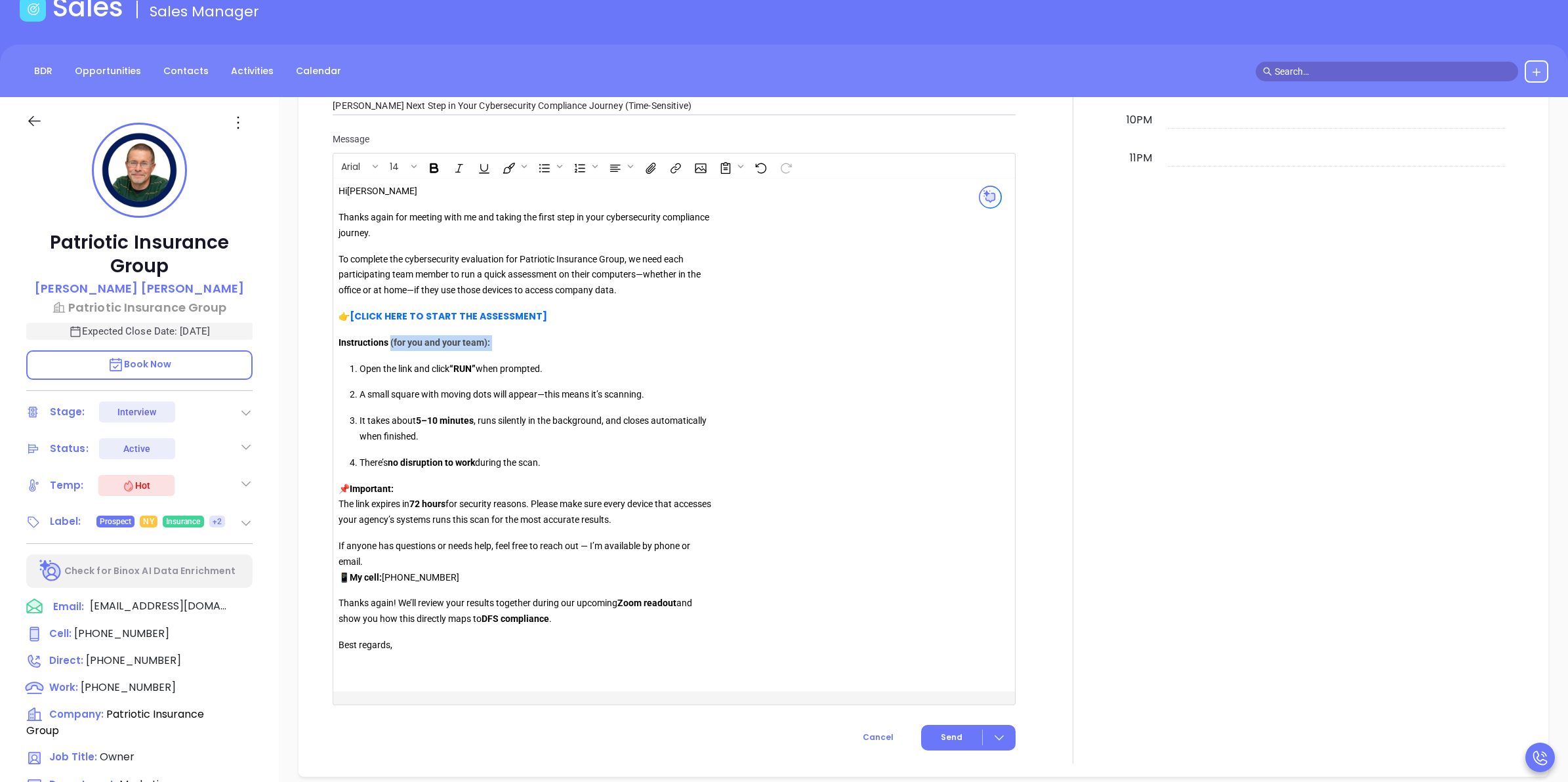
drag, startPoint x: 393, startPoint y: 346, endPoint x: 506, endPoint y: 356, distance: 113.4
click at [506, 356] on div "Hi Rob Thanks again for meeting with me and taking the first step in your cyber…" at bounding box center [527, 426] width 377 height 485
click at [486, 379] on ol "Open the link and click “RUN” when prompted. A small square with moving dots wi…" at bounding box center [527, 416] width 377 height 109
drag, startPoint x: 384, startPoint y: 377, endPoint x: 478, endPoint y: 383, distance: 94.2
click at [478, 383] on ol "Open the link and click “RUN” when prompted. A small square with moving dots wi…" at bounding box center [527, 416] width 377 height 109
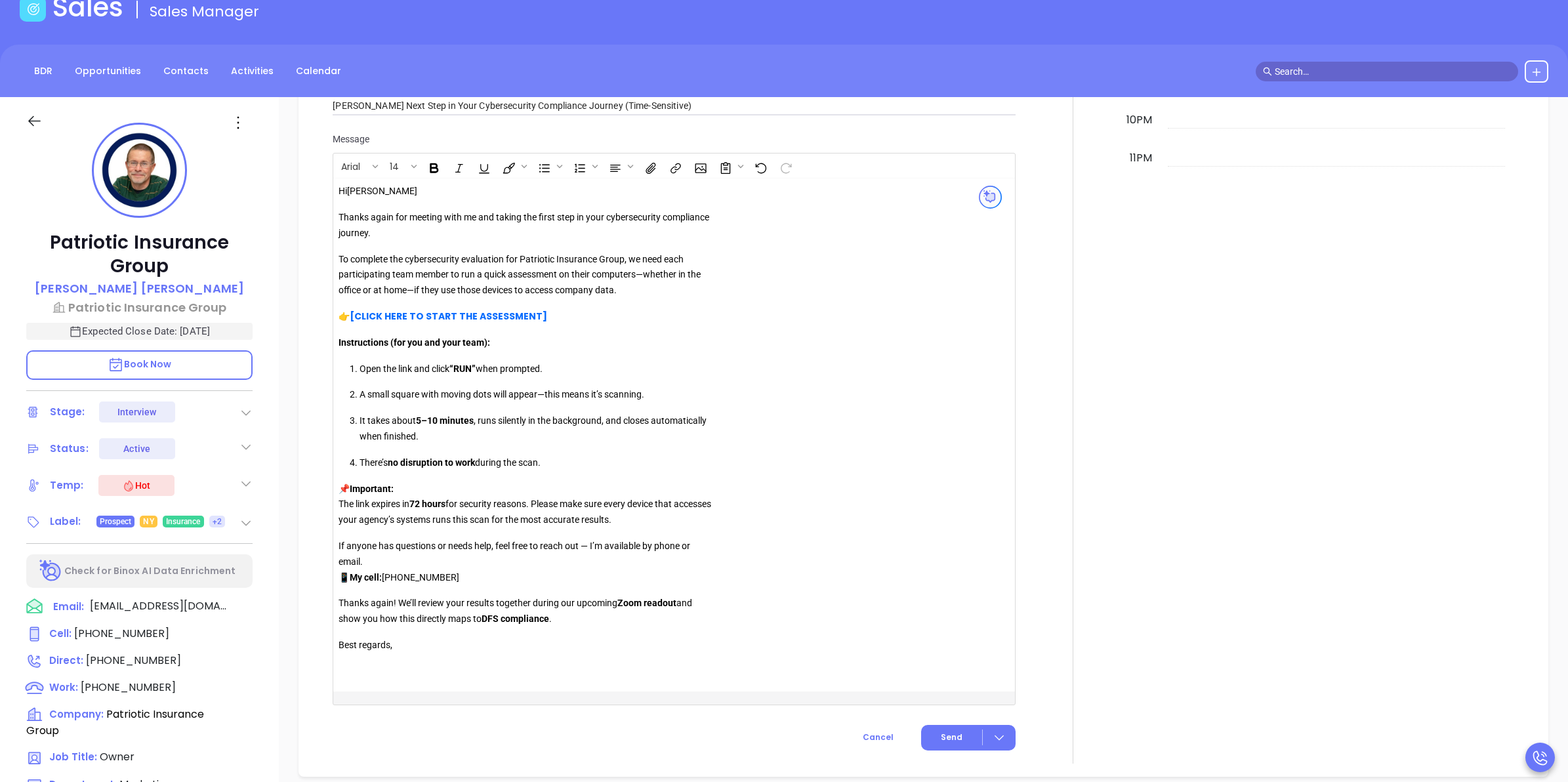
click at [468, 408] on ol "Open the link and click “RUN” when prompted. A small square with moving dots wi…" at bounding box center [527, 416] width 377 height 109
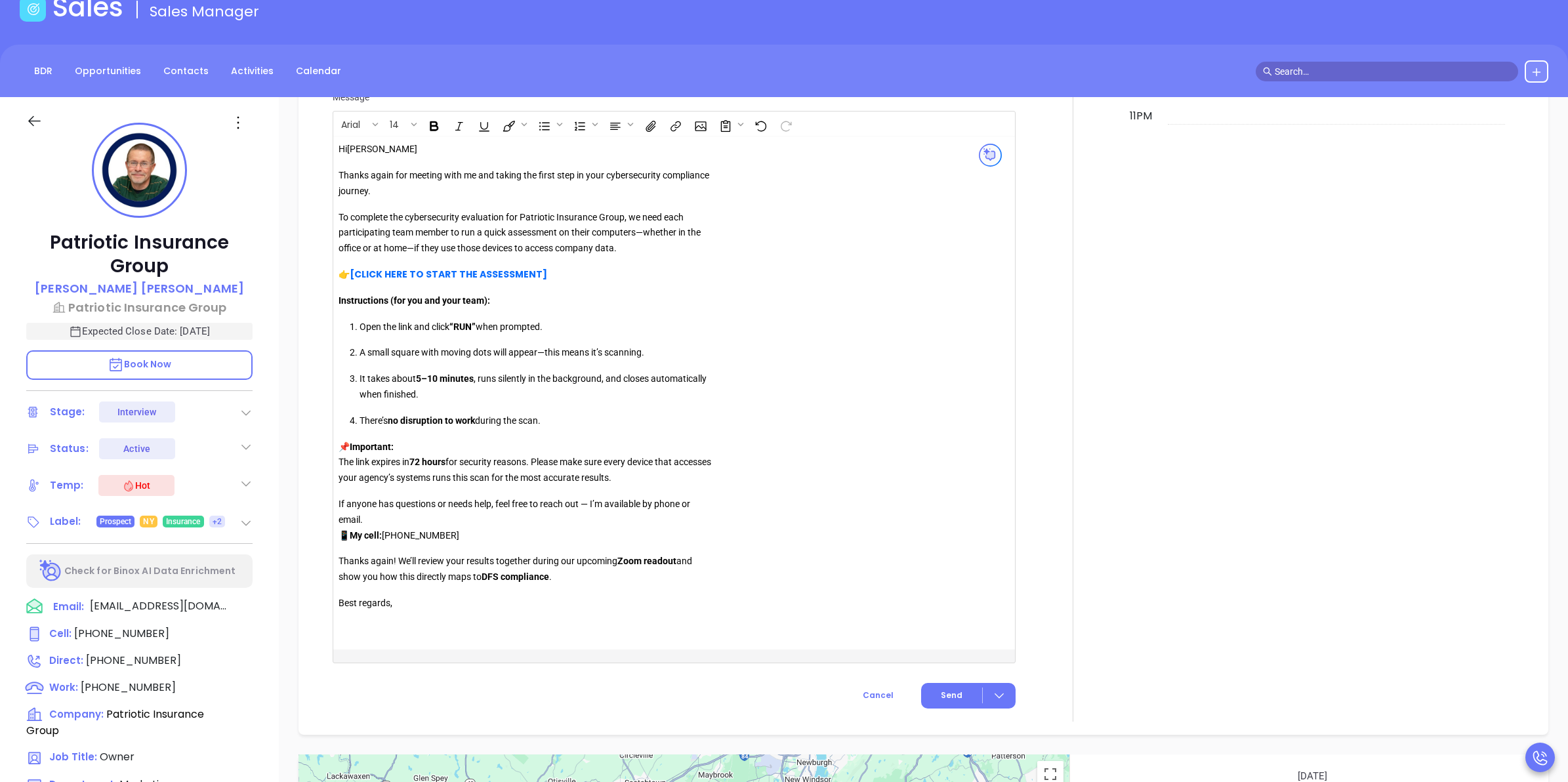
scroll to position [1488, 0]
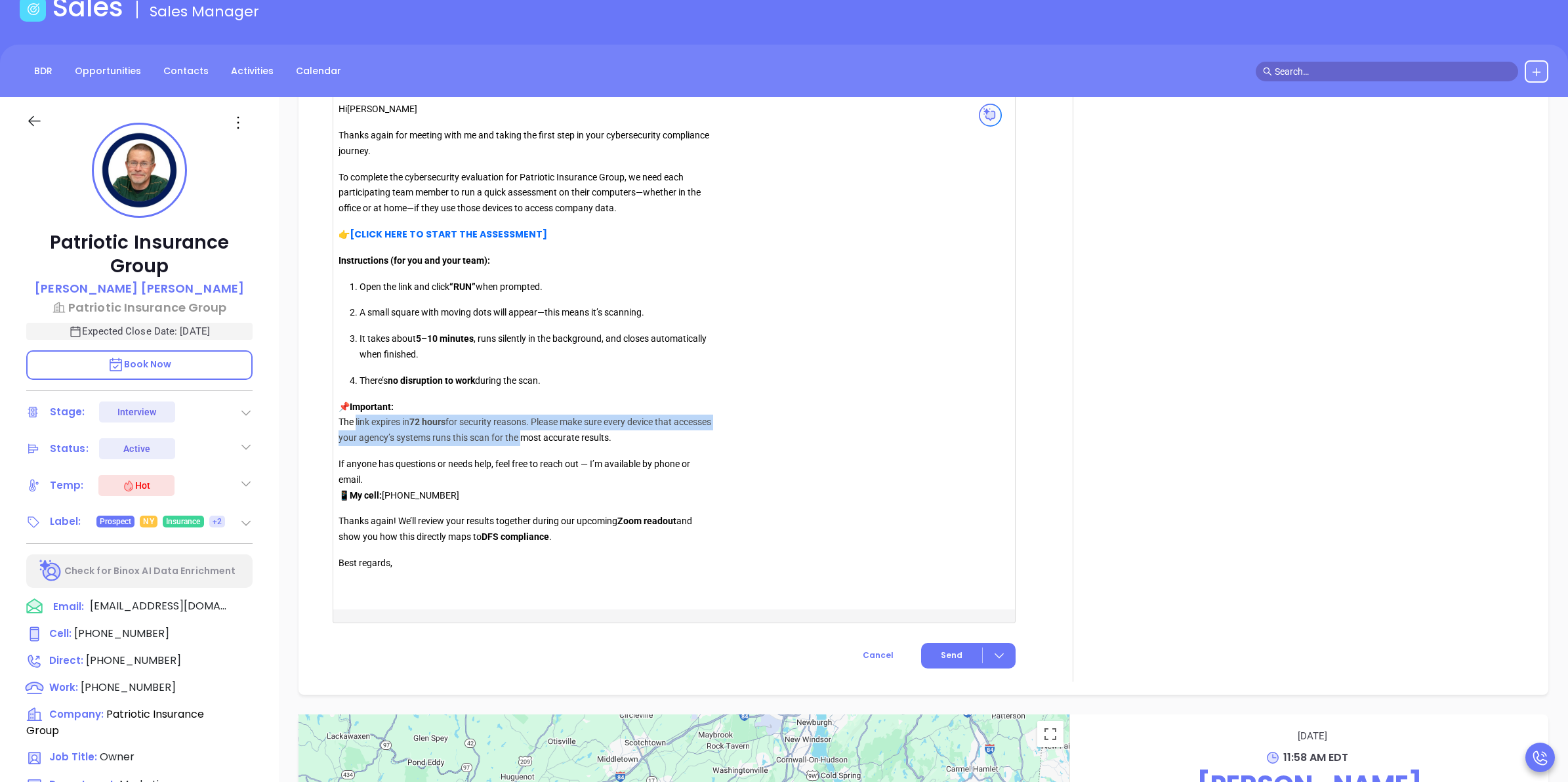
drag, startPoint x: 352, startPoint y: 421, endPoint x: 515, endPoint y: 437, distance: 163.8
click at [515, 437] on p "📌 Important: The link expires in 72 hours for security reasons. Please make sur…" at bounding box center [527, 423] width 377 height 46
click at [512, 446] on p "📌 Important: The link expires in 72 hours for security reasons. Please make sur…" at bounding box center [527, 423] width 377 height 46
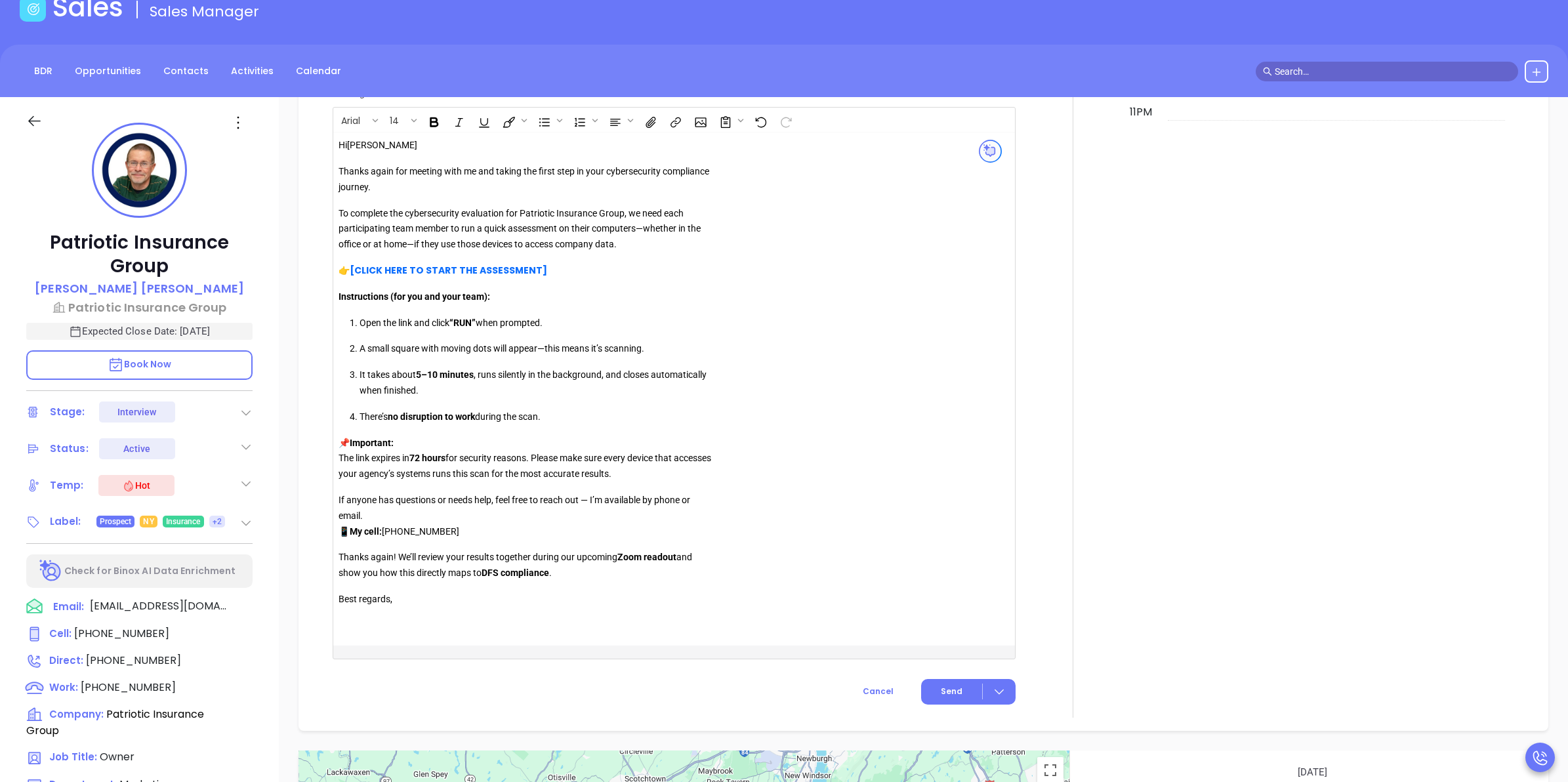
scroll to position [1652, 0]
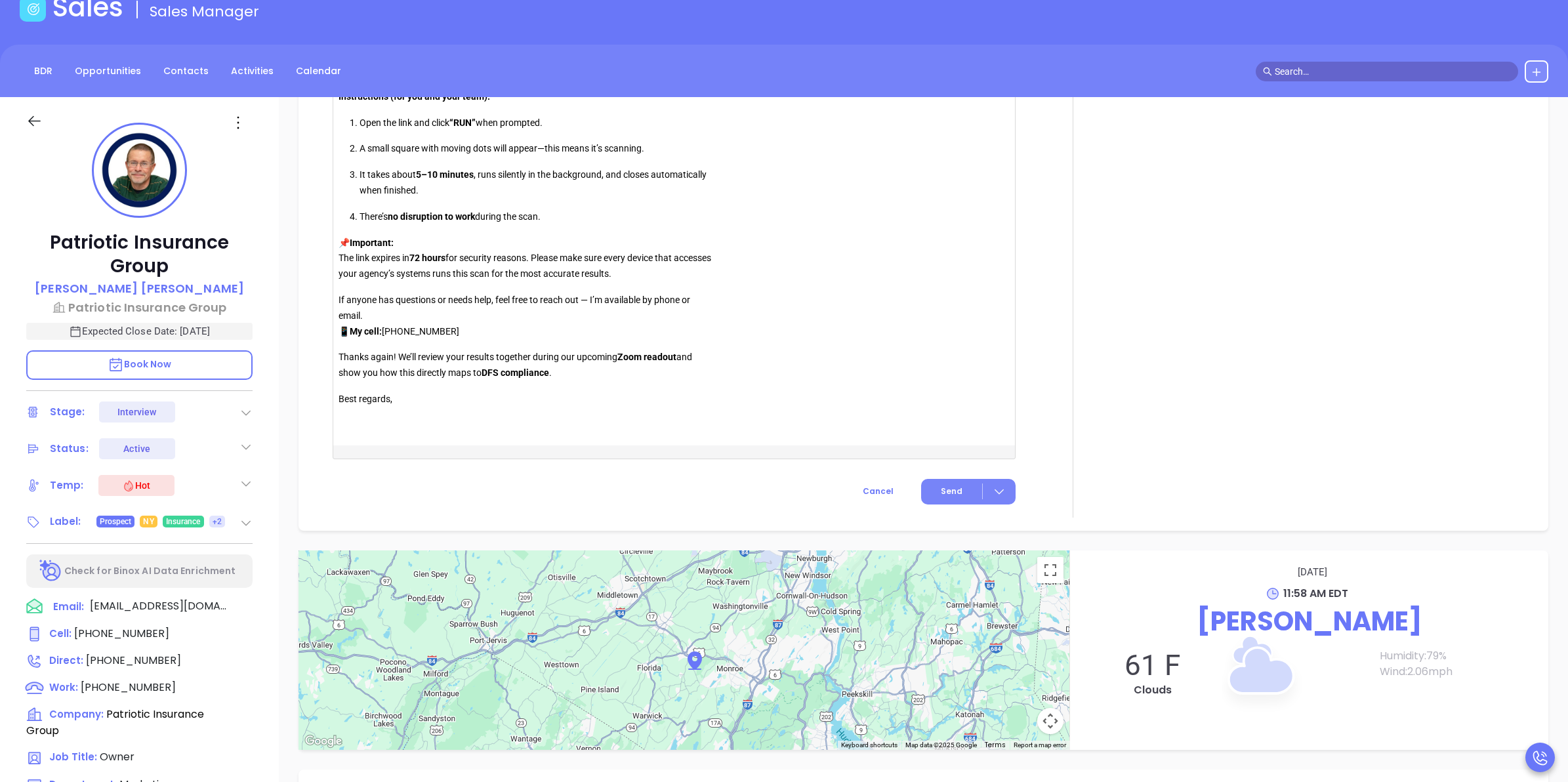
click at [949, 490] on span "Send" at bounding box center [952, 491] width 21 height 12
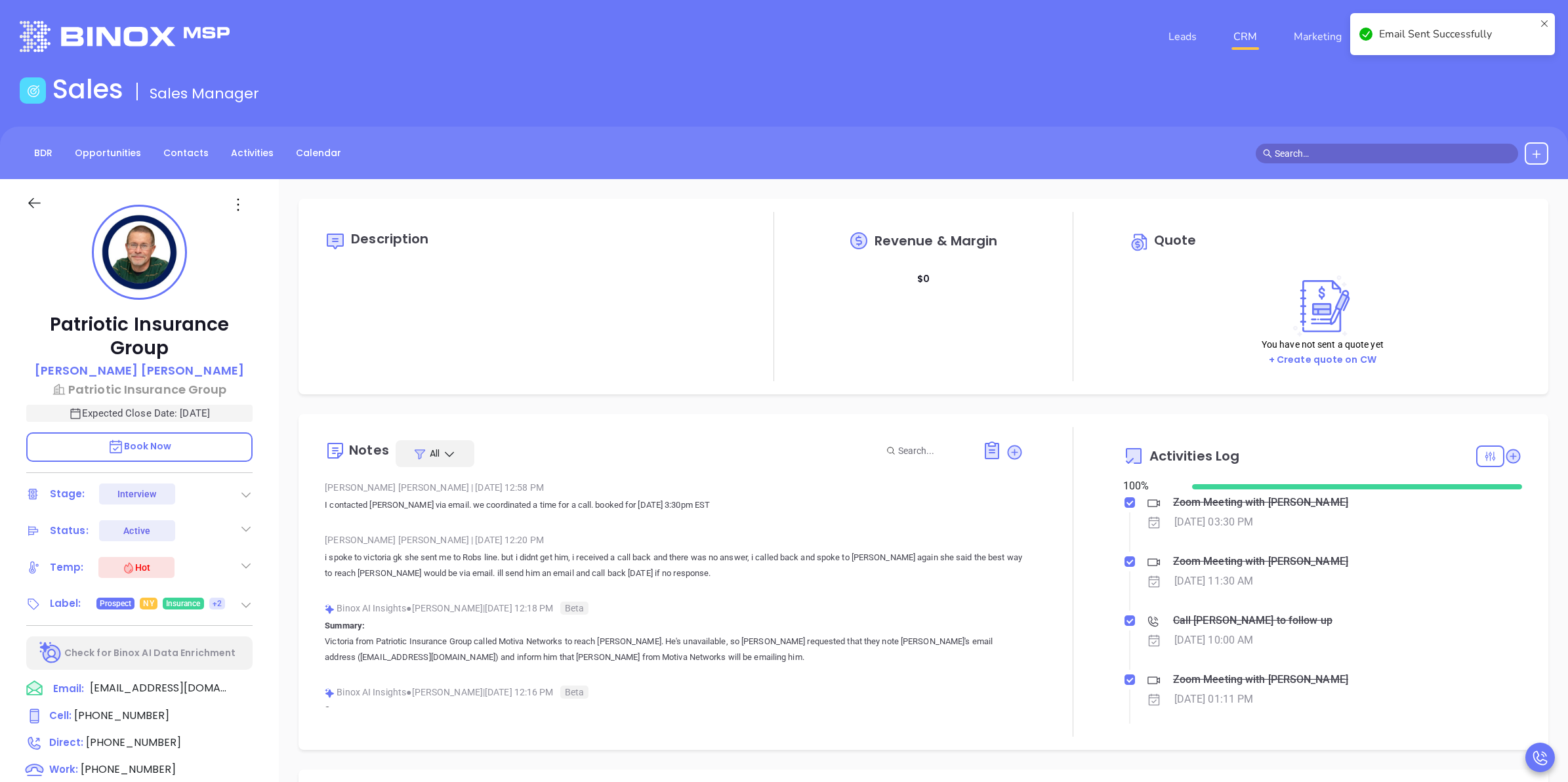
scroll to position [82, 0]
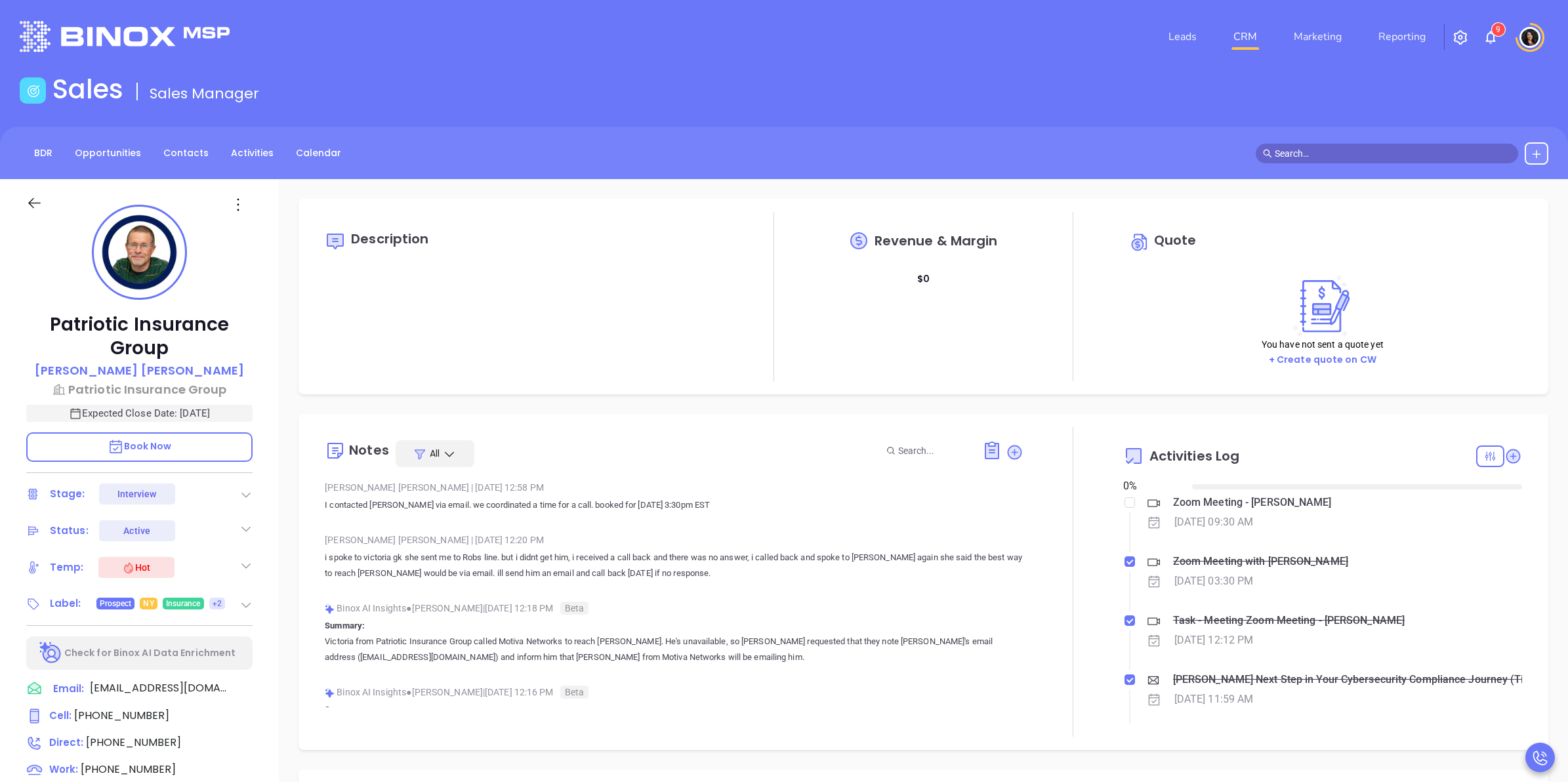
type input "[DATE]"
type input "[PERSON_NAME]"
click at [1245, 36] on link "CRM" at bounding box center [1245, 36] width 34 height 26
